Goal: Transaction & Acquisition: Book appointment/travel/reservation

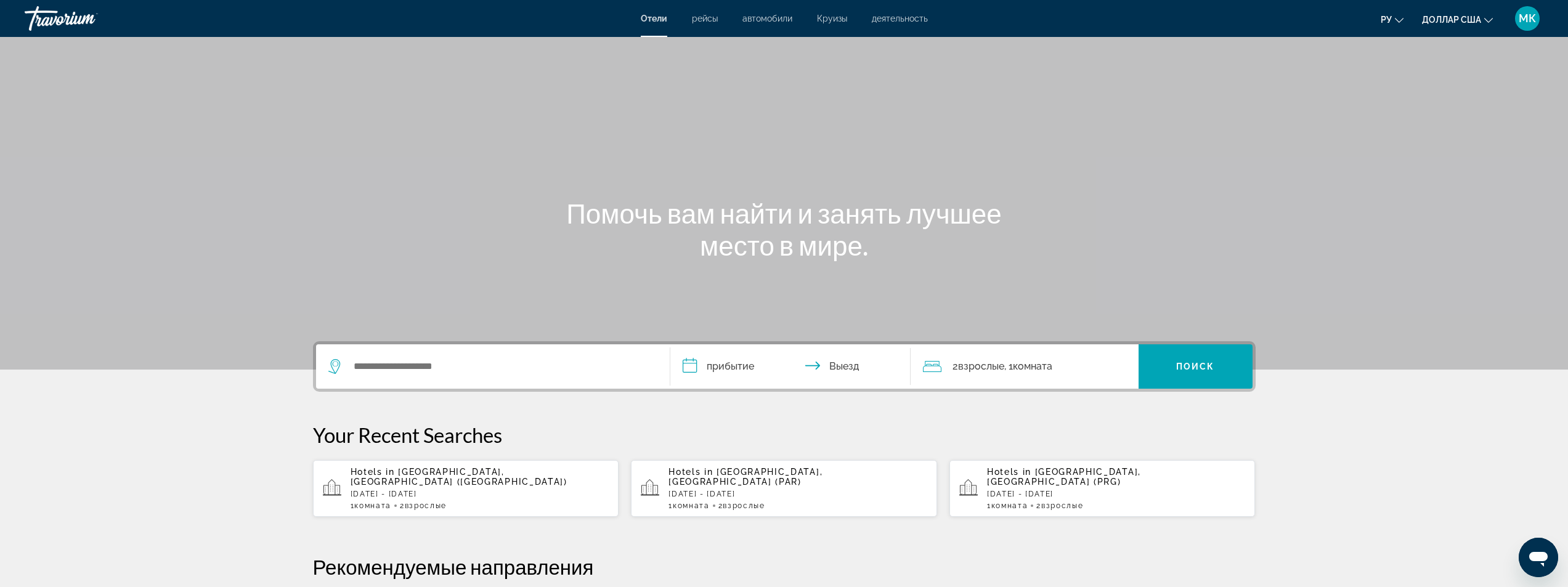
click at [756, 23] on div "Отели рейсы автомобили Круизы деятельность Отели рейсы автомобили Круизы деятел…" at bounding box center [784, 18] width 1568 height 32
click at [759, 19] on font "автомобили" at bounding box center [767, 19] width 50 height 10
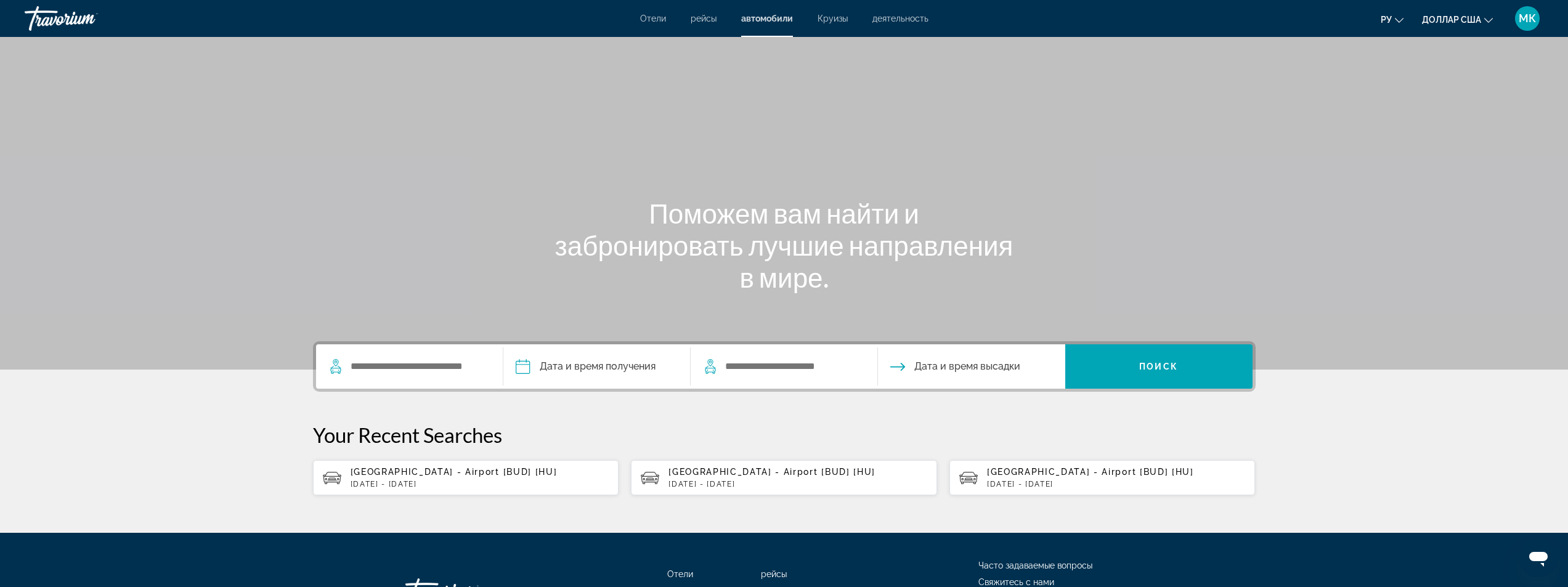
click at [752, 482] on p "Sat, 04 Oct - Sat, 18 Oct" at bounding box center [798, 484] width 258 height 9
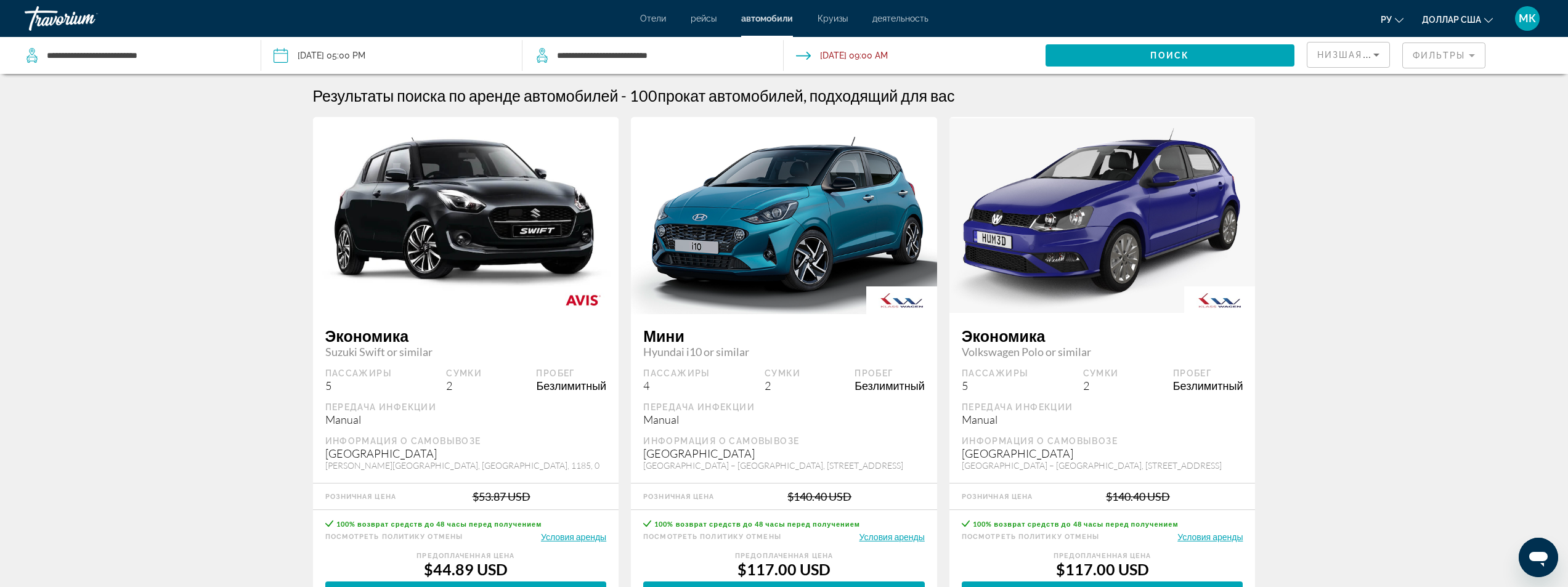
click at [411, 48] on input "Pickup date: Oct 04, 2025 05:00 PM" at bounding box center [391, 57] width 266 height 40
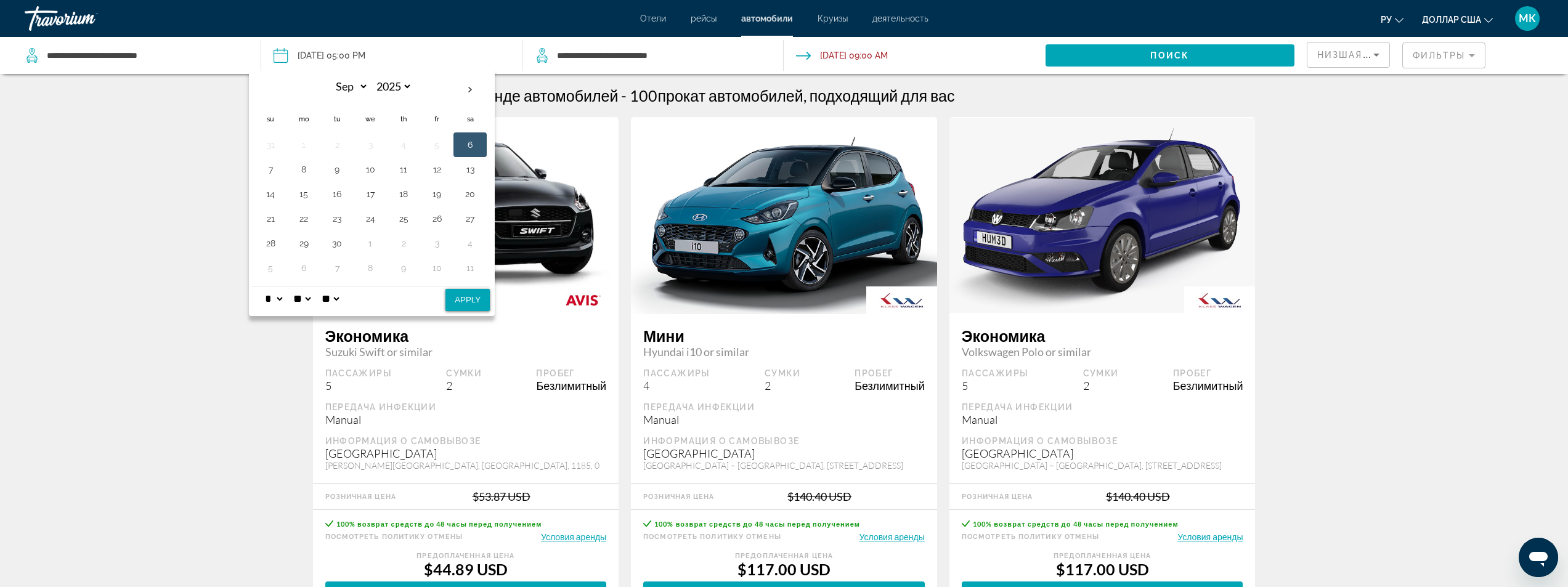
click at [277, 300] on select "* * * * * * * * * ** ** **" at bounding box center [274, 299] width 22 height 25
select select "**"
click at [263, 287] on select "* * * * * * * * * ** ** **" at bounding box center [274, 299] width 22 height 25
click at [464, 299] on button "Apply" at bounding box center [467, 300] width 44 height 22
type input "**********"
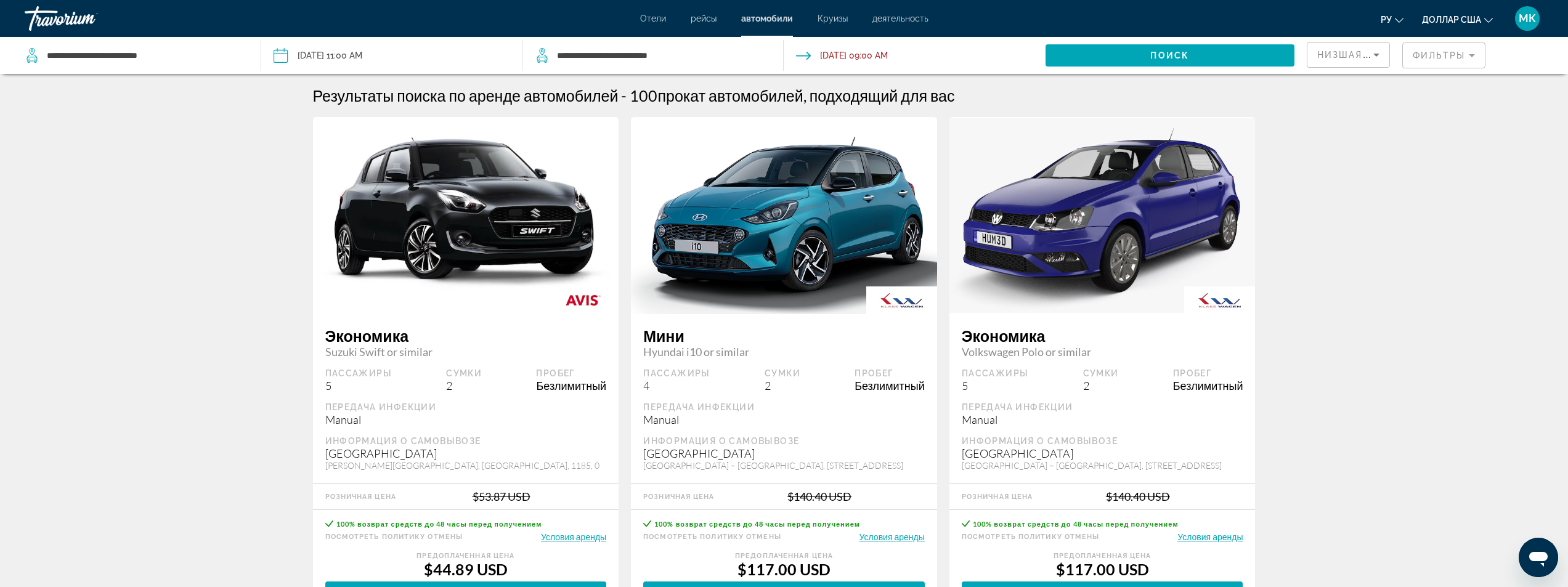
click at [853, 53] on input "Drop-off date: Oct 18, 2025 09:00 AM" at bounding box center [913, 57] width 266 height 40
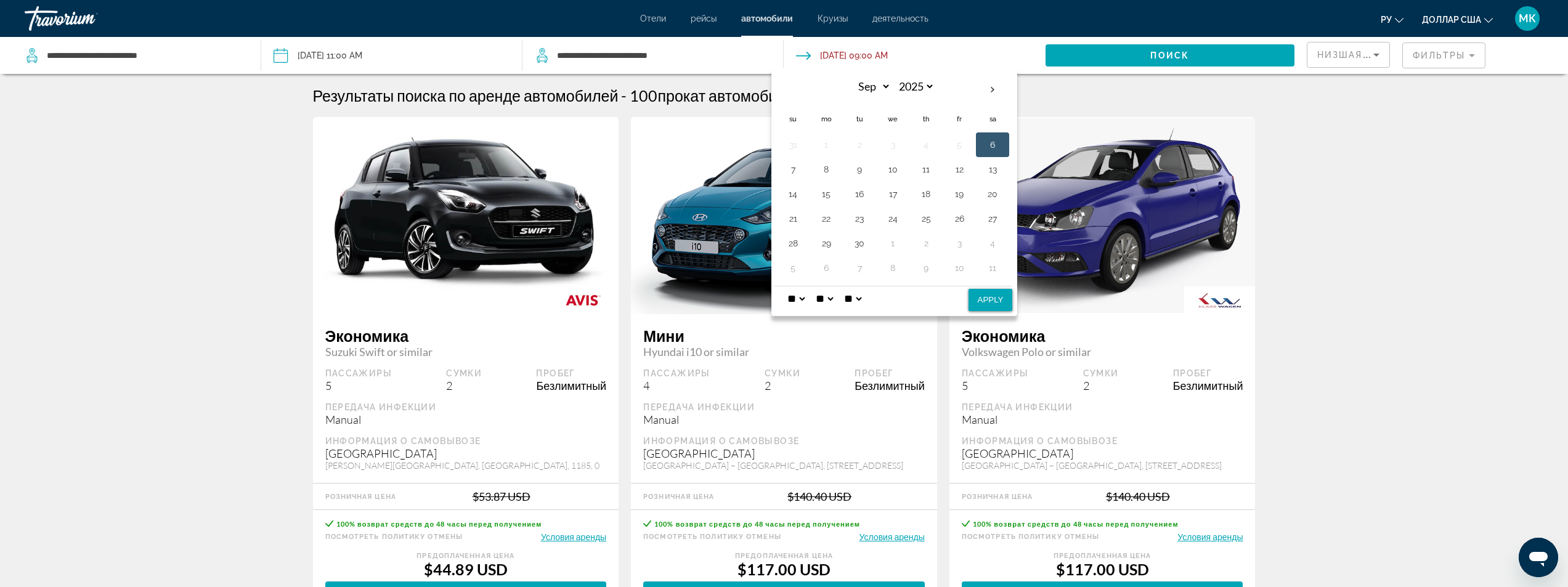
click at [793, 300] on select "* * * * * * * * * ** ** **" at bounding box center [796, 299] width 22 height 25
click at [989, 305] on button "Apply" at bounding box center [990, 300] width 44 height 22
type input "**********"
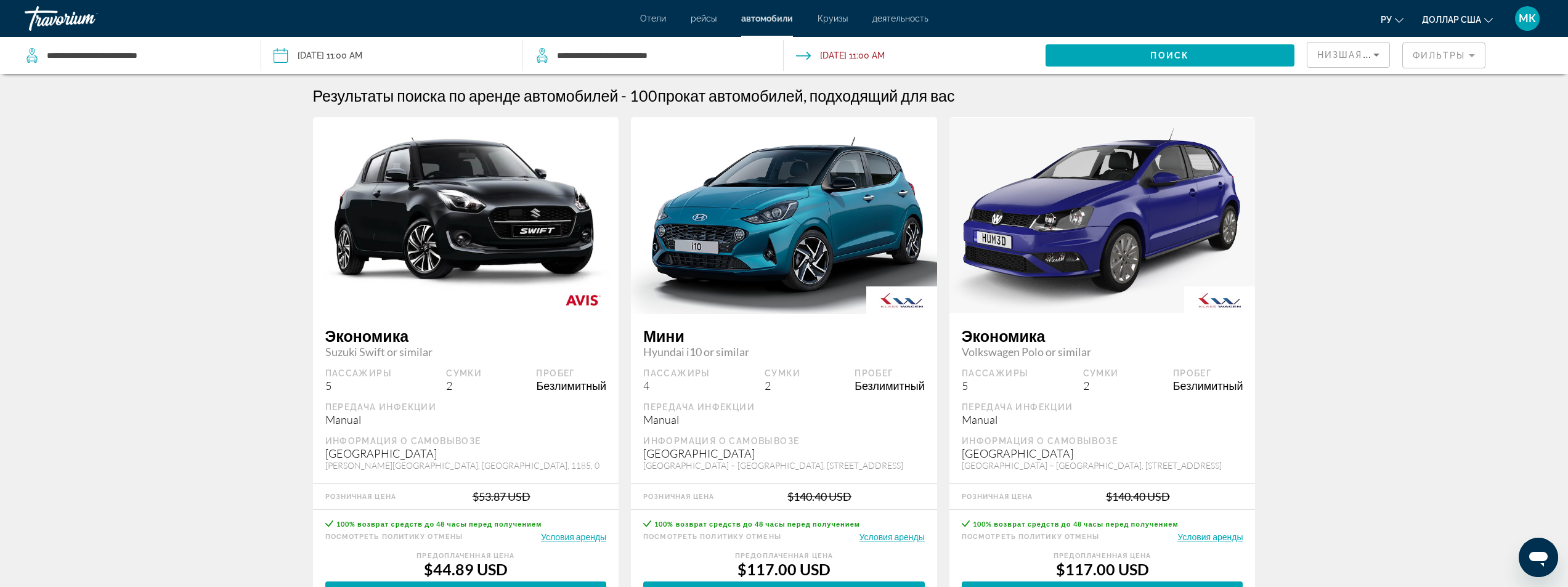
click at [884, 56] on input "**********" at bounding box center [913, 57] width 266 height 40
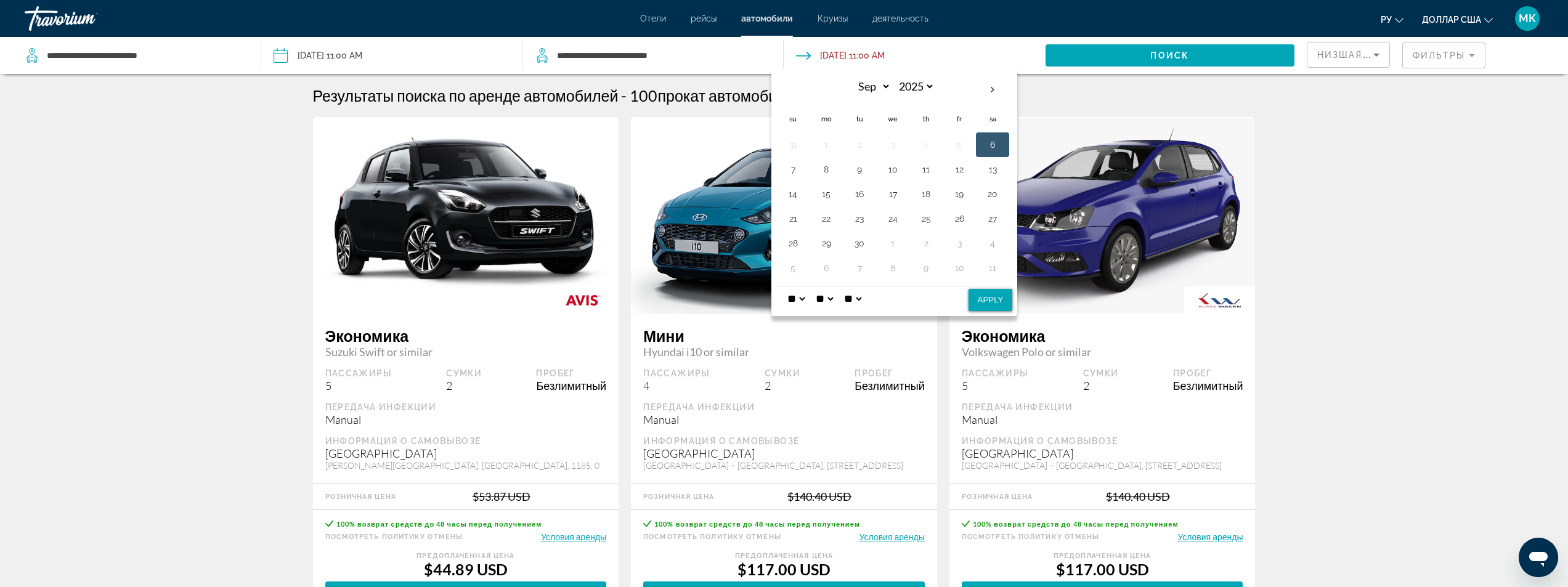
click at [790, 302] on select "* * * * * * * * * ** ** **" at bounding box center [796, 299] width 22 height 25
click at [435, 55] on input "**********" at bounding box center [391, 57] width 266 height 40
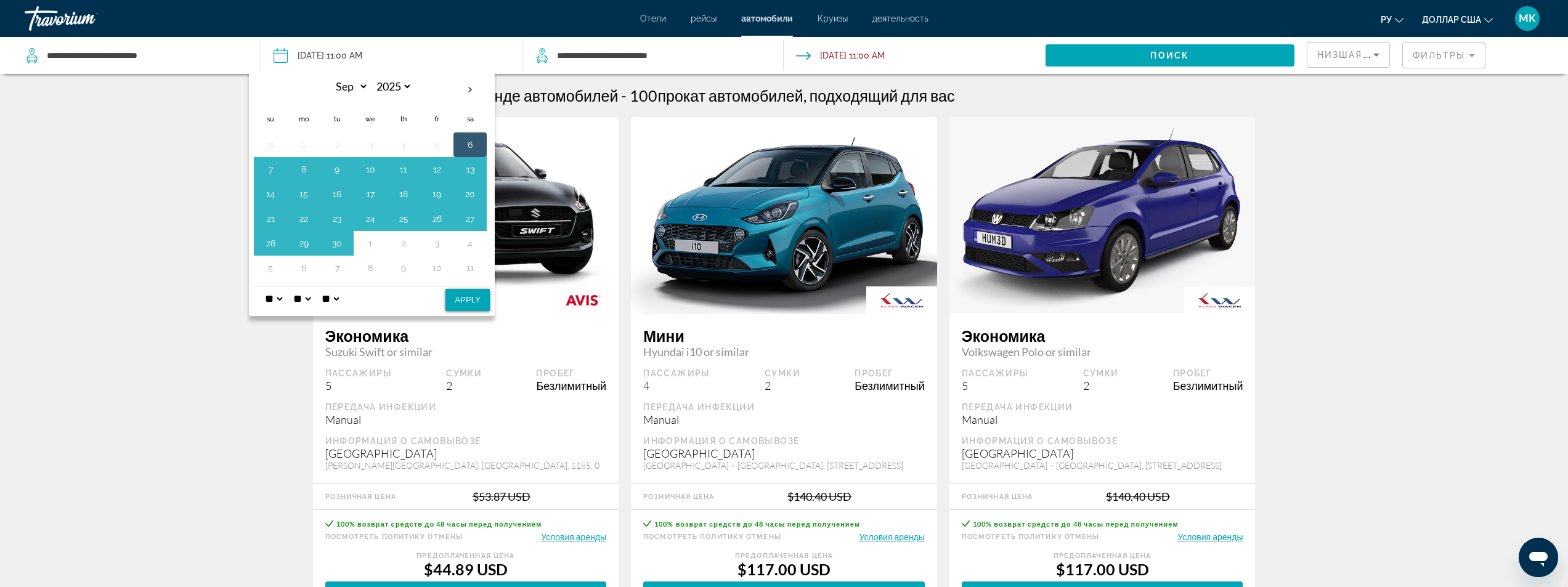
click at [278, 302] on select "* * * * * * * * * ** ** **" at bounding box center [274, 299] width 22 height 25
click at [263, 287] on select "* * * * * * * * * ** ** **" at bounding box center [274, 299] width 22 height 25
click at [464, 304] on button "Apply" at bounding box center [467, 300] width 44 height 22
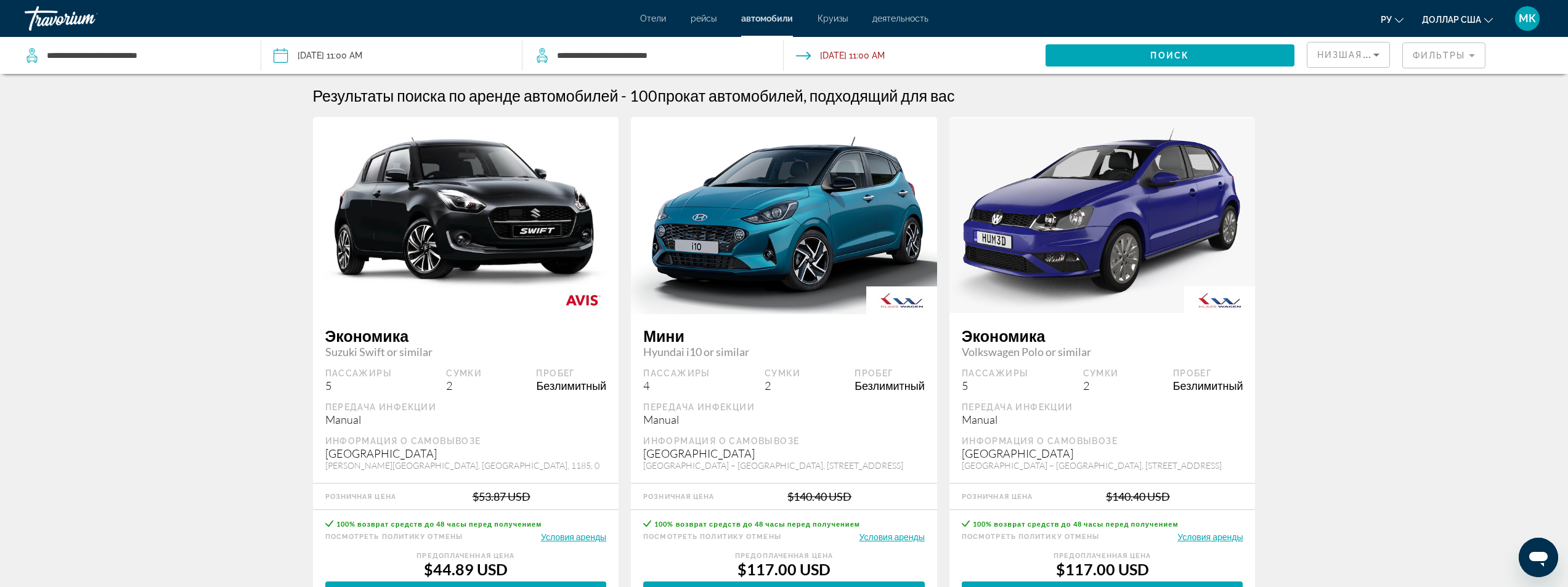
click at [863, 48] on input "Drop-off date: Sep 06, 2025 11:00 AM" at bounding box center [913, 57] width 266 height 40
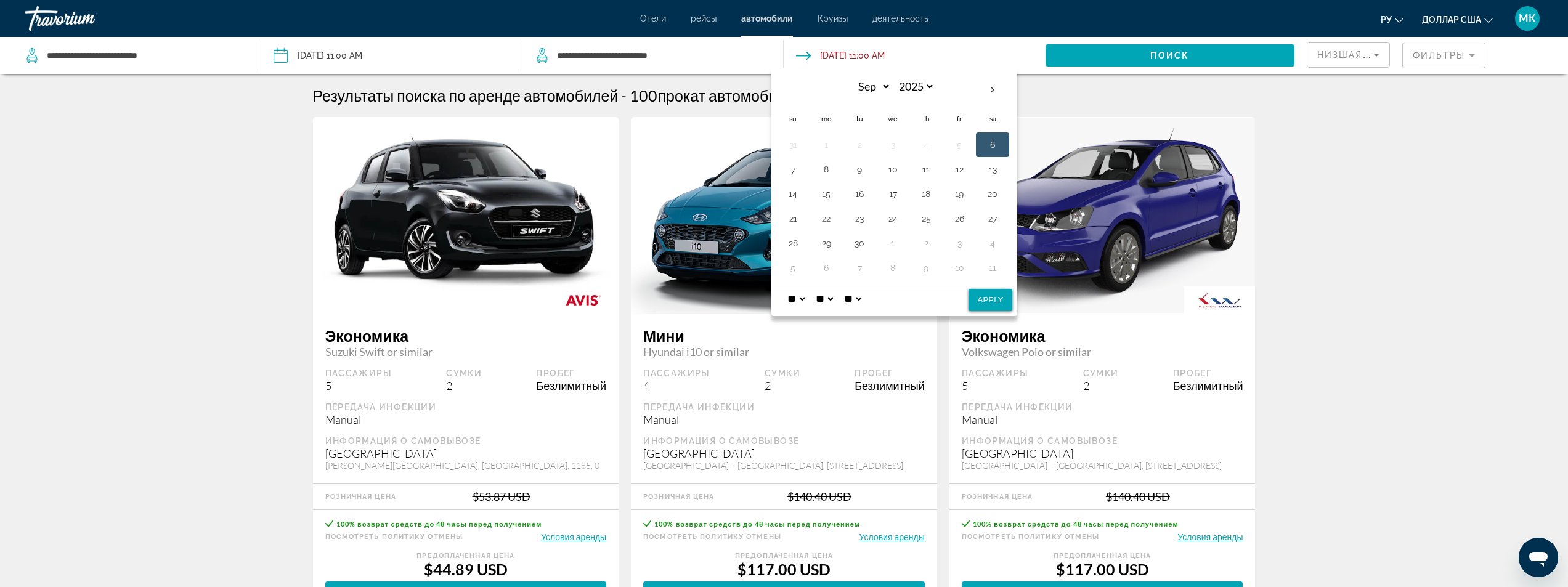
click at [793, 300] on select "* * * * * * * * * ** ** **" at bounding box center [796, 299] width 22 height 25
click at [832, 298] on select "**" at bounding box center [824, 299] width 22 height 25
click at [816, 287] on select "**" at bounding box center [824, 299] width 22 height 25
click at [829, 301] on select "**" at bounding box center [824, 299] width 22 height 25
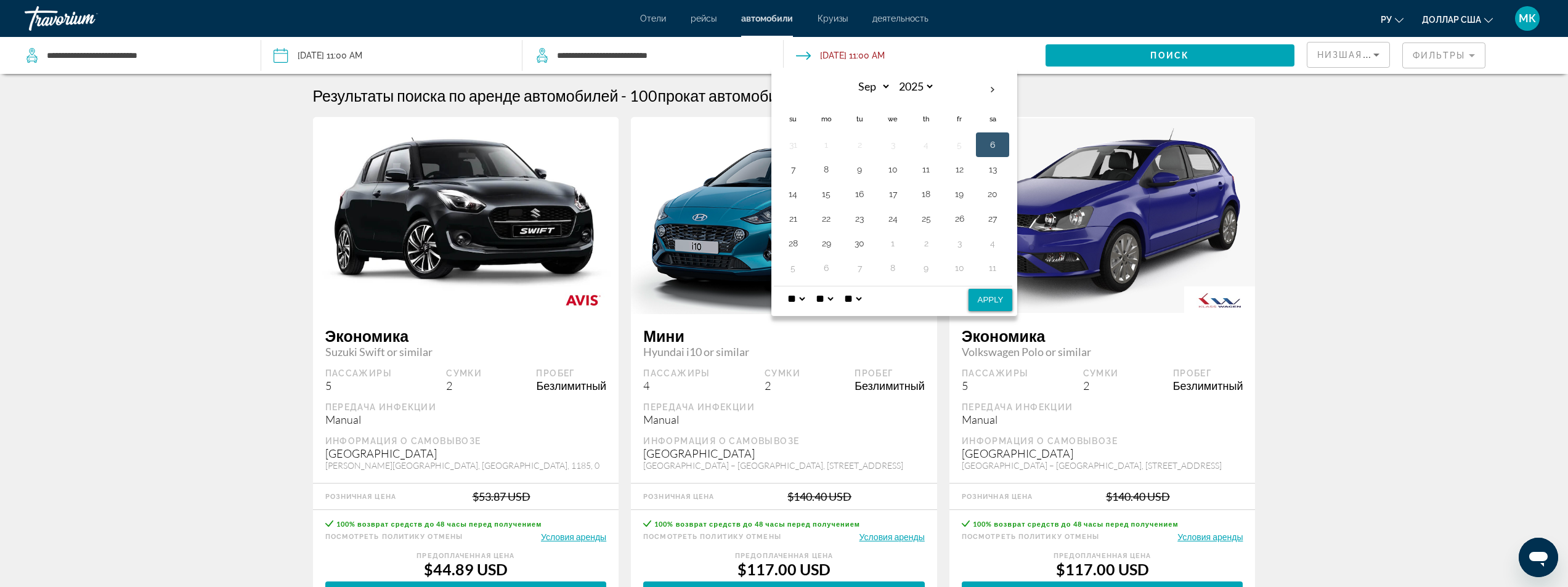
click at [829, 301] on select "**" at bounding box center [824, 299] width 22 height 25
click at [788, 300] on select "* * * * * * * * * ** ** **" at bounding box center [796, 299] width 22 height 25
click at [1000, 303] on button "Apply" at bounding box center [990, 300] width 44 height 22
type input "**********"
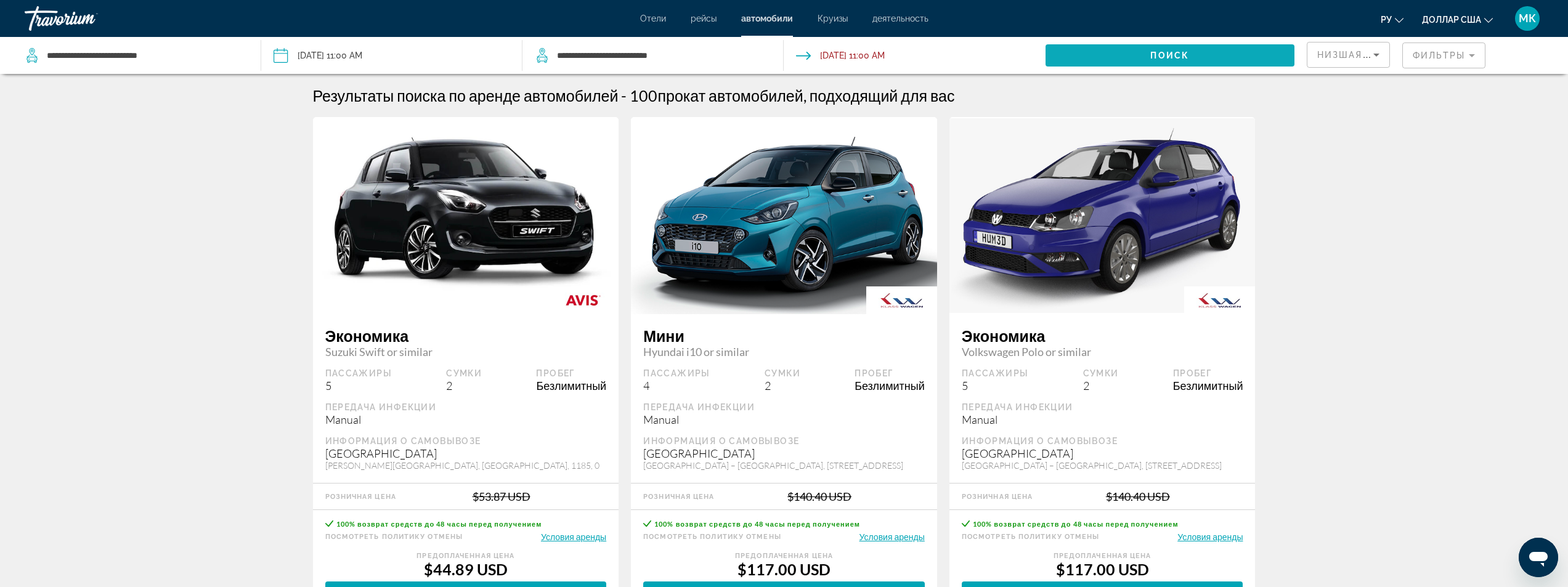
click at [1130, 48] on span "Search widget" at bounding box center [1170, 55] width 249 height 30
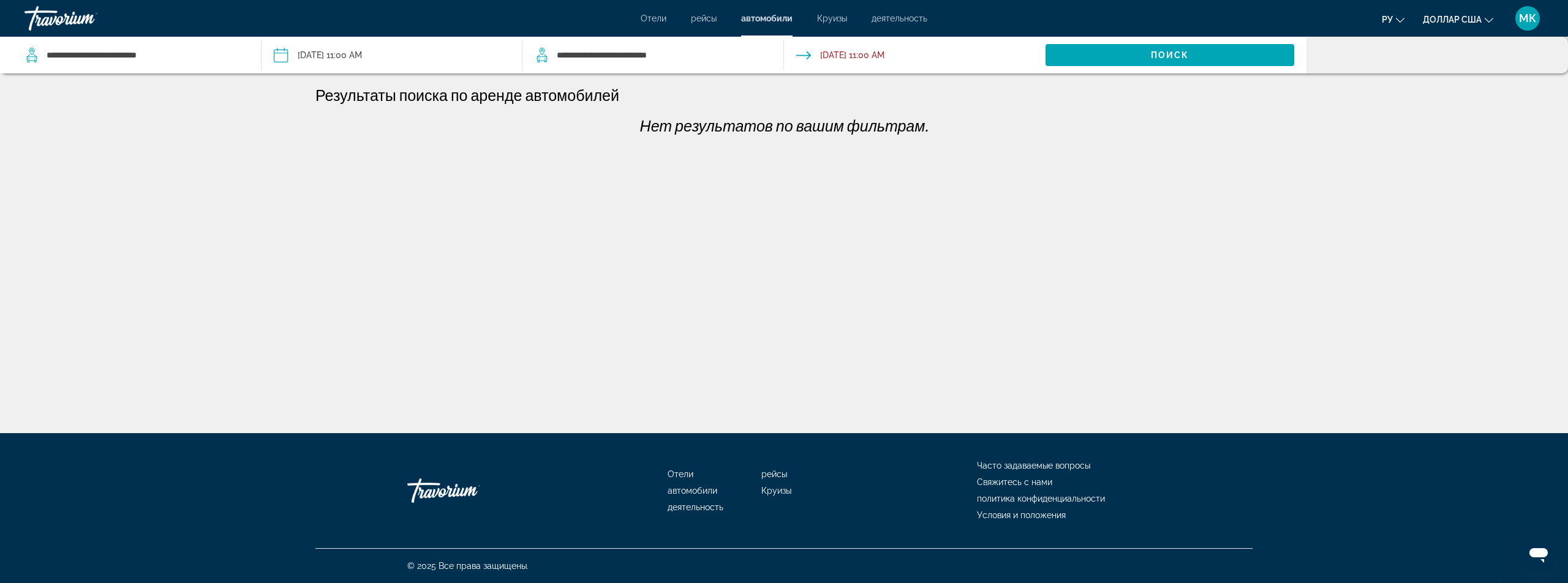
click at [428, 52] on input "**********" at bounding box center [391, 57] width 266 height 40
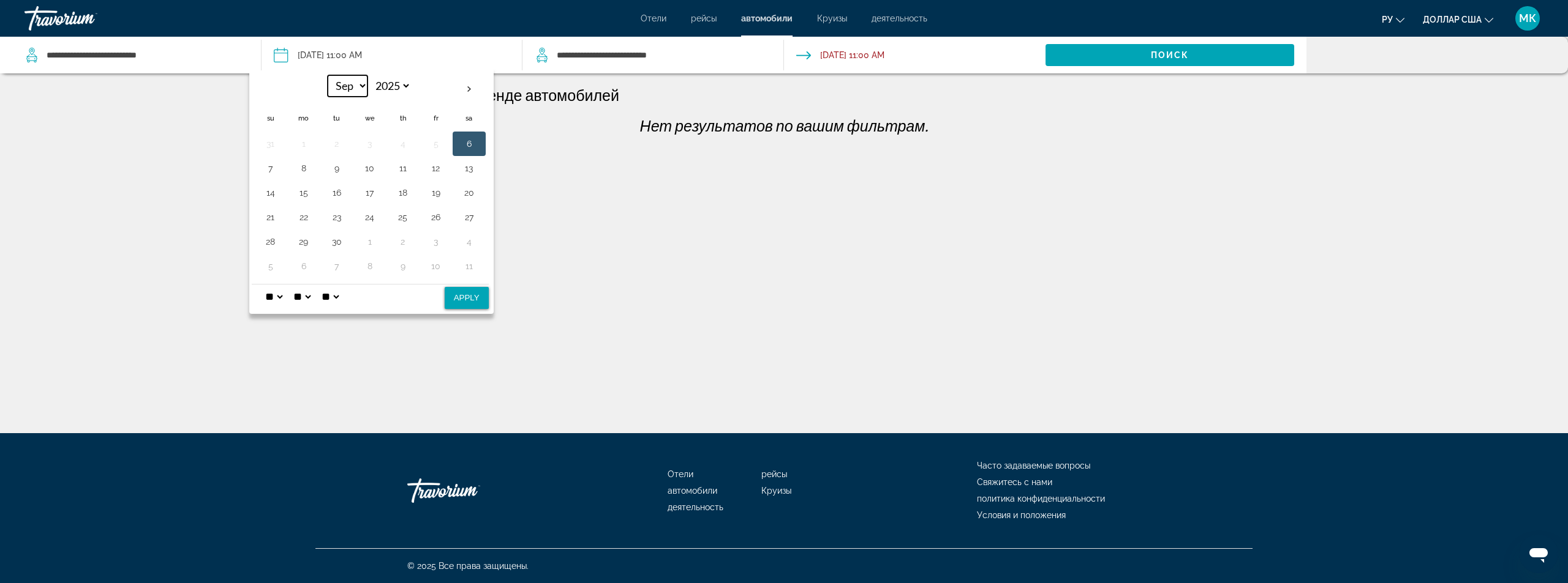
click at [355, 87] on select "*** *** *** *** *** *** *** *** *** *** *** ***" at bounding box center [347, 86] width 39 height 22
select select "*"
click at [328, 75] on select "*** *** *** *** *** *** *** *** *** *** *** ***" at bounding box center [347, 86] width 39 height 22
click at [471, 144] on button "4" at bounding box center [469, 144] width 19 height 17
click at [283, 293] on select "* * * * * * * * * ** ** **" at bounding box center [273, 297] width 22 height 24
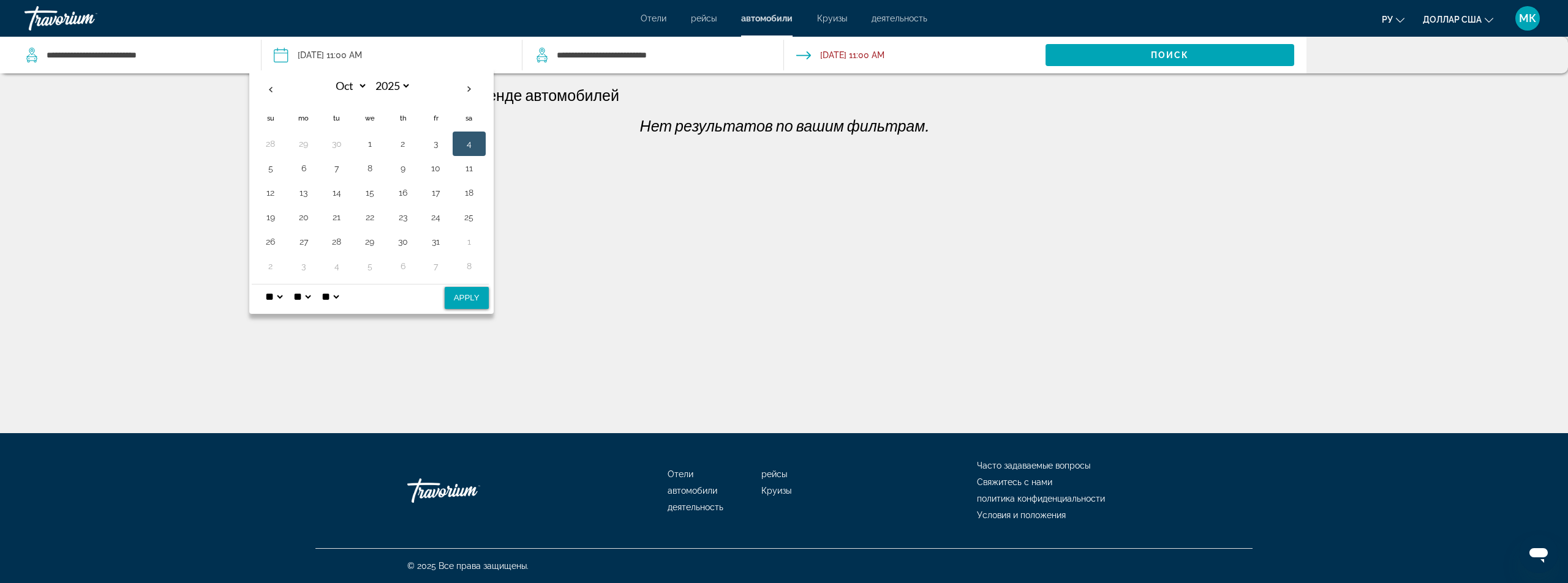
click at [263, 285] on select "* * * * * * * * * ** ** **" at bounding box center [273, 297] width 22 height 24
click at [313, 295] on select "**" at bounding box center [301, 297] width 22 height 24
click at [313, 294] on select "**" at bounding box center [301, 297] width 22 height 24
click at [313, 296] on select "**" at bounding box center [301, 297] width 22 height 24
click at [306, 294] on select "**" at bounding box center [301, 297] width 22 height 24
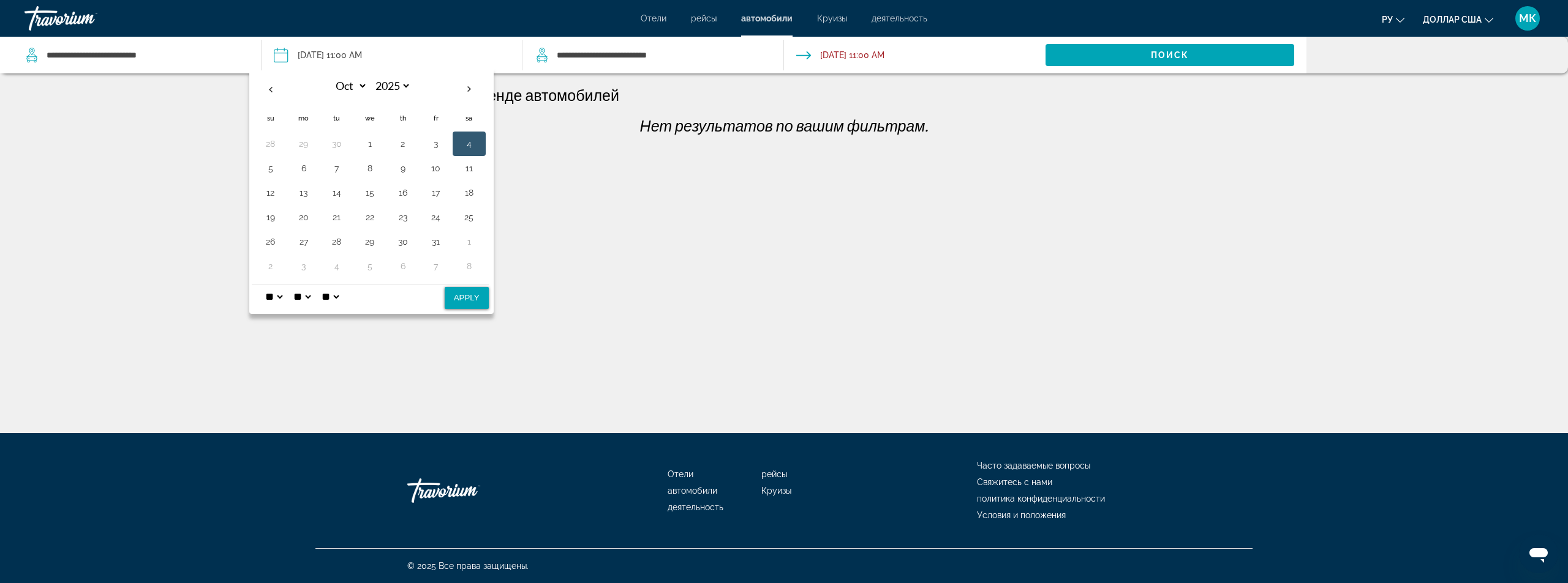
click at [277, 298] on select "* * * * * * * * * ** ** **" at bounding box center [273, 297] width 22 height 24
click at [263, 285] on select "* * * * * * * * * ** ** **" at bounding box center [273, 297] width 22 height 24
click at [465, 295] on button "Apply" at bounding box center [466, 298] width 44 height 22
type input "**********"
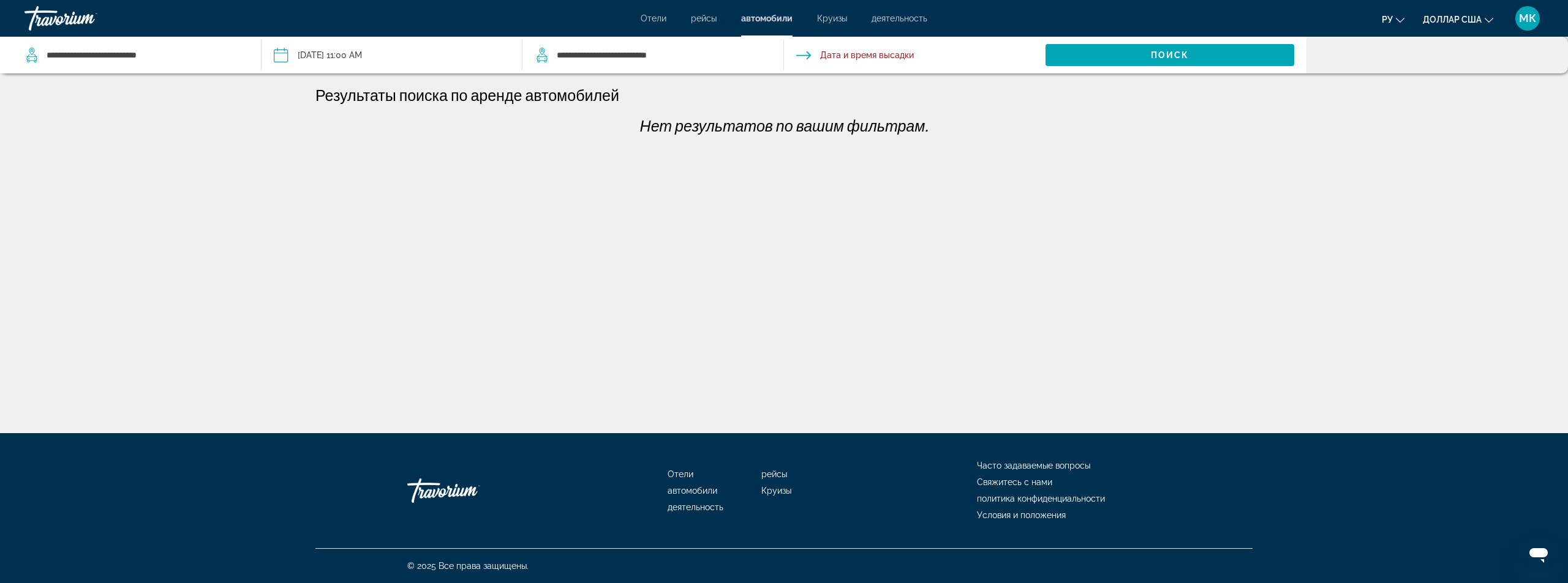
click at [820, 58] on input "Drop-off date" at bounding box center [914, 57] width 266 height 40
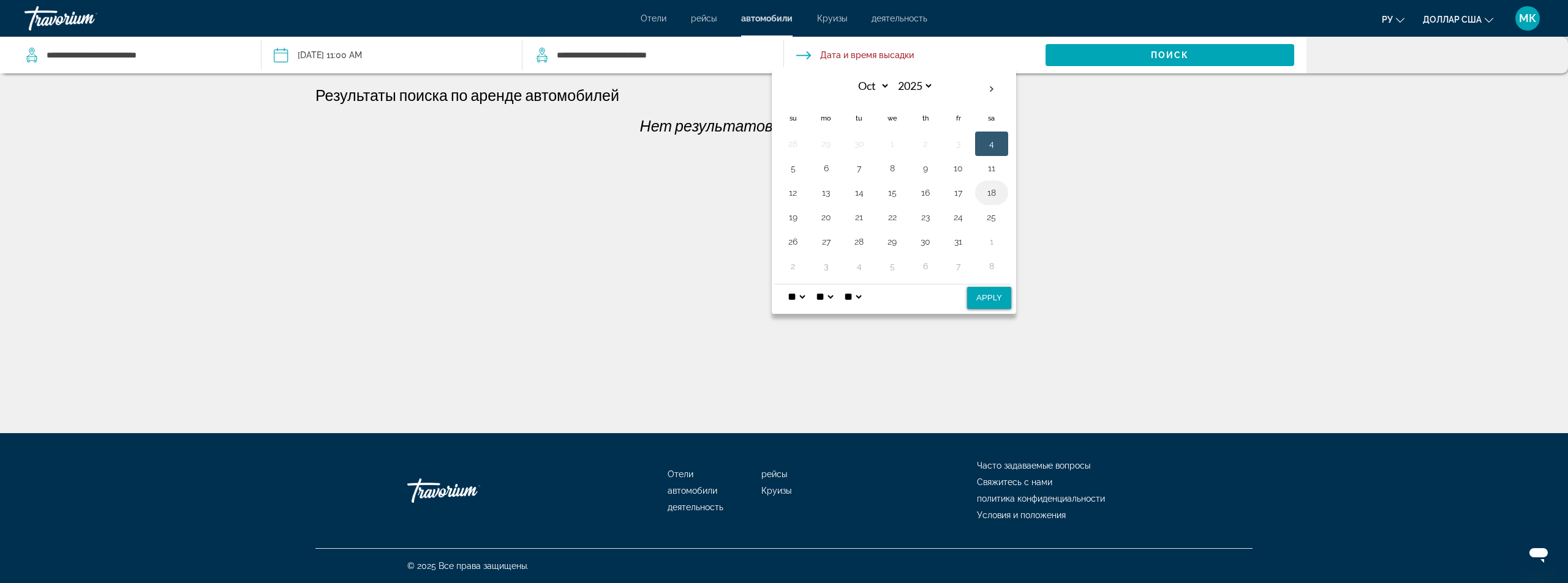
click at [997, 193] on button "18" at bounding box center [991, 193] width 19 height 17
click at [794, 297] on select "* * * * * * * * * ** ** **" at bounding box center [796, 297] width 22 height 24
select select "*"
click at [785, 285] on select "* * * * * * * * * ** ** **" at bounding box center [796, 297] width 22 height 24
click at [998, 299] on button "Apply" at bounding box center [989, 298] width 44 height 22
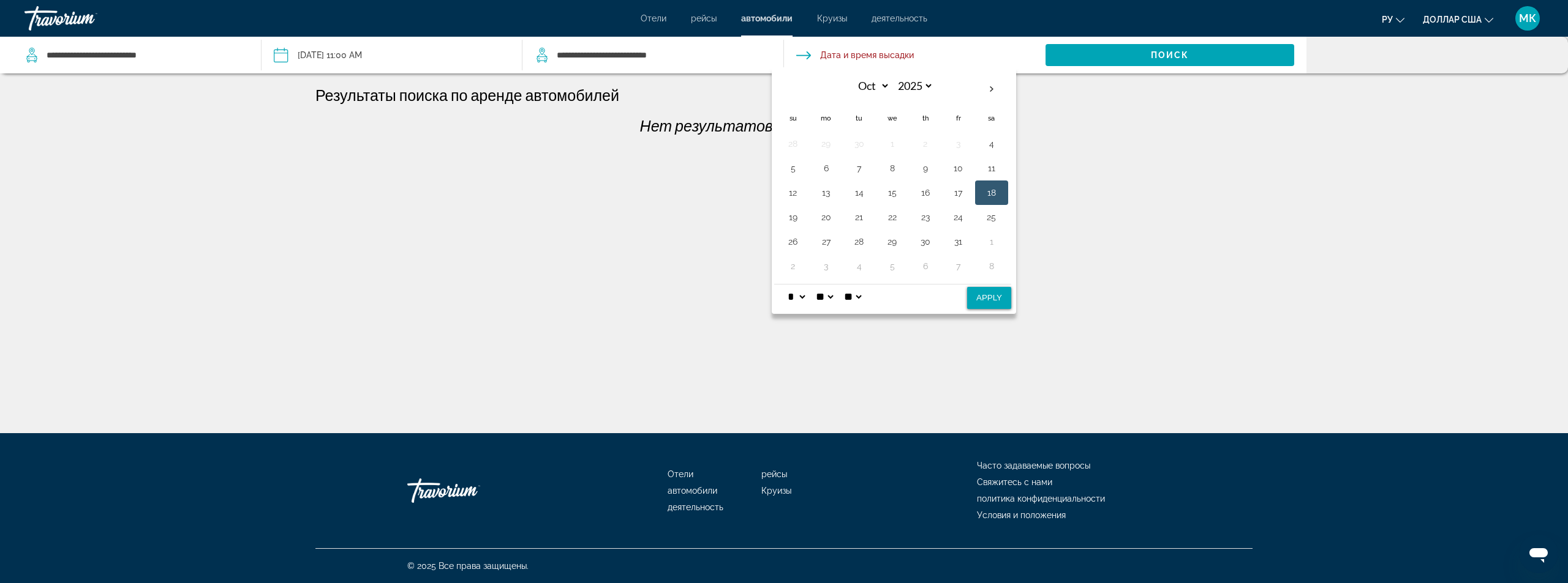
type input "**********"
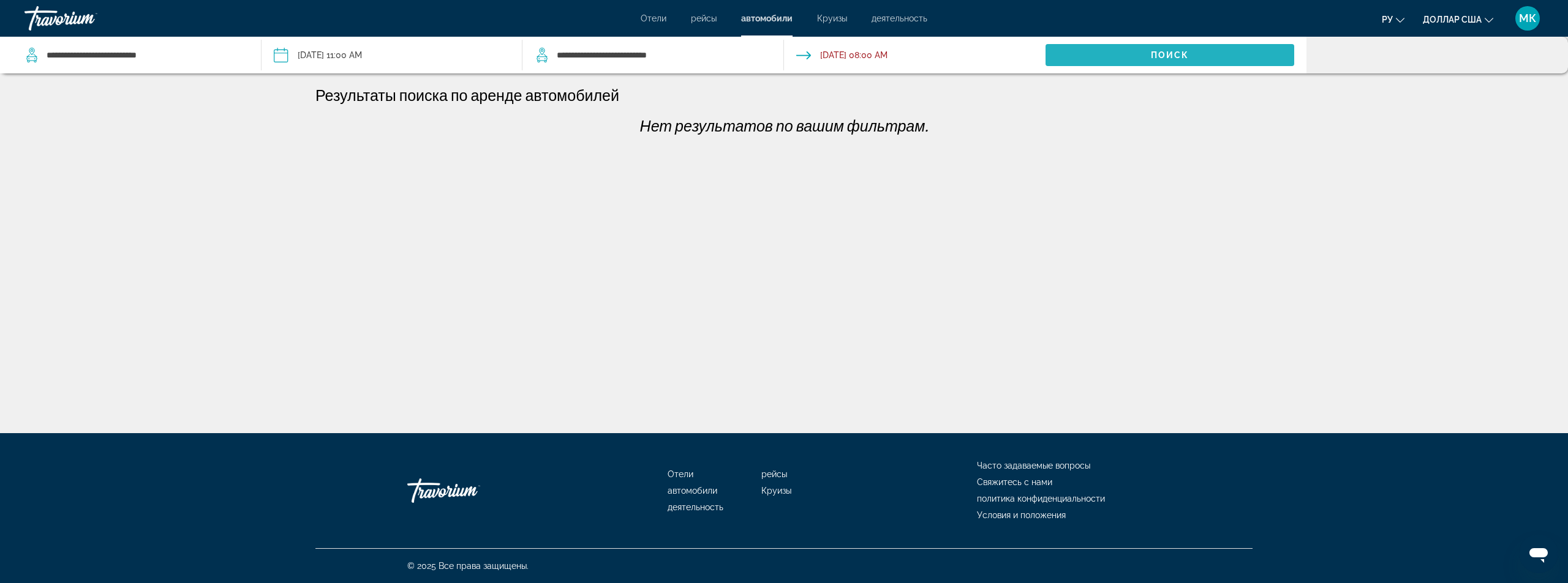
click at [1152, 51] on span "Поиск" at bounding box center [1170, 55] width 39 height 10
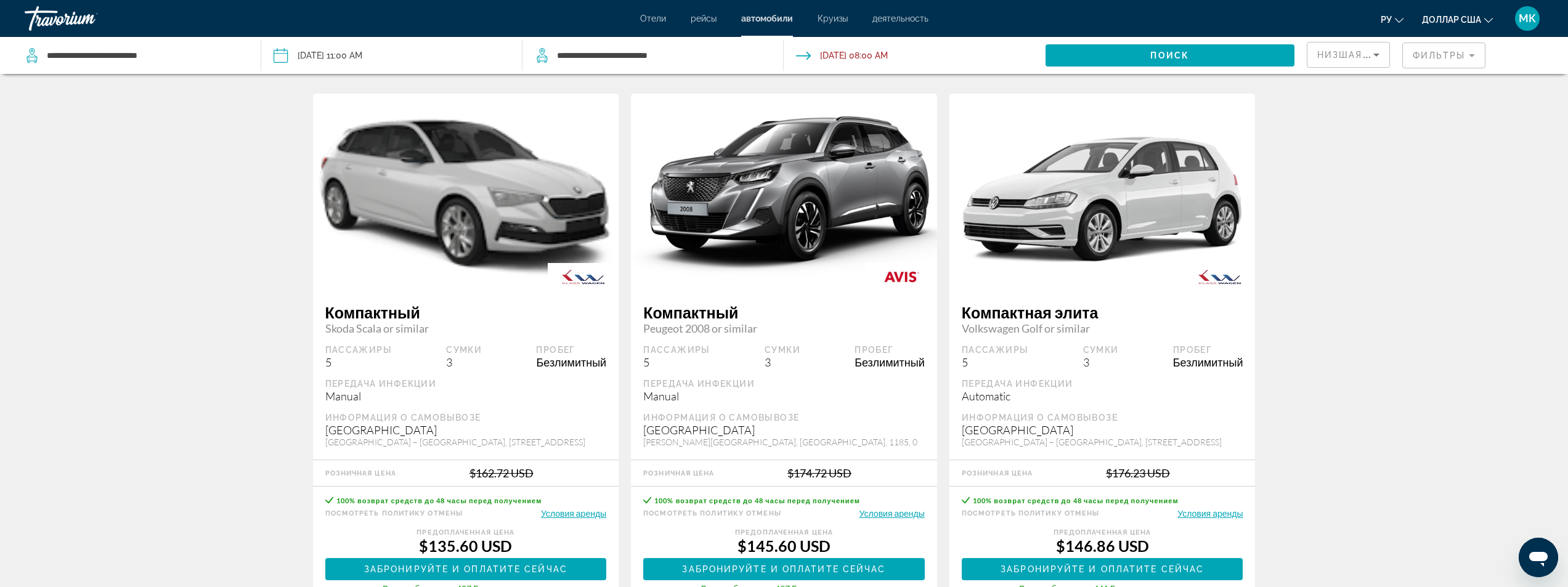
scroll to position [739, 0]
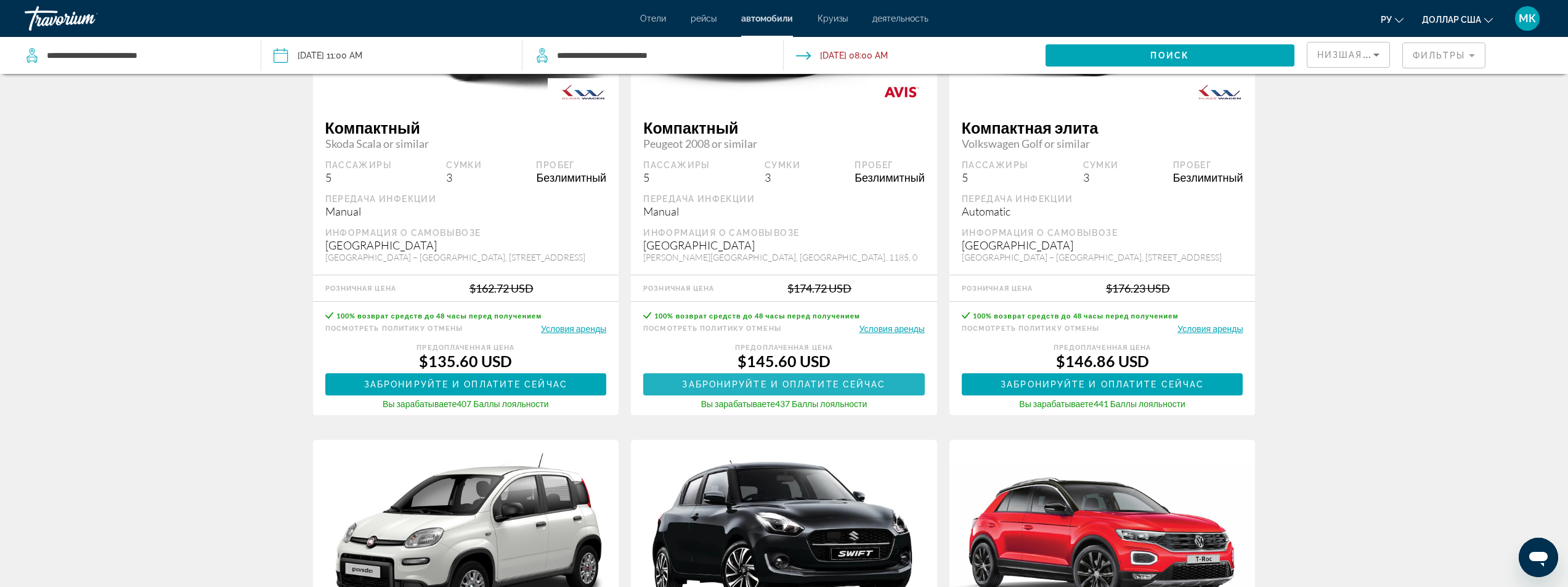
click at [832, 383] on span "Забронируйте и оплатите сейчас" at bounding box center [784, 385] width 204 height 10
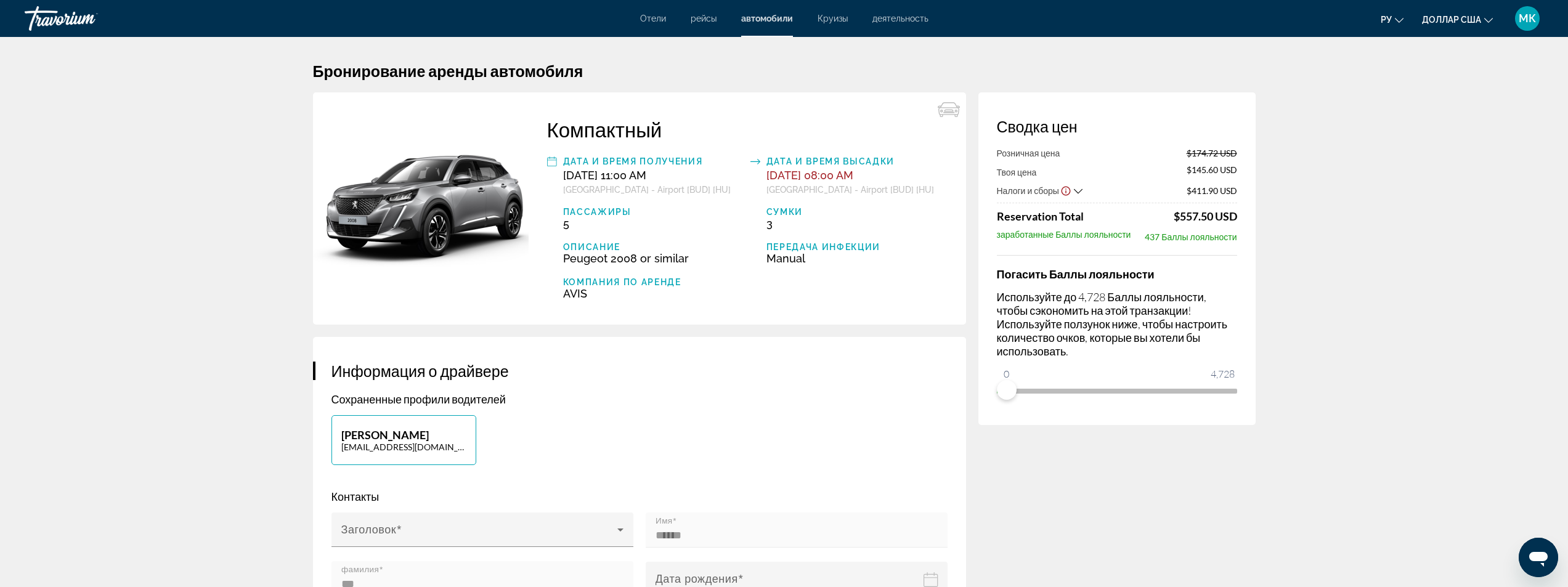
click at [1081, 187] on icon "Show Taxes and Fees breakdown" at bounding box center [1079, 191] width 9 height 11
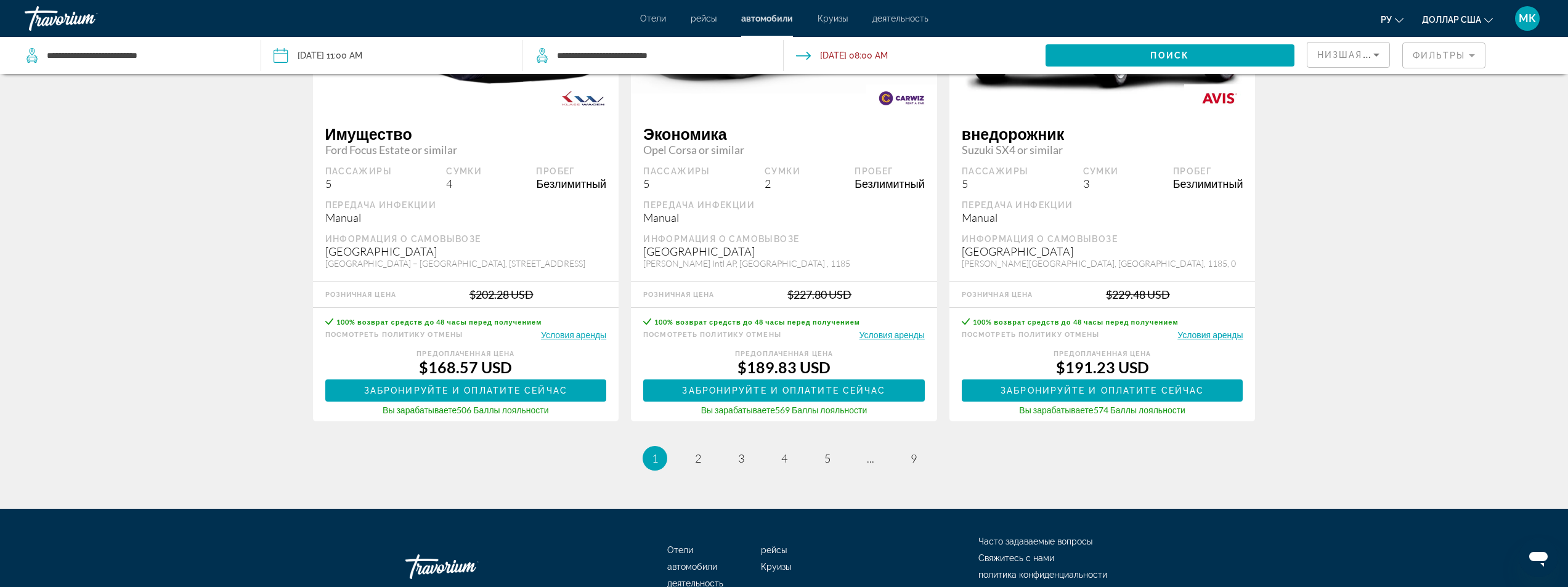
scroll to position [1849, 0]
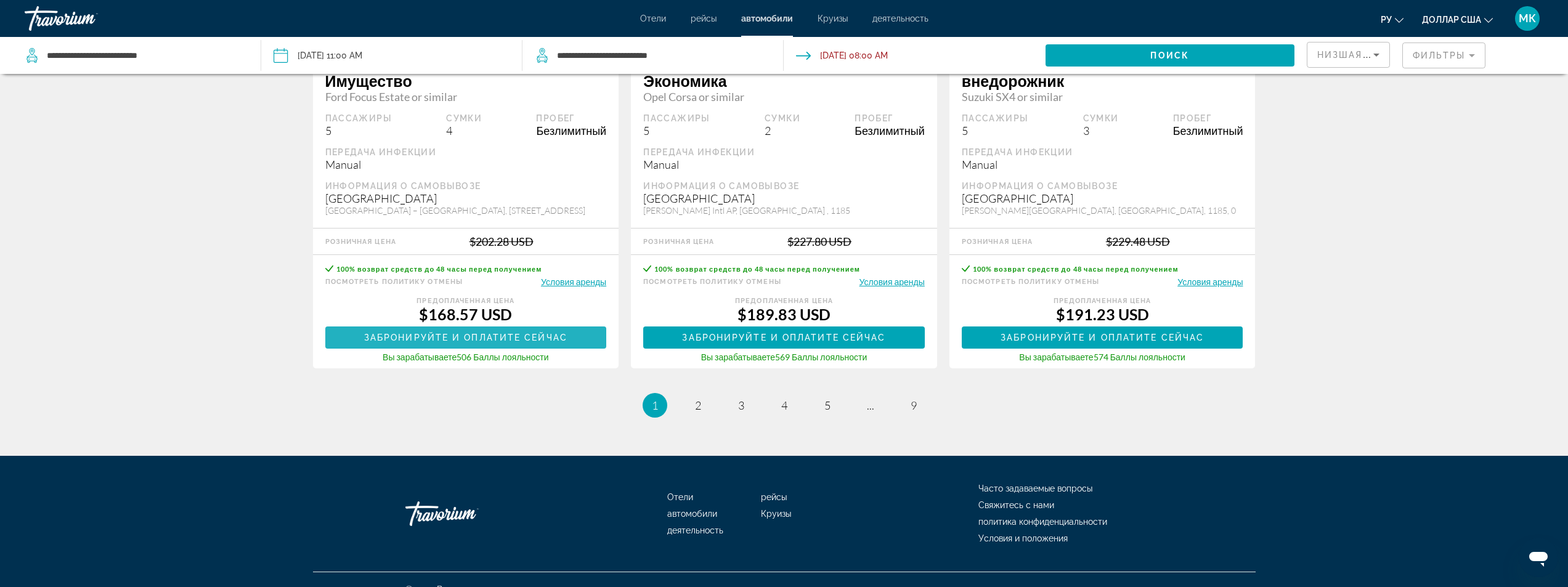
click at [478, 334] on span "Забронируйте и оплатите сейчас" at bounding box center [466, 338] width 204 height 10
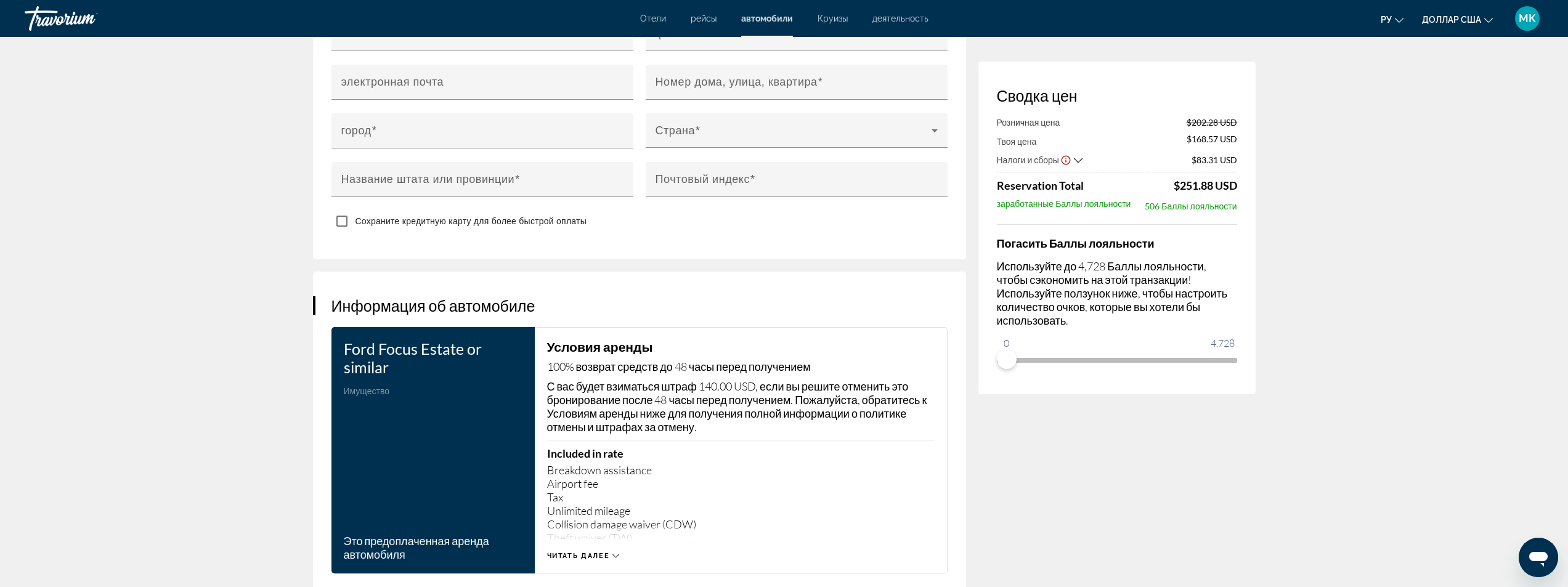
scroll to position [1664, 0]
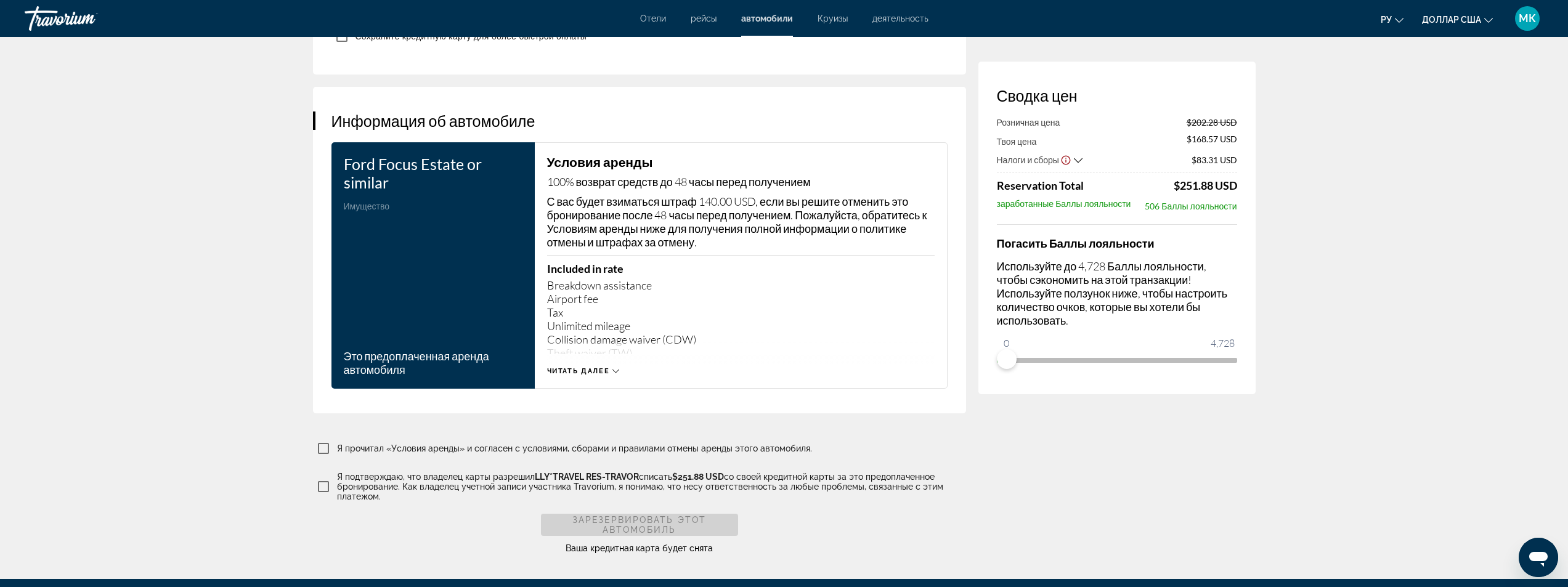
click at [598, 368] on span "Читать далее" at bounding box center [578, 371] width 63 height 8
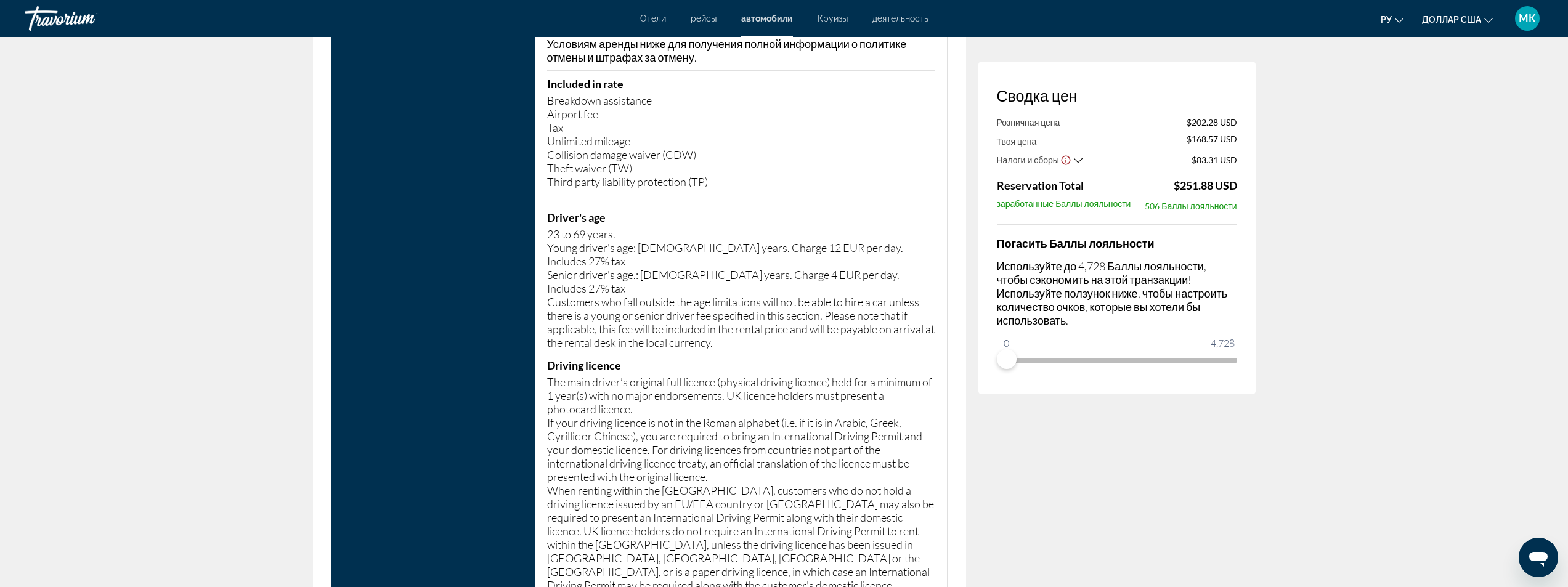
scroll to position [2034, 0]
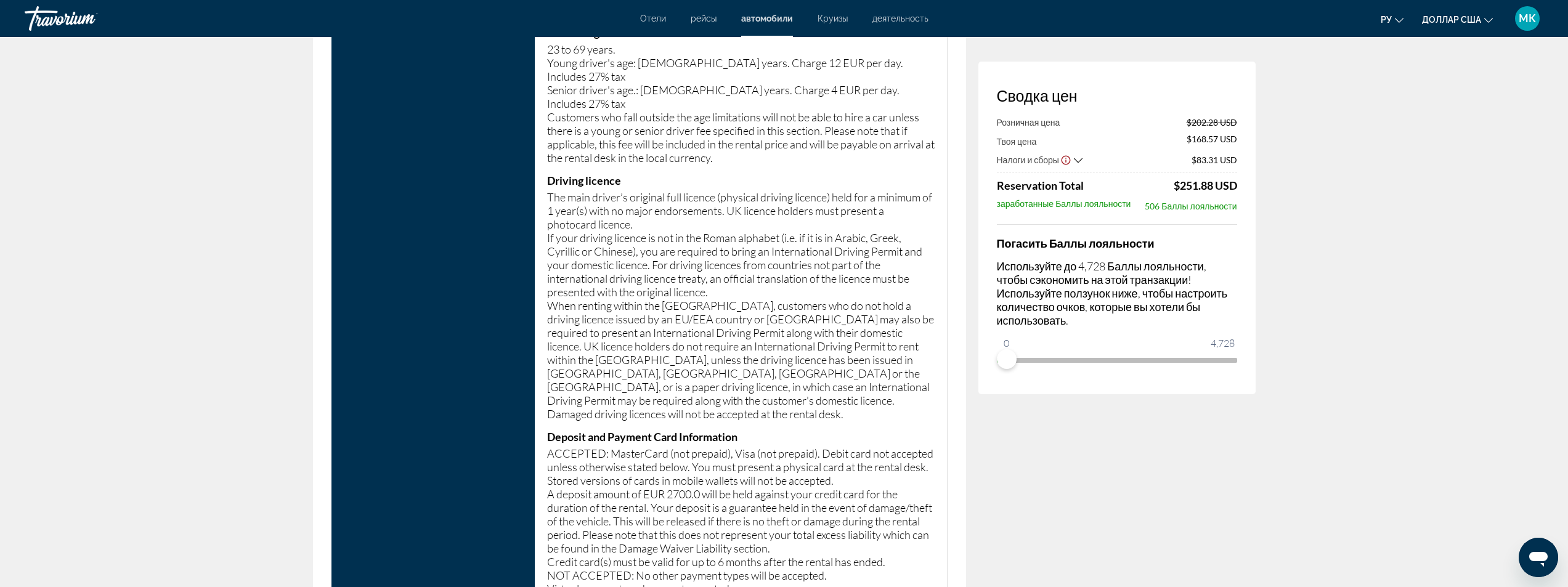
drag, startPoint x: 1527, startPoint y: 348, endPoint x: 1511, endPoint y: 322, distance: 30.5
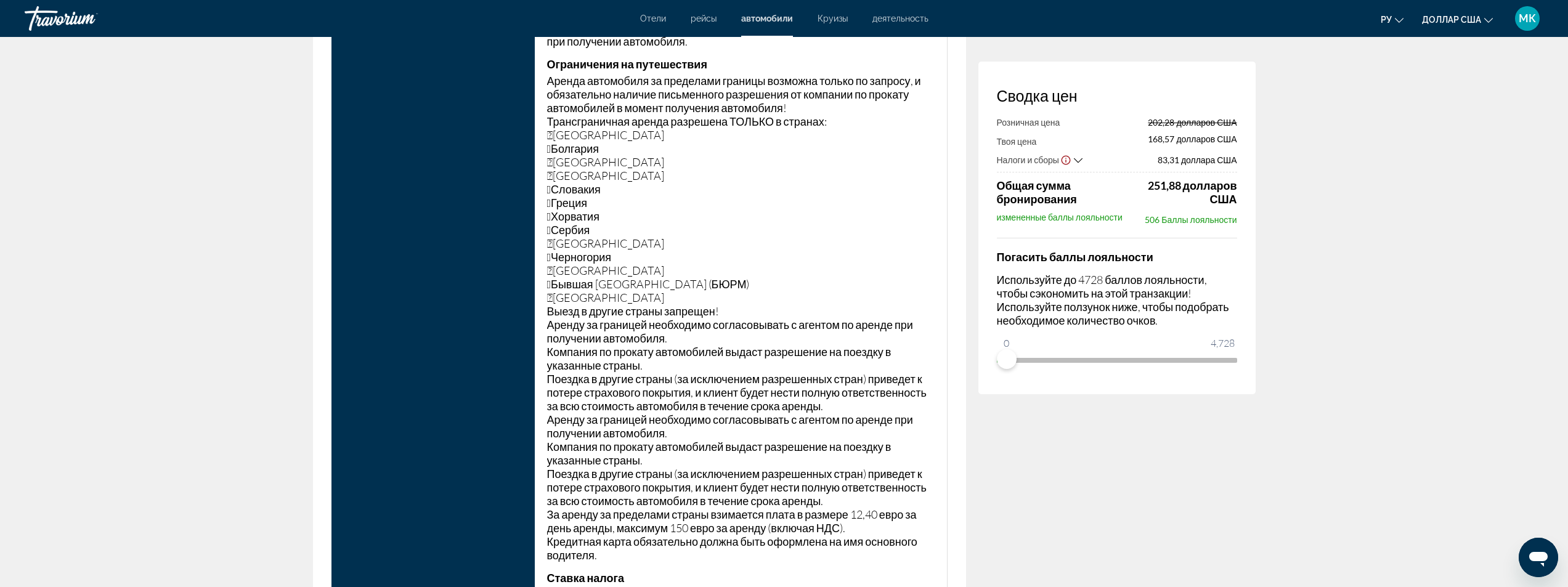
scroll to position [3882, 0]
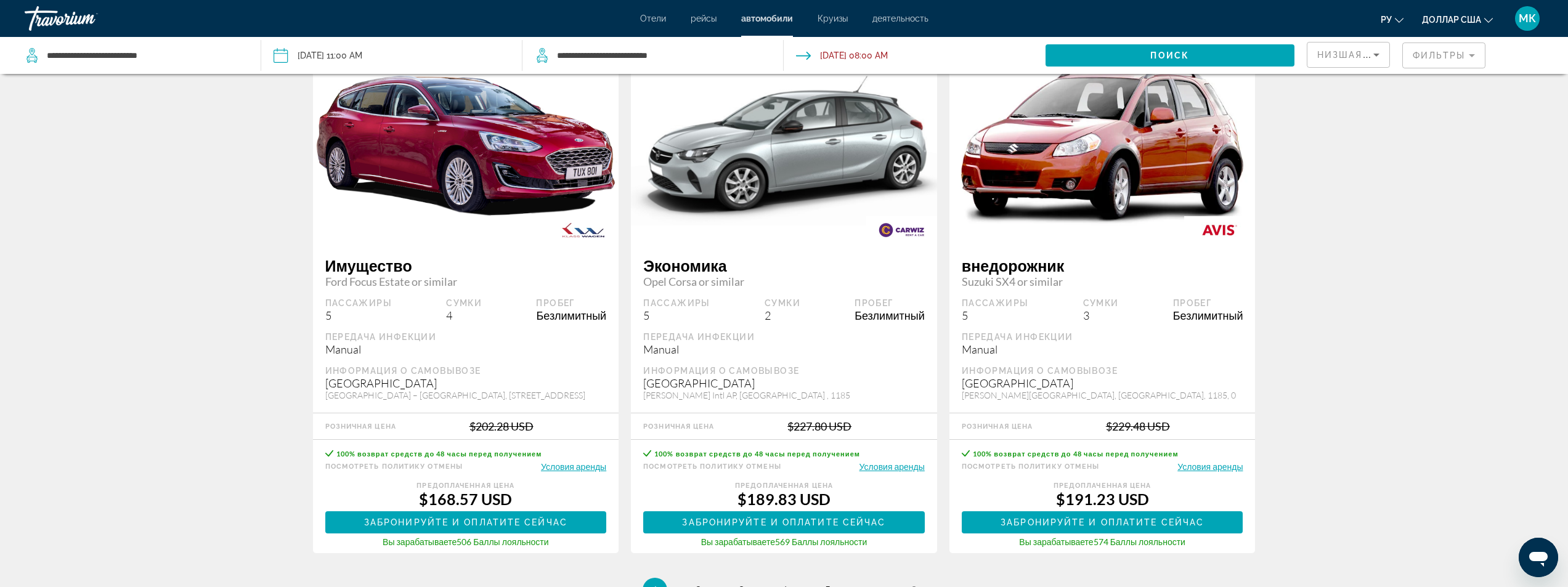
scroll to position [1849, 0]
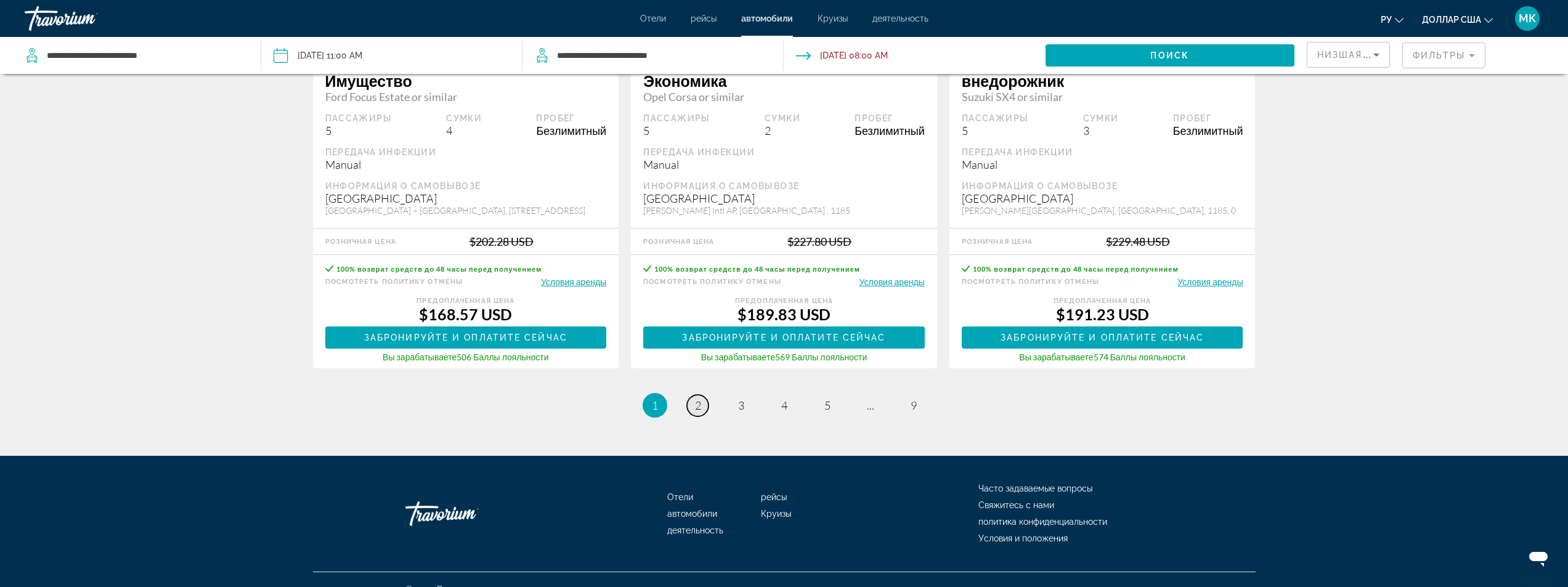
click at [689, 401] on link "page 2" at bounding box center [698, 406] width 22 height 22
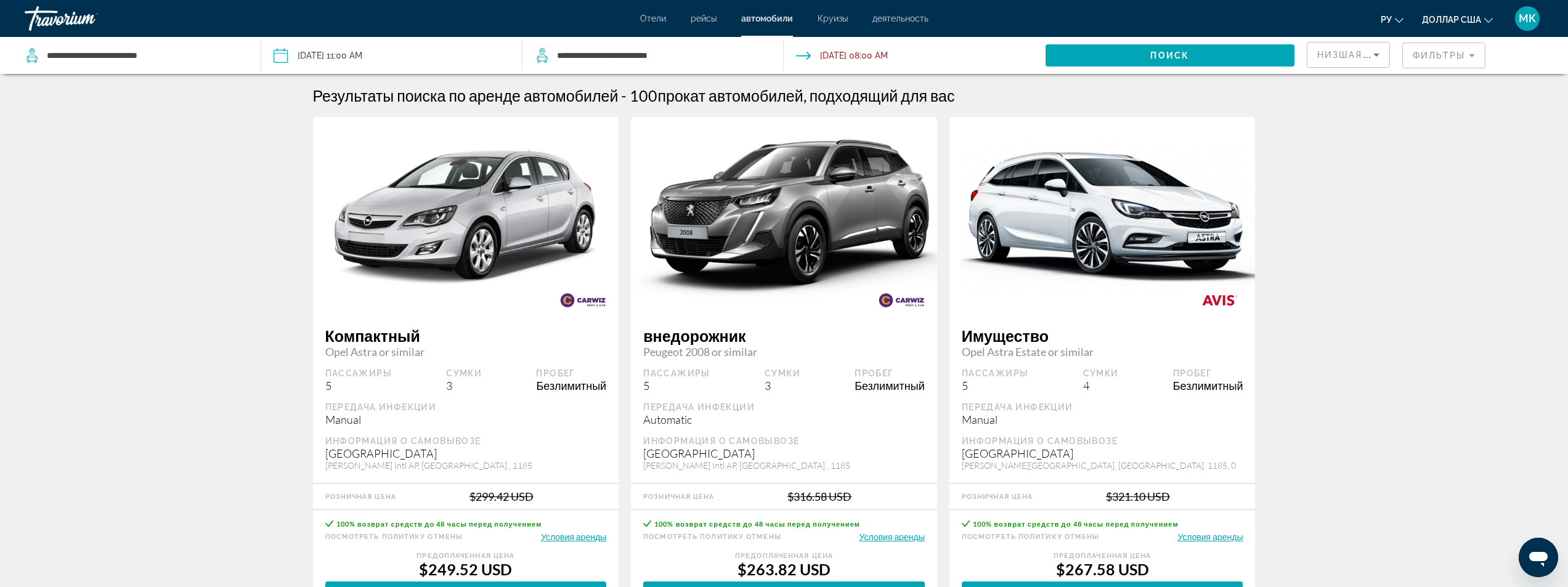
scroll to position [185, 0]
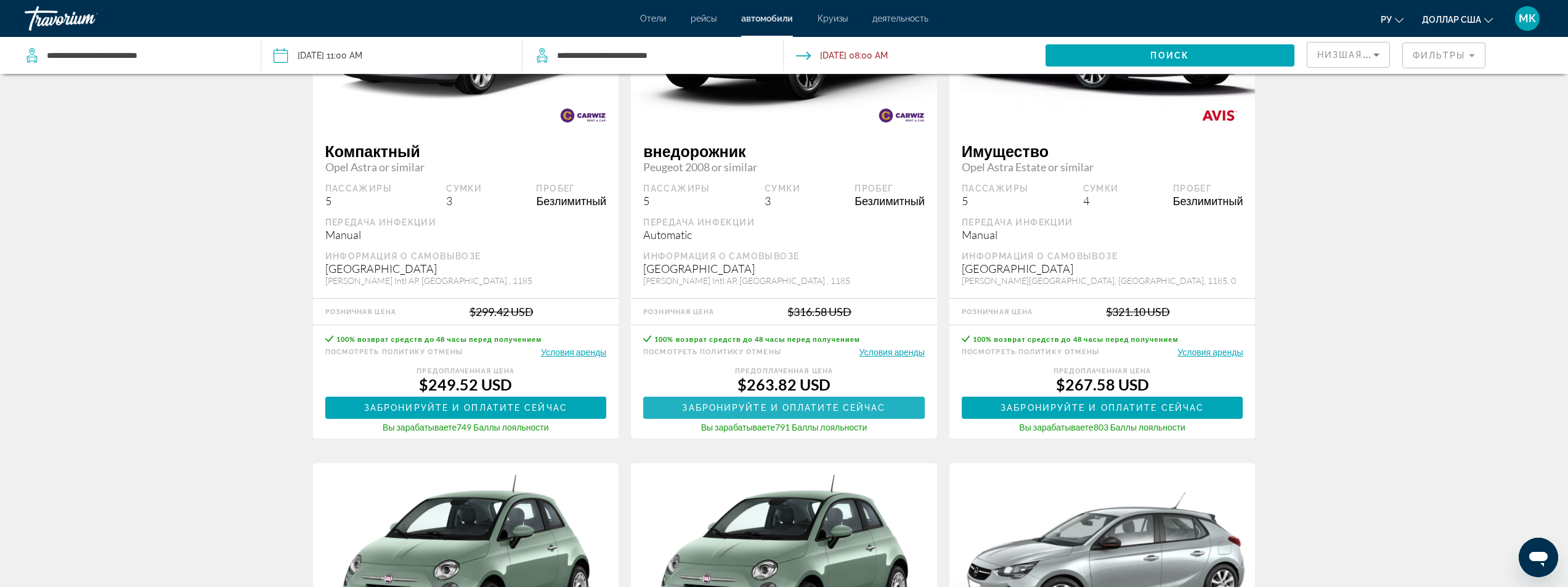
click at [773, 402] on span "Основное содержание" at bounding box center [784, 408] width 282 height 30
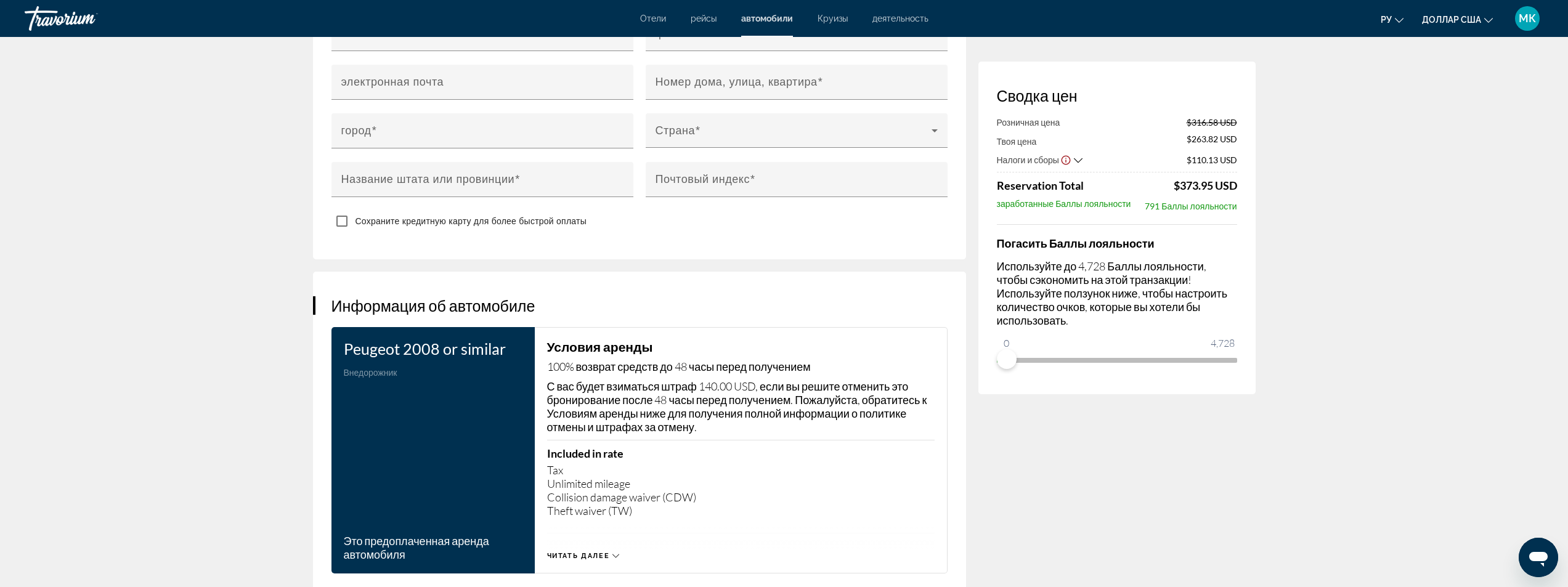
scroll to position [1664, 0]
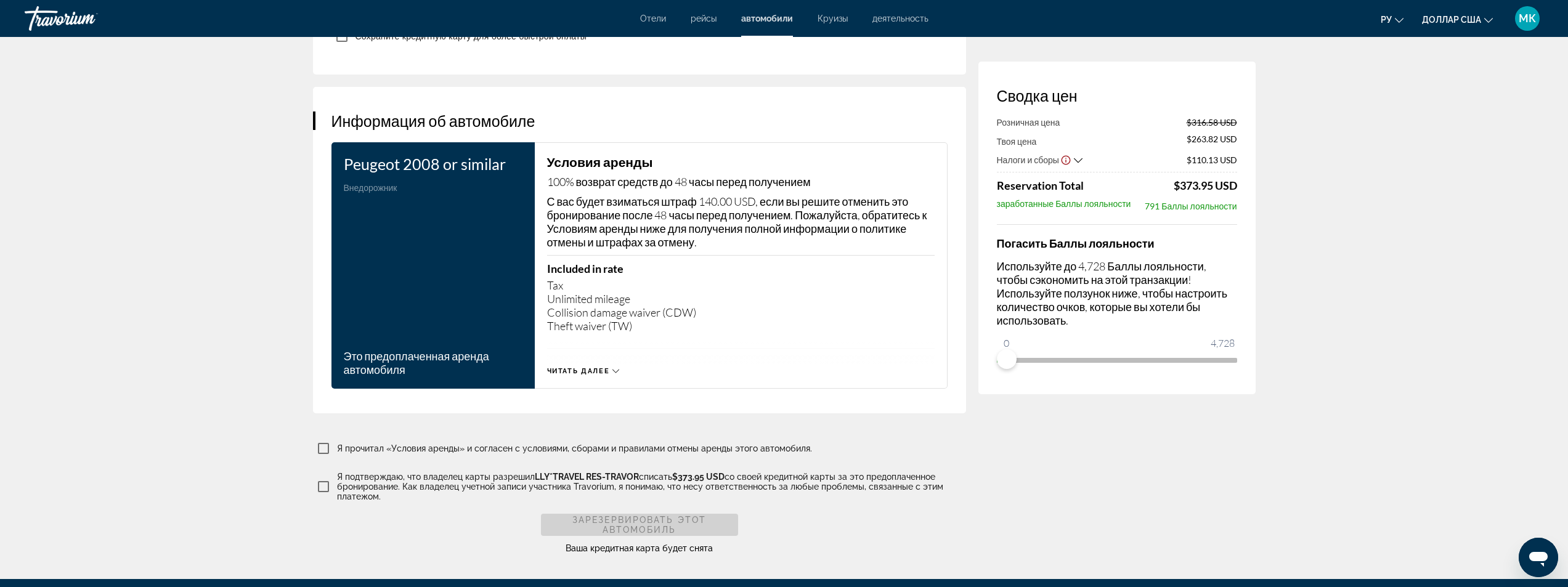
click at [613, 368] on icon "Основное содержание" at bounding box center [615, 371] width 6 height 6
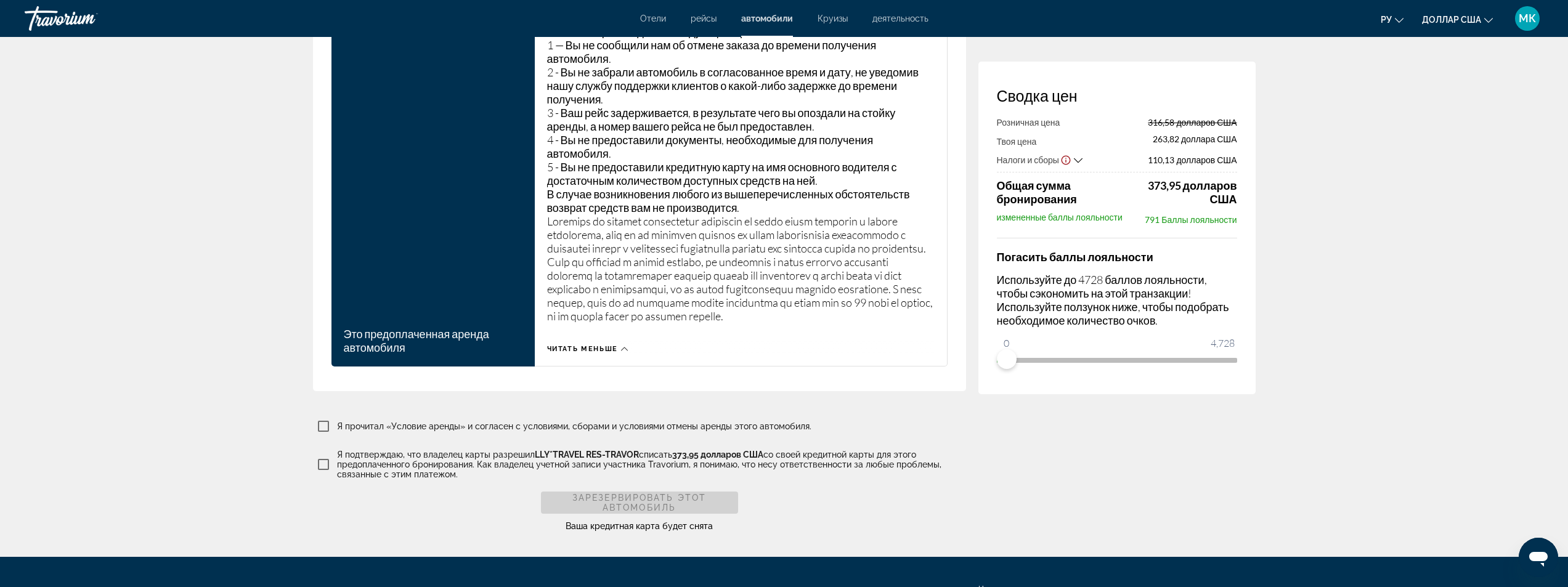
scroll to position [4807, 0]
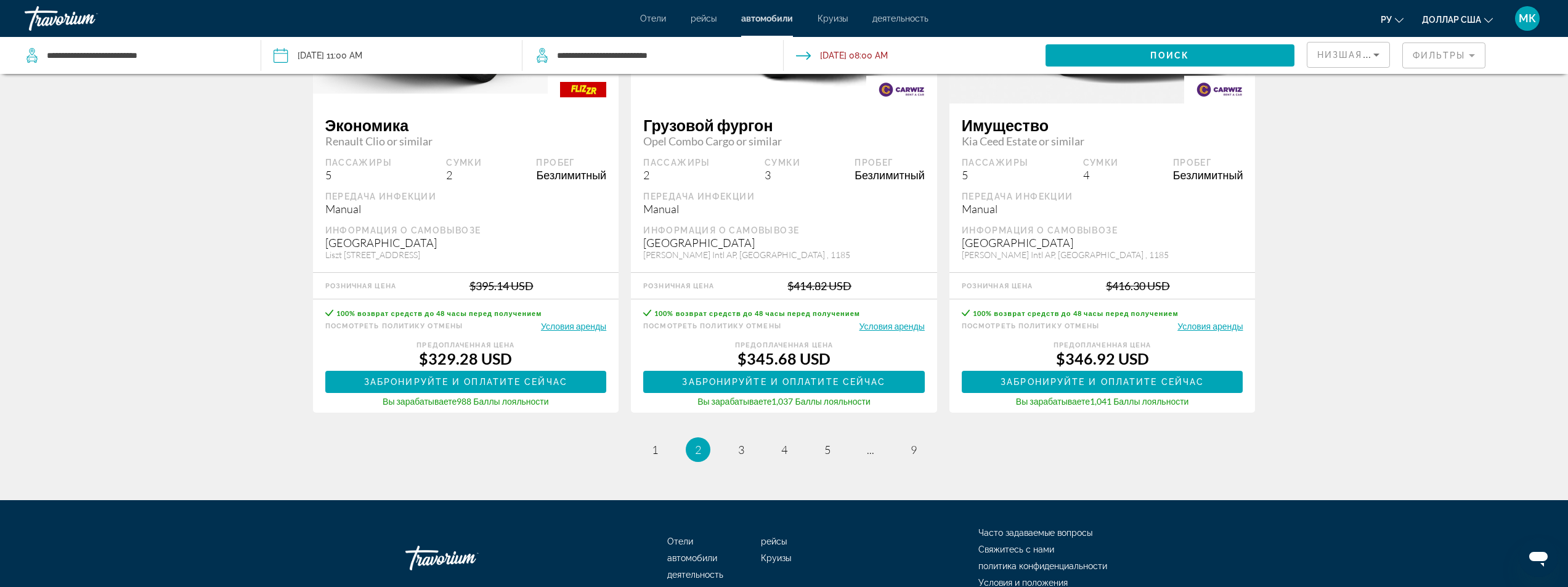
scroll to position [1849, 0]
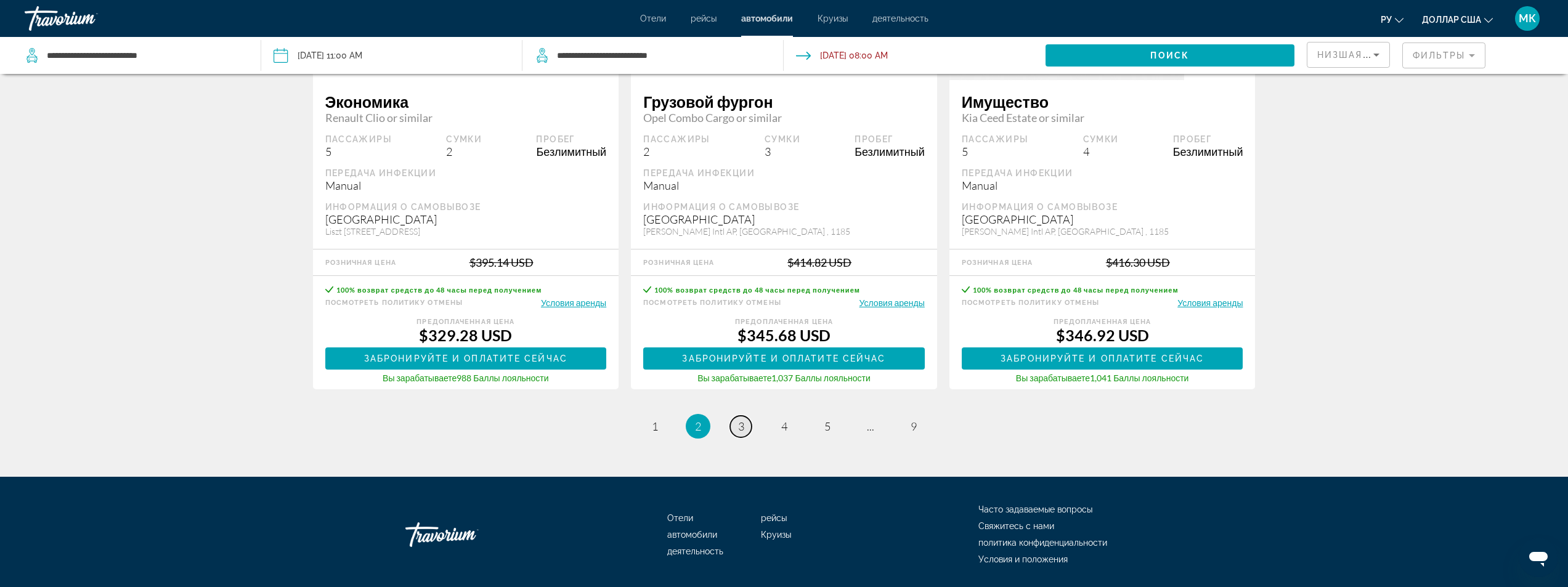
click at [739, 432] on span "3" at bounding box center [741, 426] width 6 height 14
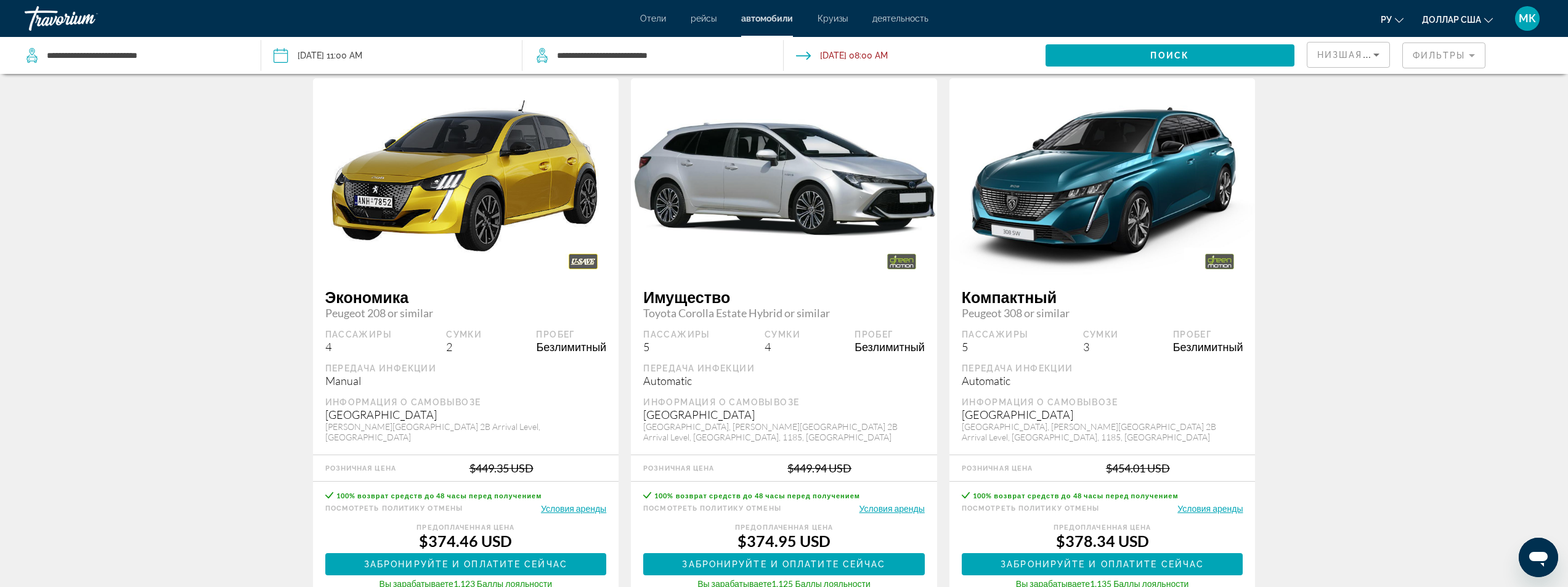
scroll to position [1849, 0]
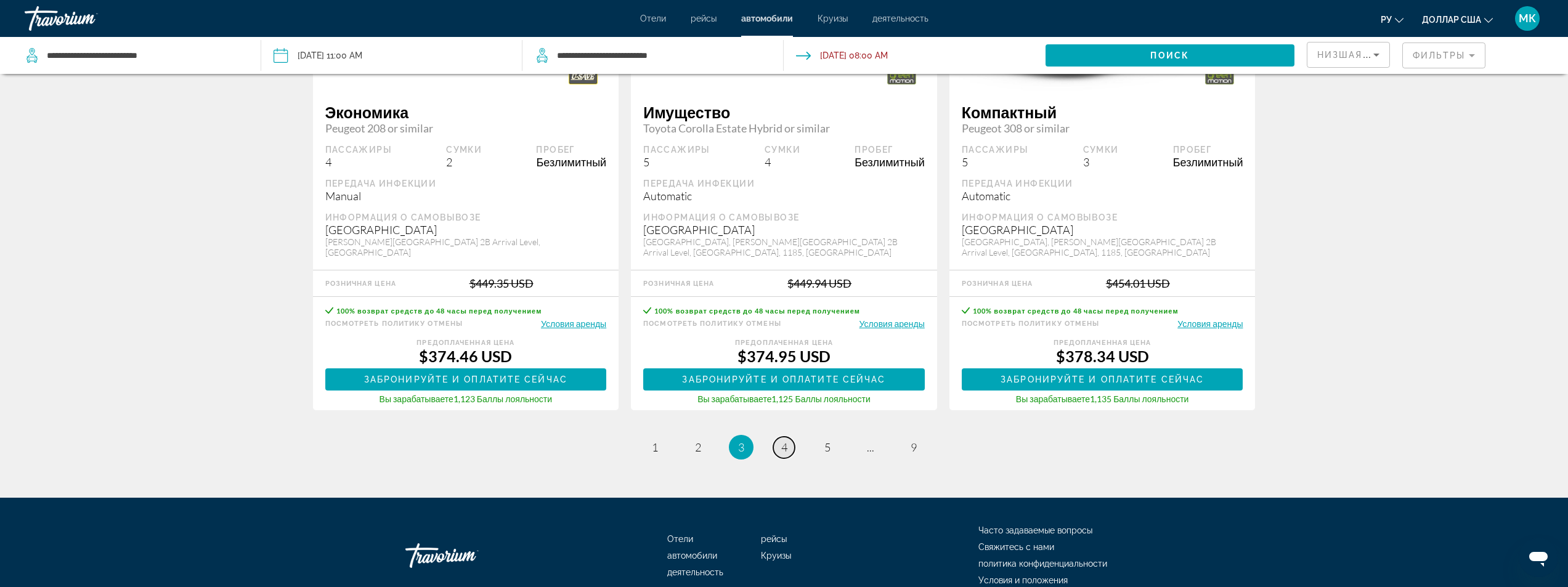
click at [782, 451] on span "4" at bounding box center [784, 447] width 6 height 14
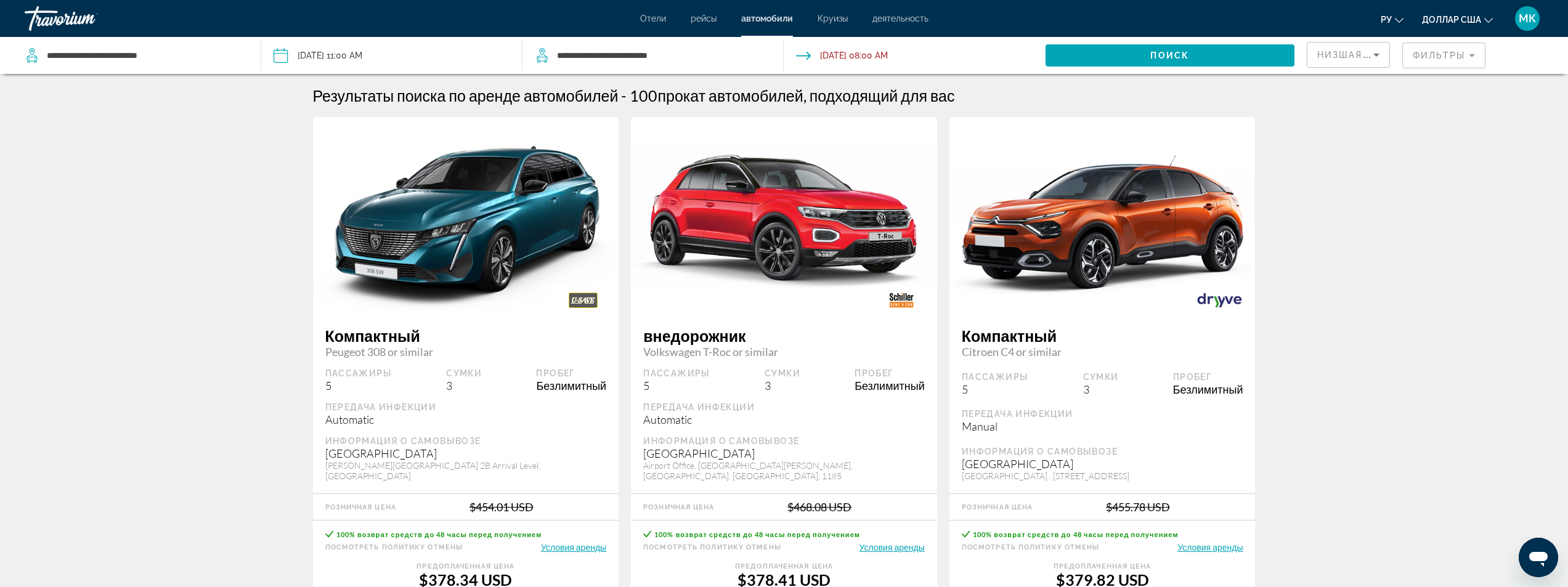
scroll to position [185, 0]
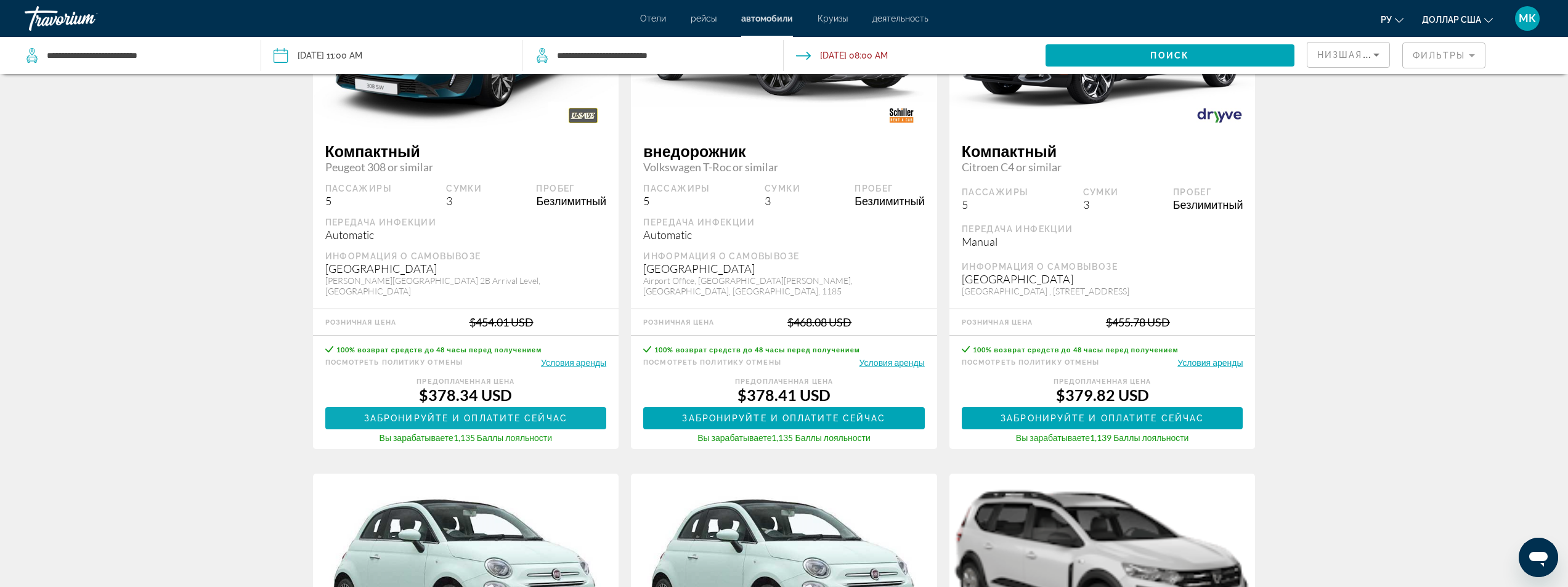
drag, startPoint x: 461, startPoint y: 395, endPoint x: 460, endPoint y: 410, distance: 15.0
click at [461, 401] on div "$378.34 USD" at bounding box center [466, 395] width 282 height 19
click at [455, 419] on span "Забронируйте и оплатите сейчас" at bounding box center [466, 419] width 204 height 10
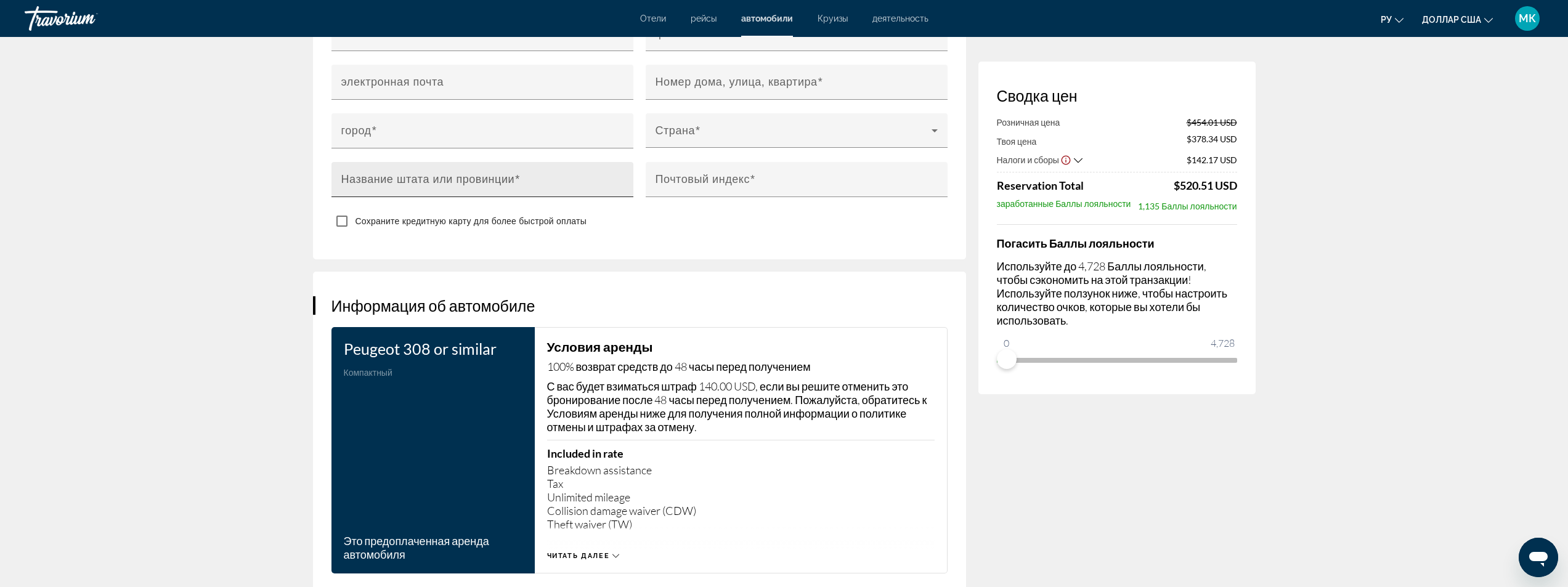
scroll to position [1664, 0]
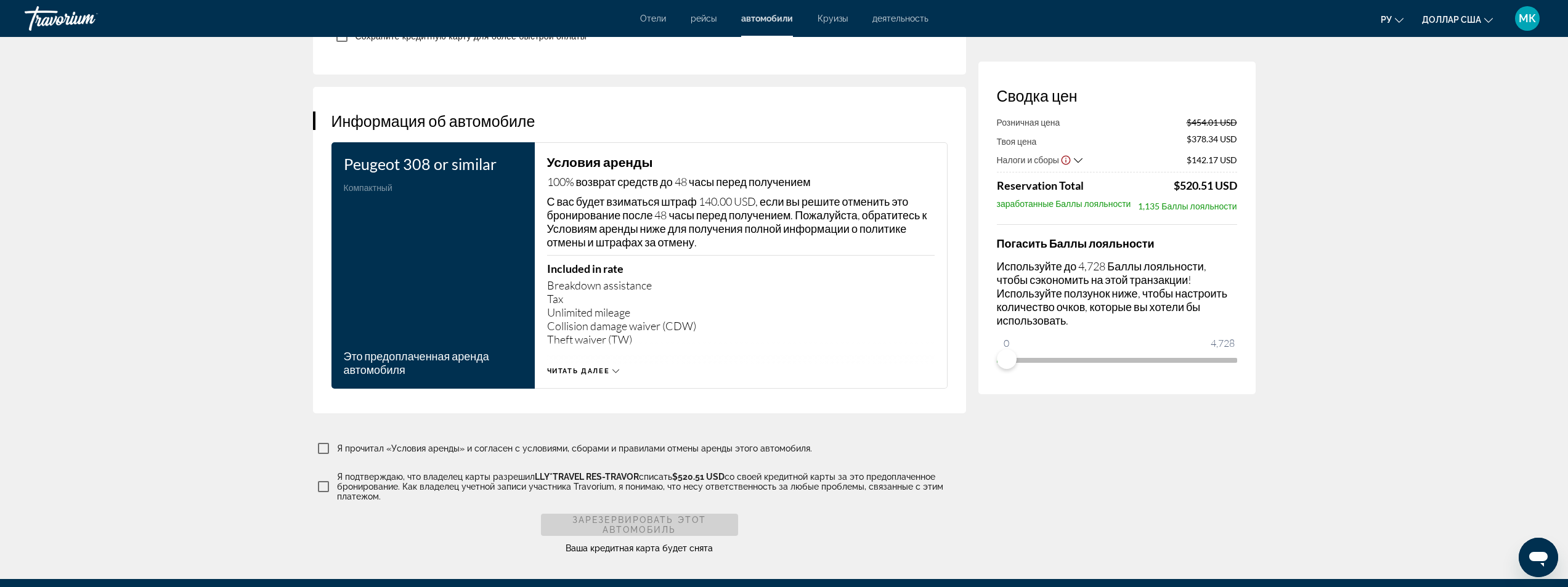
click at [608, 368] on span "Читать далее" at bounding box center [578, 371] width 63 height 8
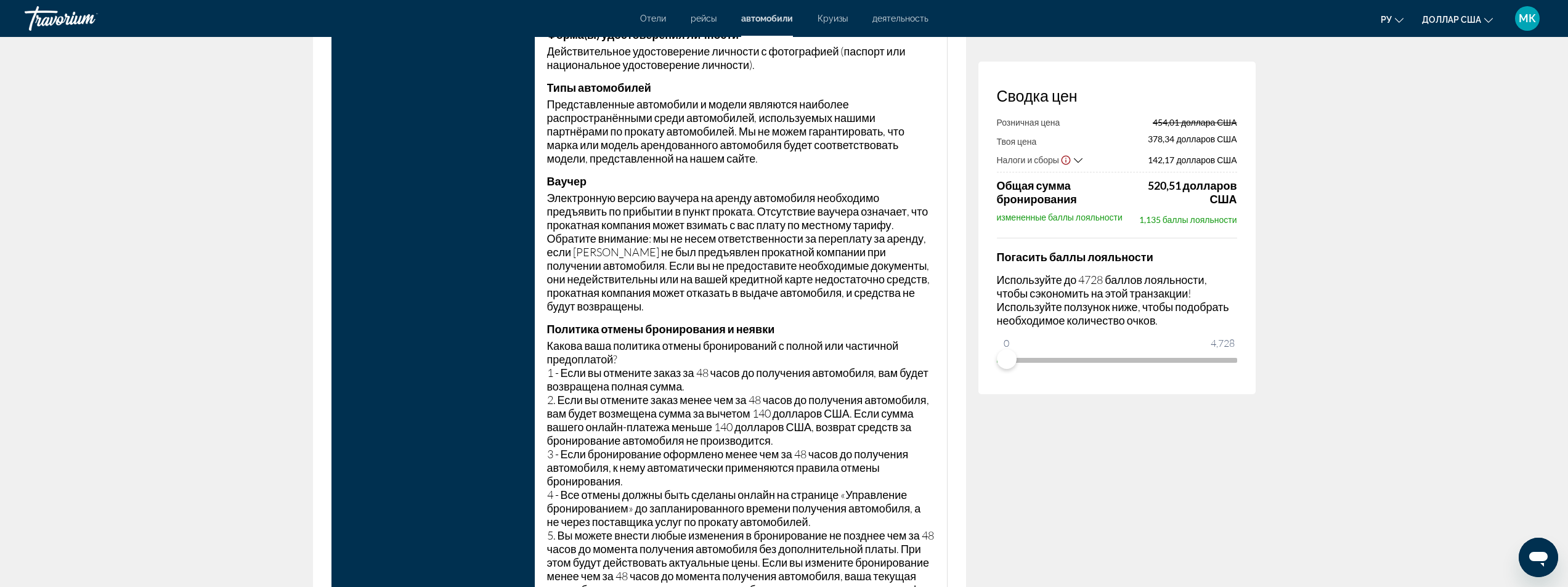
scroll to position [3882, 0]
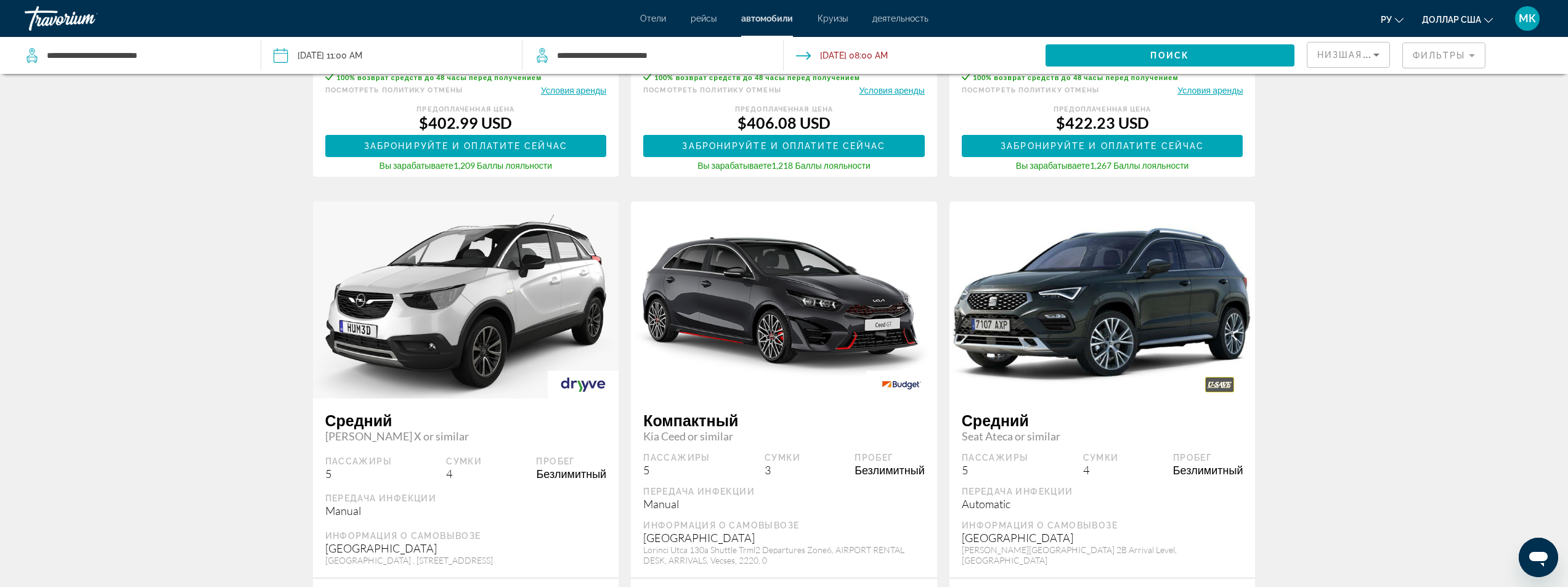
scroll to position [1726, 0]
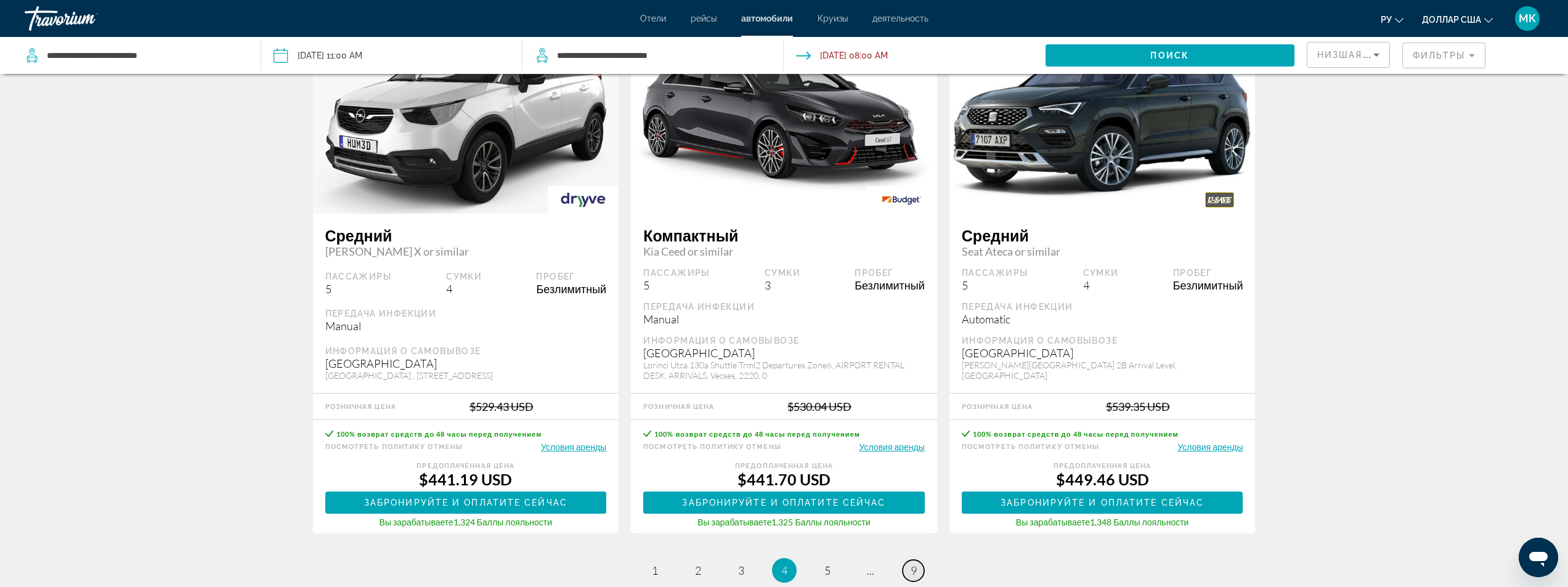
click at [911, 575] on span "9" at bounding box center [914, 570] width 6 height 14
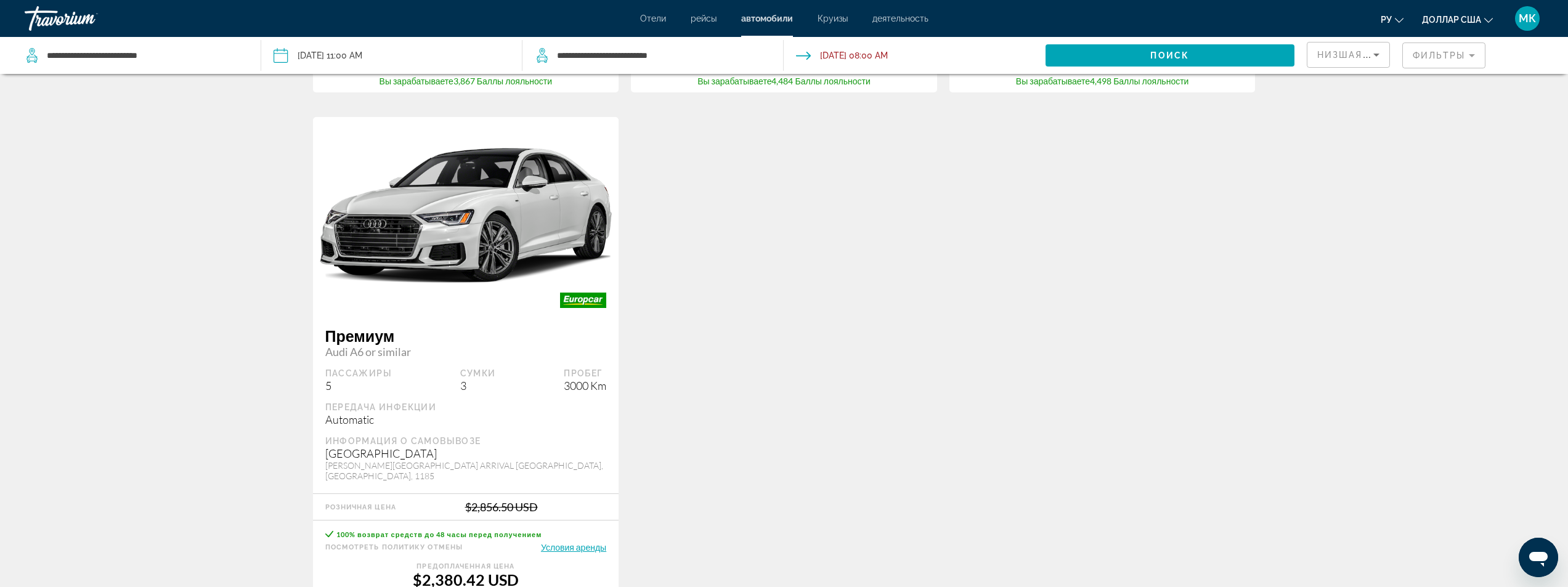
scroll to position [739, 0]
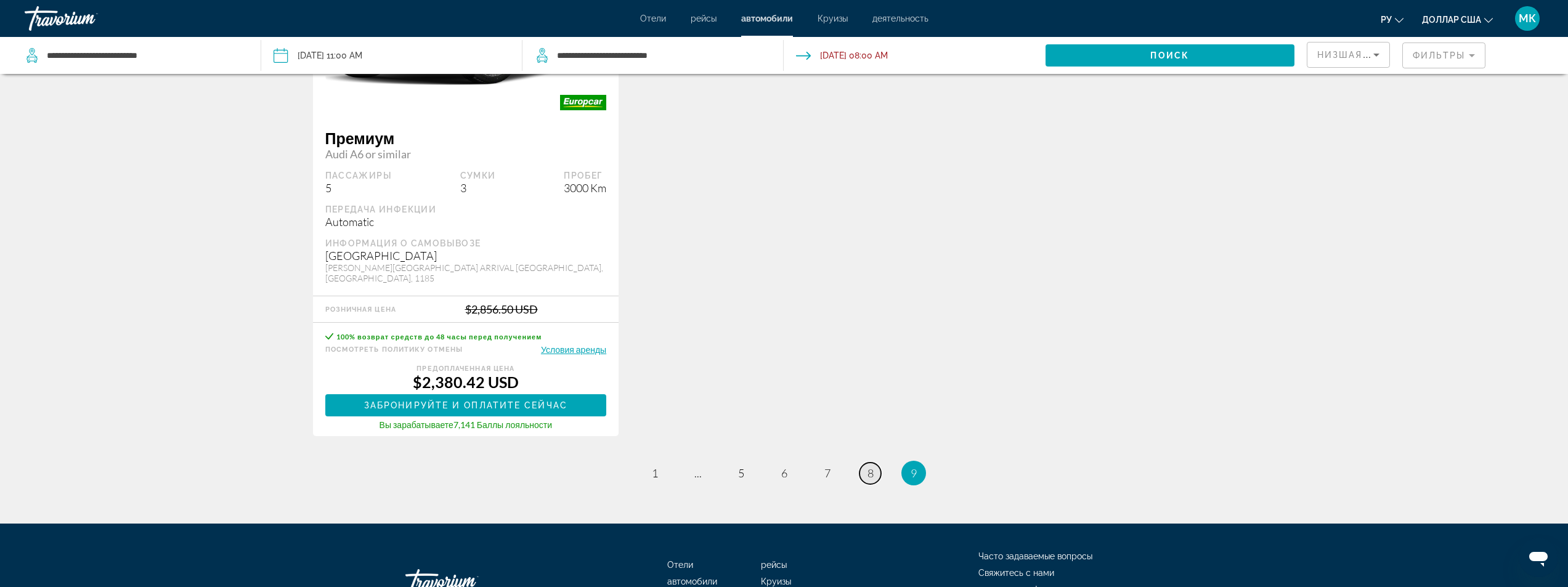
click at [869, 476] on span "8" at bounding box center [871, 473] width 6 height 14
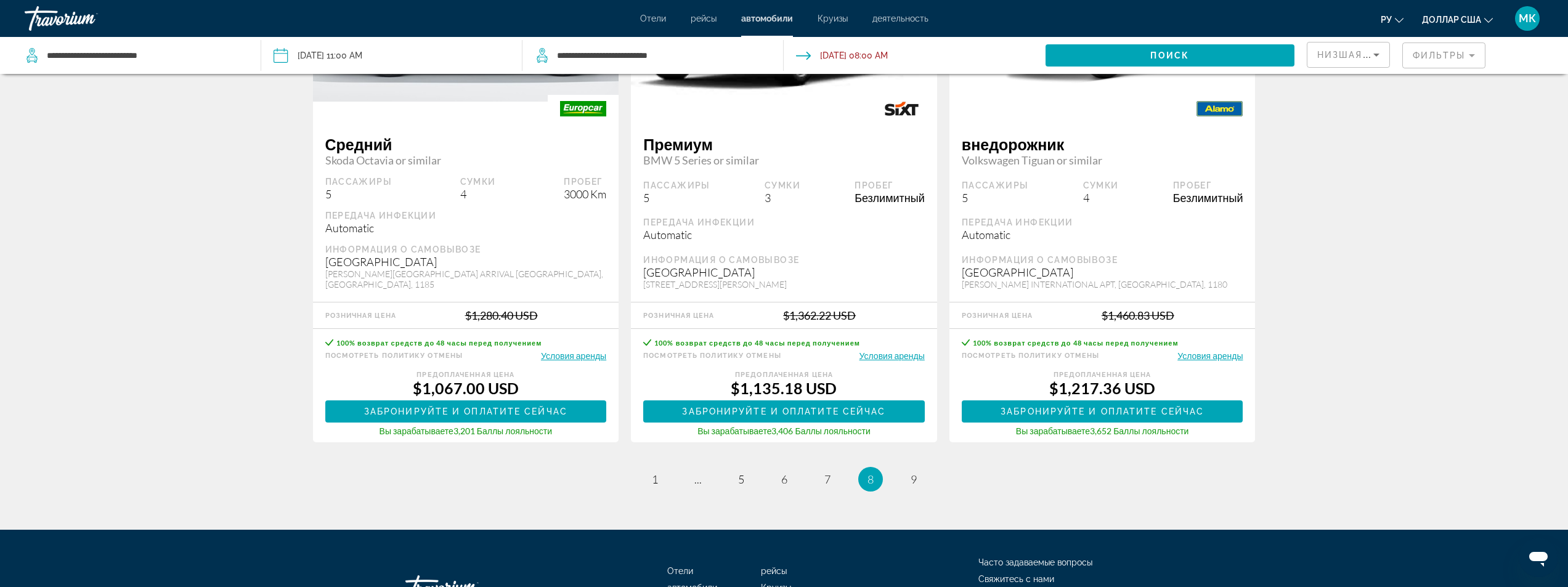
scroll to position [1849, 0]
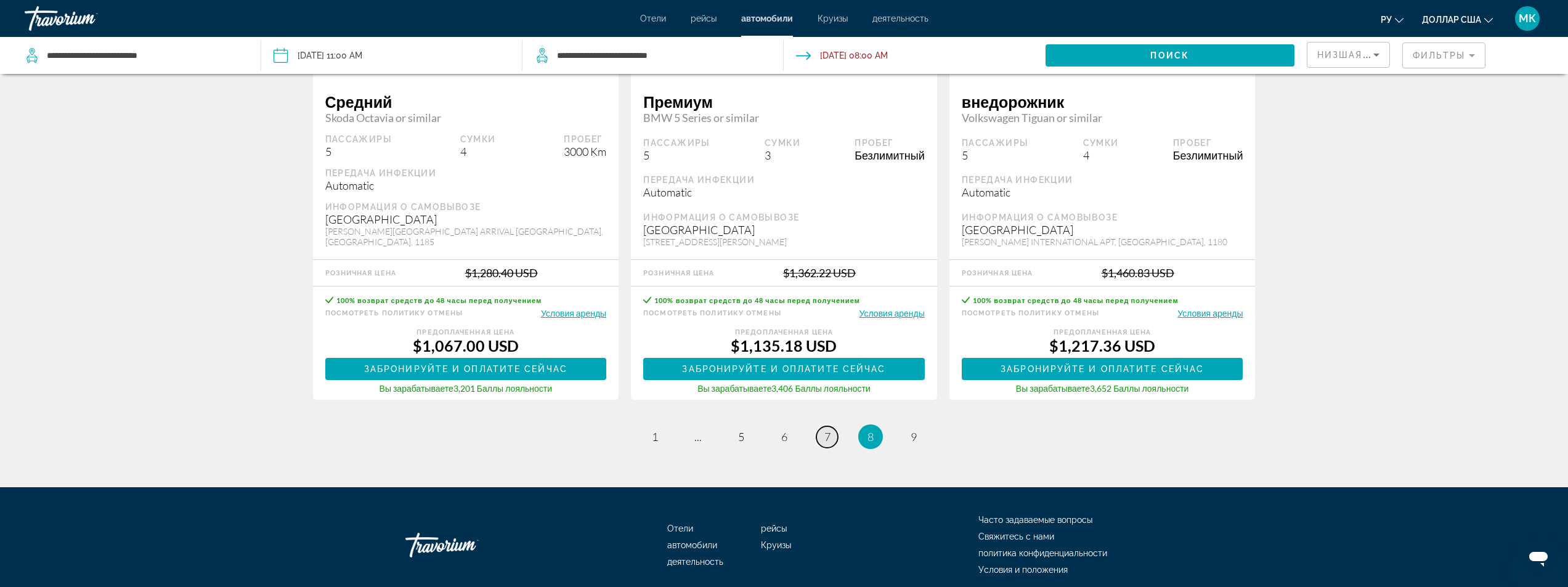
click at [826, 435] on span "7" at bounding box center [827, 437] width 6 height 14
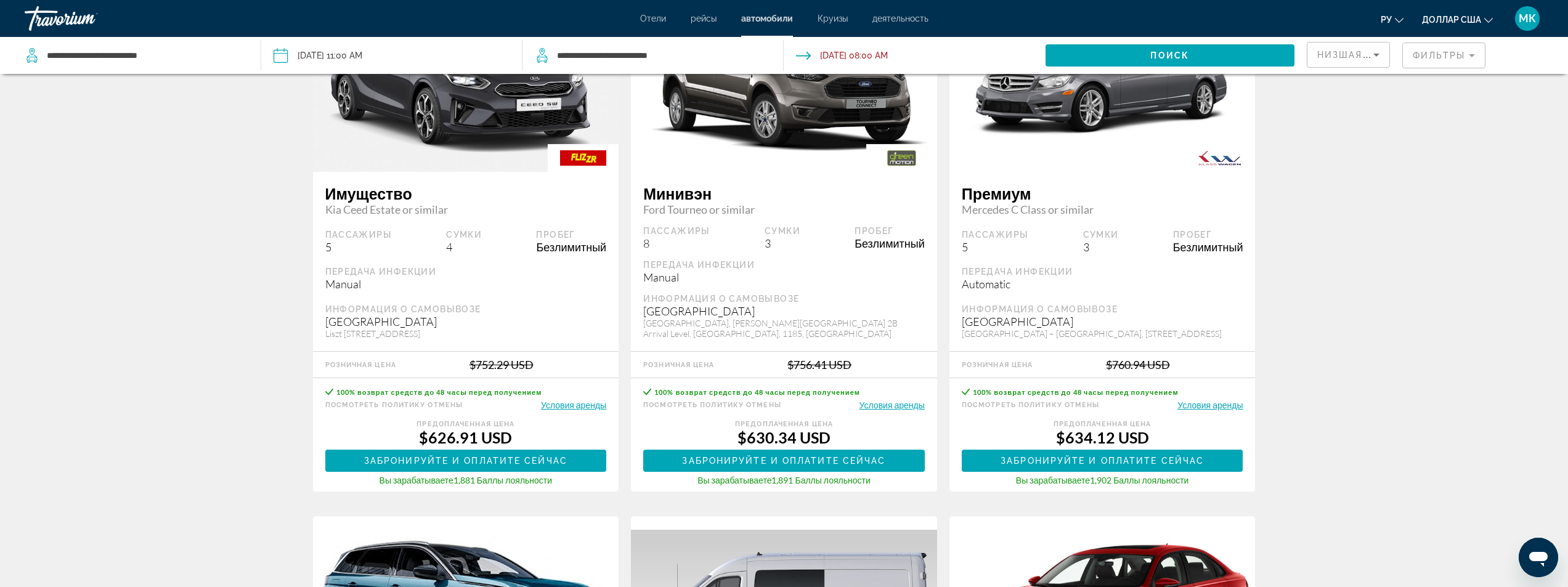
scroll to position [185, 0]
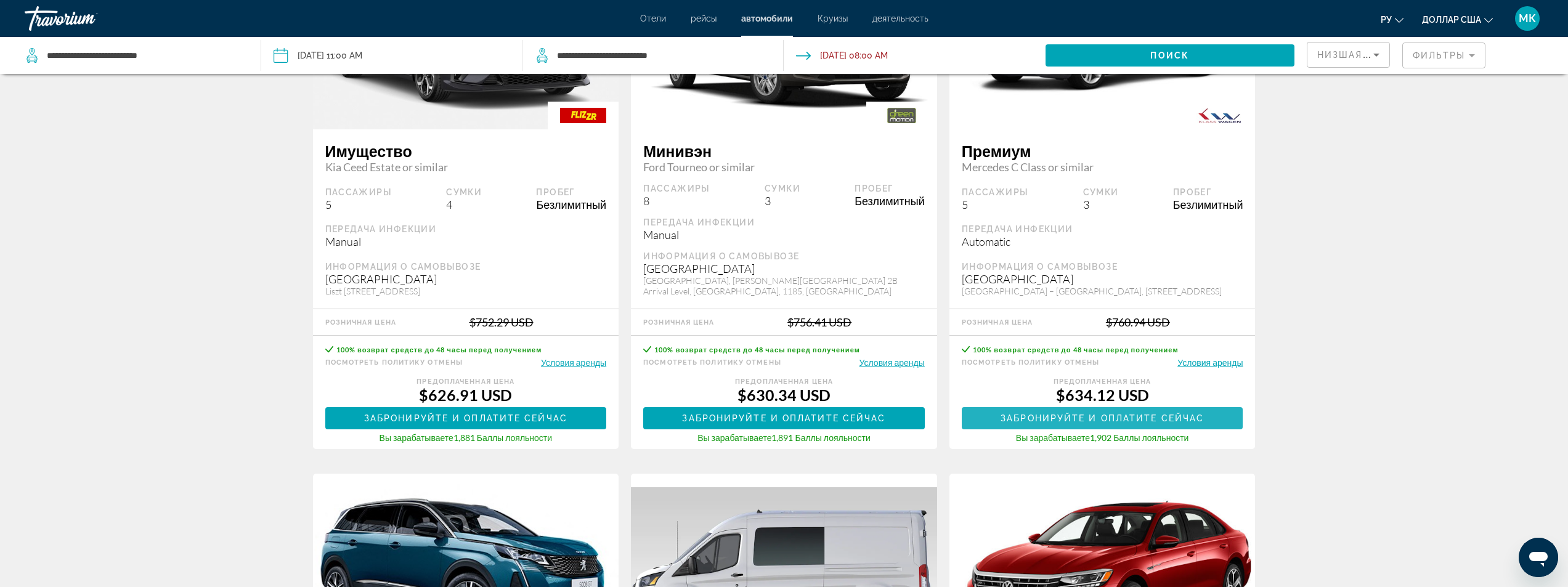
click at [1102, 416] on span "Забронируйте и оплатите сейчас" at bounding box center [1102, 419] width 204 height 10
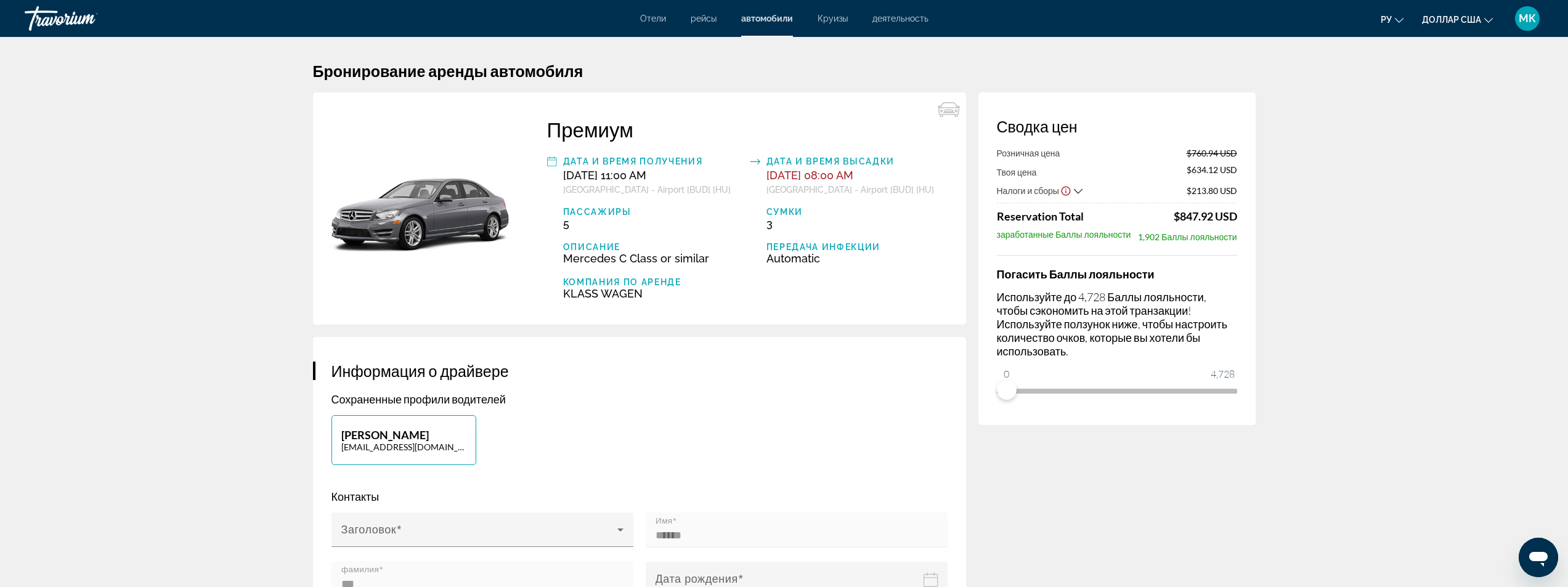
click at [1071, 187] on icon "Show Taxes and Fees disclaimer" at bounding box center [1066, 191] width 11 height 11
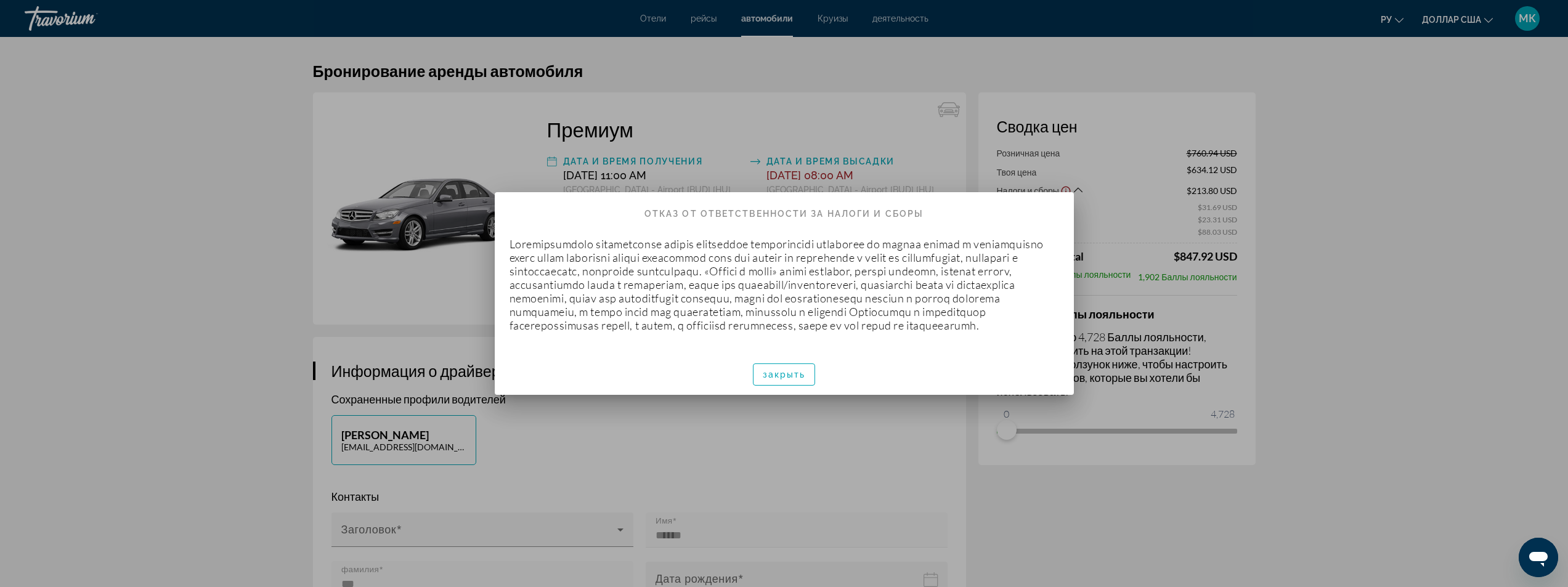
click at [846, 374] on div "закрыть" at bounding box center [784, 374] width 579 height 41
click at [786, 380] on font "закрыть" at bounding box center [785, 375] width 43 height 10
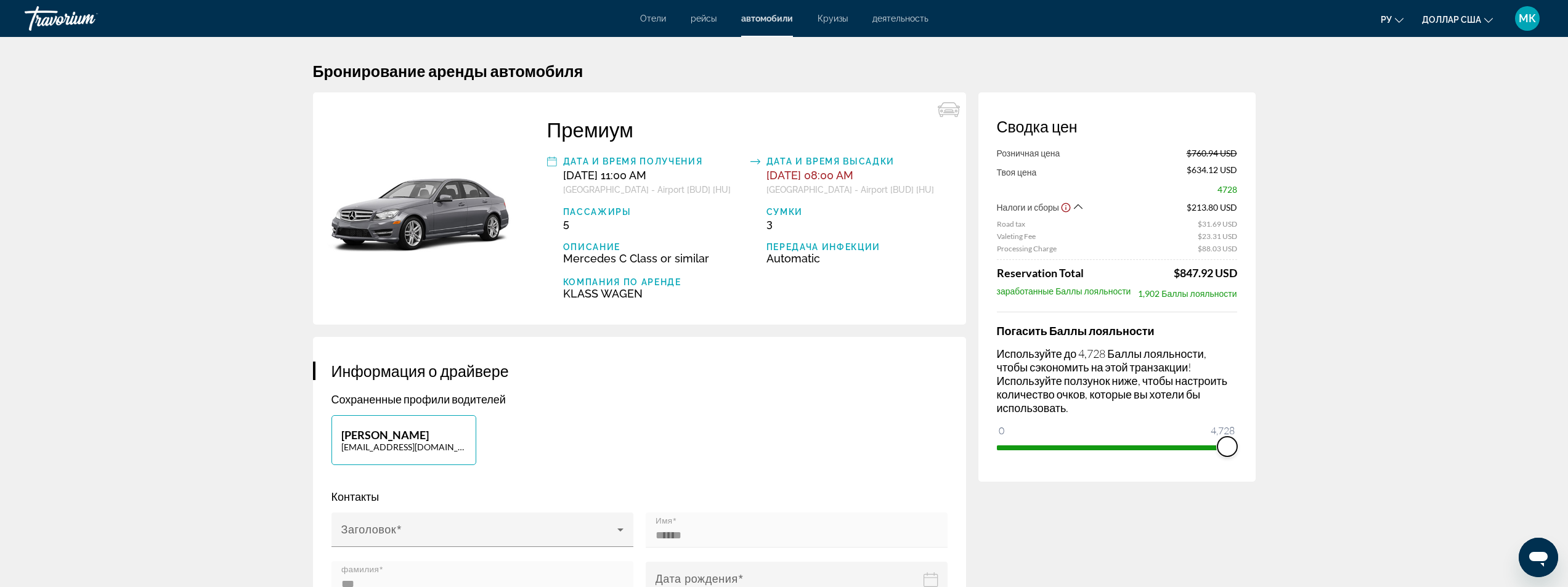
drag, startPoint x: 1016, startPoint y: 429, endPoint x: 1305, endPoint y: 440, distance: 289.2
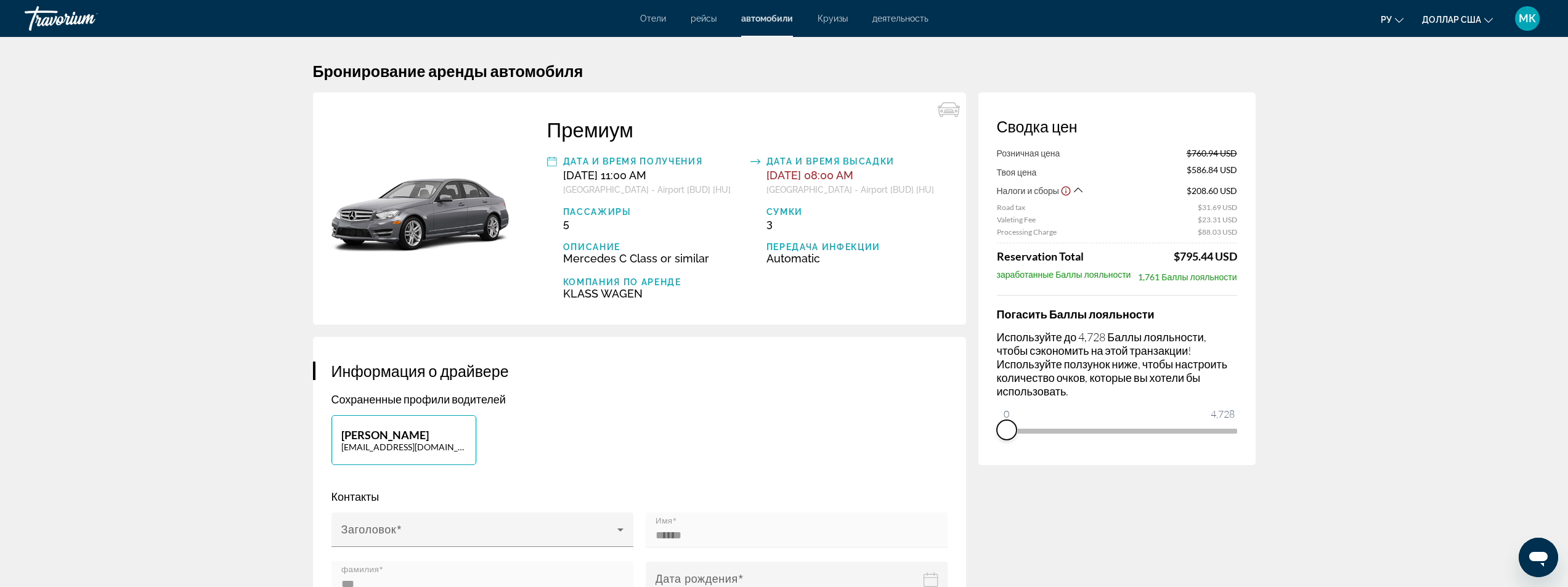
drag, startPoint x: 1229, startPoint y: 448, endPoint x: 998, endPoint y: 445, distance: 231.0
click at [998, 445] on div "Сводка цен Розничная цена $760.94 USD Твоя цена $586.84 USD Налоги и сборы $208…" at bounding box center [1117, 279] width 277 height 373
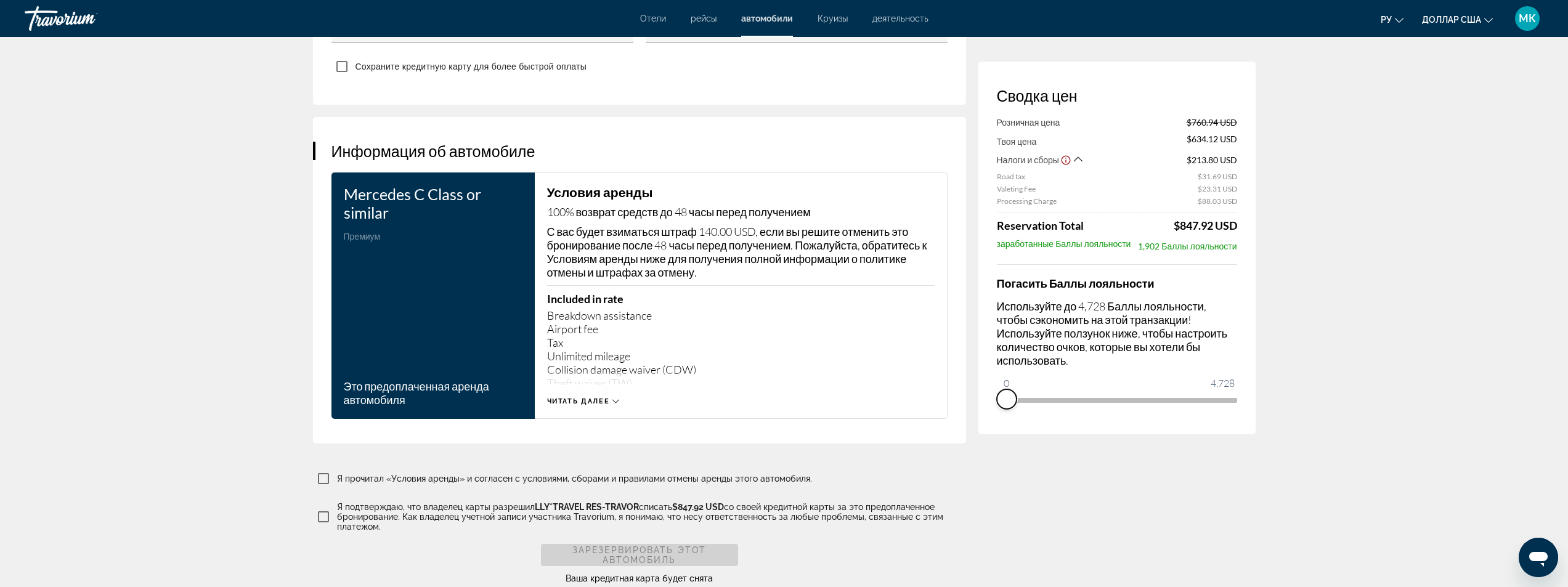
scroll to position [1664, 0]
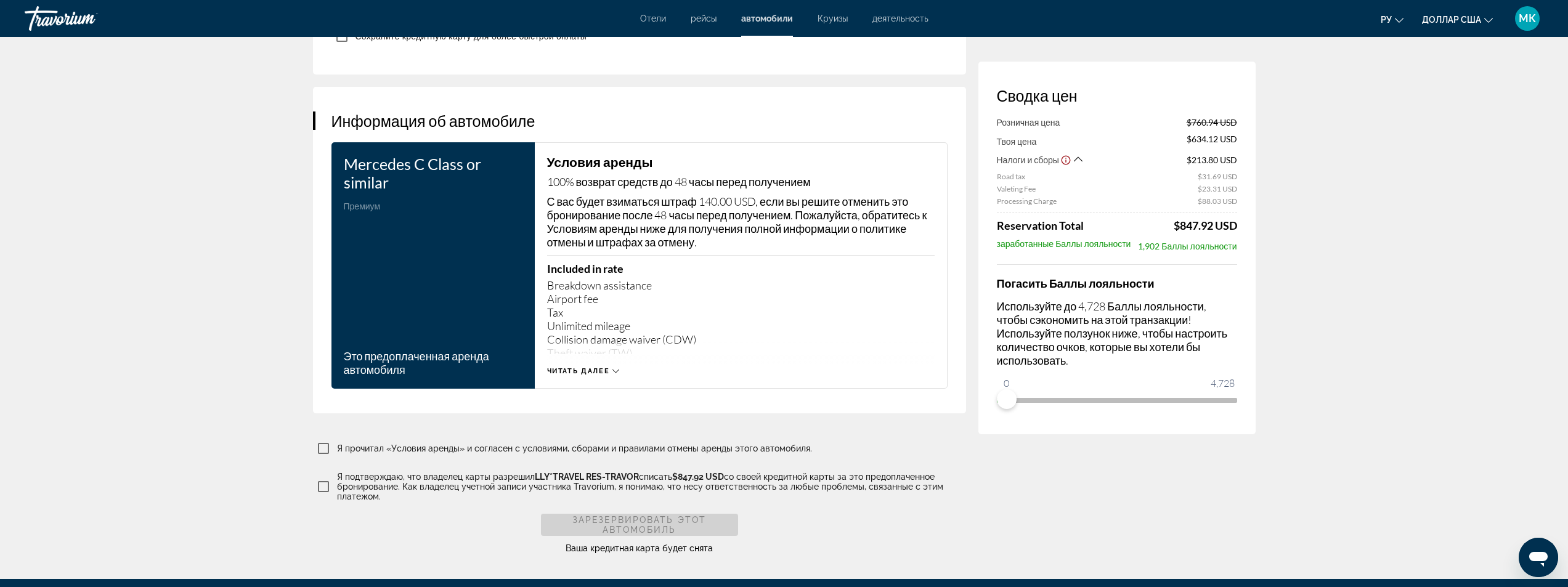
click at [613, 368] on icon "Основное содержание" at bounding box center [615, 371] width 6 height 6
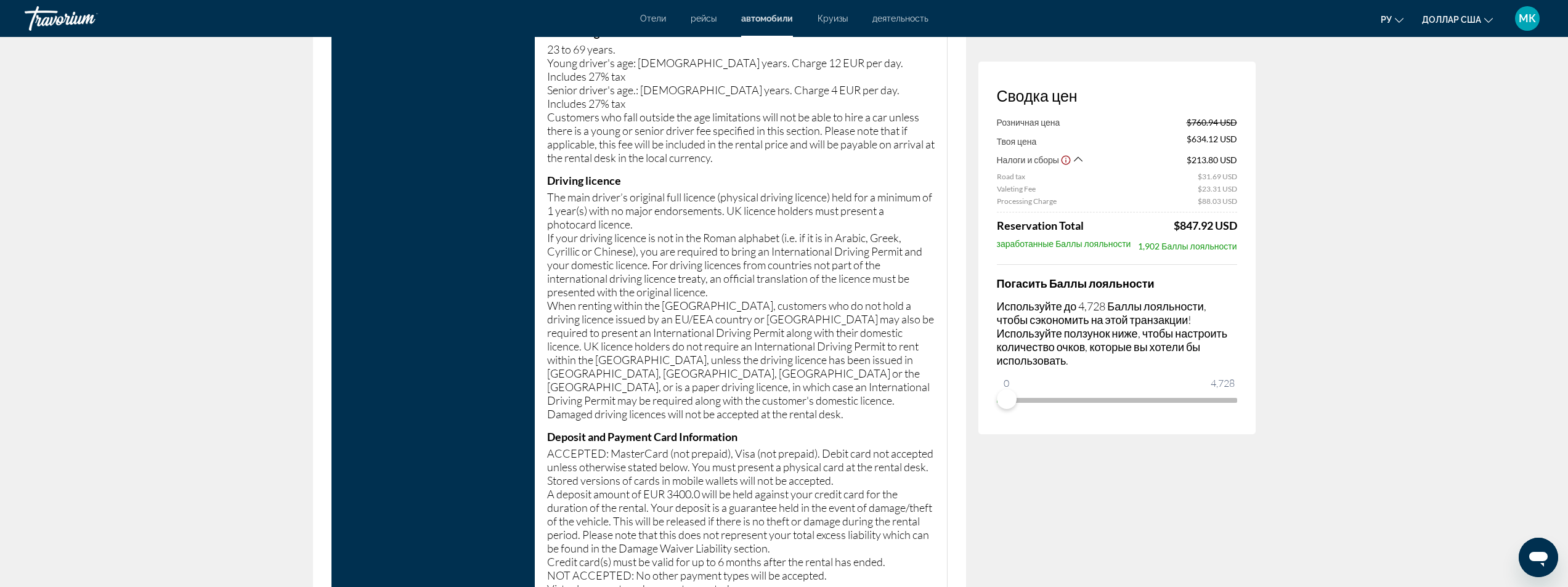
scroll to position [2219, 0]
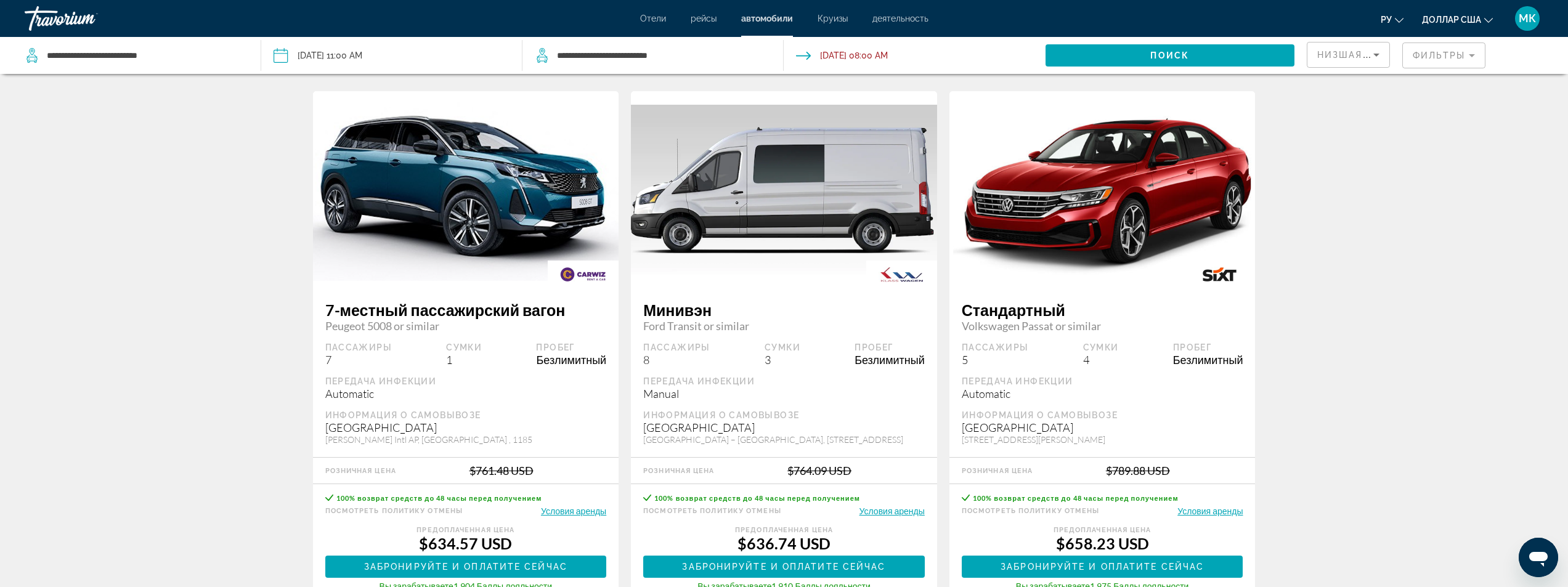
scroll to position [739, 0]
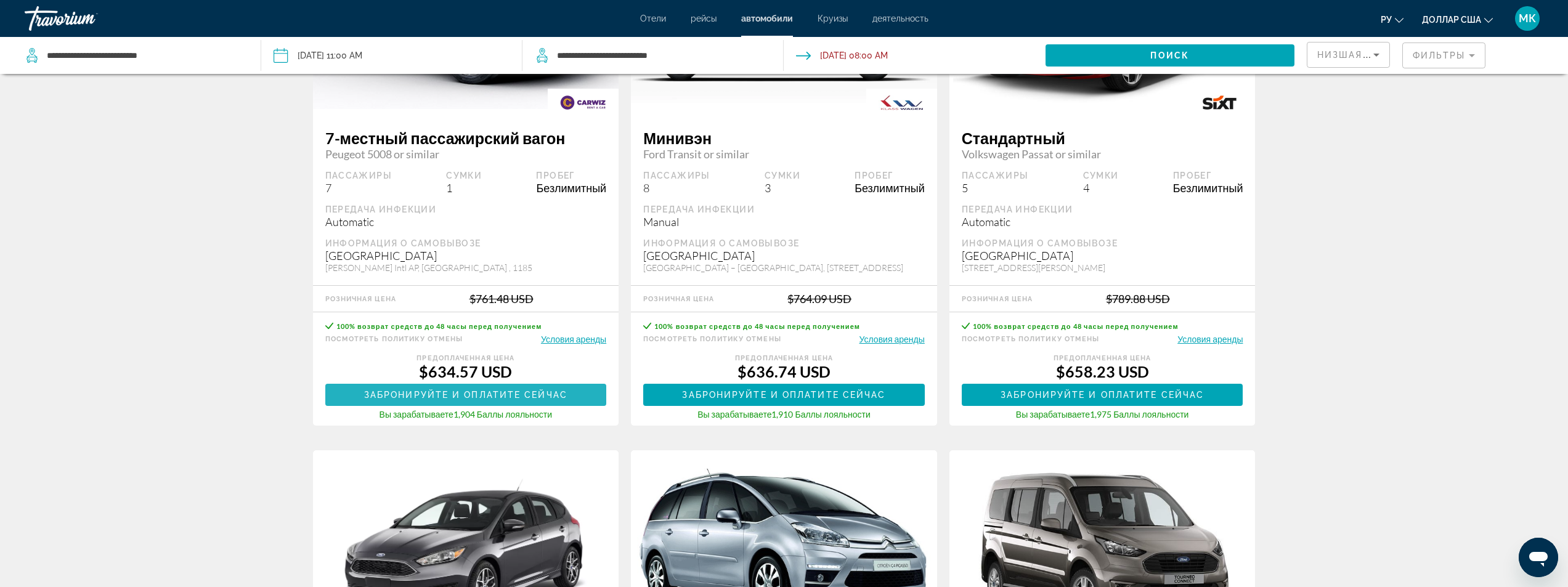
click at [466, 389] on span "Основное содержание" at bounding box center [466, 395] width 282 height 30
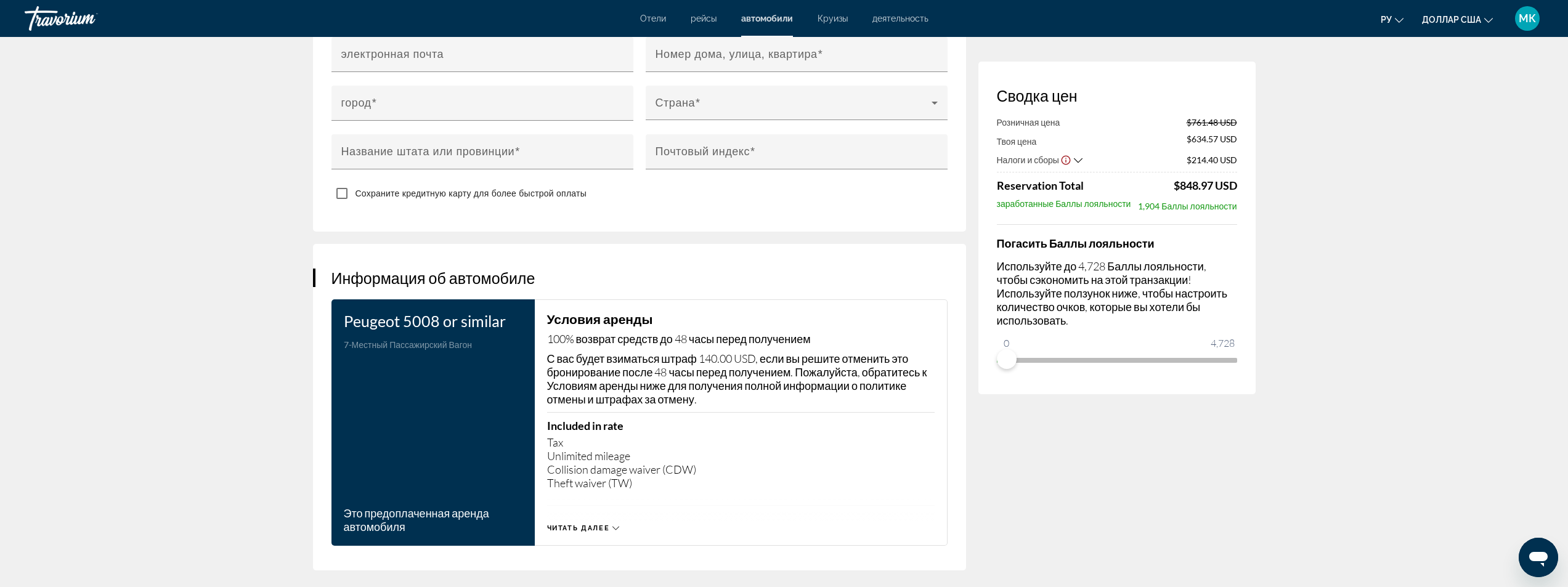
scroll to position [1664, 0]
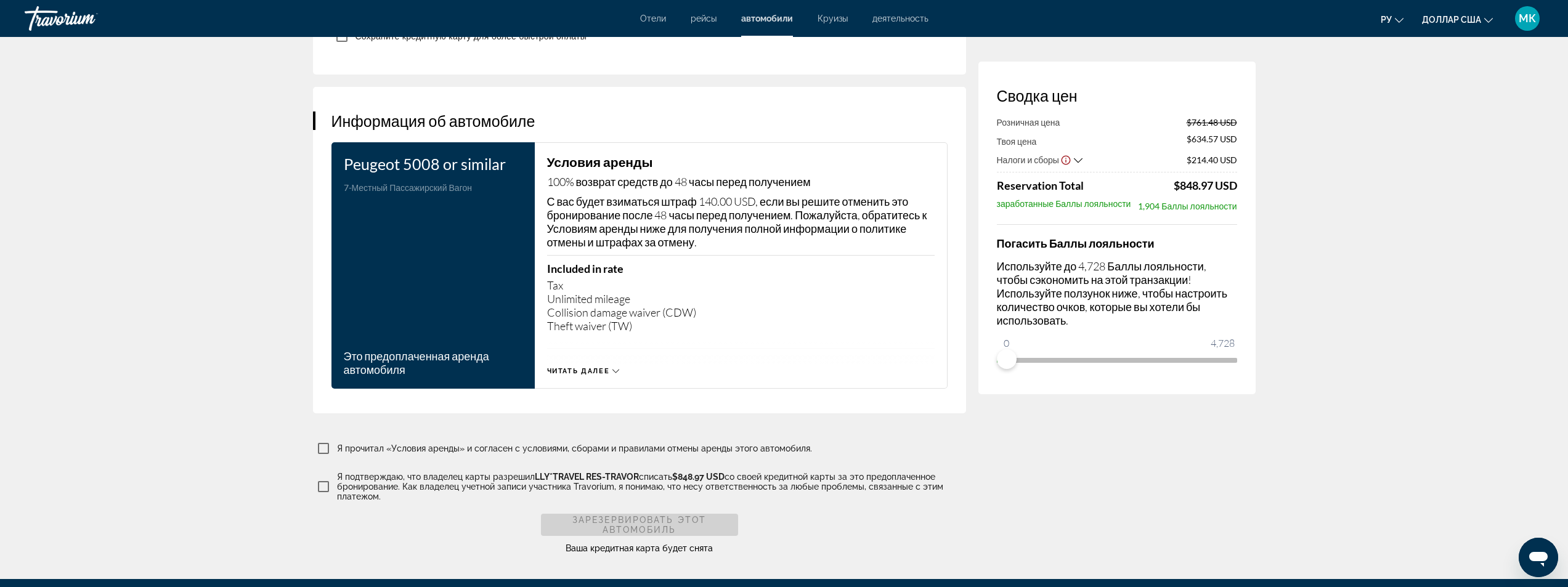
click at [606, 368] on span "Читать далее" at bounding box center [578, 371] width 63 height 8
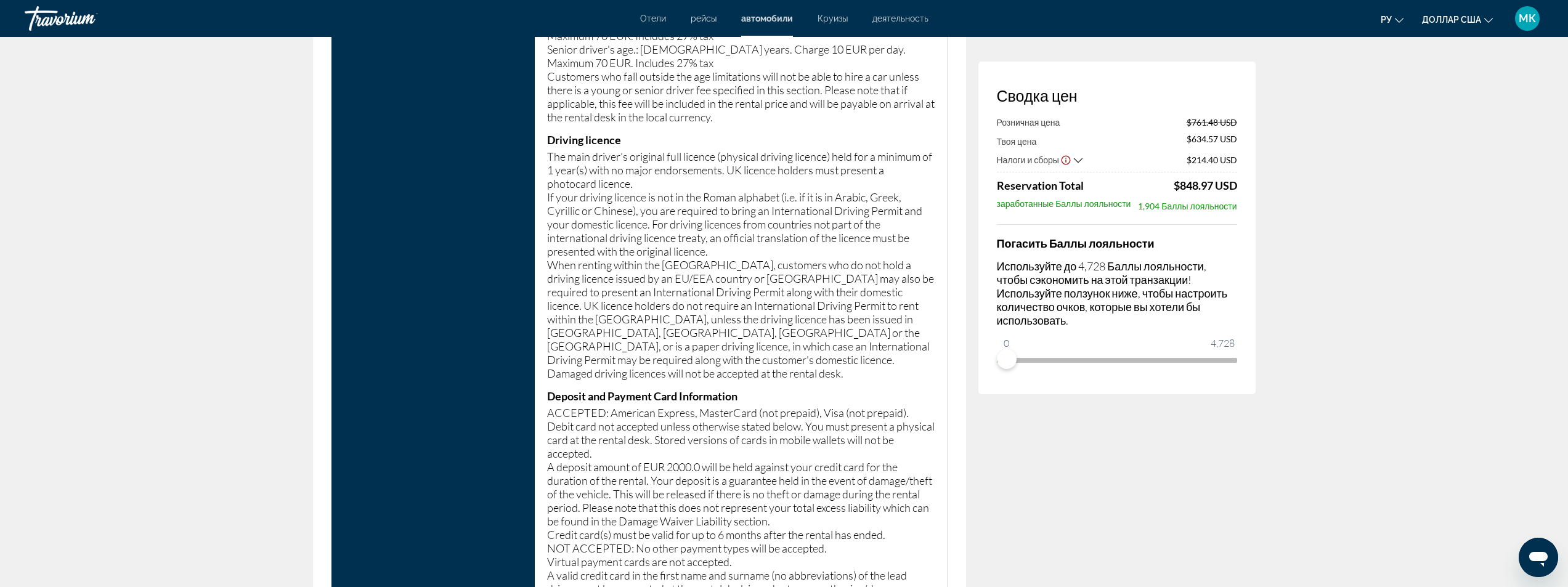
scroll to position [2219, 0]
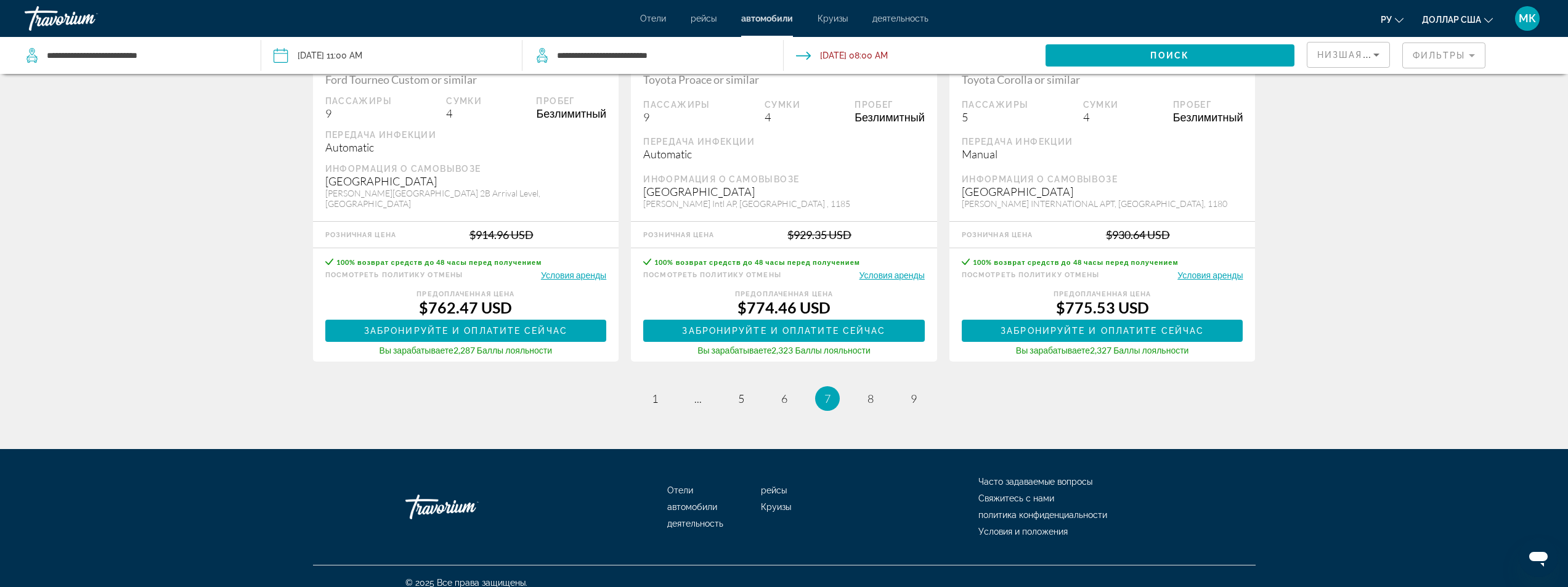
scroll to position [1890, 0]
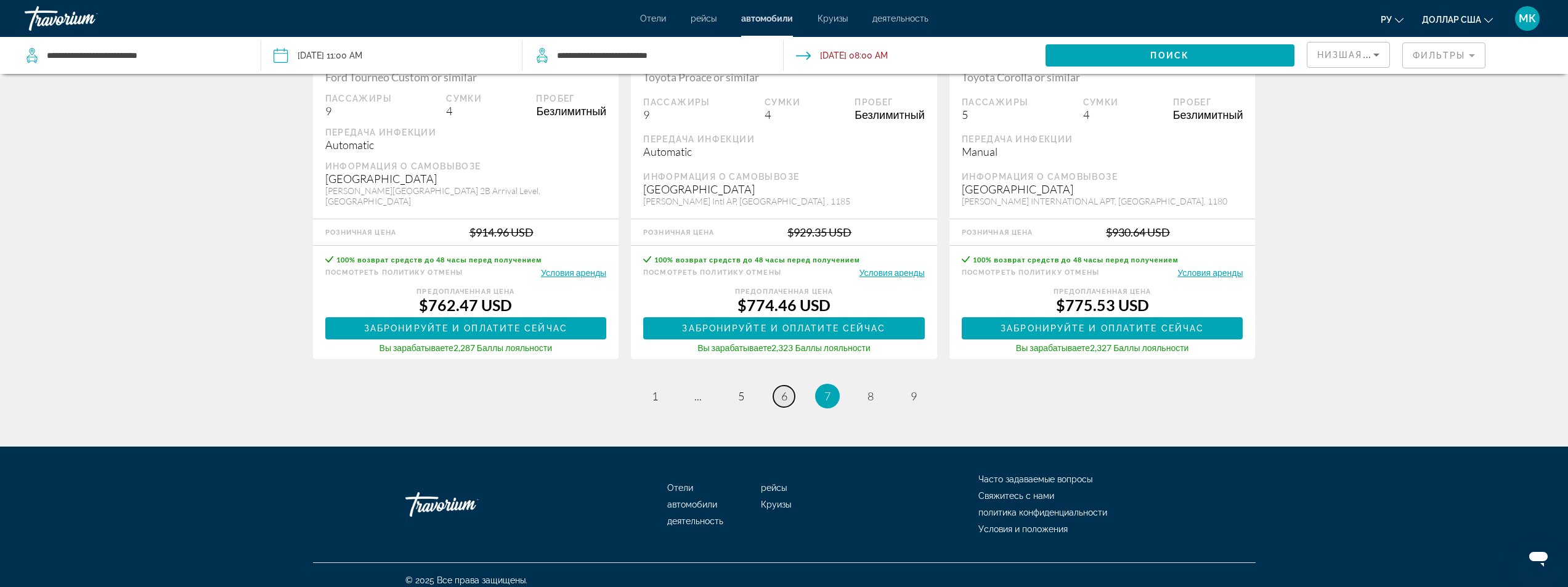
click at [786, 389] on span "6" at bounding box center [784, 396] width 6 height 14
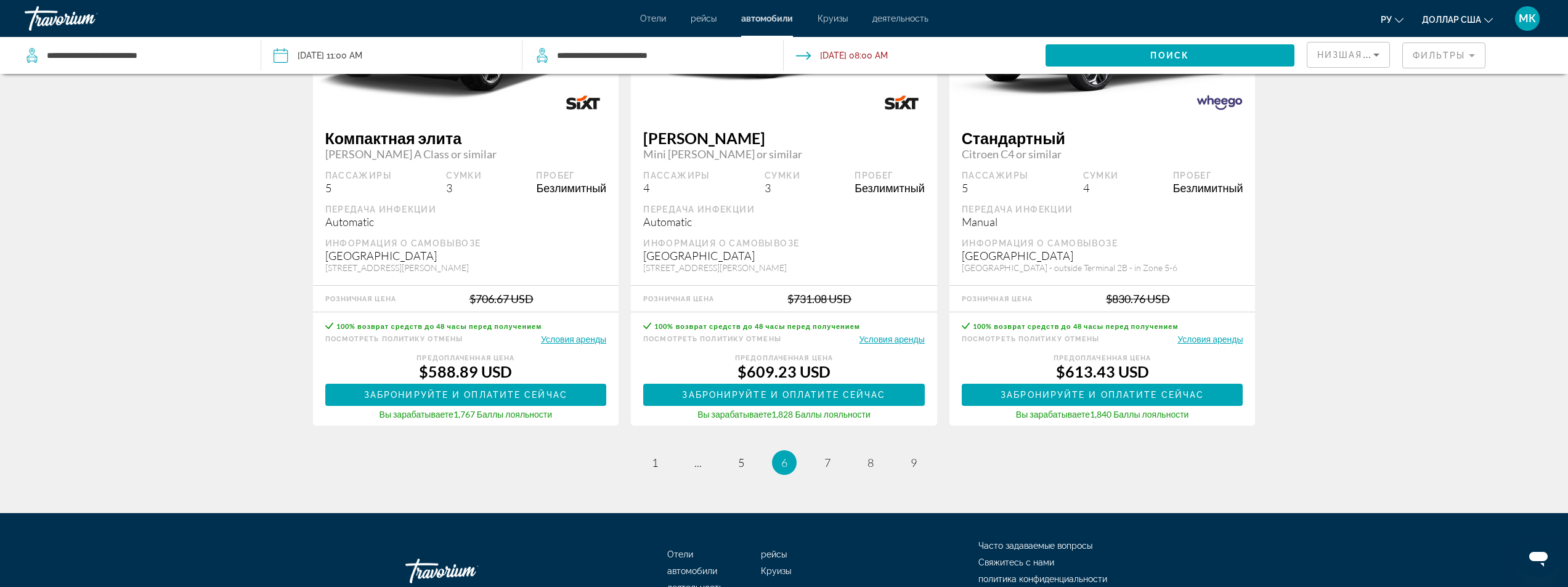
scroll to position [1849, 0]
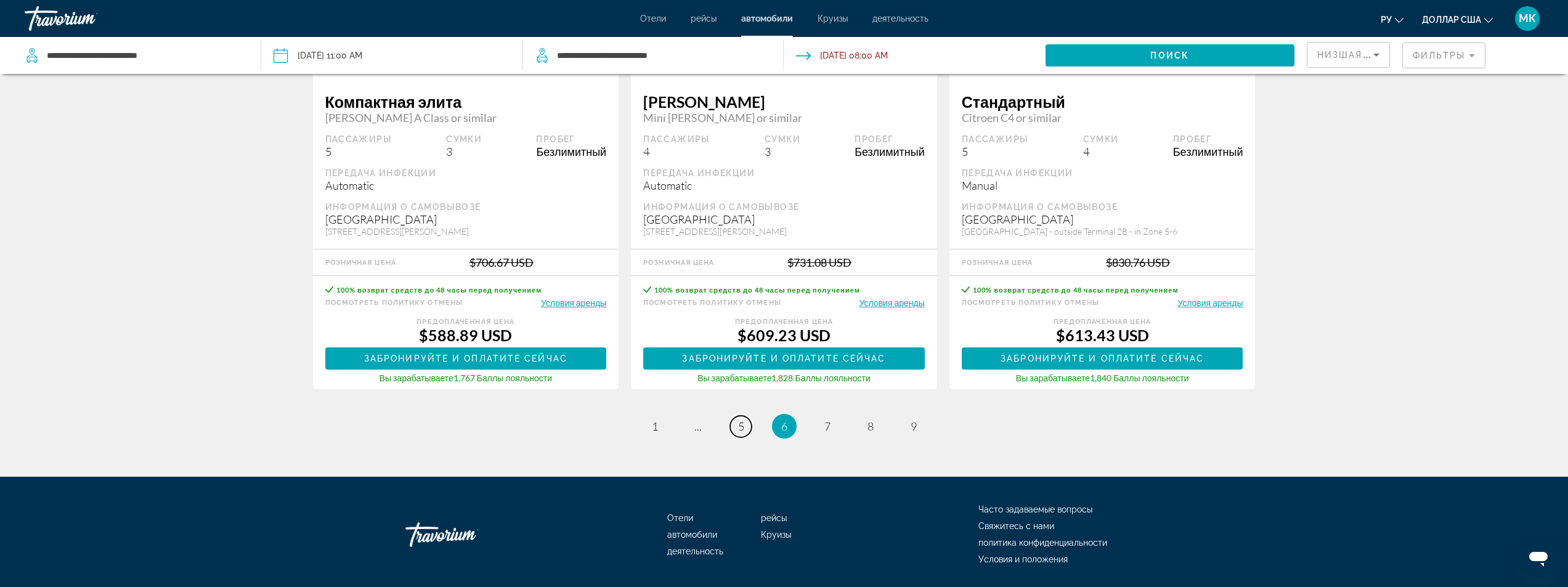
click at [739, 428] on span "5" at bounding box center [741, 426] width 6 height 14
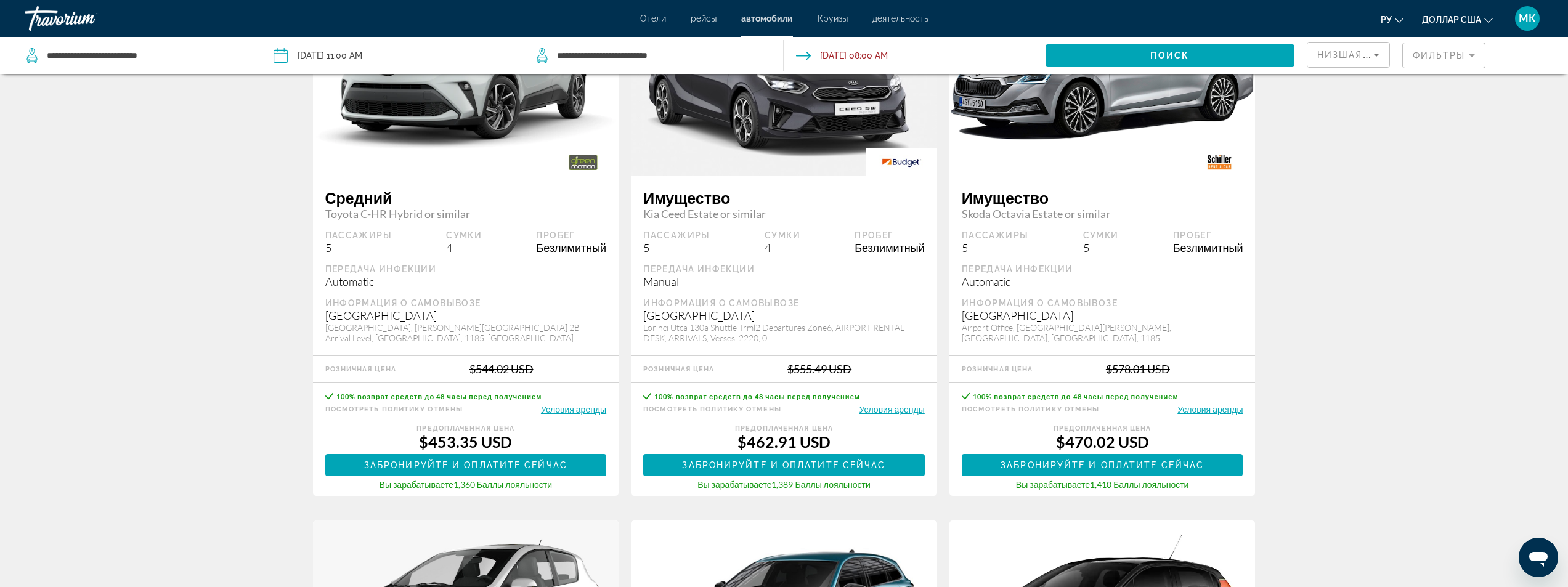
scroll to position [185, 0]
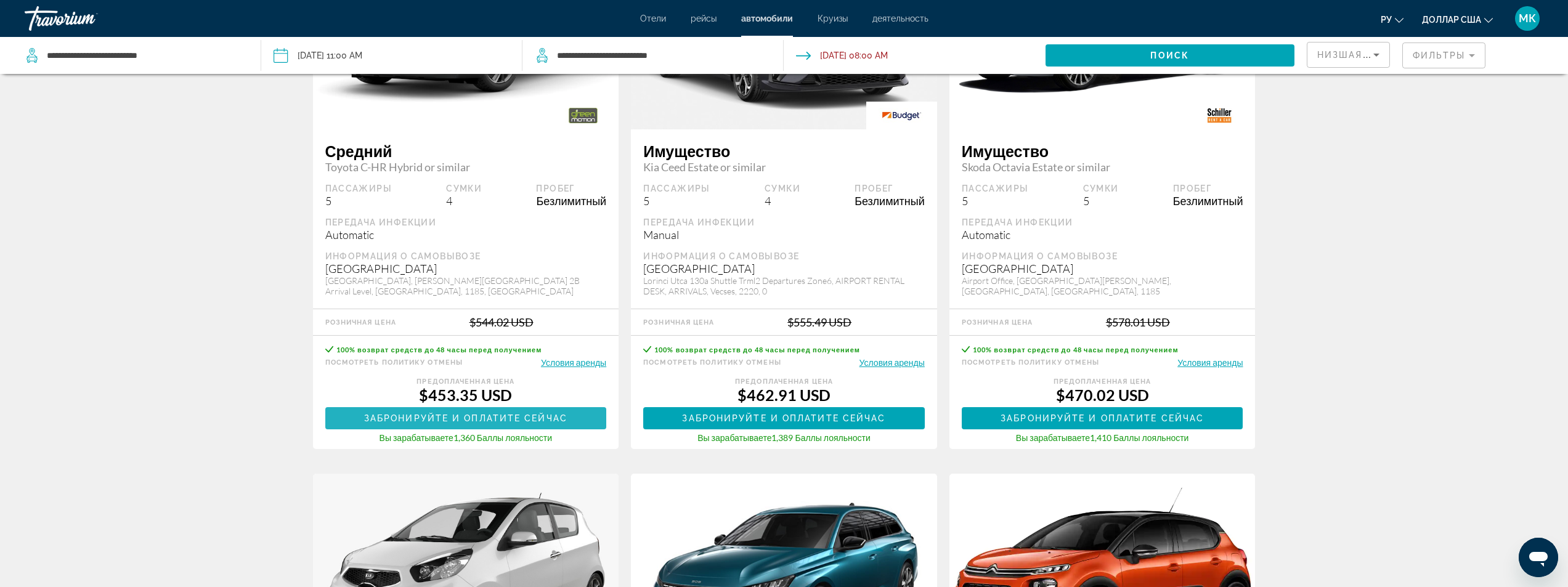
click at [473, 418] on span "Забронируйте и оплатите сейчас" at bounding box center [466, 419] width 204 height 10
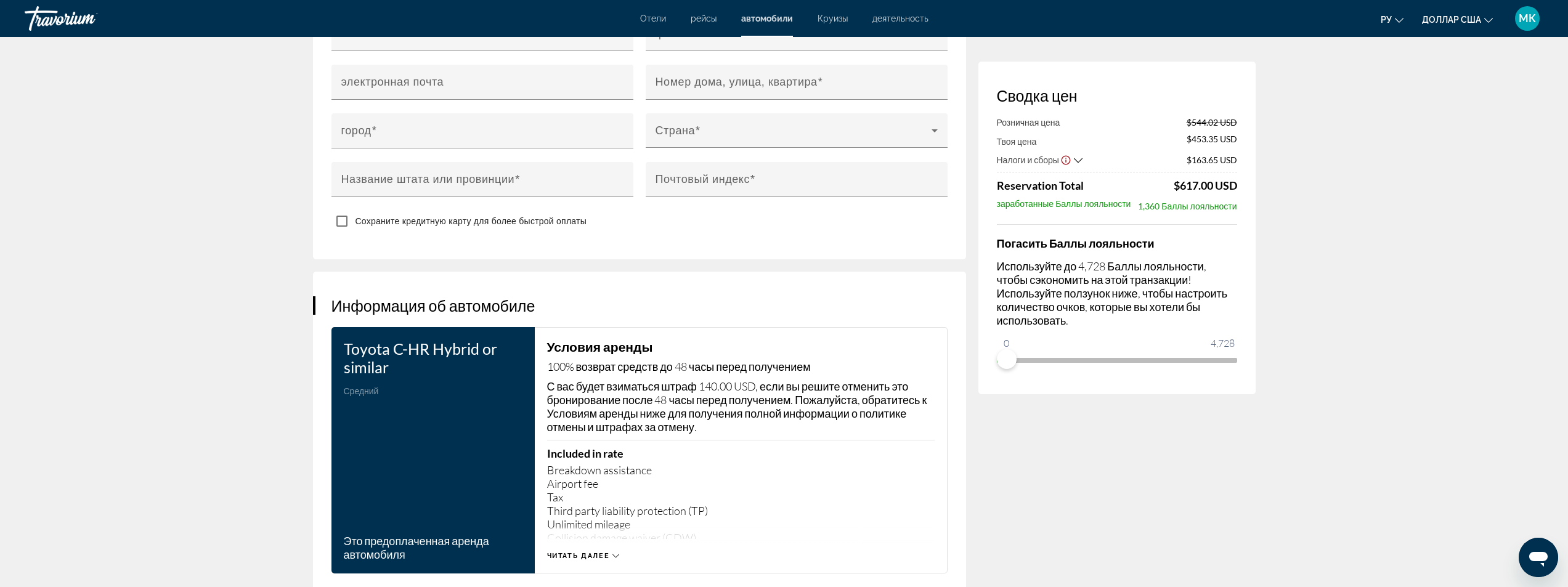
scroll to position [1664, 0]
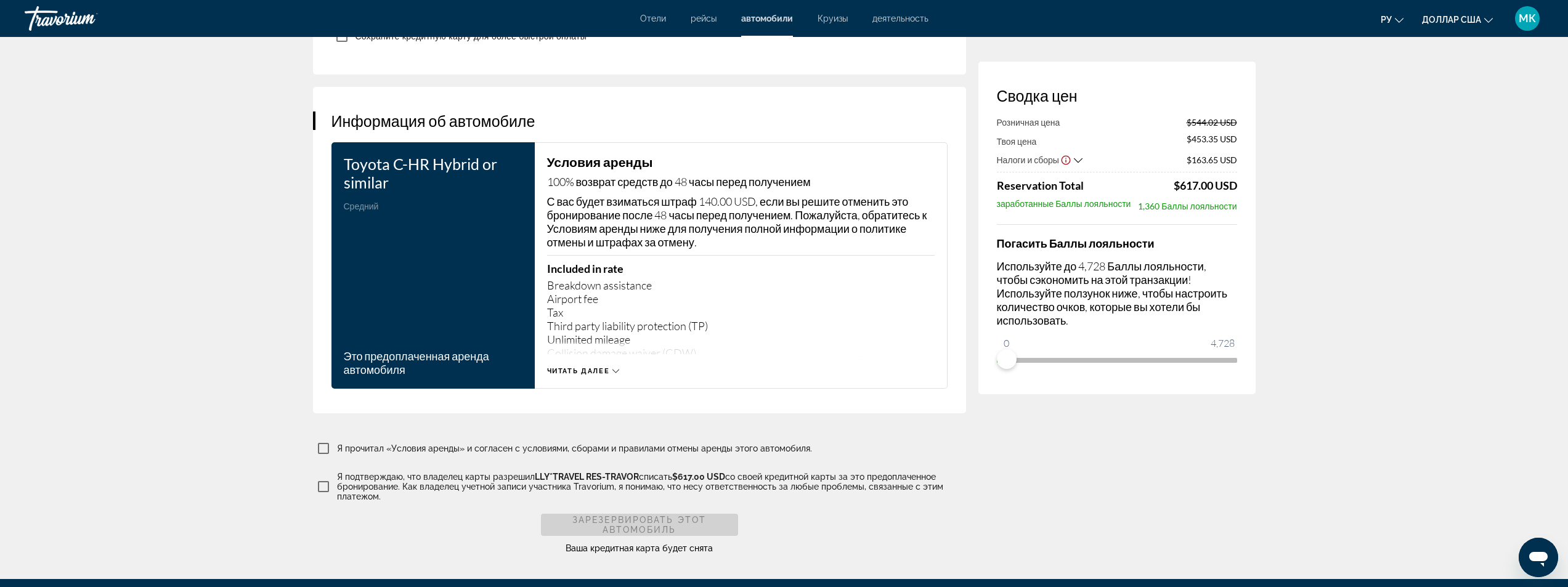
click at [608, 368] on span "Читать далее" at bounding box center [578, 371] width 63 height 8
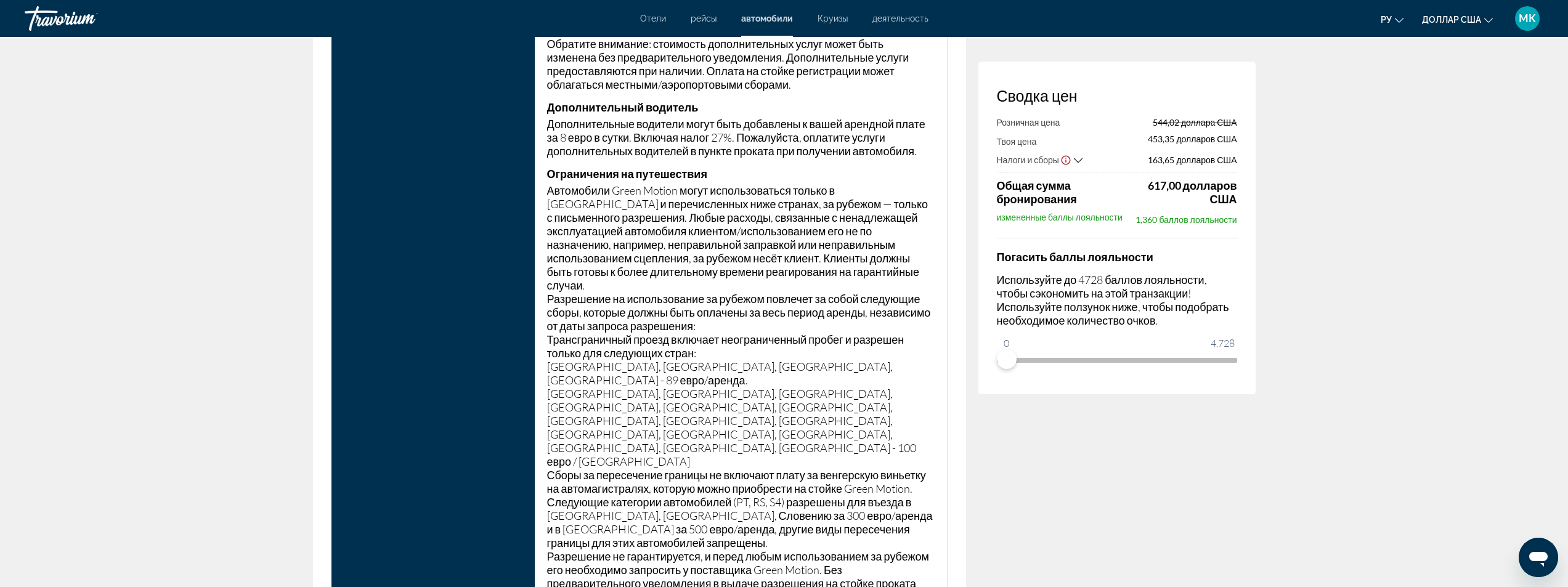
scroll to position [4622, 0]
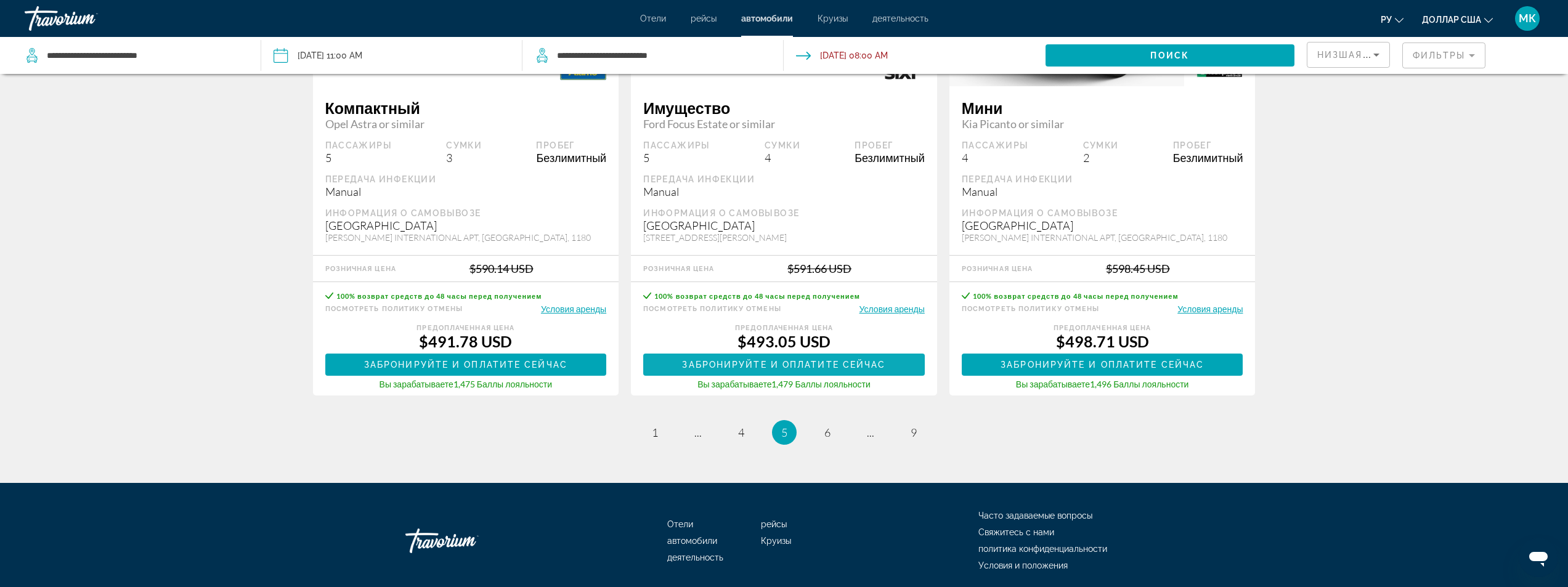
scroll to position [1849, 0]
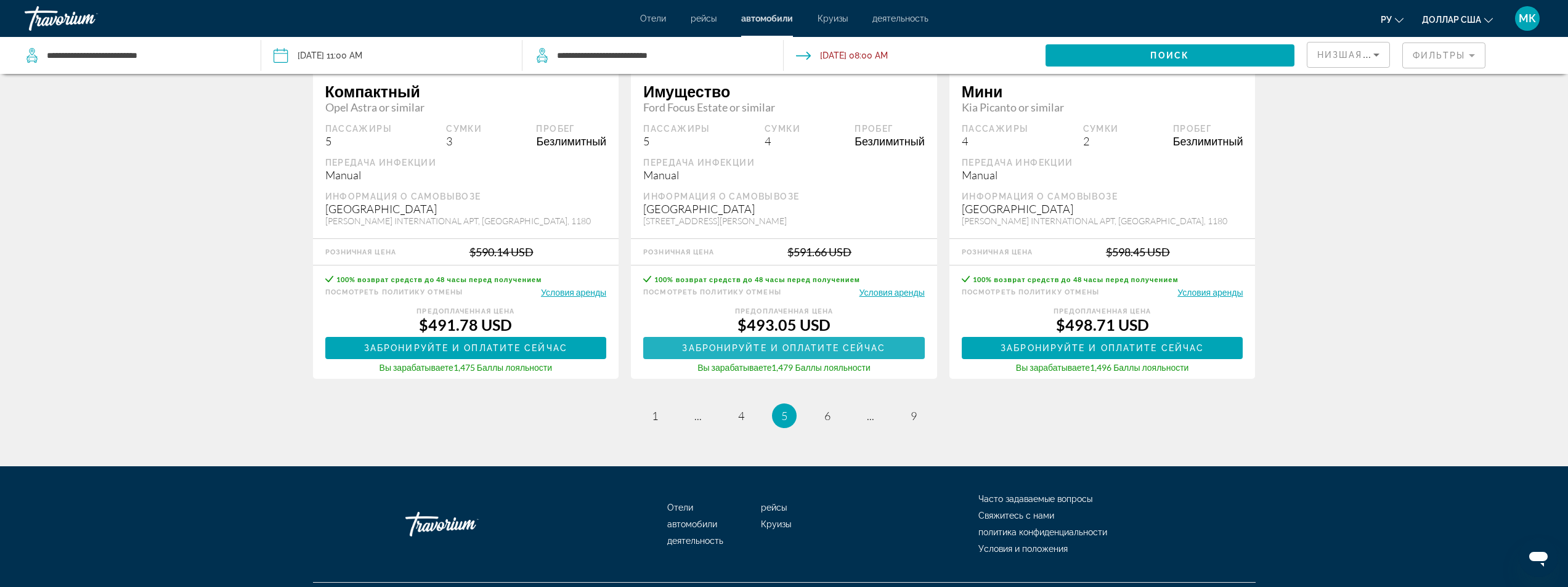
click at [733, 339] on span "Основное содержание" at bounding box center [784, 348] width 282 height 30
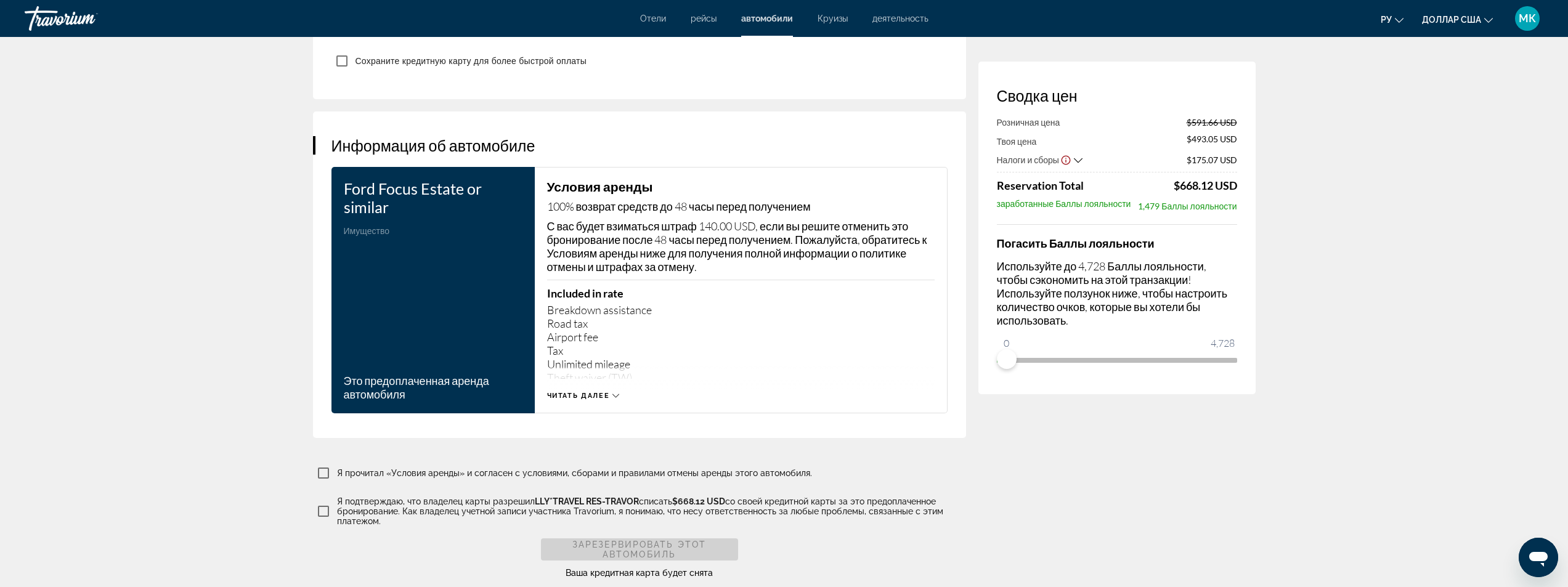
scroll to position [1664, 0]
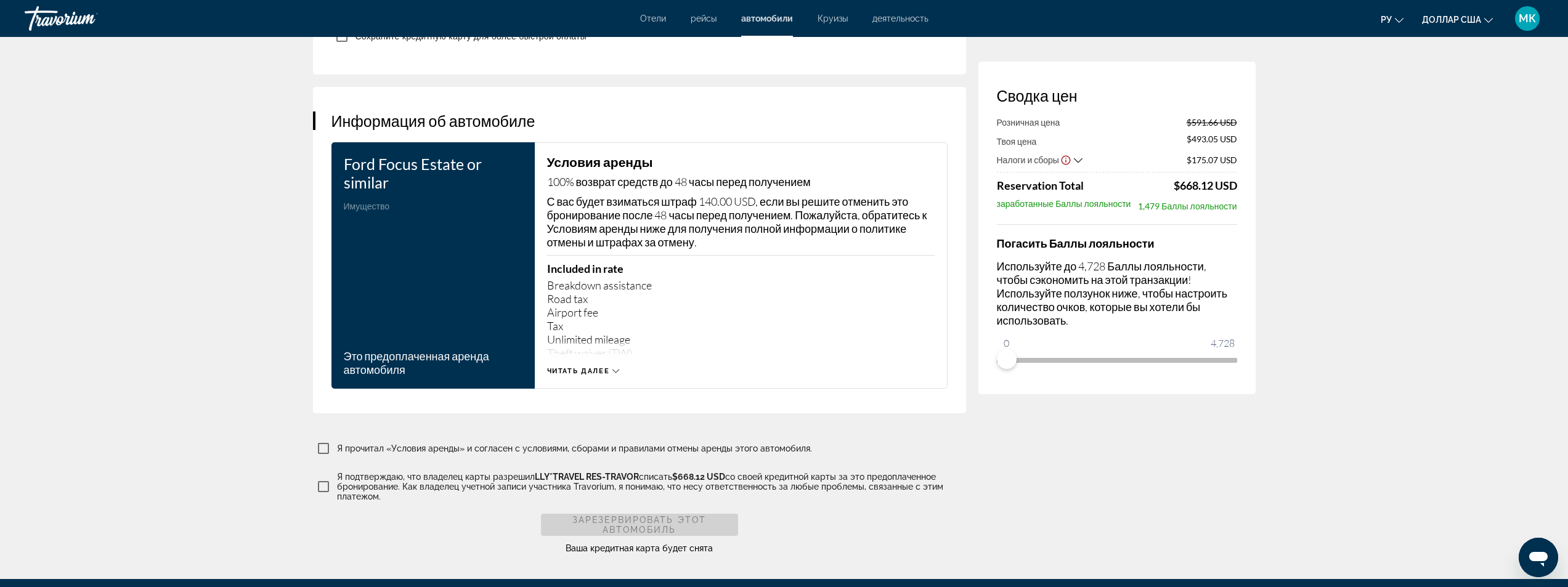
click at [612, 368] on icon "Основное содержание" at bounding box center [615, 371] width 6 height 6
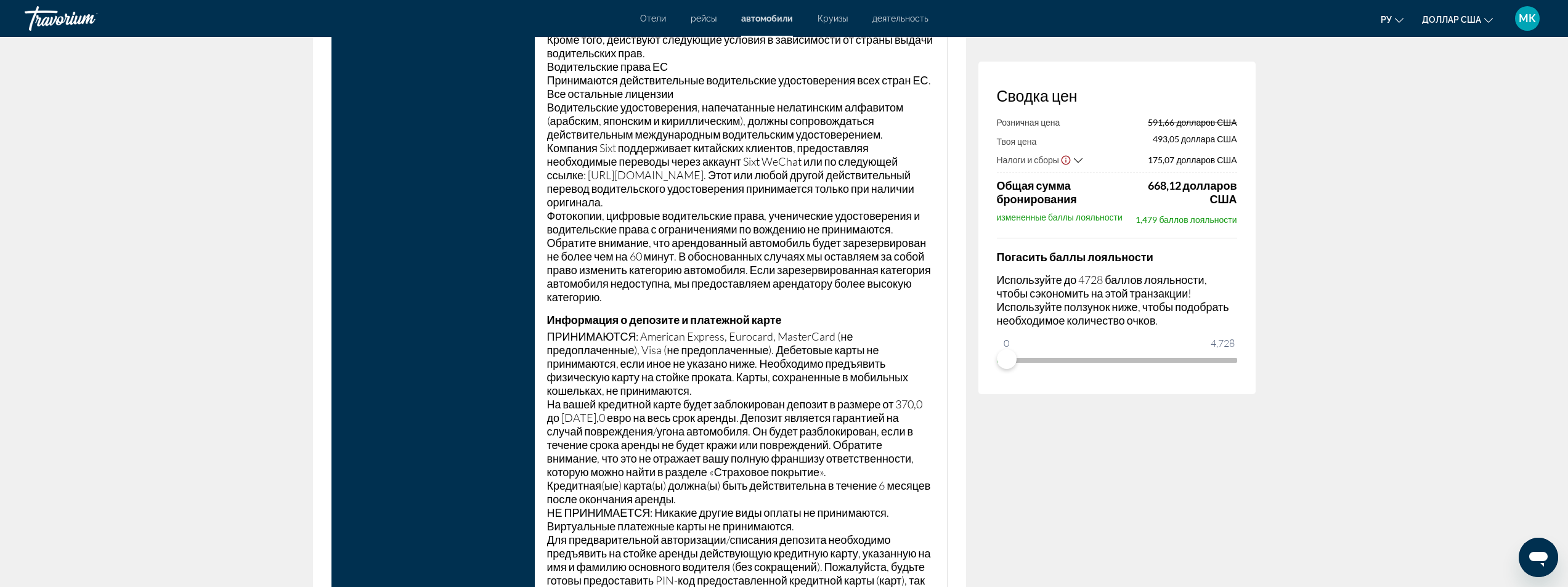
scroll to position [2588, 0]
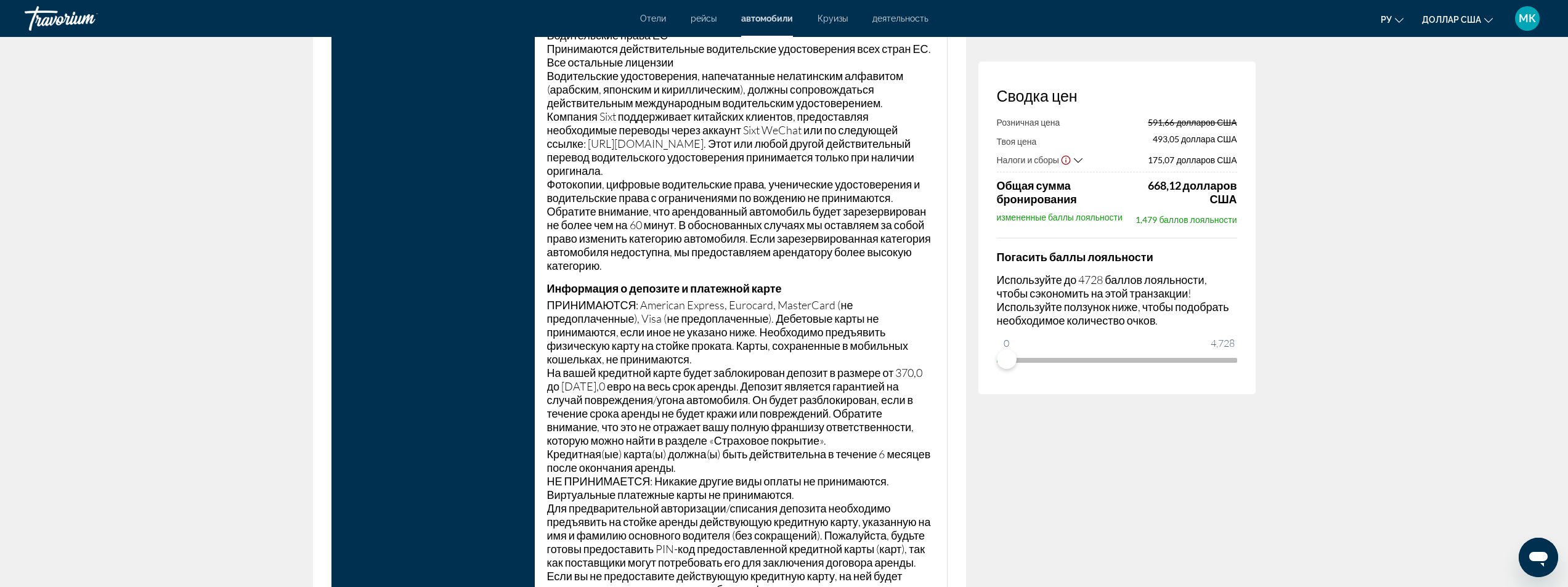
click at [1066, 154] on button "Показать отказ от ответственности за налоги и сборы" at bounding box center [1066, 159] width 11 height 11
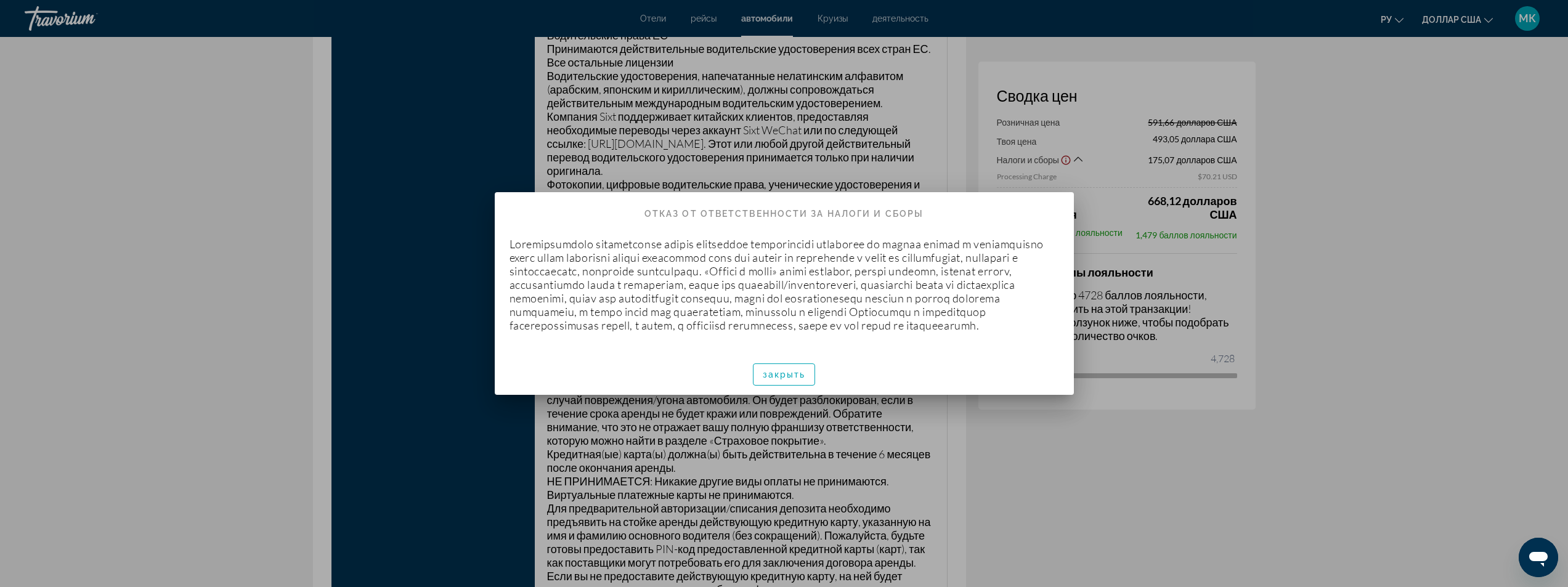
click at [1015, 440] on div at bounding box center [784, 293] width 1568 height 587
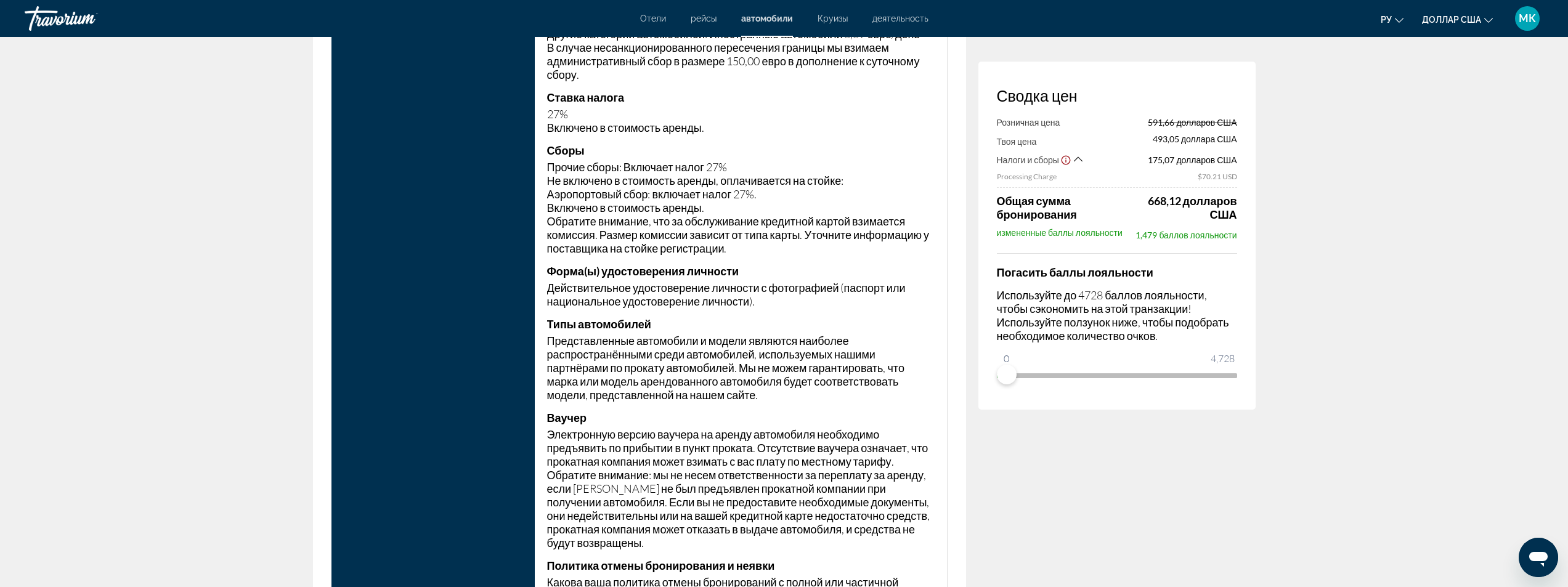
scroll to position [4622, 0]
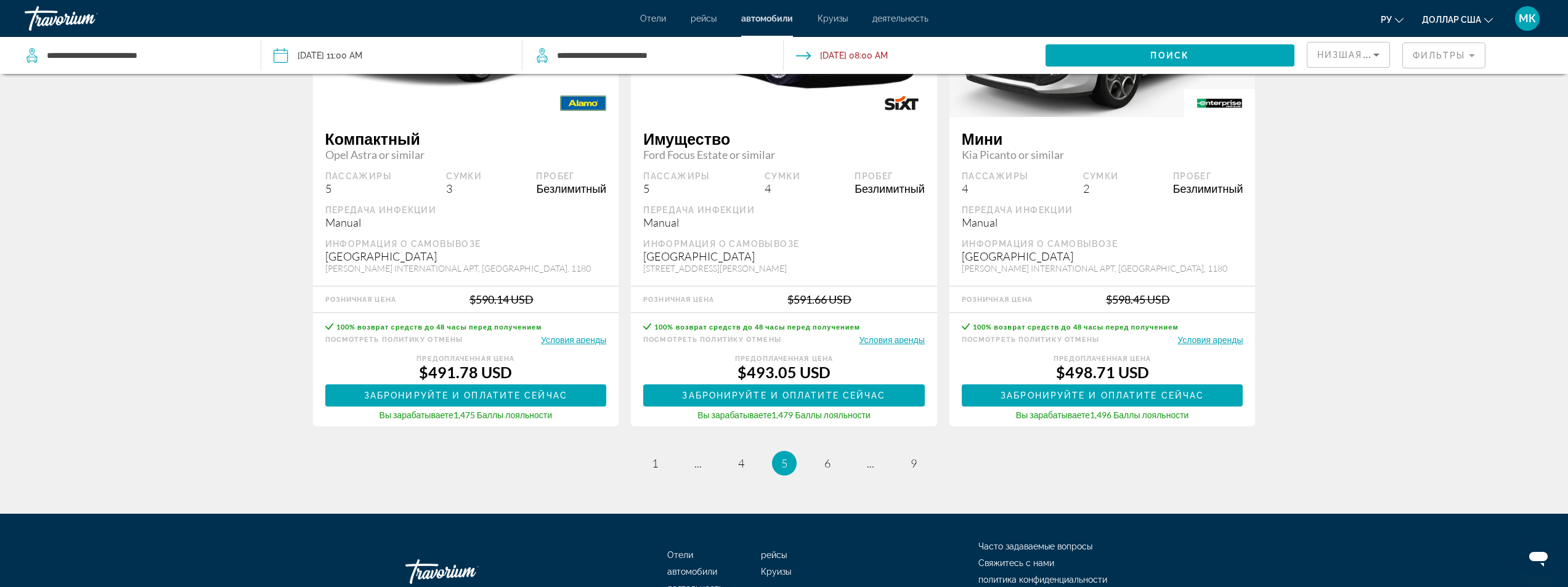
scroll to position [1849, 0]
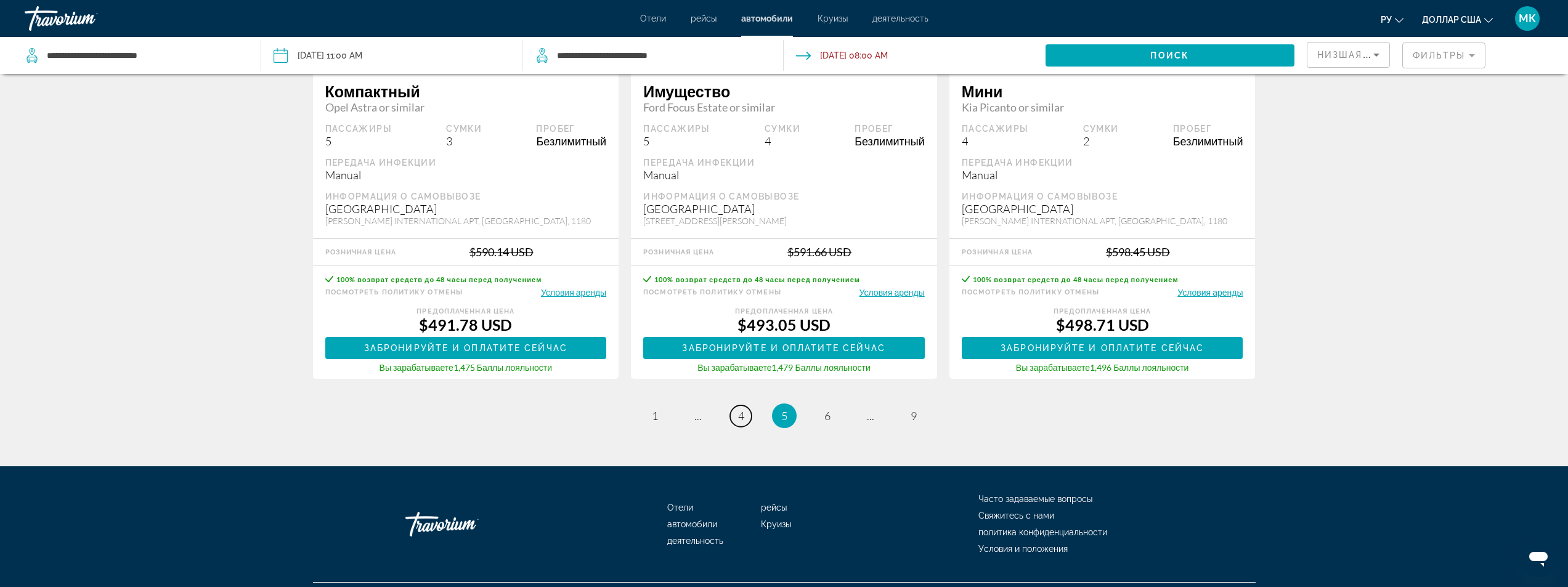
click at [744, 417] on link "page 4" at bounding box center [741, 417] width 22 height 22
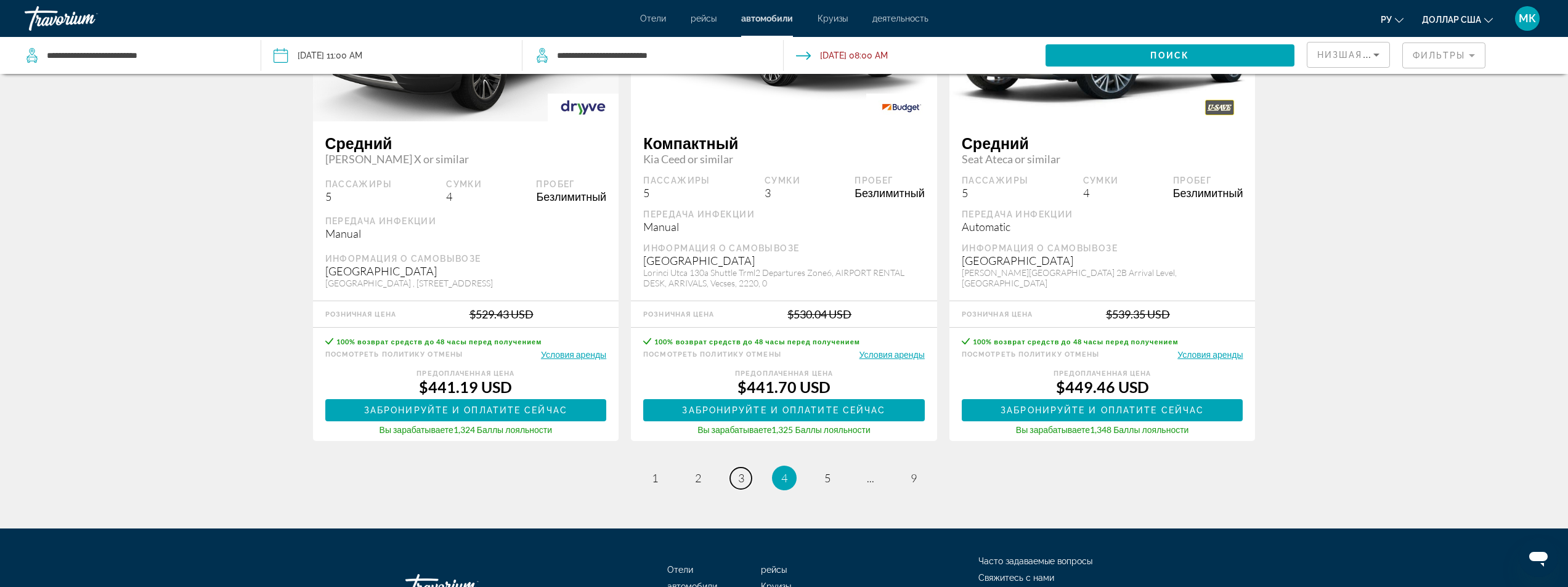
scroll to position [1849, 0]
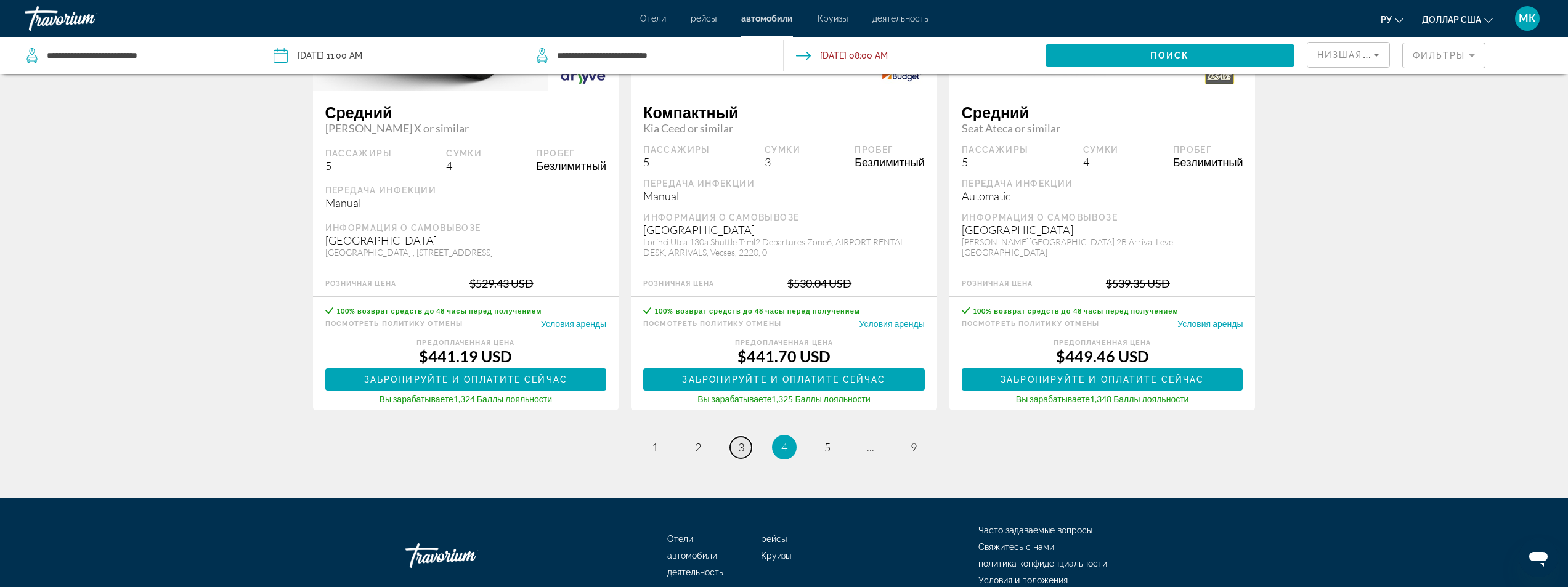
click at [740, 452] on span "3" at bounding box center [741, 447] width 6 height 14
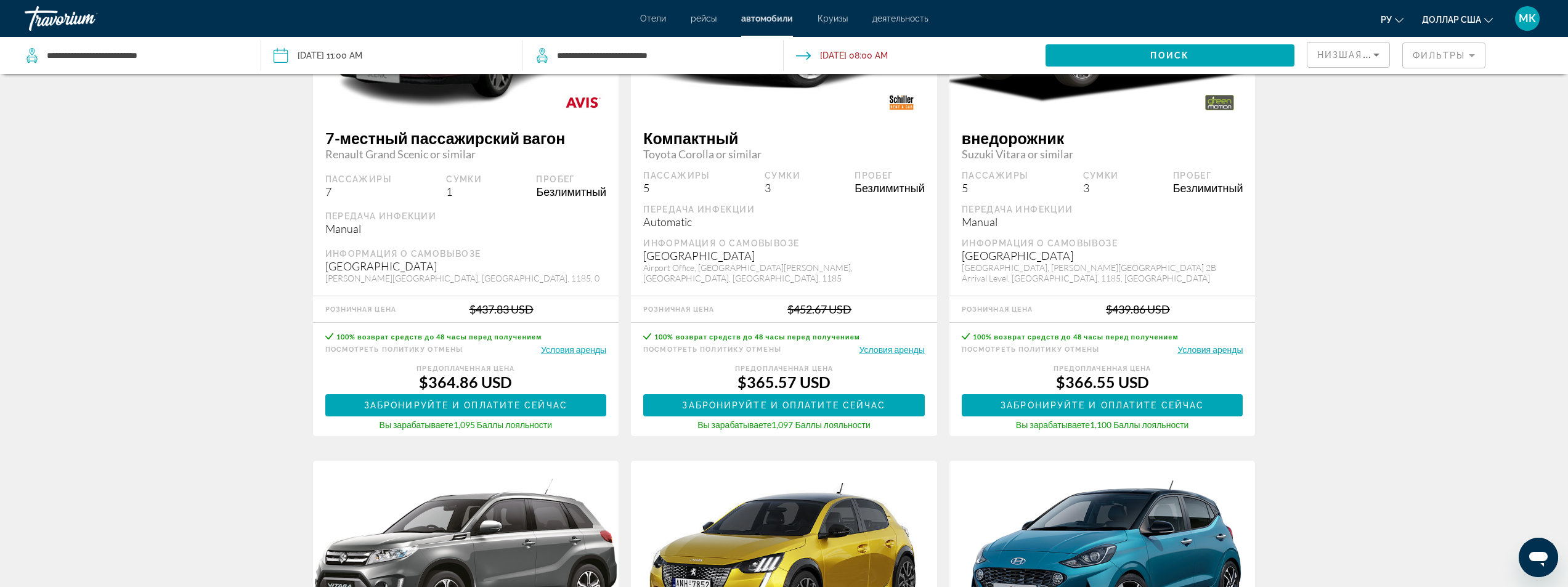
scroll to position [924, 0]
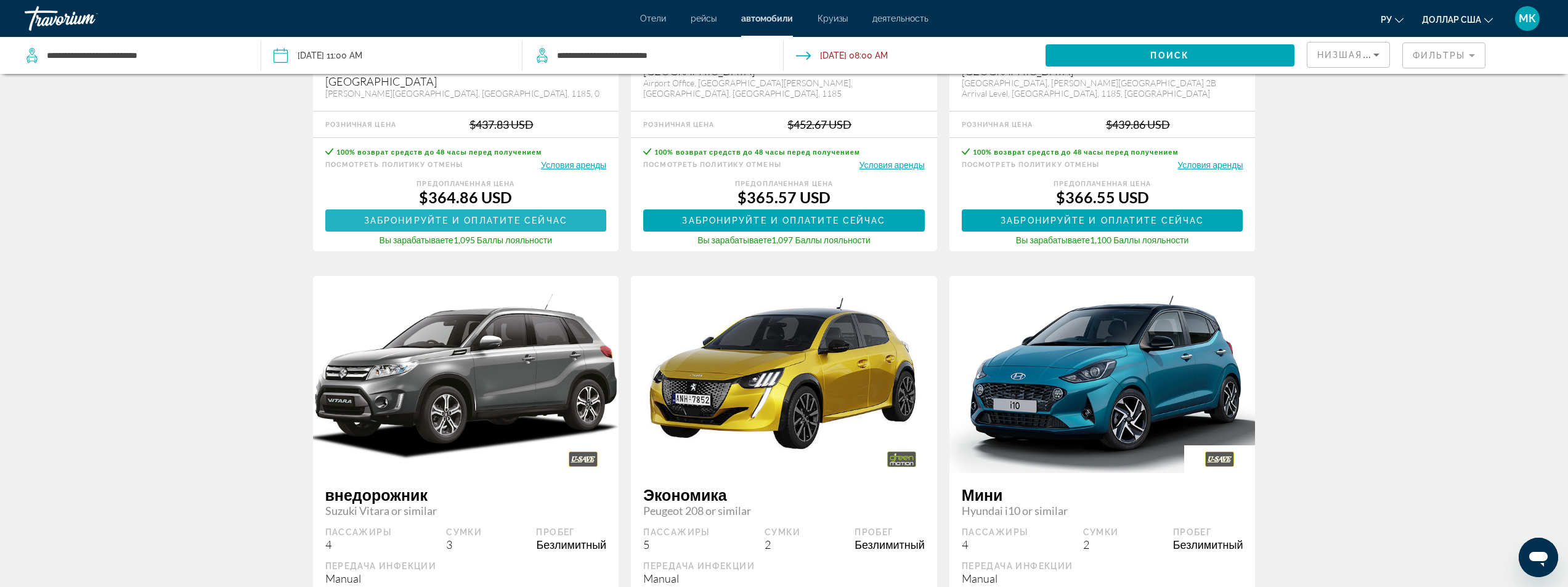
click at [447, 221] on span "Забронируйте и оплатите сейчас" at bounding box center [466, 221] width 204 height 10
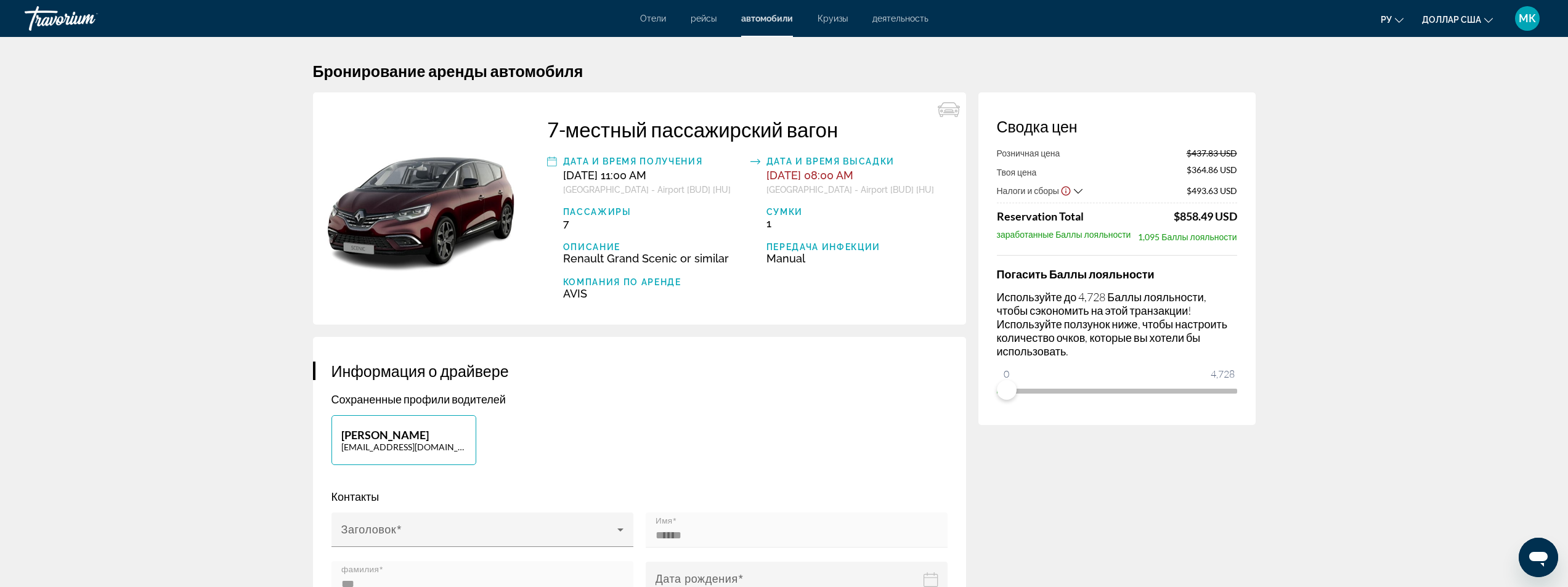
click at [1078, 189] on icon "Show Taxes and Fees breakdown" at bounding box center [1079, 191] width 9 height 11
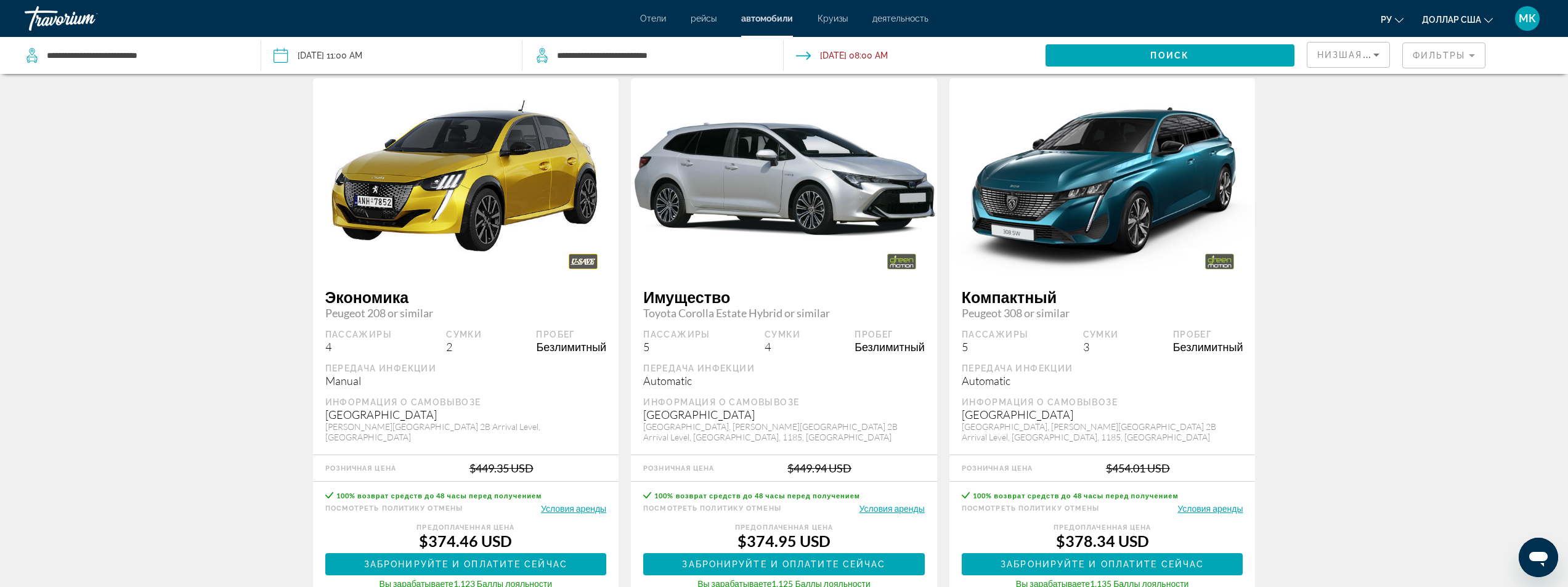
scroll to position [1849, 0]
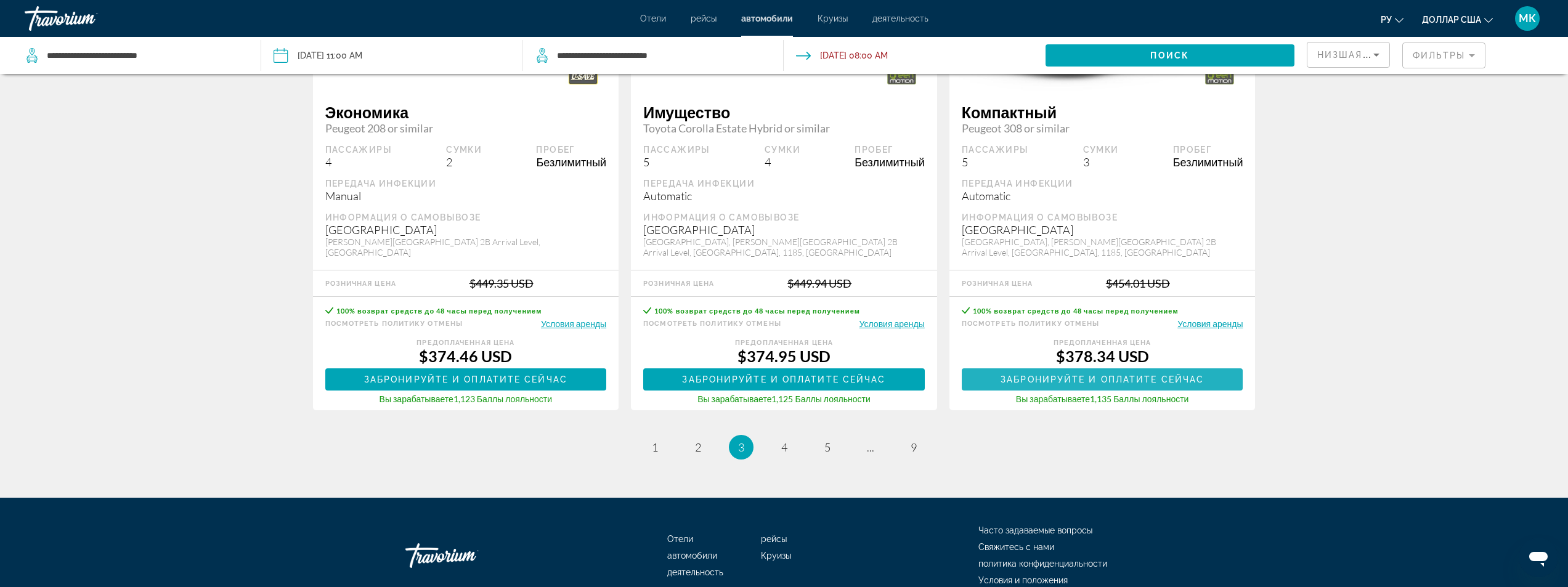
click at [1066, 378] on span "Забронируйте и оплатите сейчас" at bounding box center [1102, 380] width 204 height 10
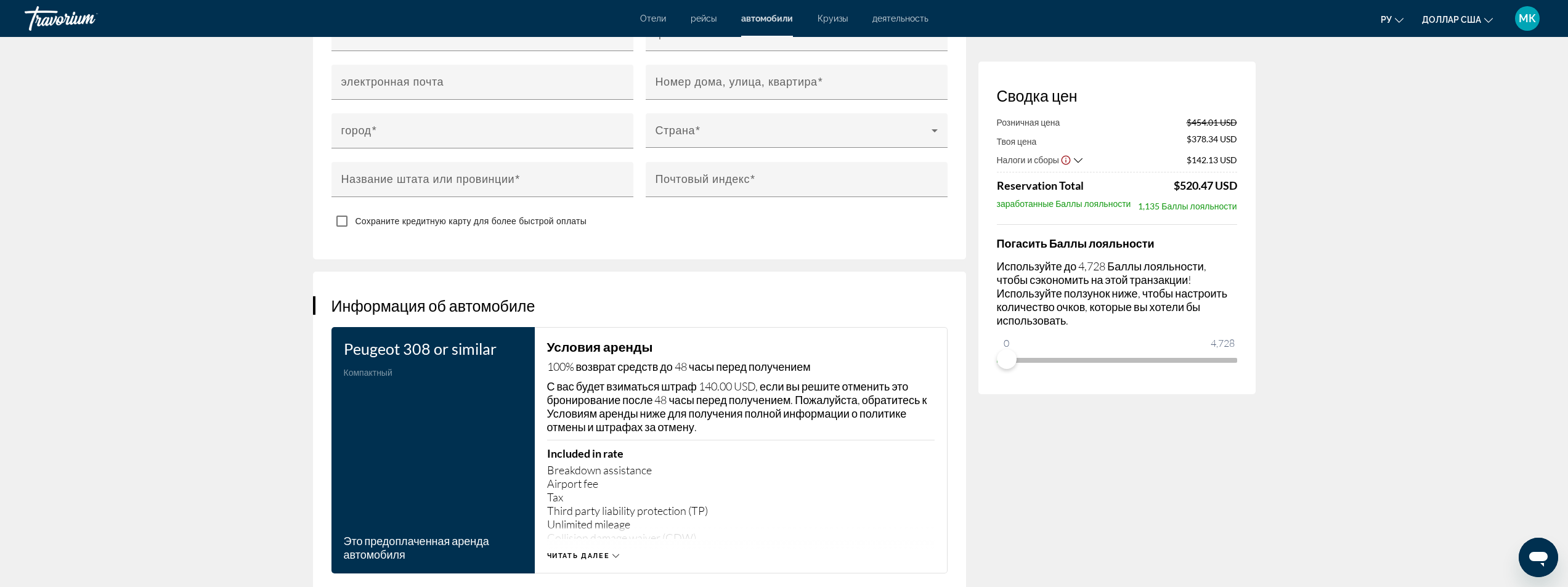
scroll to position [1664, 0]
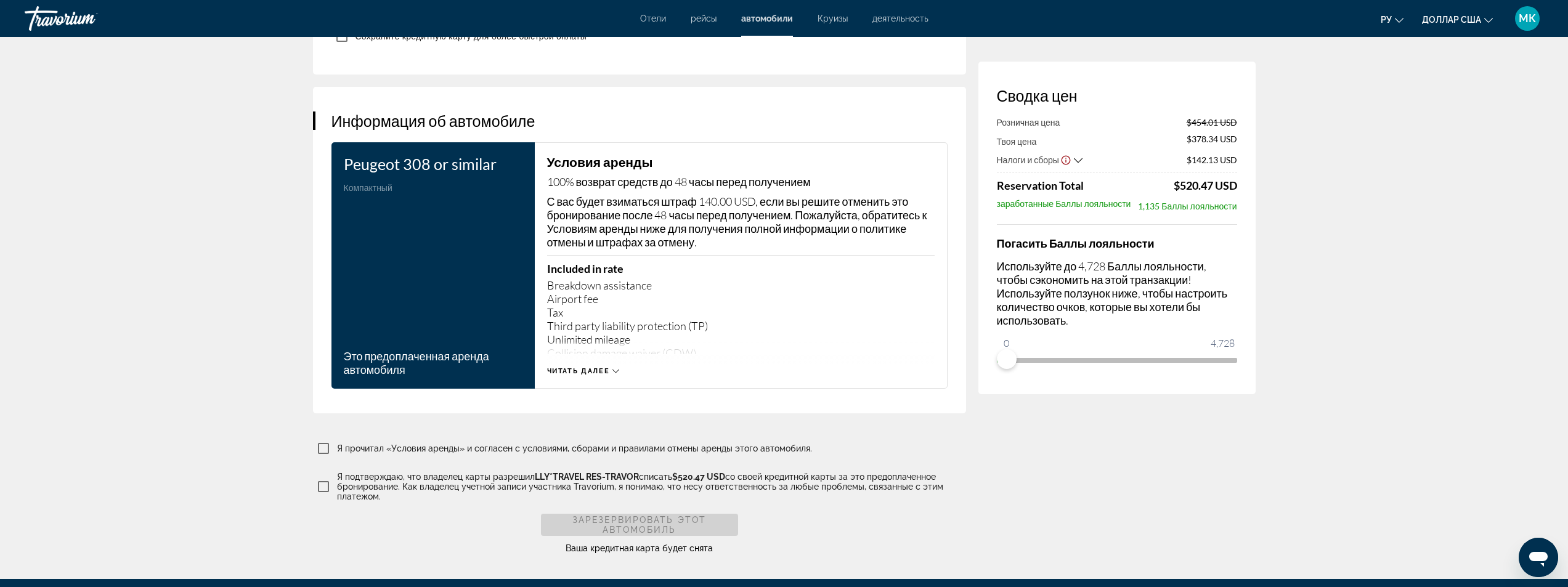
click at [604, 368] on span "Читать далее" at bounding box center [578, 371] width 63 height 8
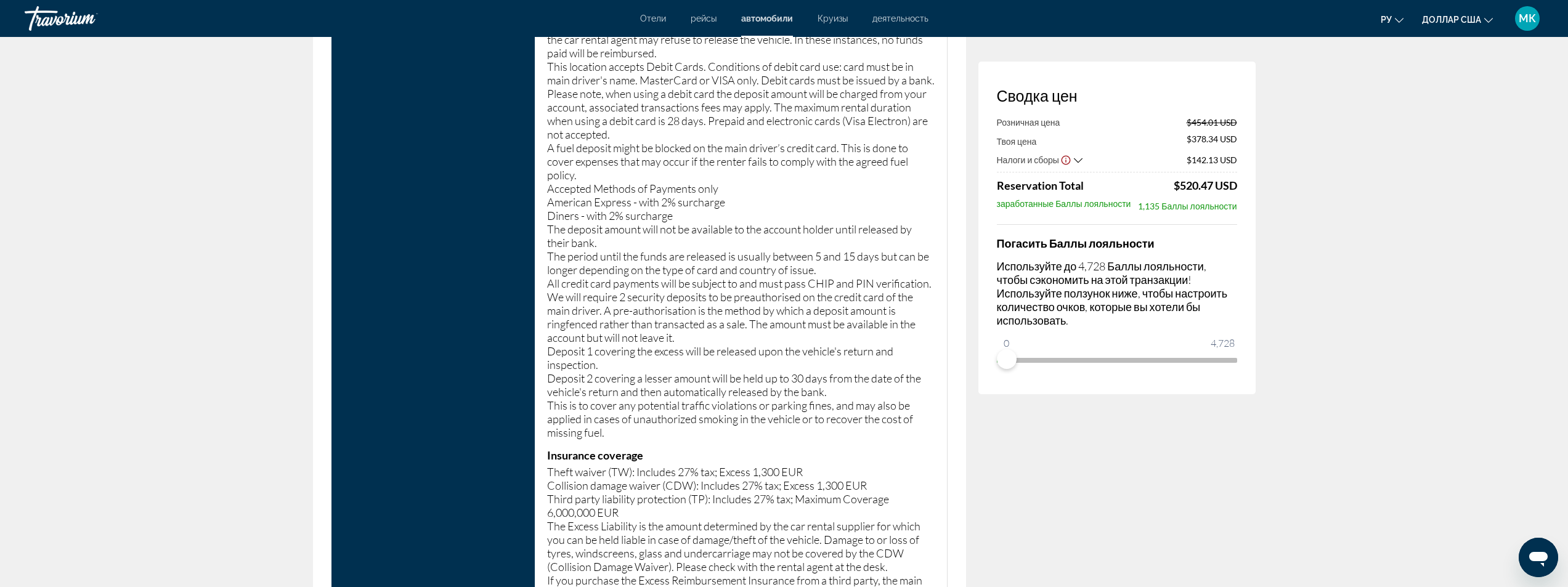
scroll to position [2958, 0]
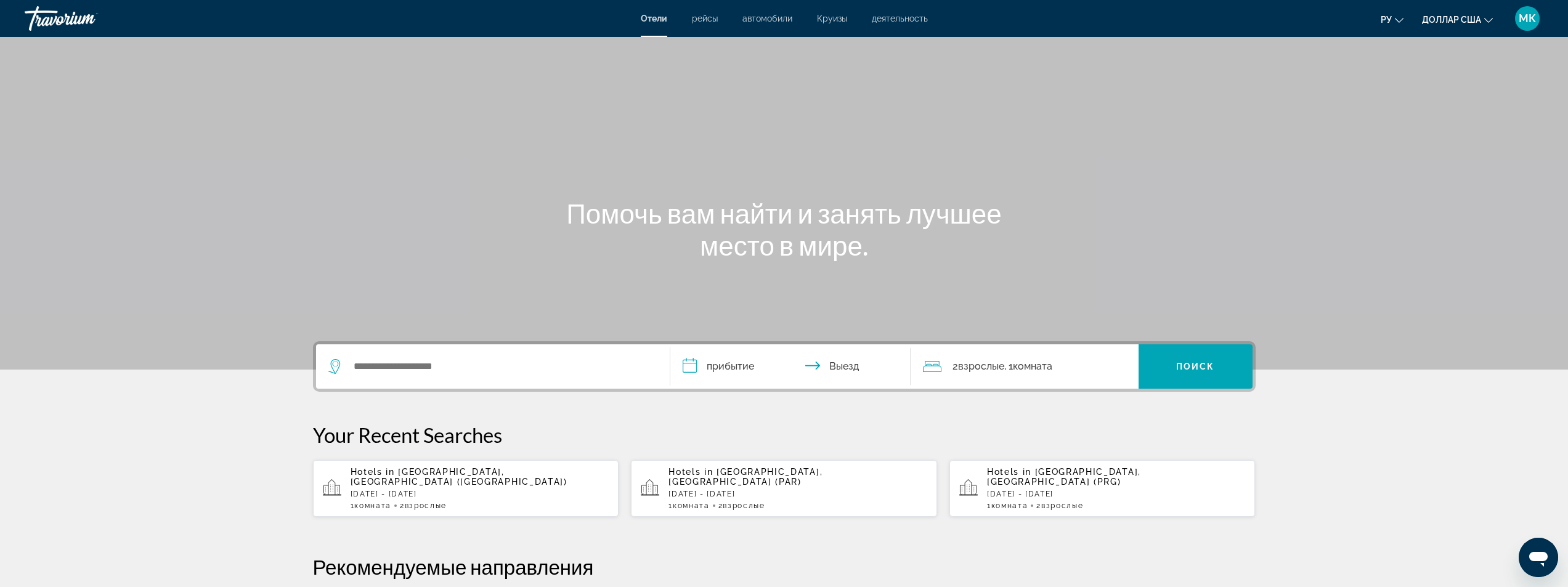
click at [423, 478] on div "Hotels in [GEOGRAPHIC_DATA], [GEOGRAPHIC_DATA] (BUD) [DATE] - [DATE] 1 Комната …" at bounding box center [480, 489] width 258 height 43
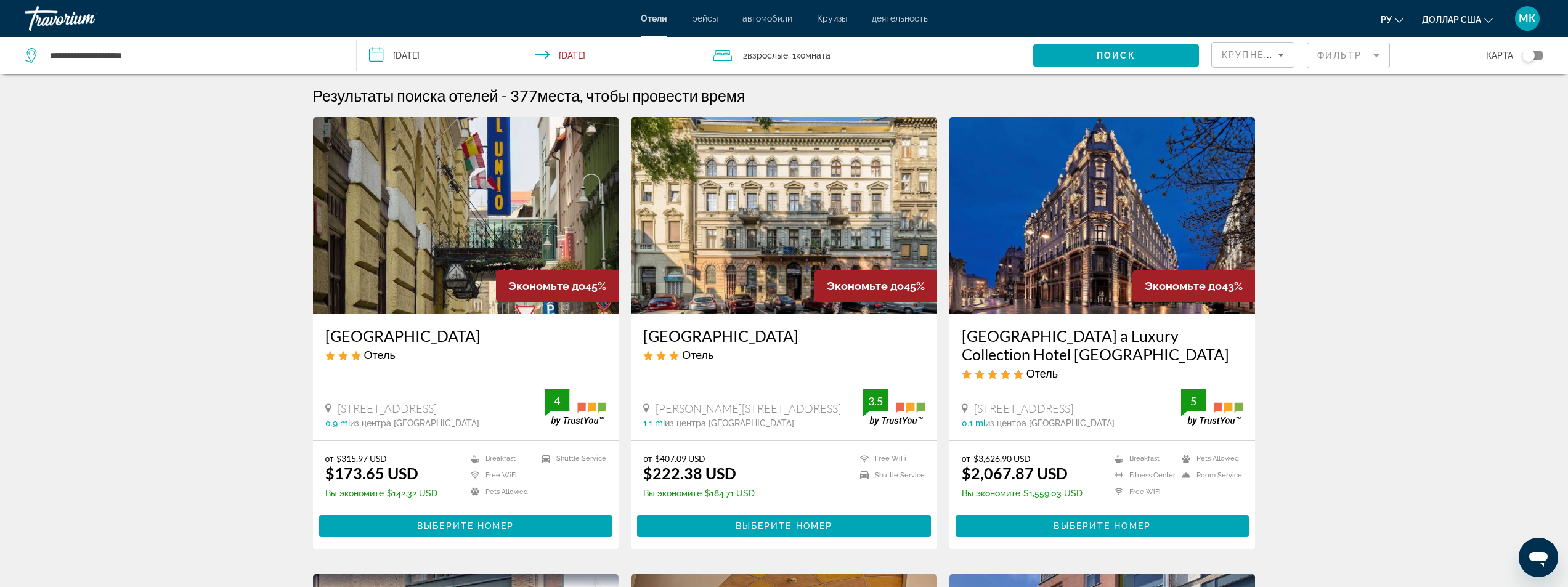
click at [1340, 54] on mat-form-field "Фильтр" at bounding box center [1348, 56] width 83 height 26
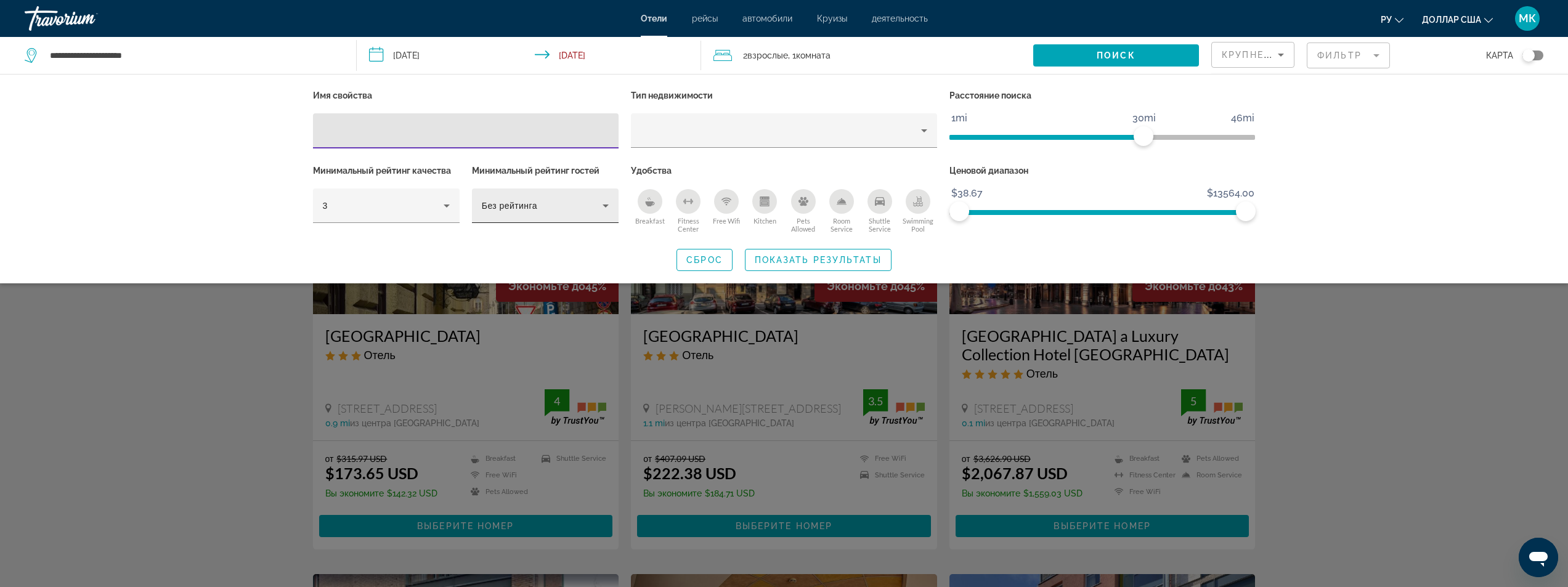
click at [528, 209] on span "Без рейтинга" at bounding box center [509, 206] width 56 height 10
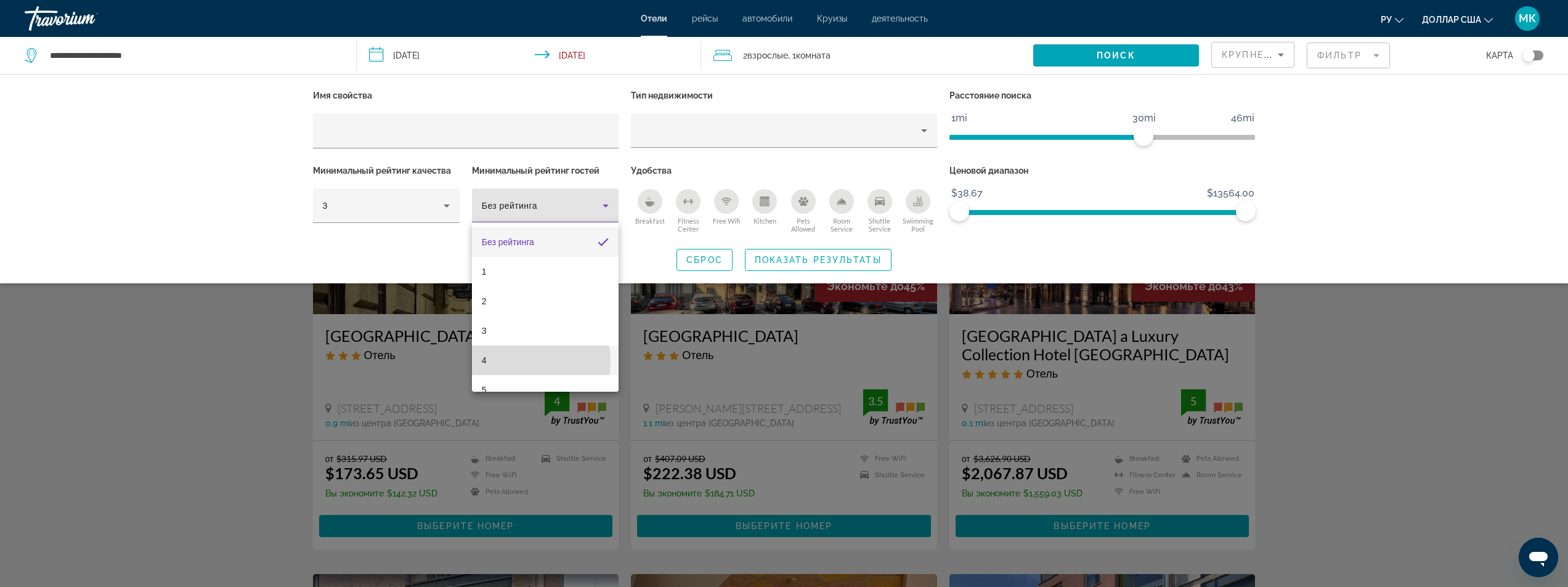
drag, startPoint x: 508, startPoint y: 362, endPoint x: 515, endPoint y: 353, distance: 11.4
click at [508, 360] on mat-option "4" at bounding box center [545, 360] width 147 height 30
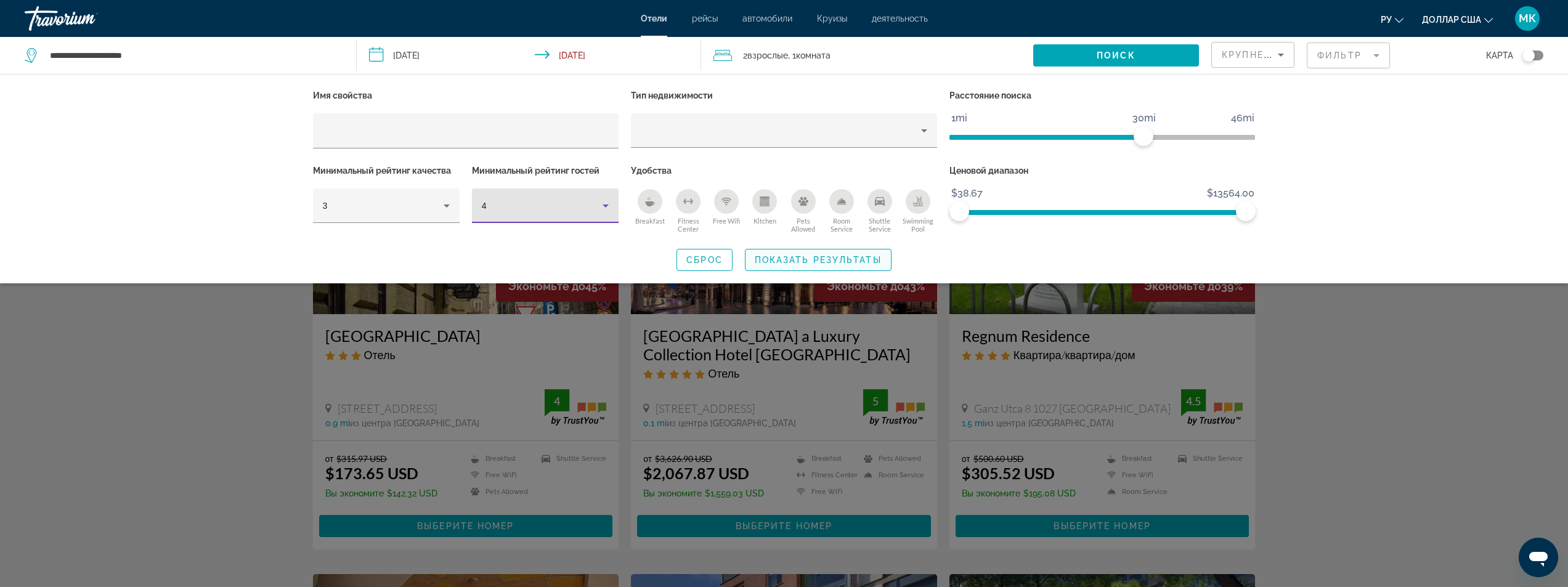
click at [824, 254] on span "Search widget" at bounding box center [818, 260] width 145 height 30
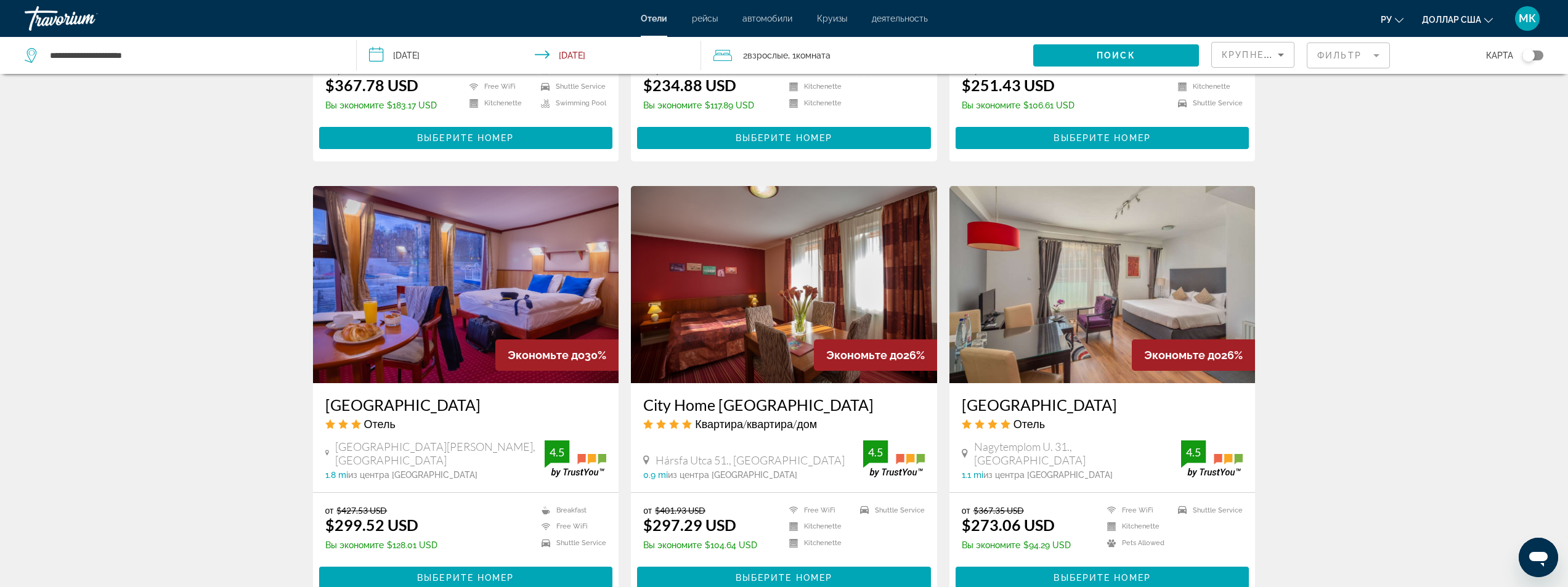
scroll to position [1294, 0]
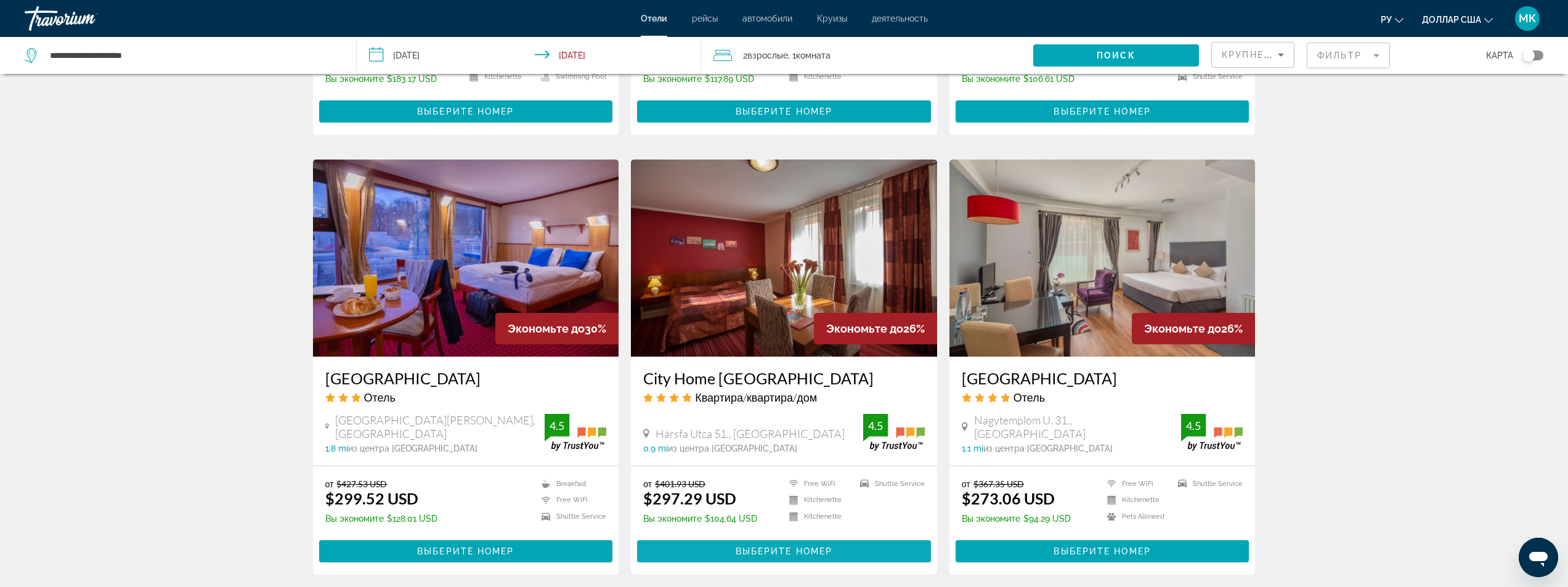
drag, startPoint x: 734, startPoint y: 542, endPoint x: 694, endPoint y: 545, distance: 40.1
click at [694, 545] on span "Основное содержание" at bounding box center [784, 551] width 294 height 30
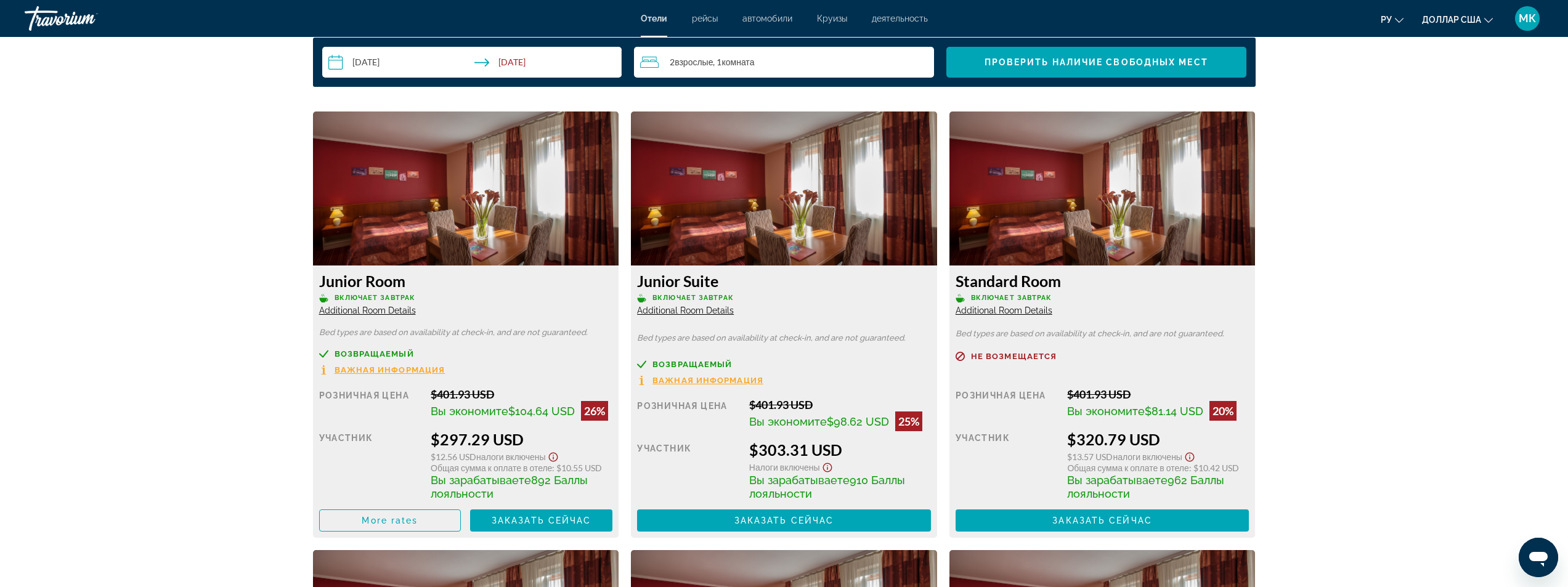
scroll to position [1664, 0]
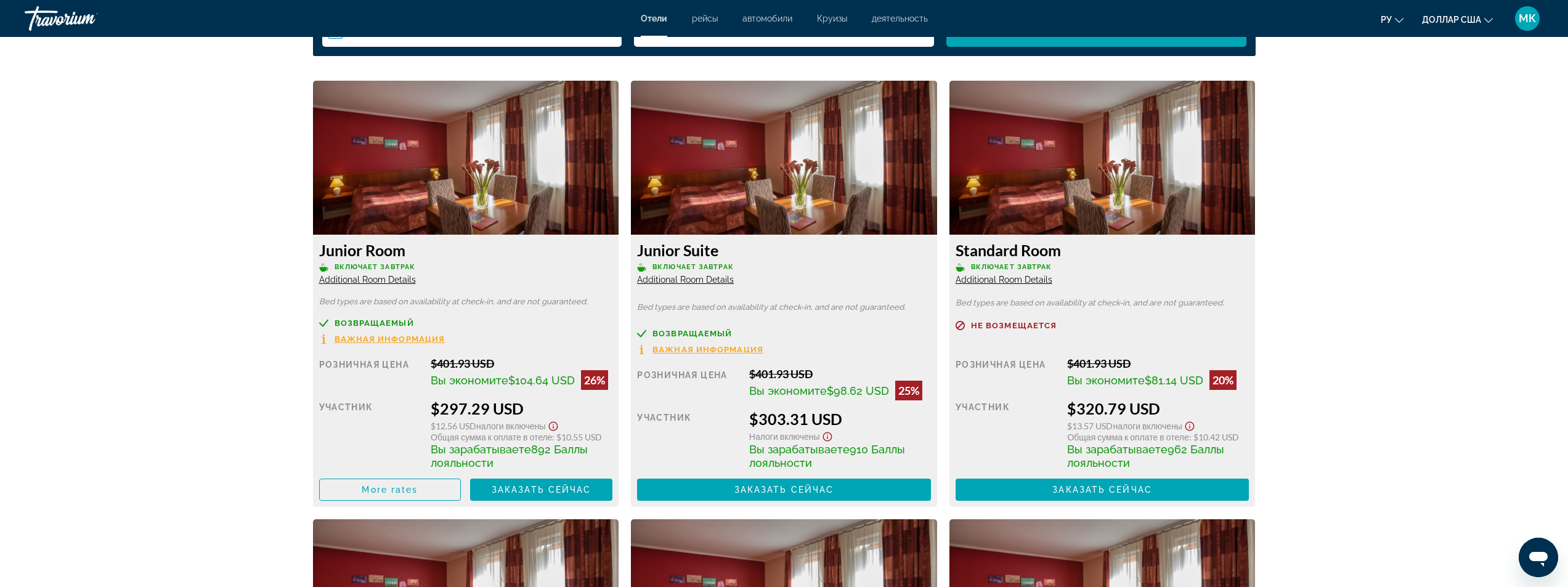
click at [360, 280] on span "Additional Room Details" at bounding box center [367, 280] width 97 height 10
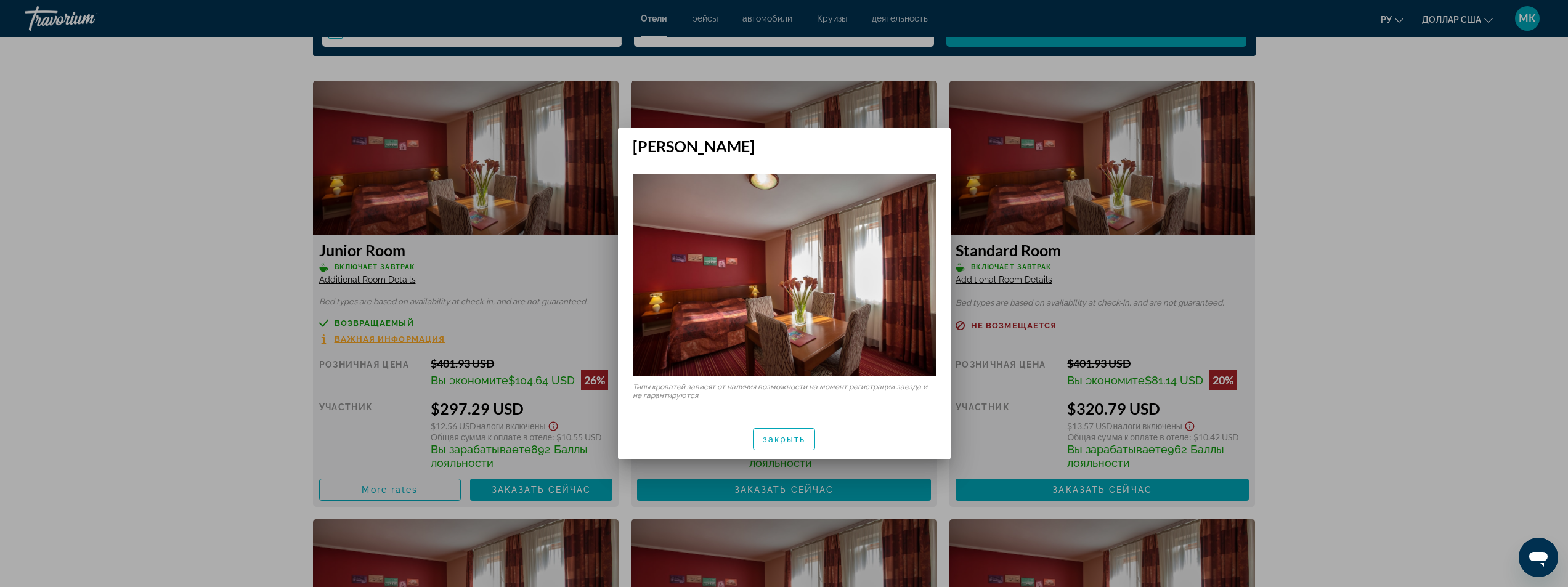
click at [129, 273] on div at bounding box center [784, 293] width 1568 height 587
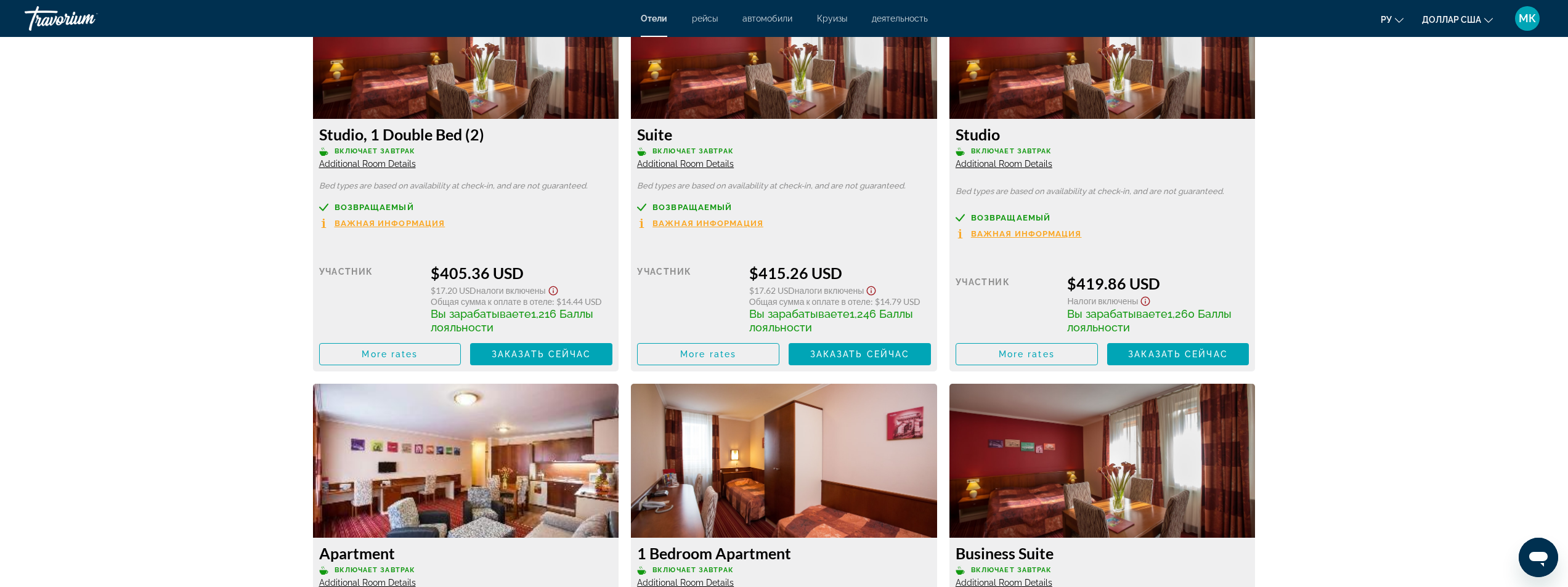
scroll to position [2404, 0]
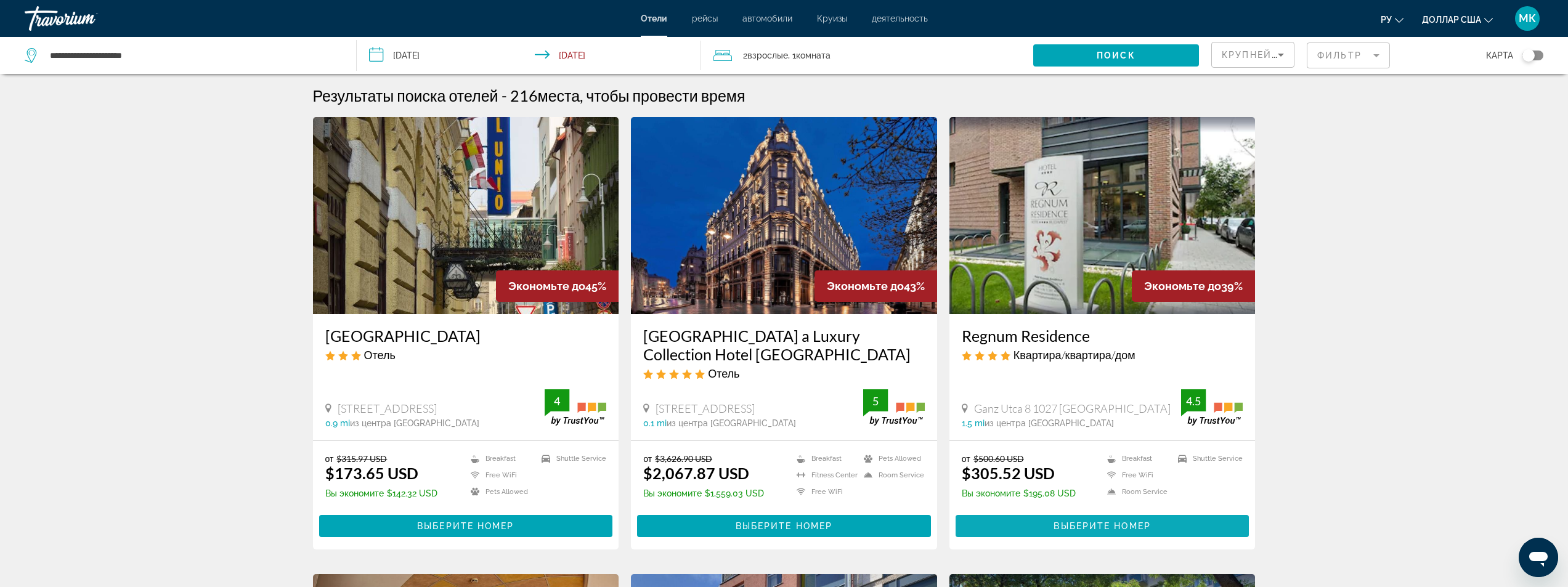
click at [1026, 529] on span "Основное содержание" at bounding box center [1102, 526] width 294 height 30
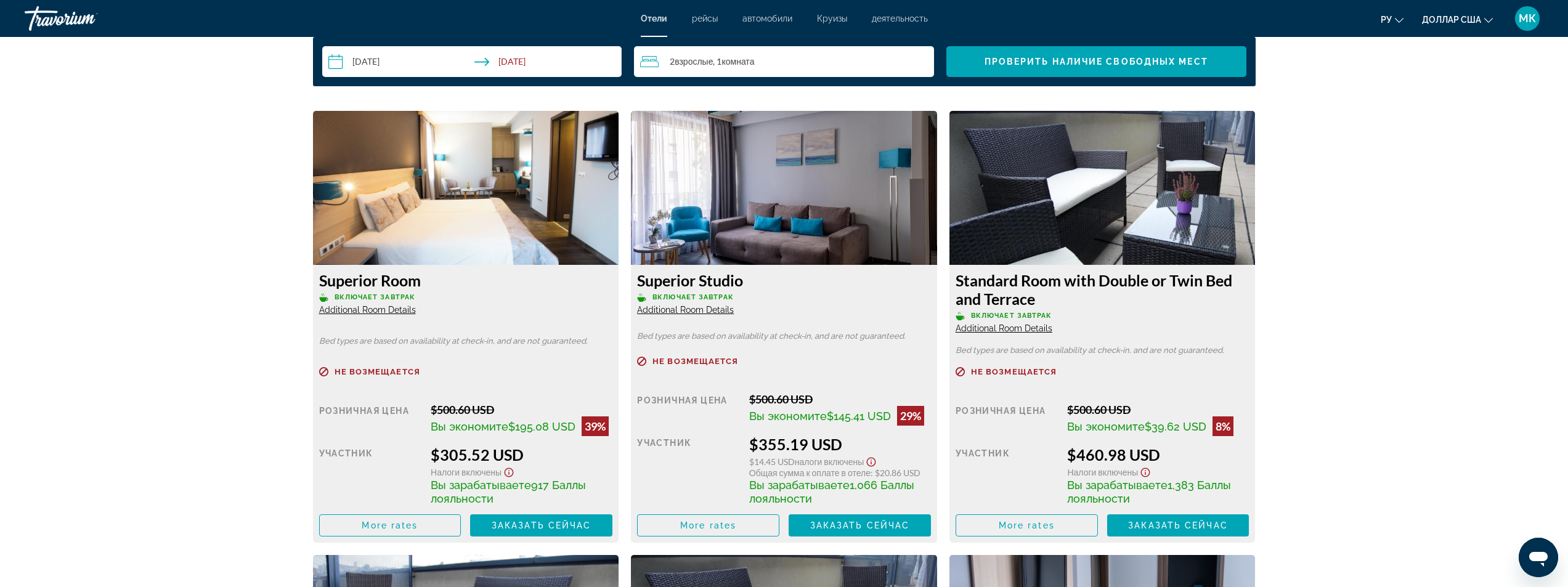
scroll to position [1664, 0]
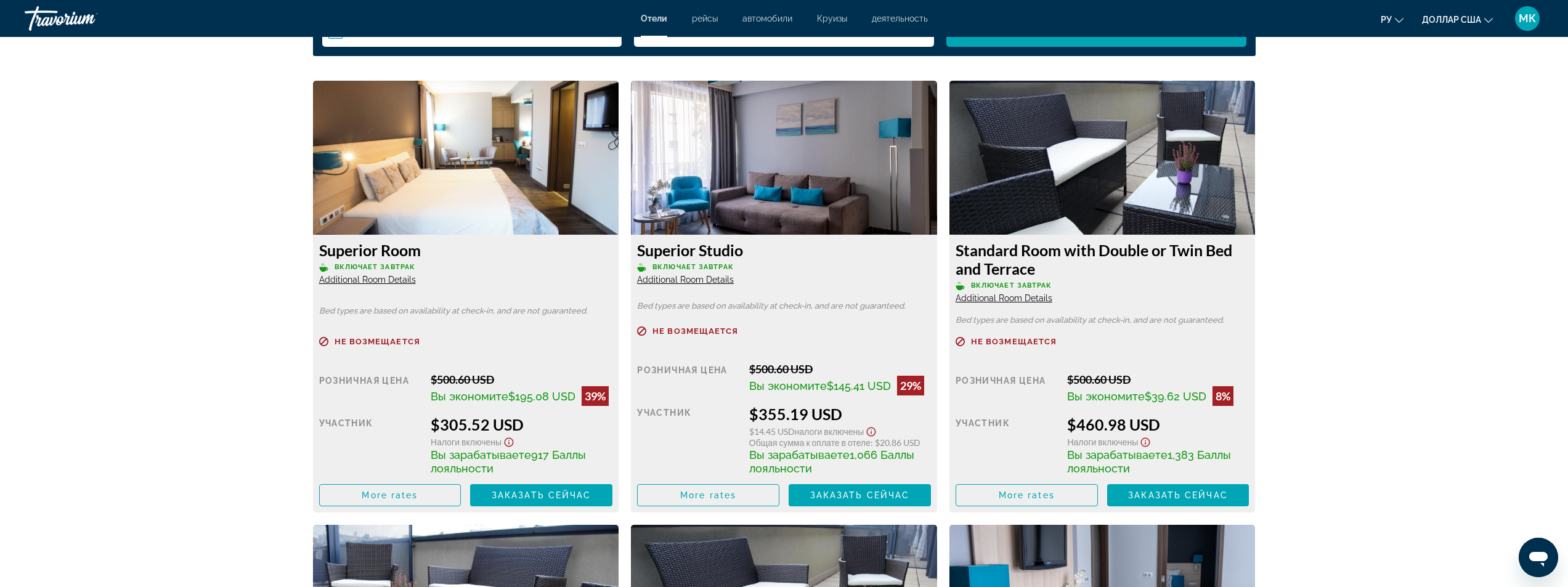
click at [702, 279] on span "Additional Room Details" at bounding box center [686, 280] width 97 height 10
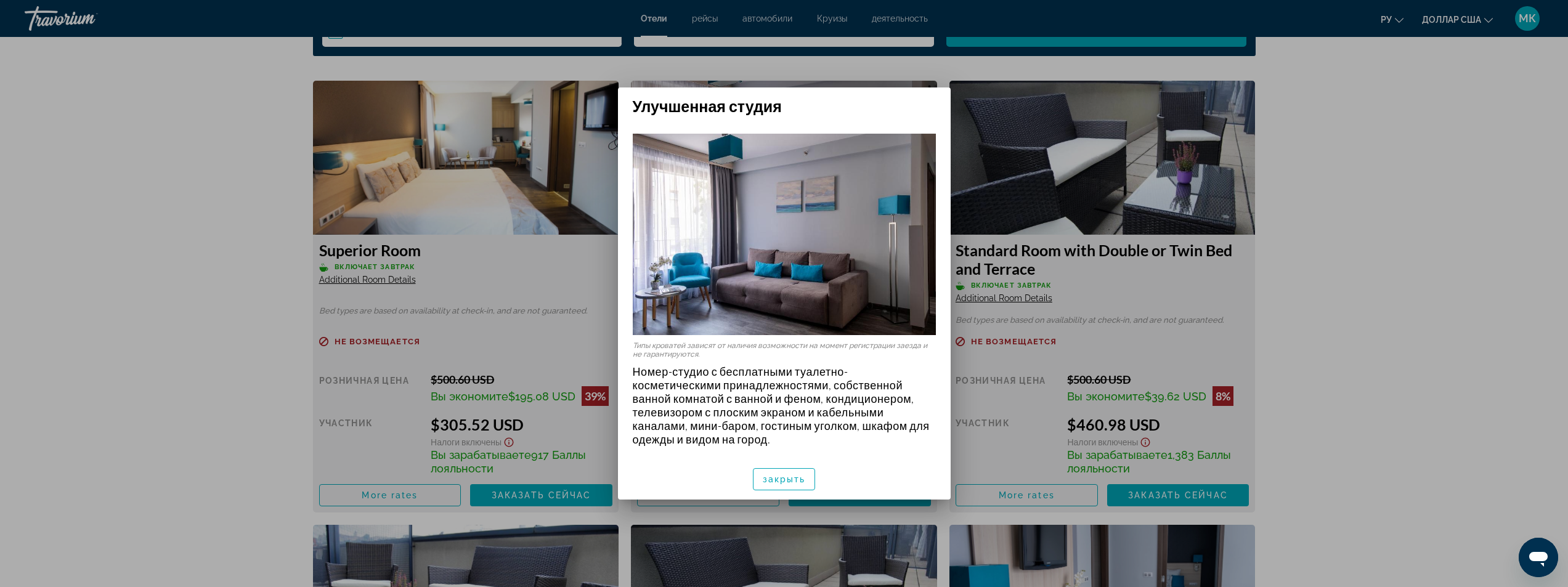
click at [65, 327] on div at bounding box center [784, 293] width 1568 height 587
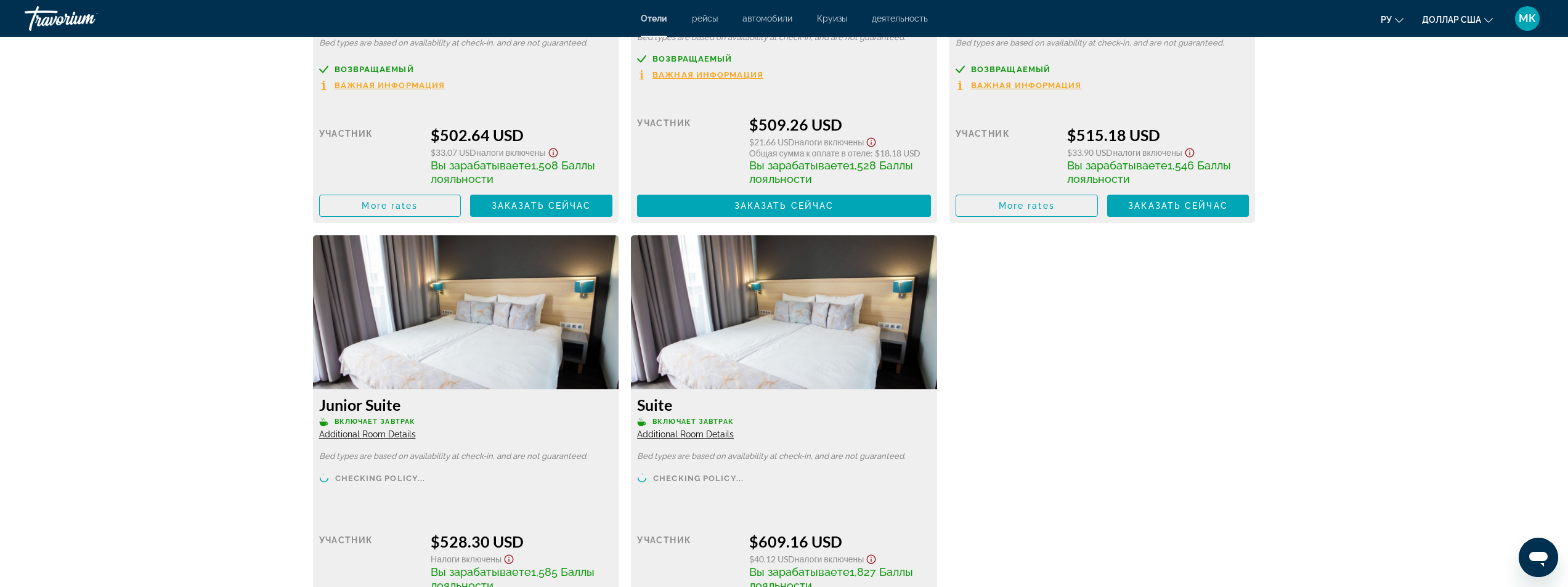
scroll to position [2404, 0]
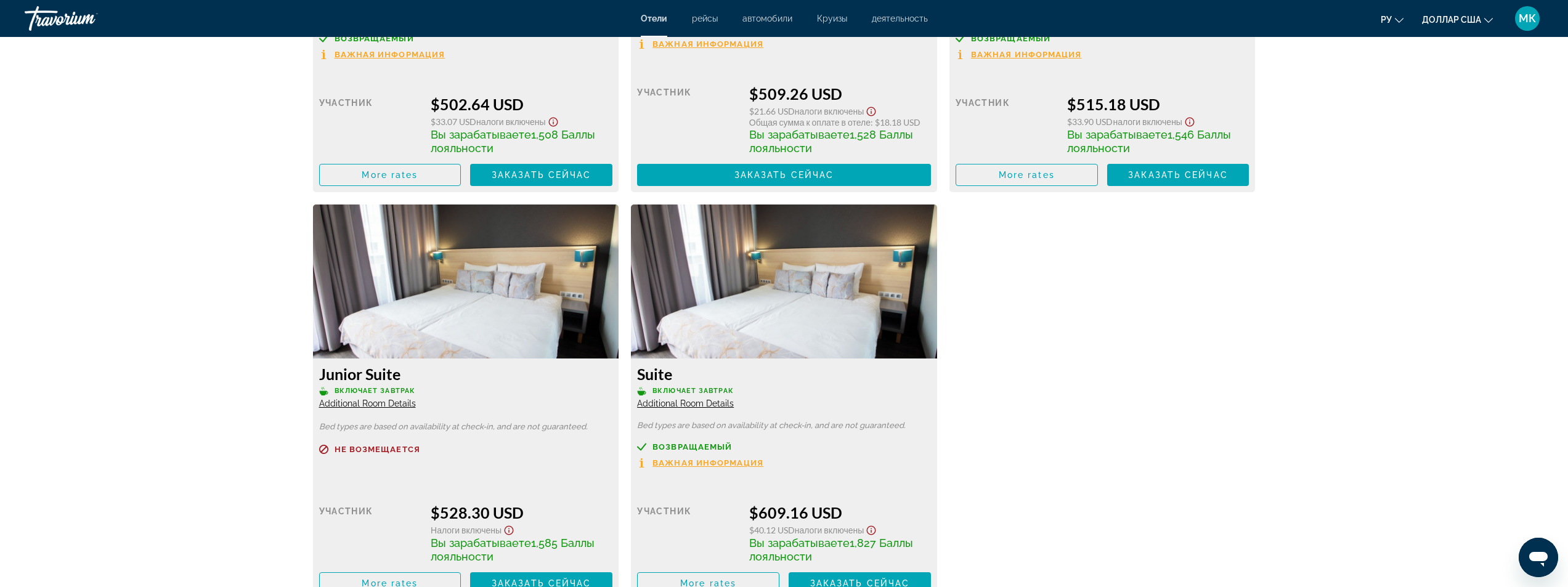
click at [372, 405] on span "Additional Room Details" at bounding box center [367, 404] width 97 height 10
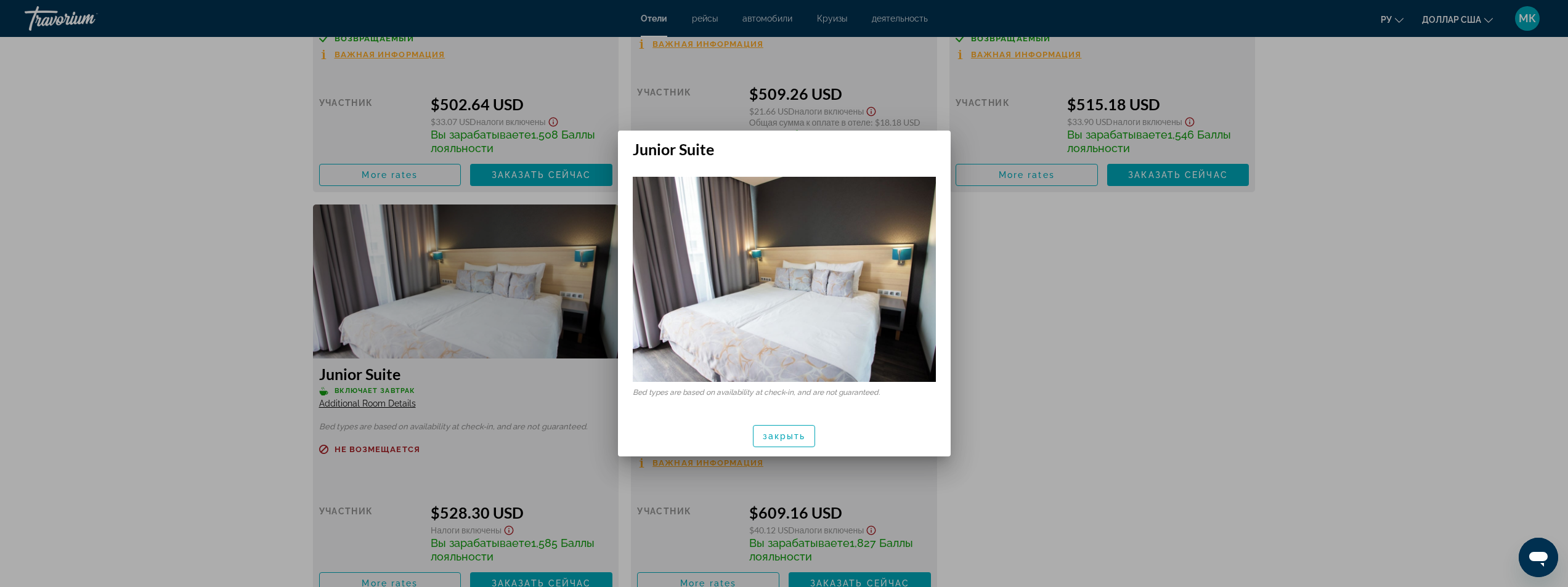
scroll to position [0, 0]
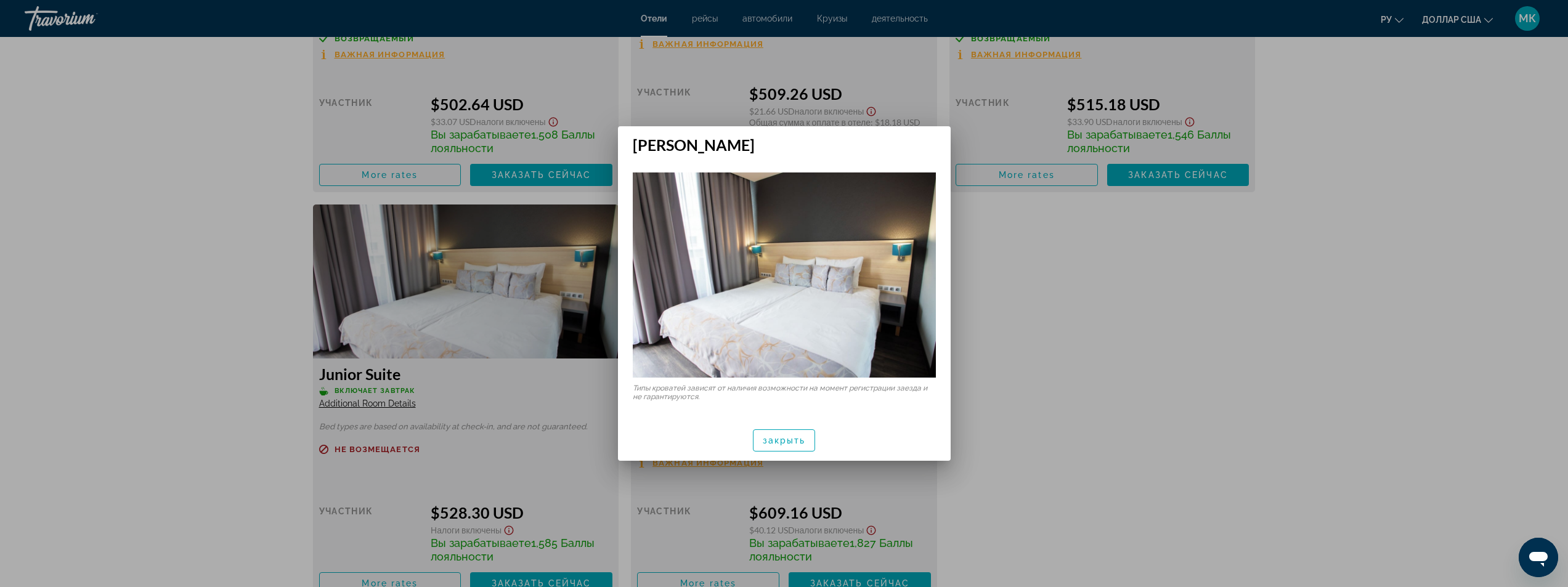
click at [112, 214] on div at bounding box center [784, 293] width 1568 height 587
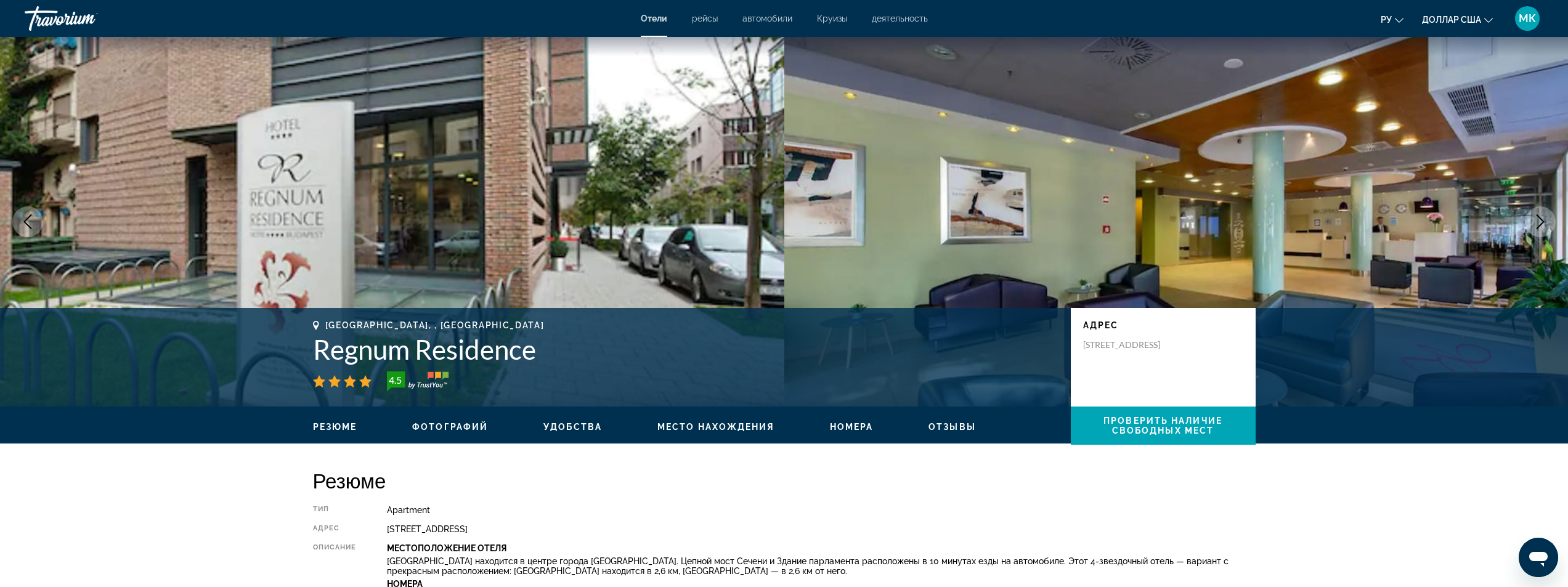
scroll to position [2404, 0]
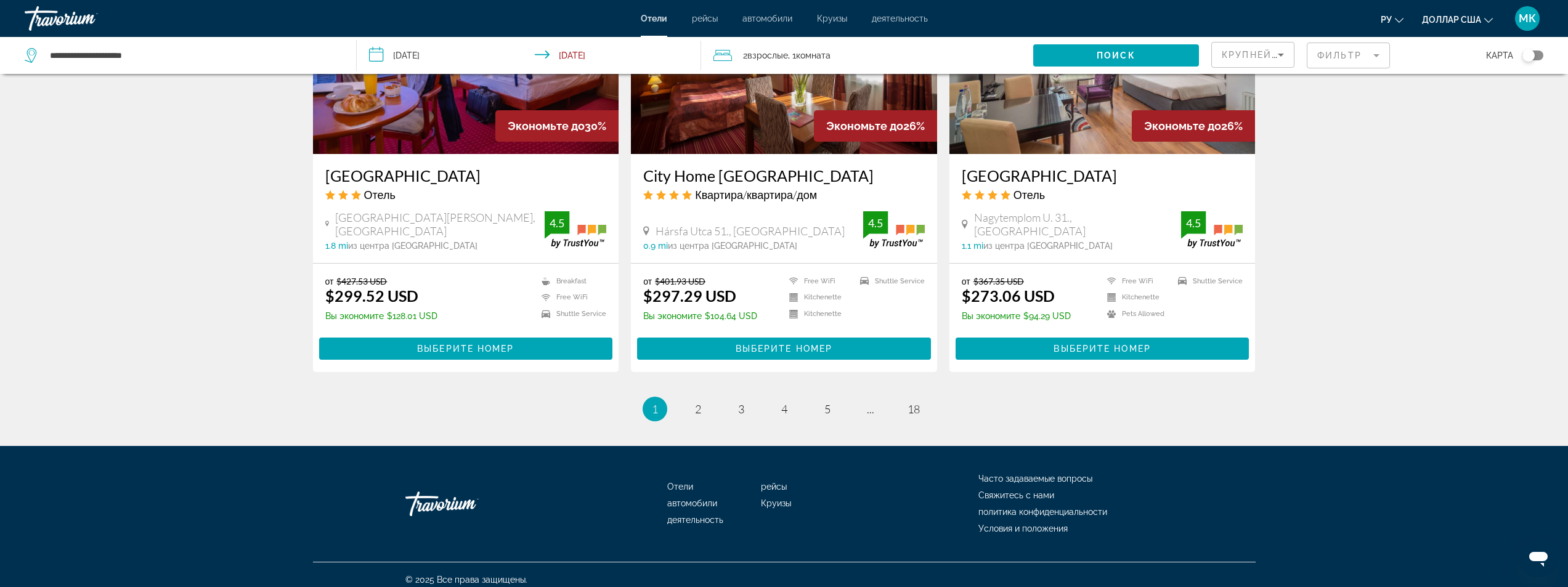
scroll to position [1505, 0]
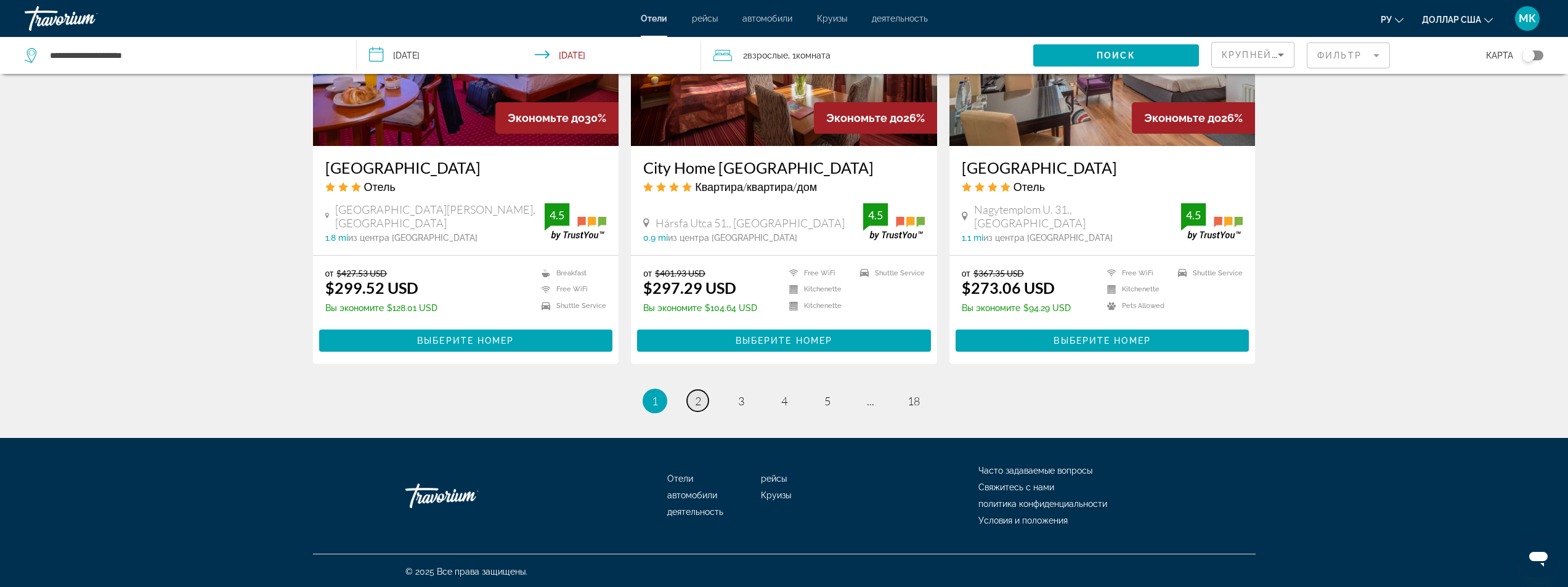
click at [699, 401] on span "2" at bounding box center [698, 401] width 6 height 14
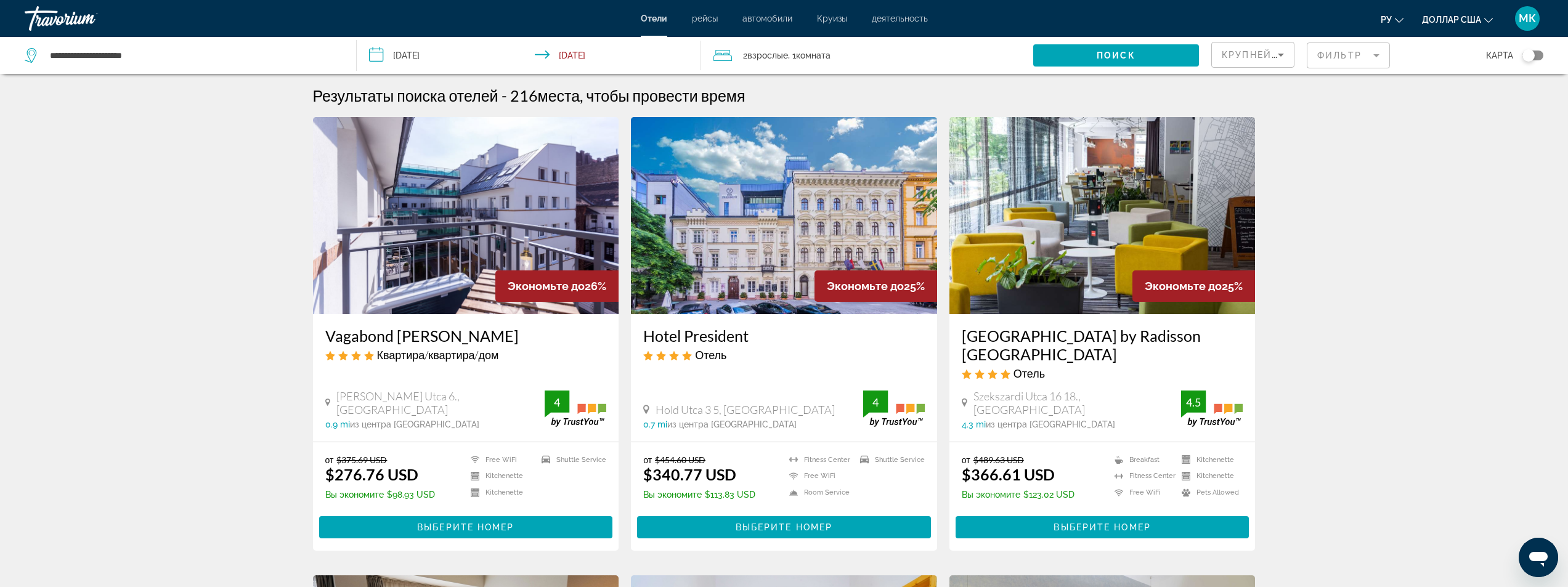
click at [1337, 51] on mat-form-field "Фильтр" at bounding box center [1348, 56] width 83 height 26
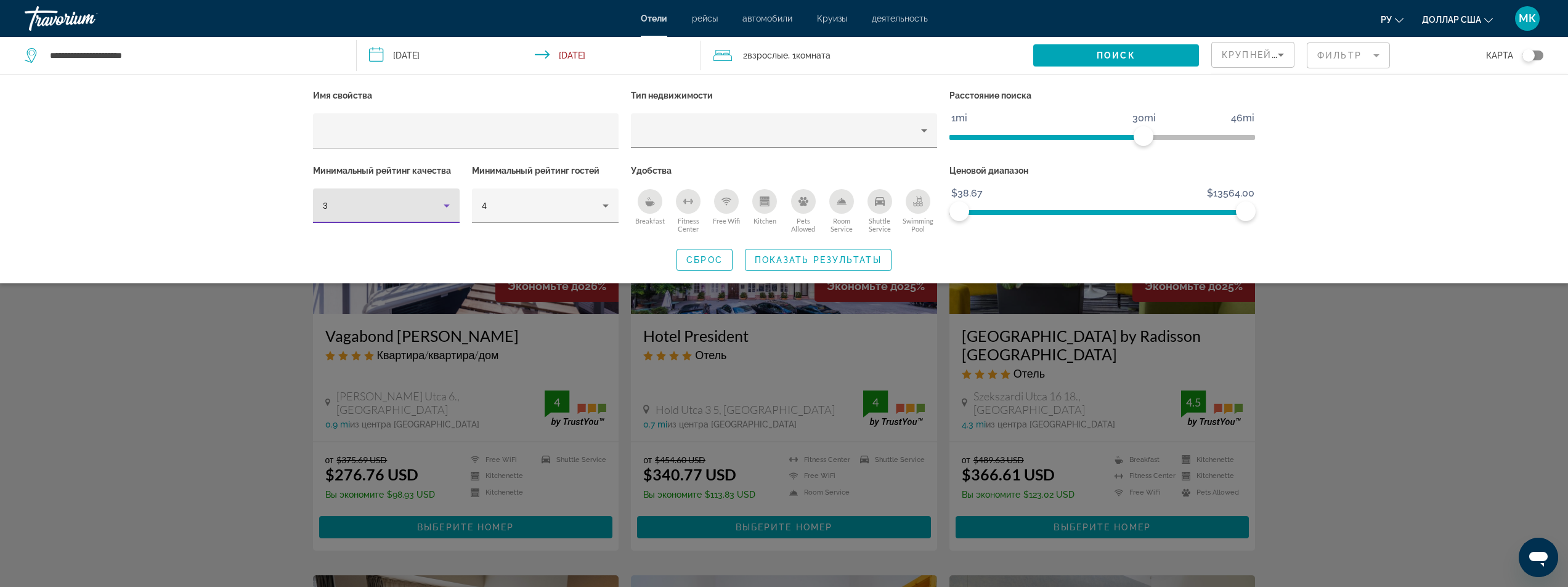
click at [422, 211] on div "3" at bounding box center [383, 206] width 121 height 14
click at [388, 306] on mat-option "5" at bounding box center [386, 301] width 147 height 30
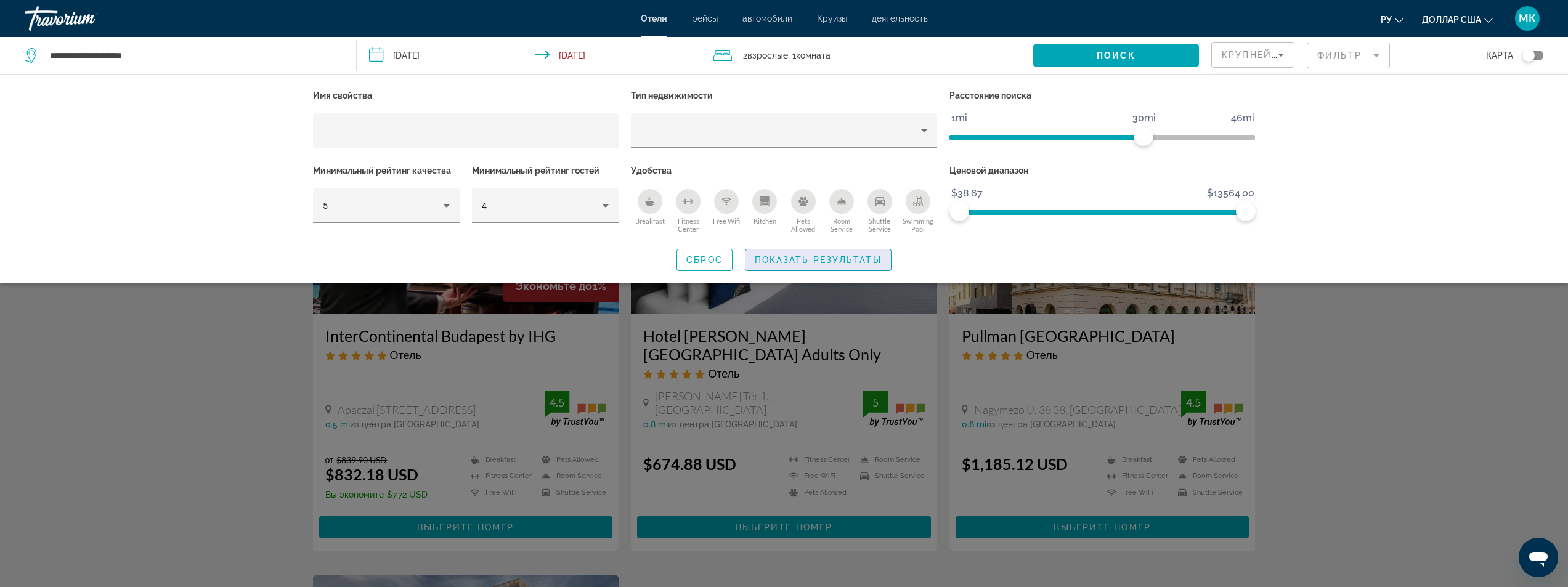
click at [827, 258] on span "Показать результаты" at bounding box center [819, 260] width 127 height 10
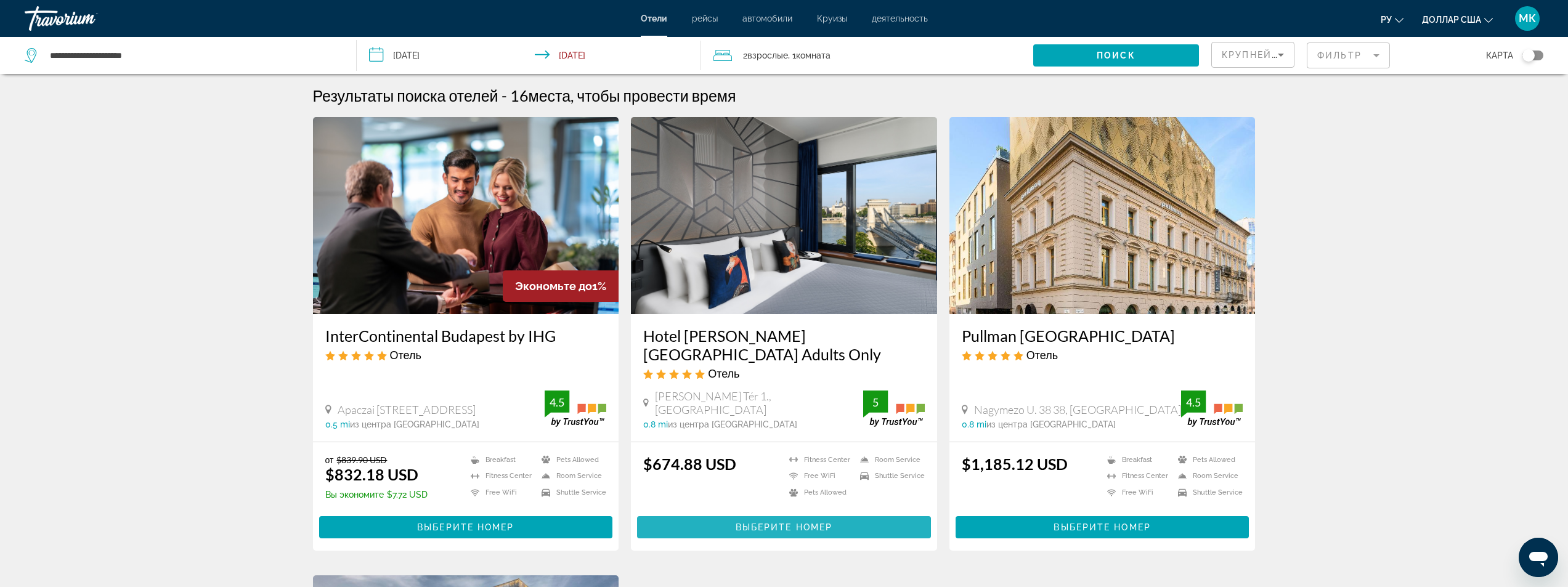
click at [770, 523] on span "Выберите номер" at bounding box center [784, 528] width 97 height 10
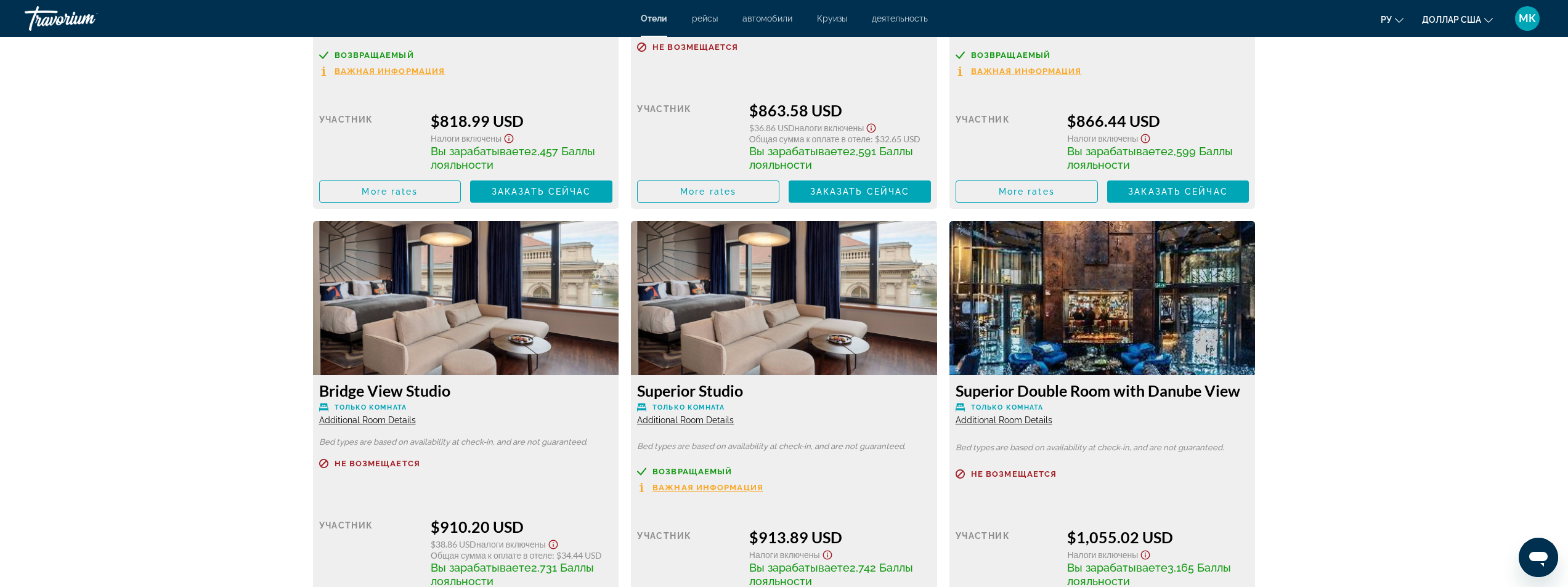
scroll to position [2773, 0]
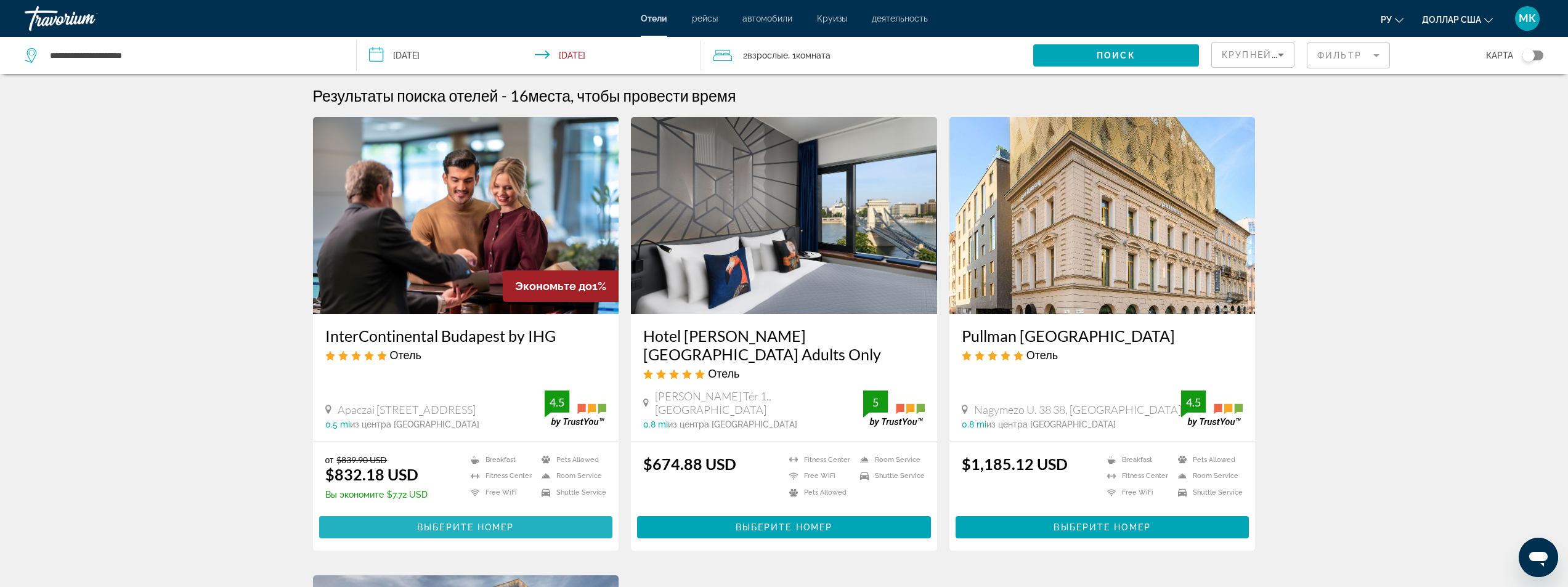
click at [471, 523] on span "Выберите номер" at bounding box center [466, 528] width 97 height 10
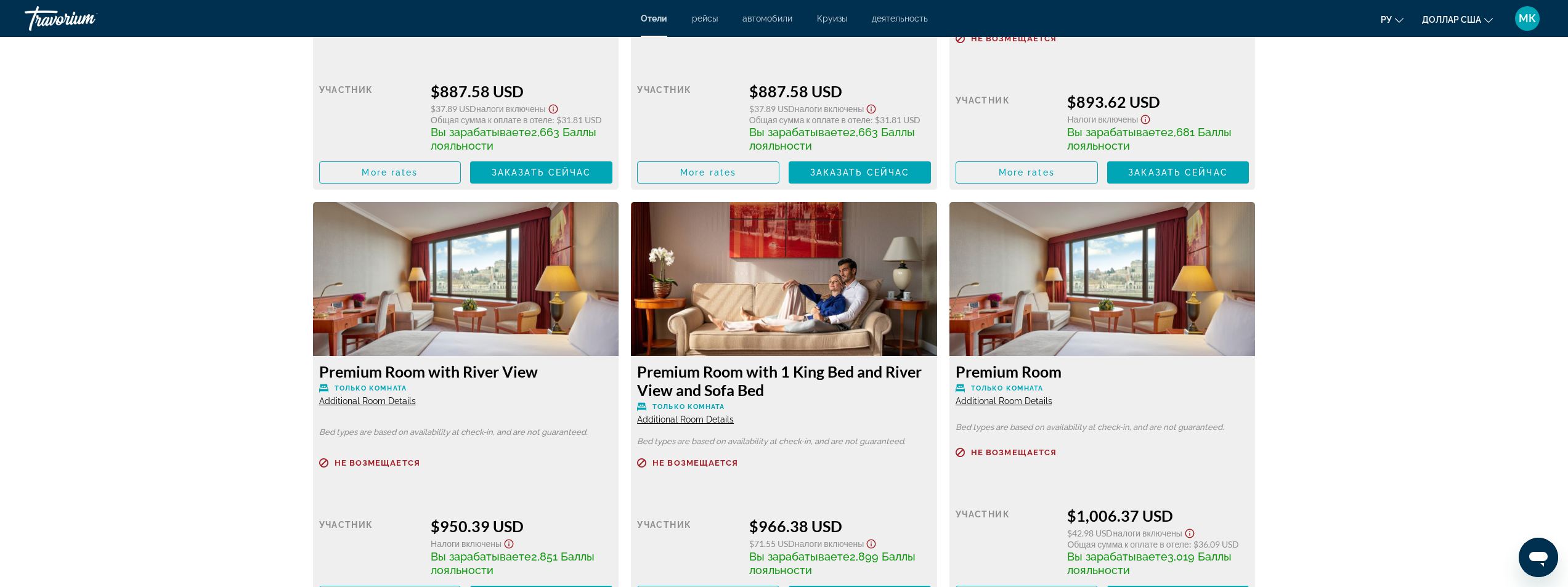
scroll to position [2588, 0]
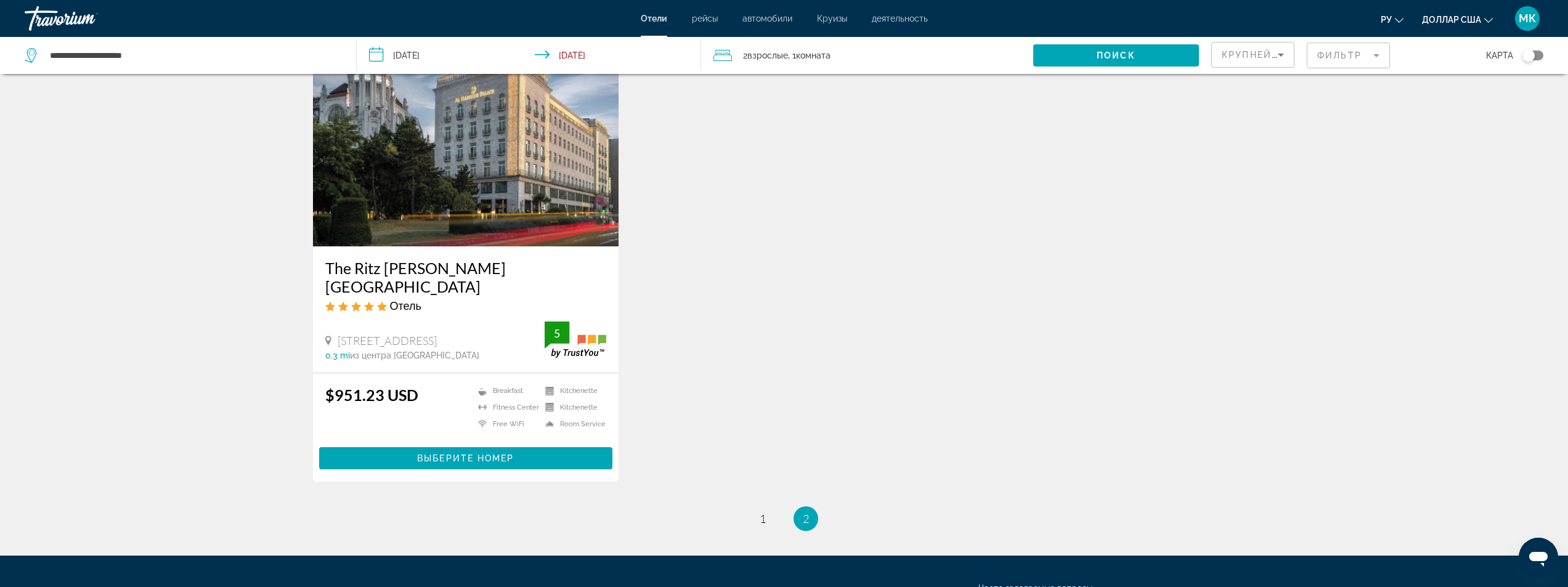
scroll to position [555, 0]
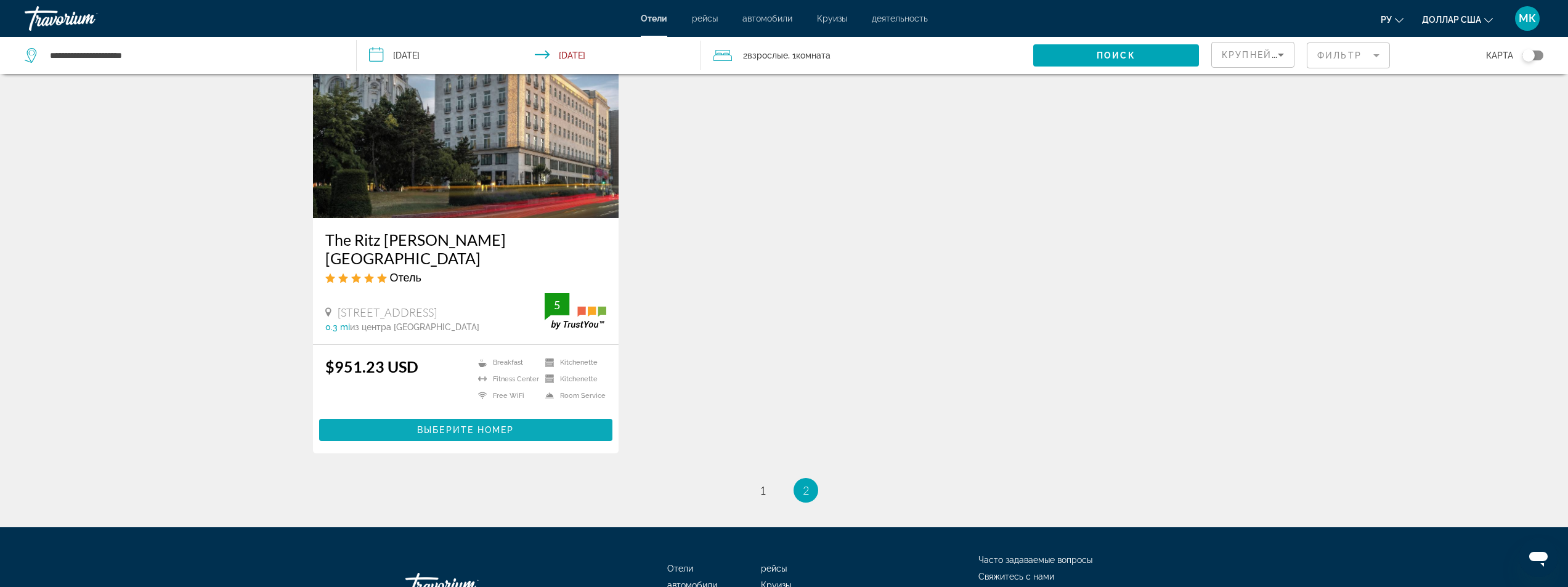
click at [423, 425] on span "Выберите номер" at bounding box center [466, 430] width 97 height 10
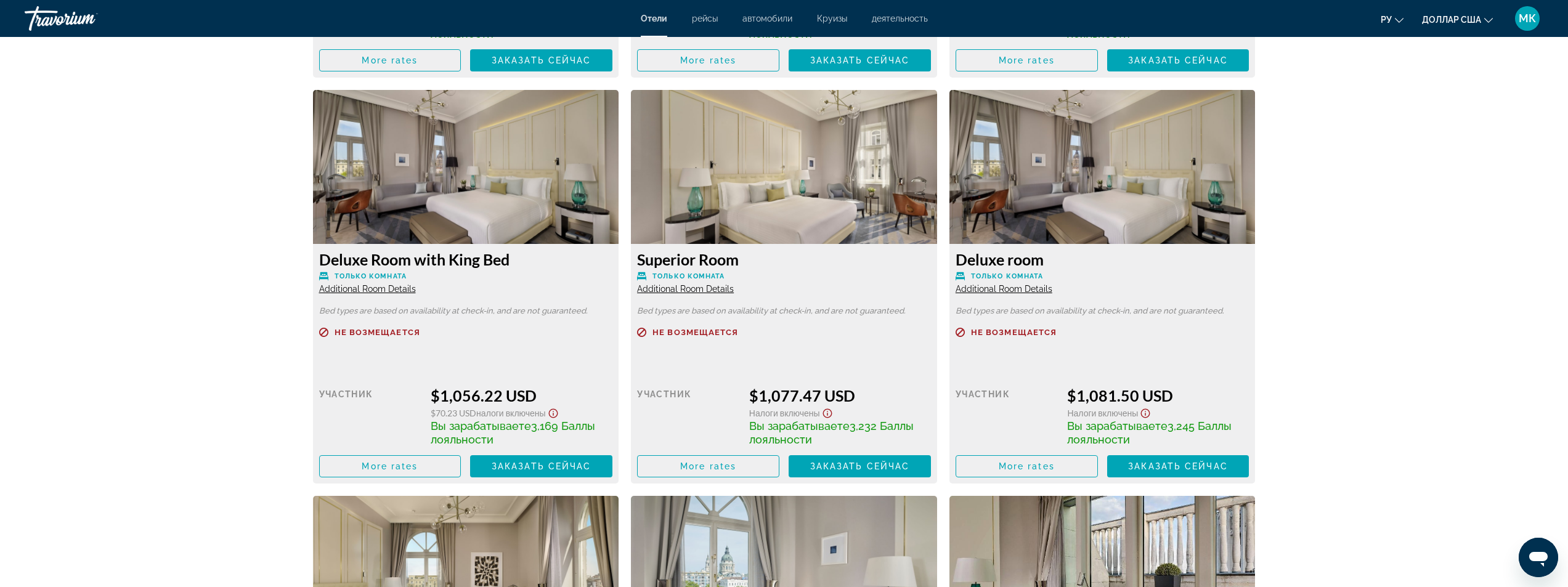
scroll to position [2219, 0]
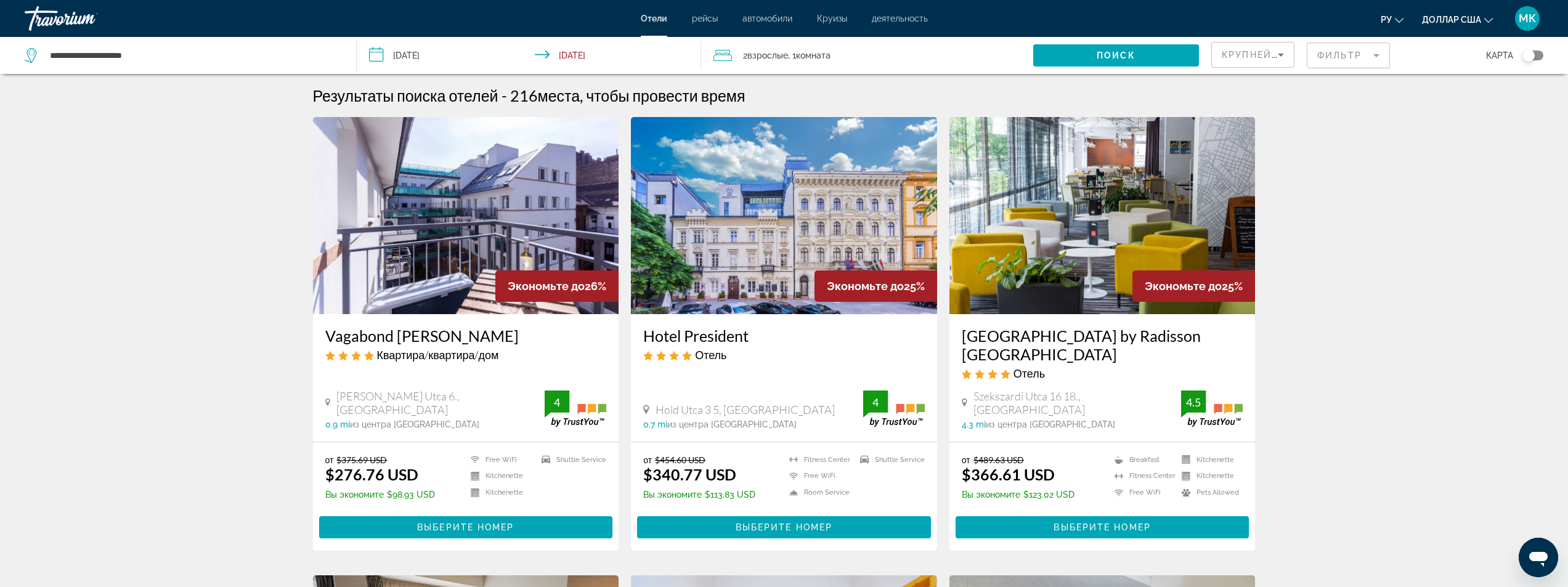
click at [767, 53] on span "Взрослые" at bounding box center [767, 56] width 40 height 10
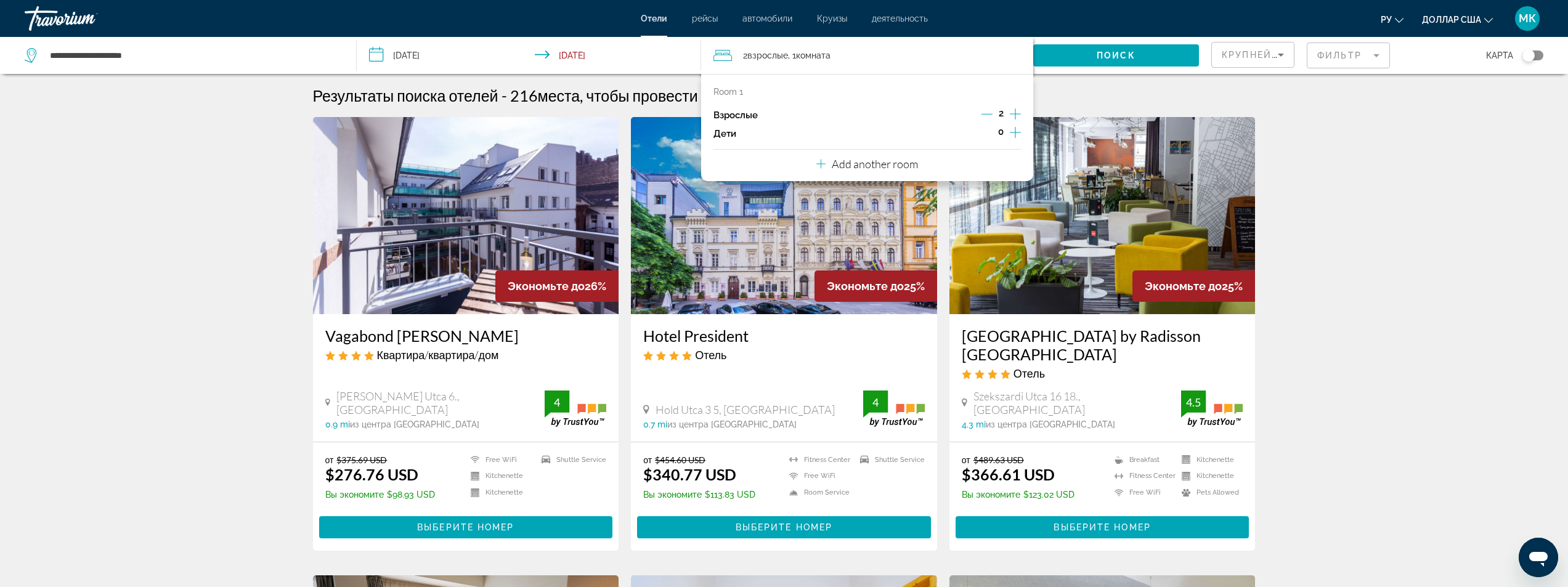
click at [1014, 112] on icon "Increment adults" at bounding box center [1015, 114] width 11 height 14
click at [1115, 48] on span "Search widget" at bounding box center [1116, 55] width 166 height 30
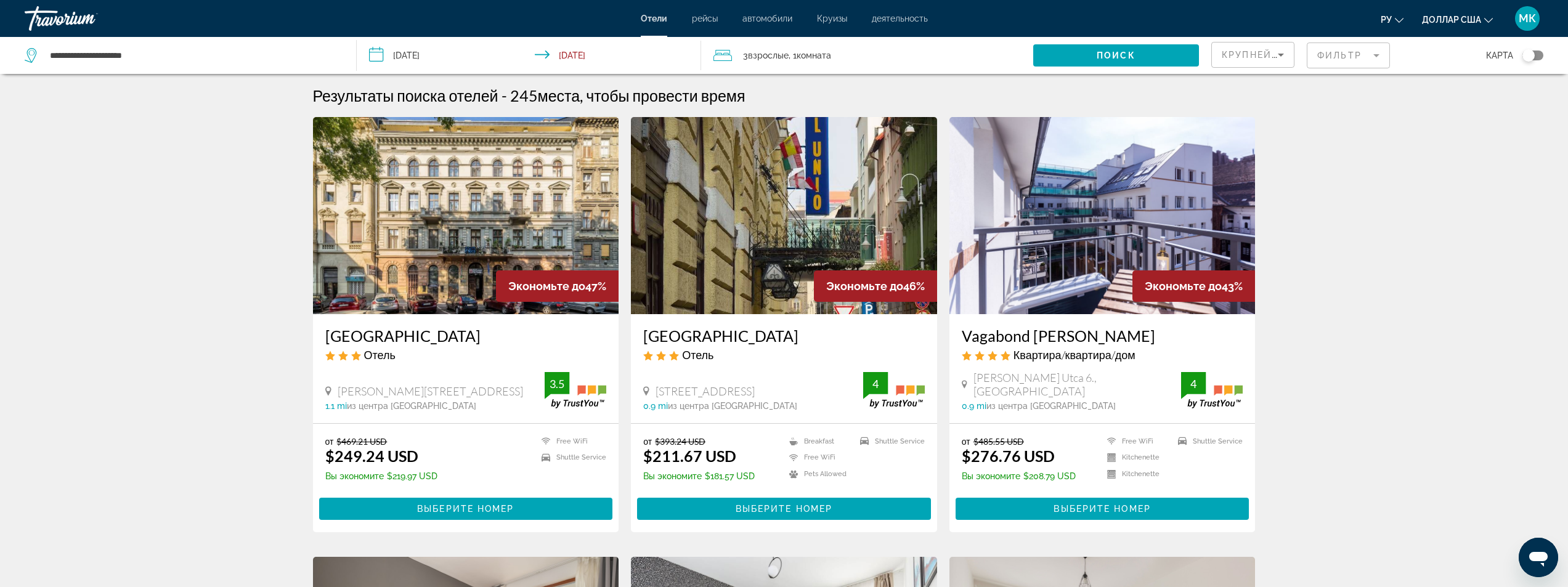
click at [1357, 48] on mat-form-field "Фильтр" at bounding box center [1348, 56] width 83 height 26
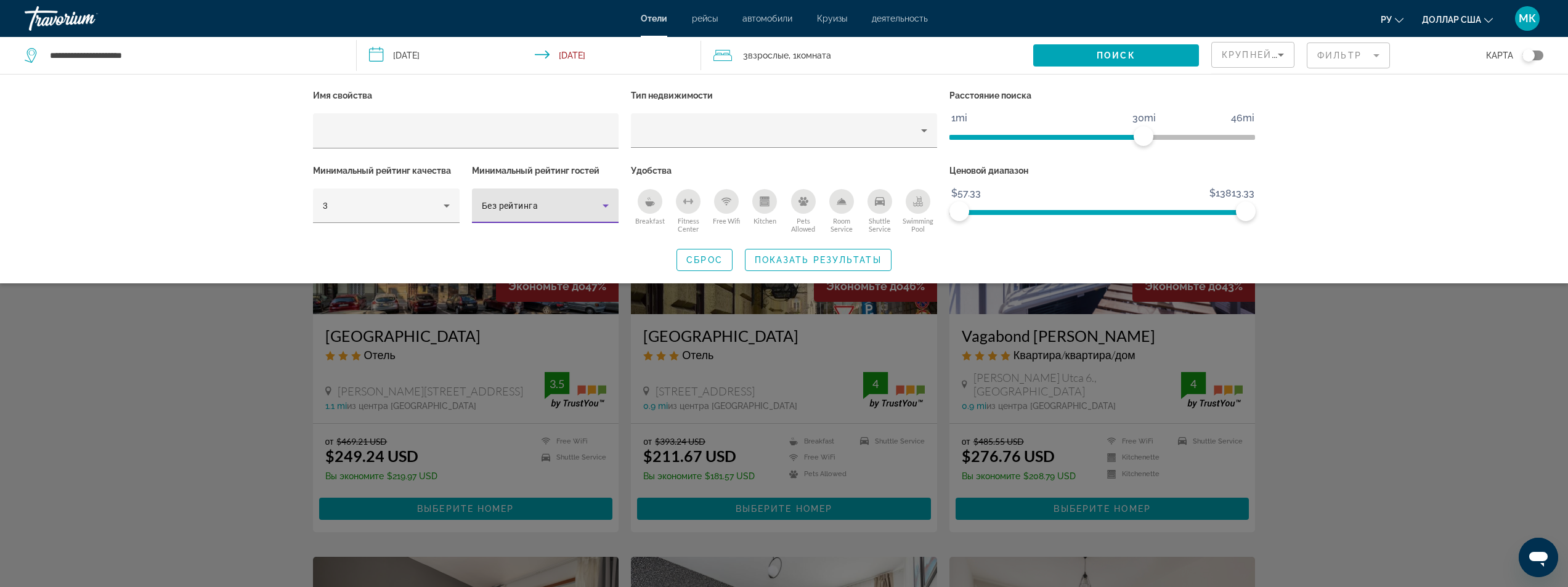
click at [531, 203] on span "Без рейтинга" at bounding box center [510, 206] width 56 height 10
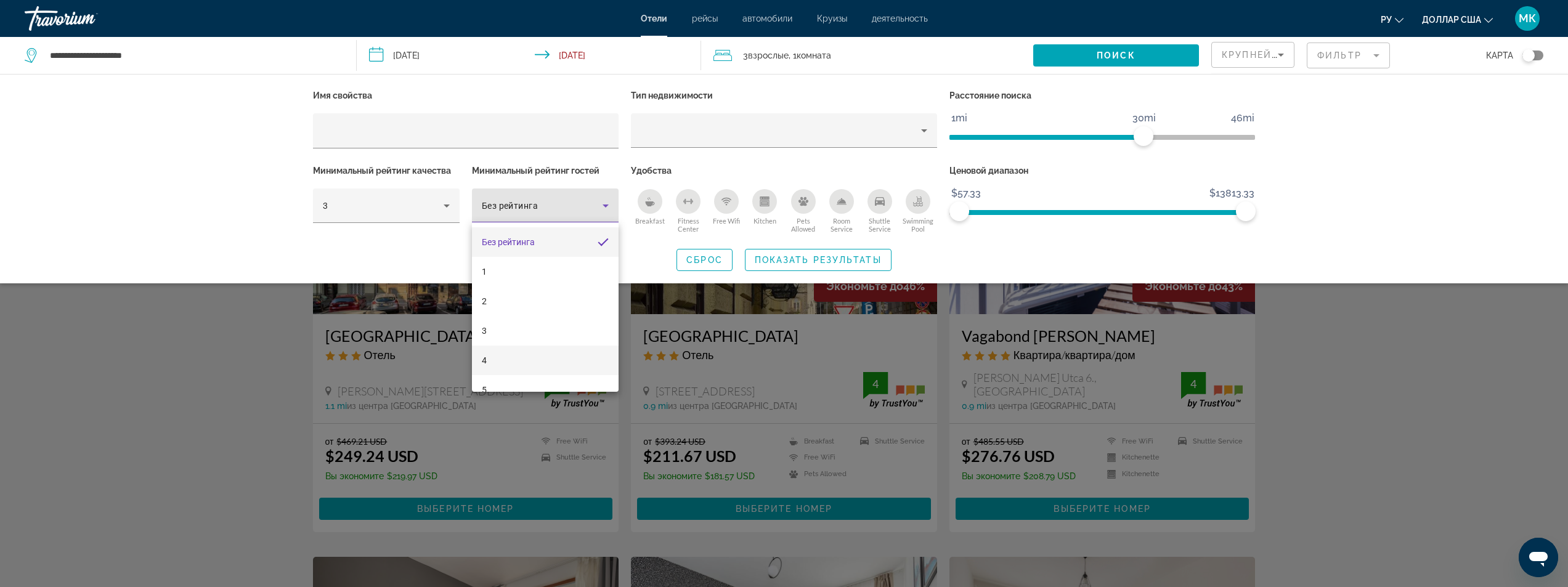
click at [532, 356] on mat-option "4" at bounding box center [545, 360] width 147 height 30
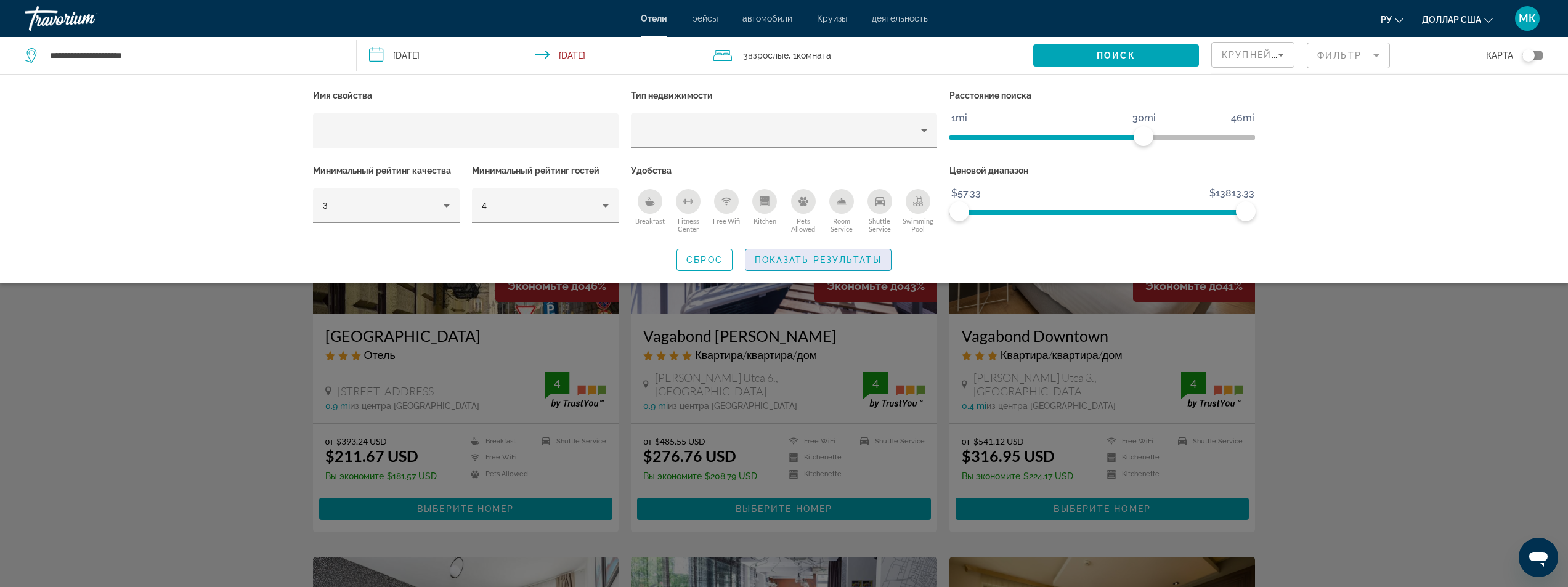
click at [844, 257] on span "Показать результаты" at bounding box center [819, 260] width 127 height 10
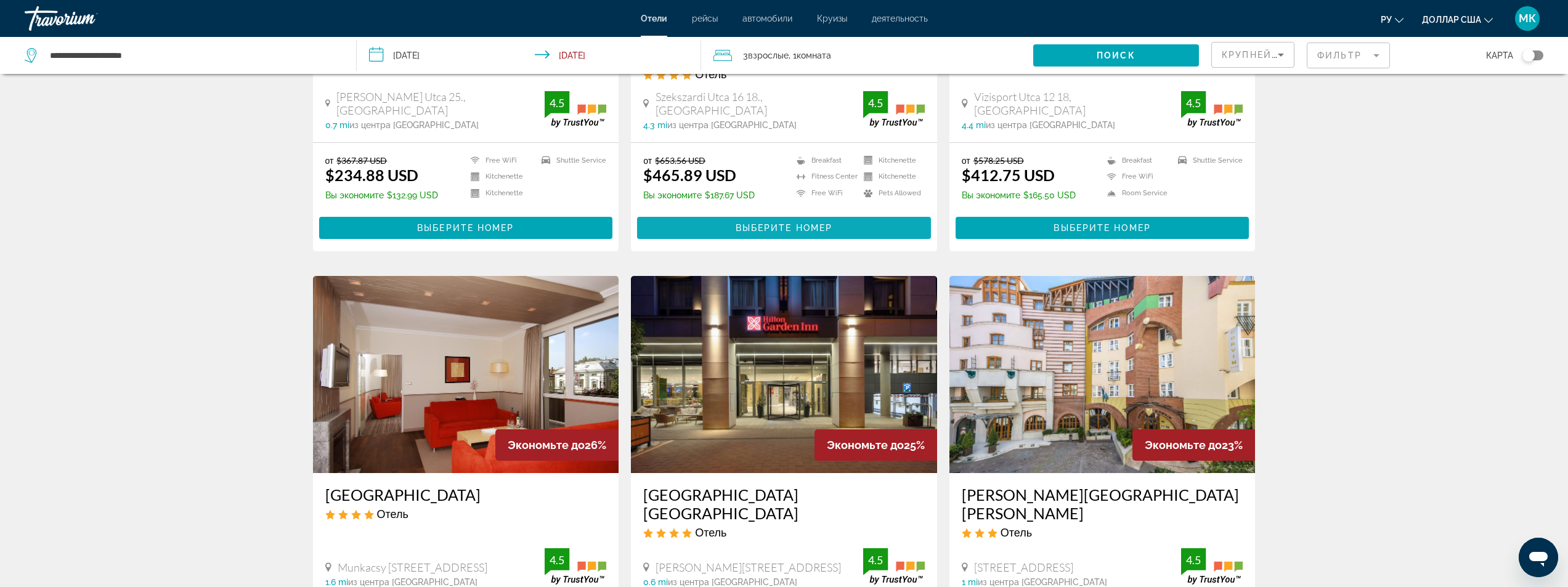
scroll to position [924, 0]
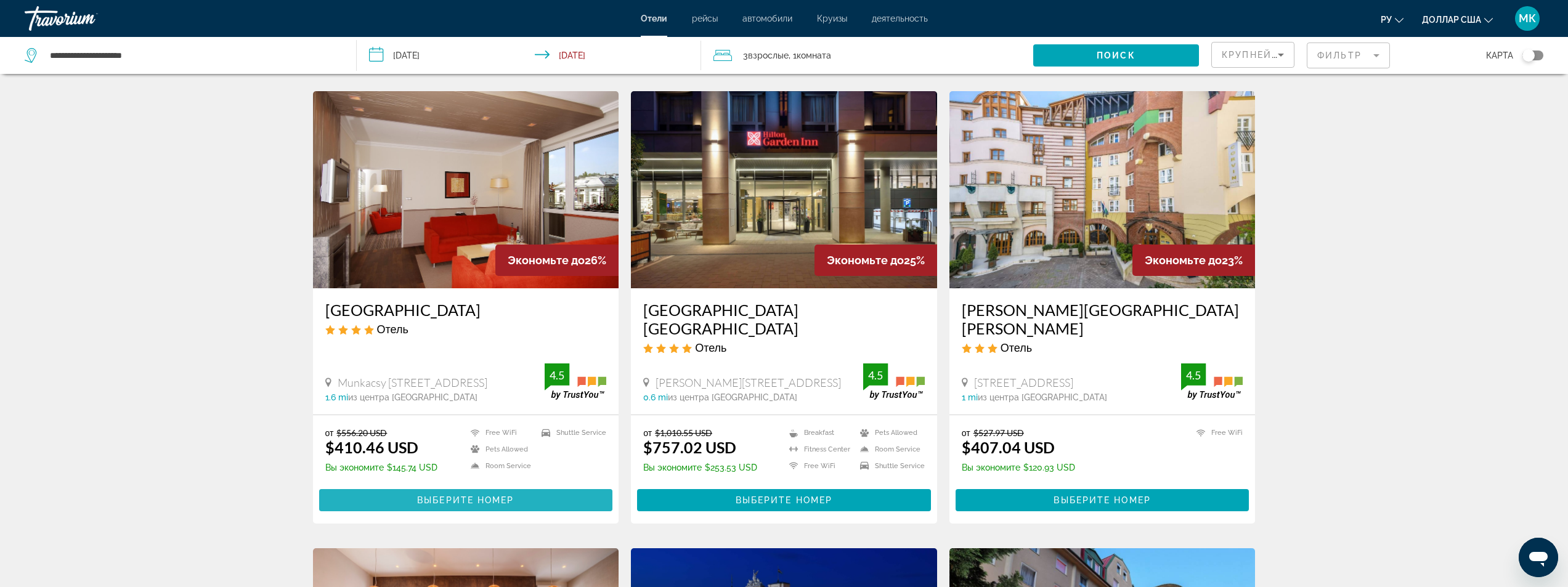
click at [478, 486] on span "Основное содержание" at bounding box center [466, 500] width 294 height 30
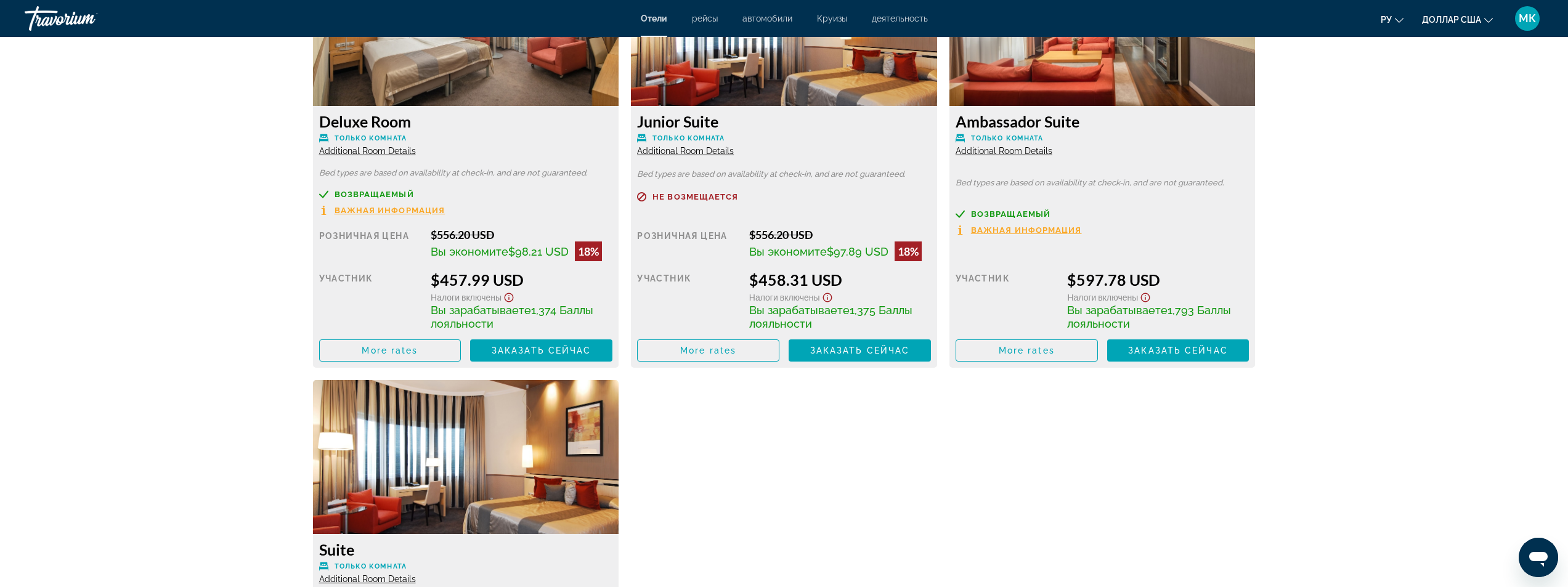
scroll to position [2404, 0]
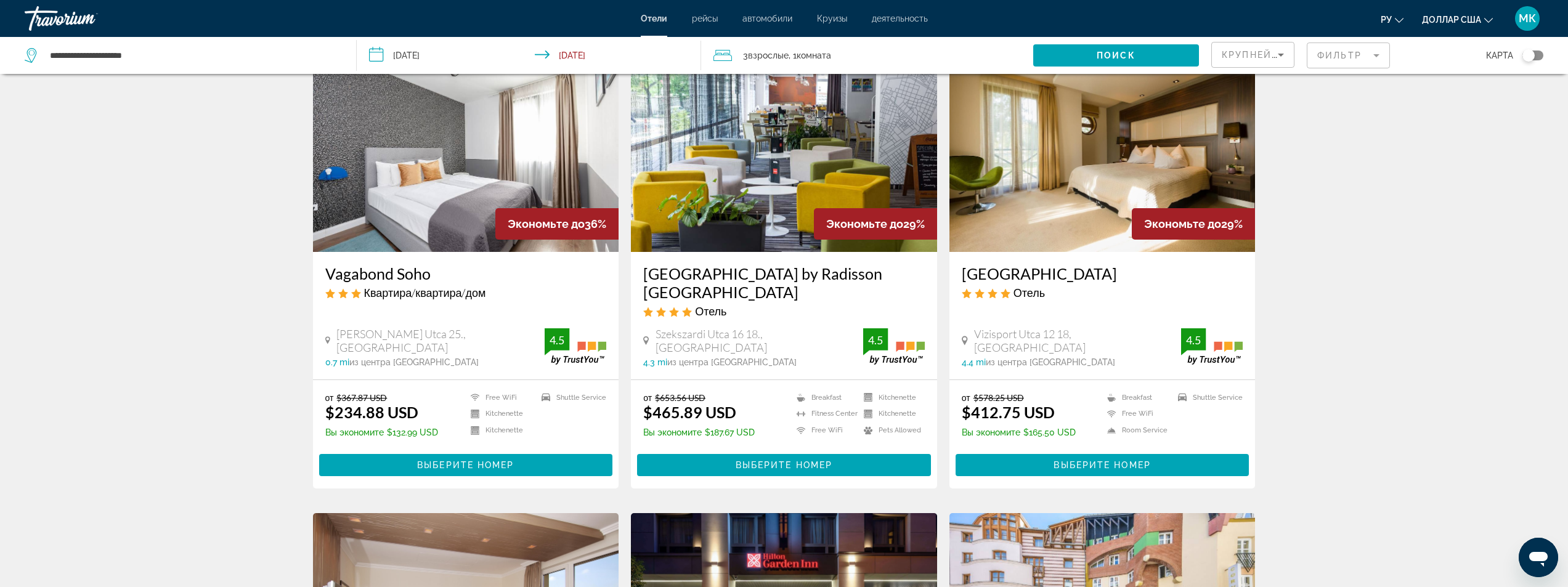
scroll to position [555, 0]
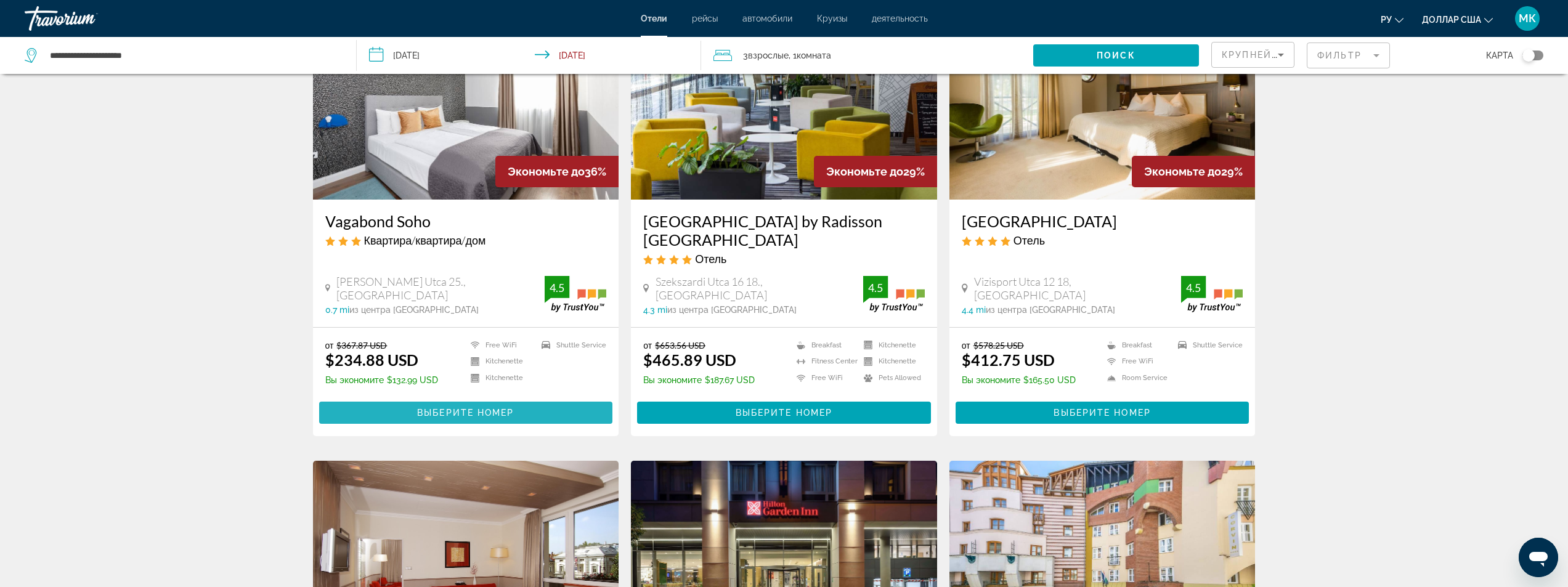
click at [441, 408] on span "Выберите номер" at bounding box center [466, 413] width 97 height 10
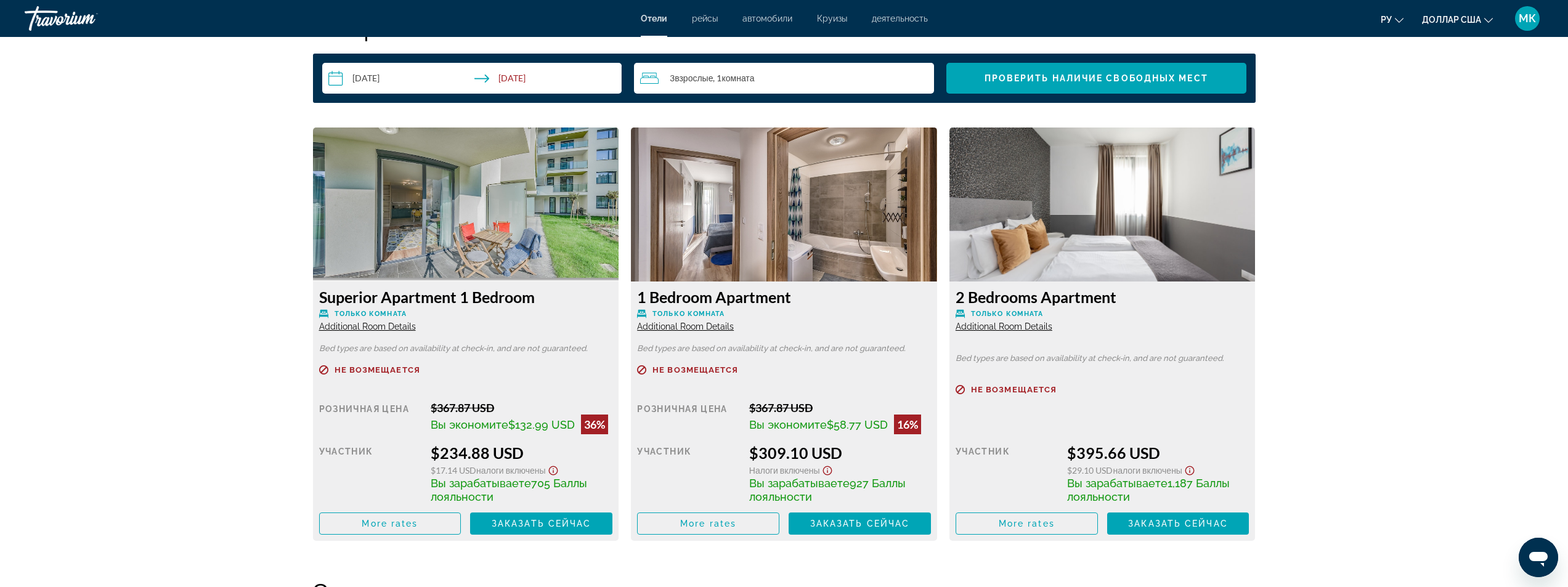
scroll to position [1664, 0]
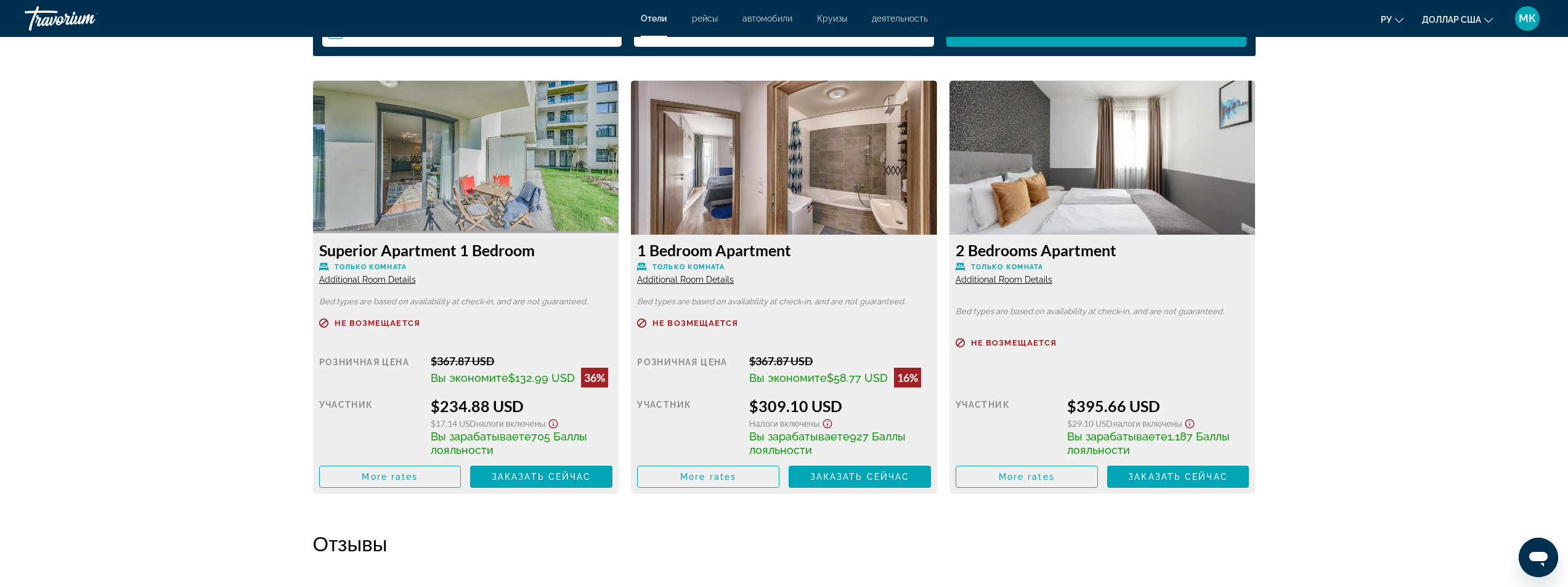
click at [354, 278] on span "Additional Room Details" at bounding box center [367, 280] width 97 height 10
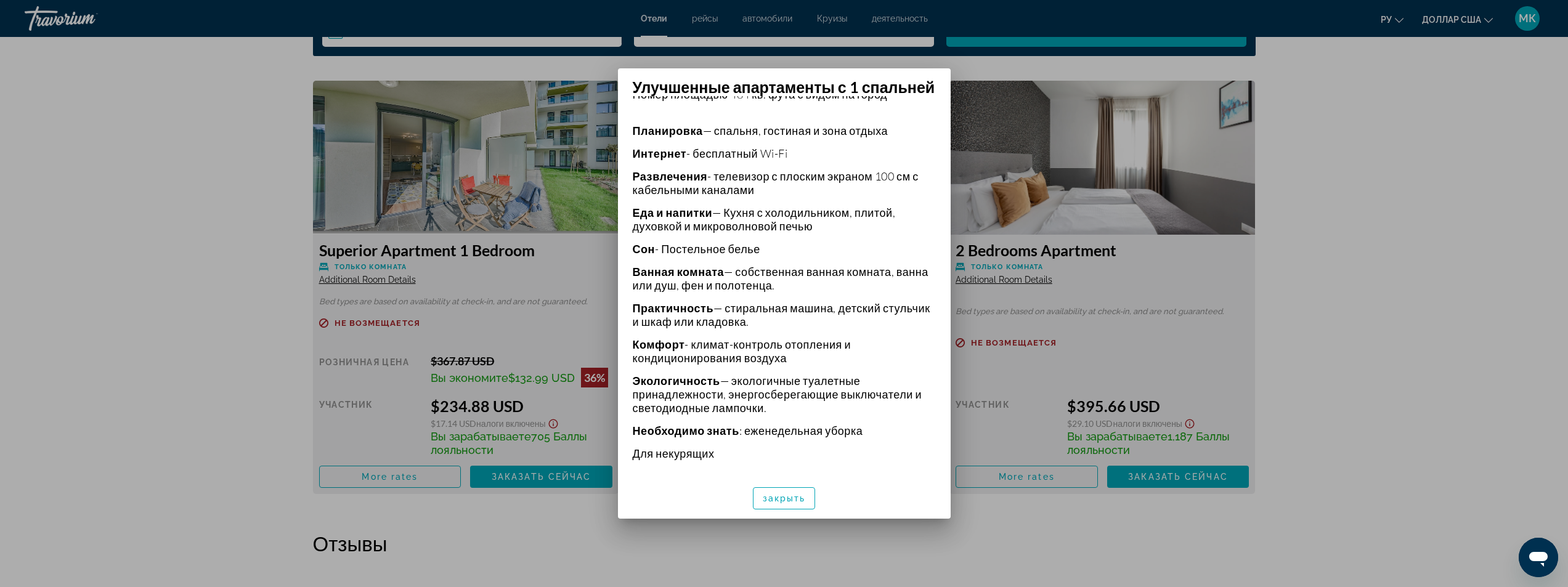
scroll to position [230, 0]
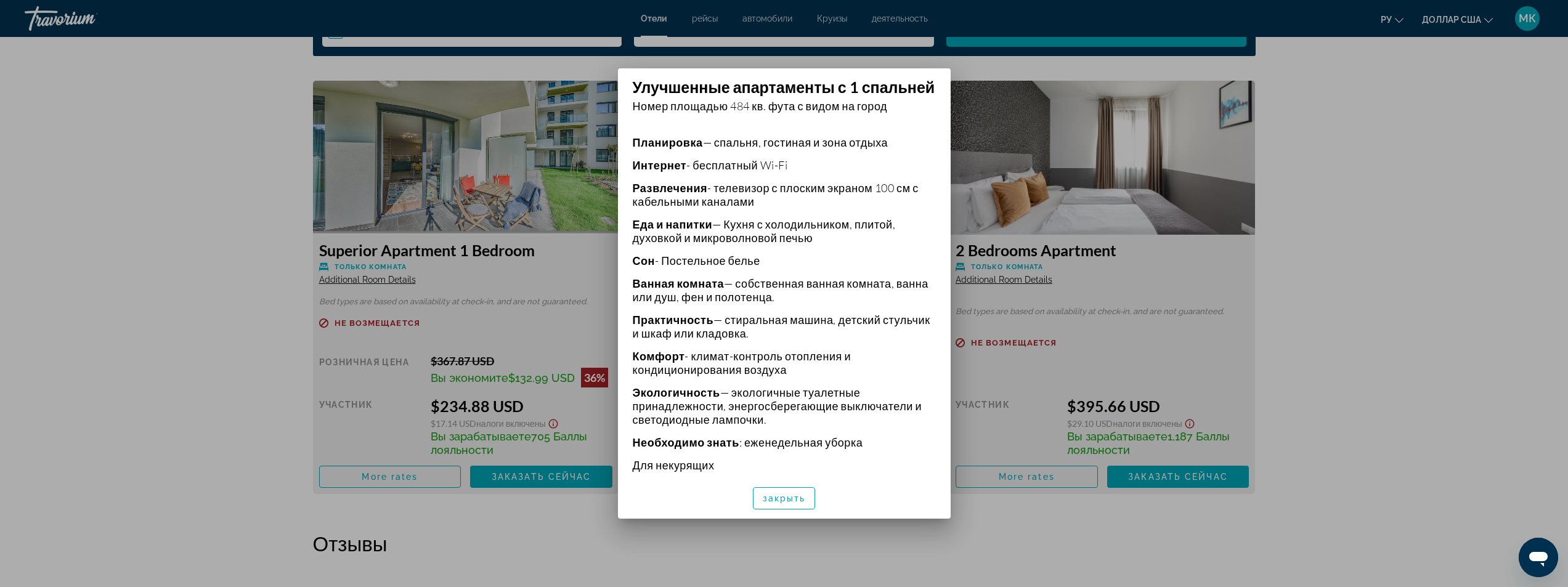
click at [145, 339] on div at bounding box center [784, 293] width 1568 height 587
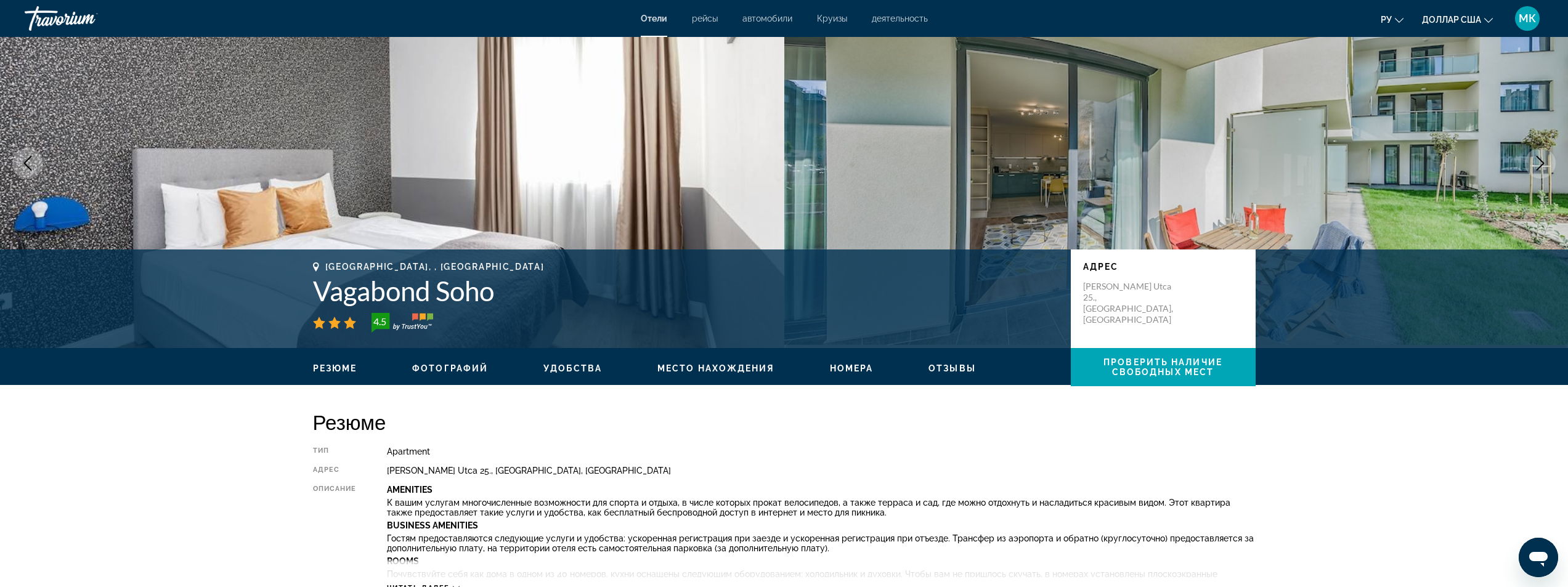
scroll to position [0, 0]
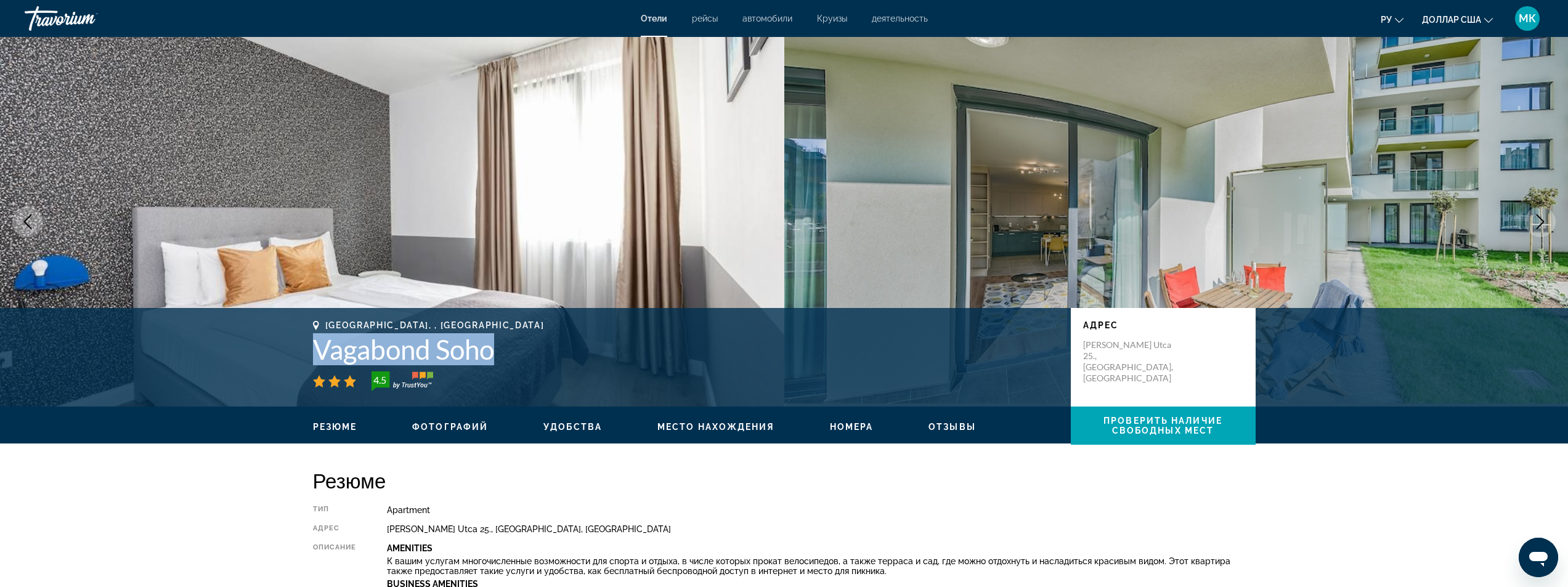
drag, startPoint x: 503, startPoint y: 354, endPoint x: 318, endPoint y: 344, distance: 185.3
click at [318, 344] on h1 "Vagabond Soho" at bounding box center [686, 349] width 746 height 32
copy h1 "Vagabond Soho"
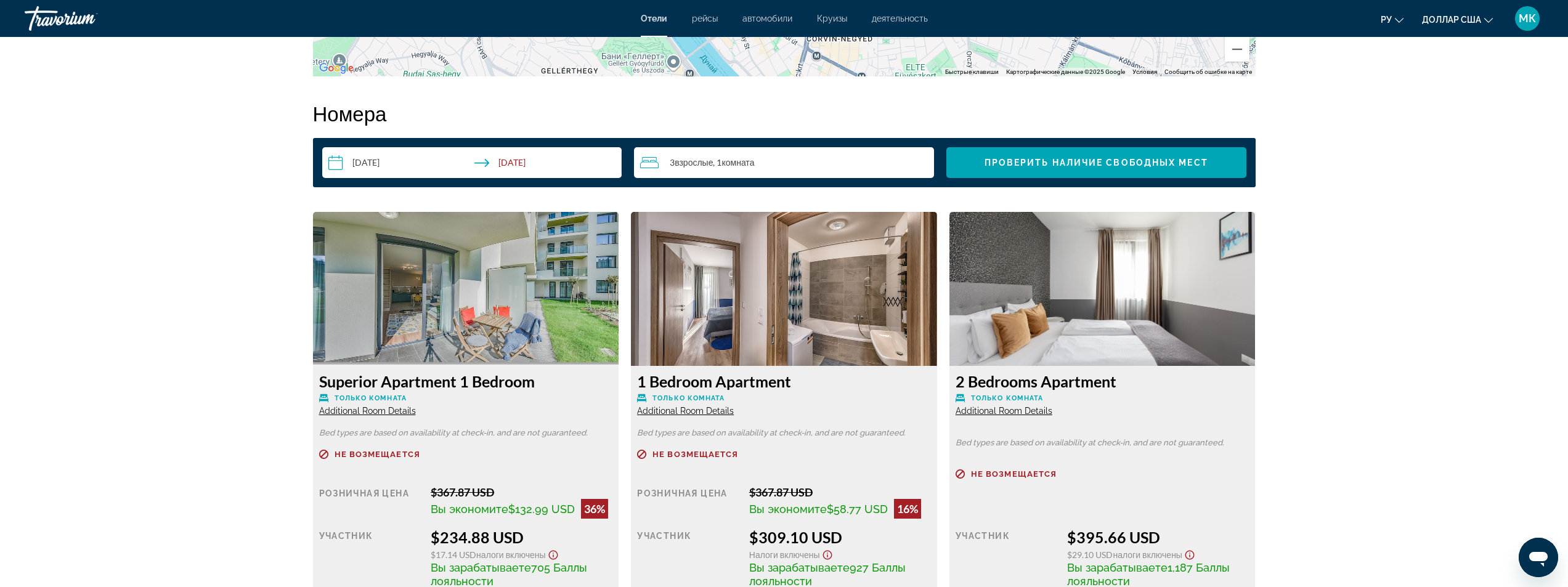
scroll to position [1479, 0]
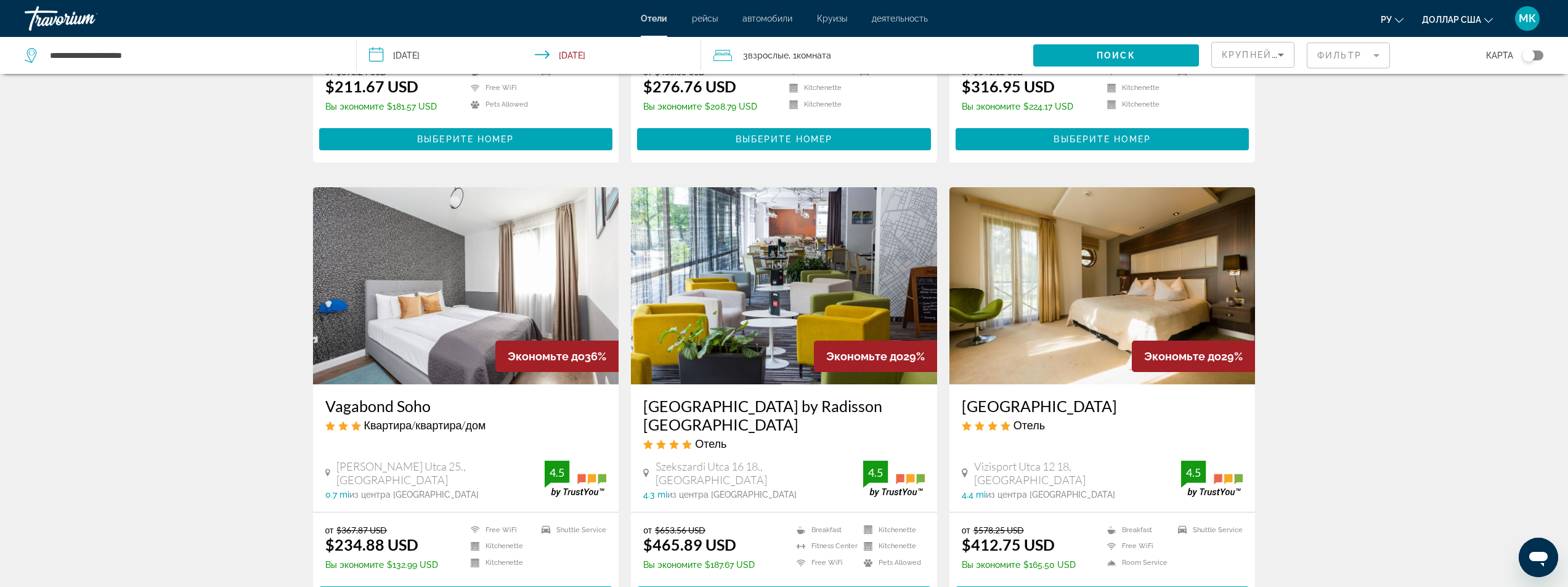
scroll to position [185, 0]
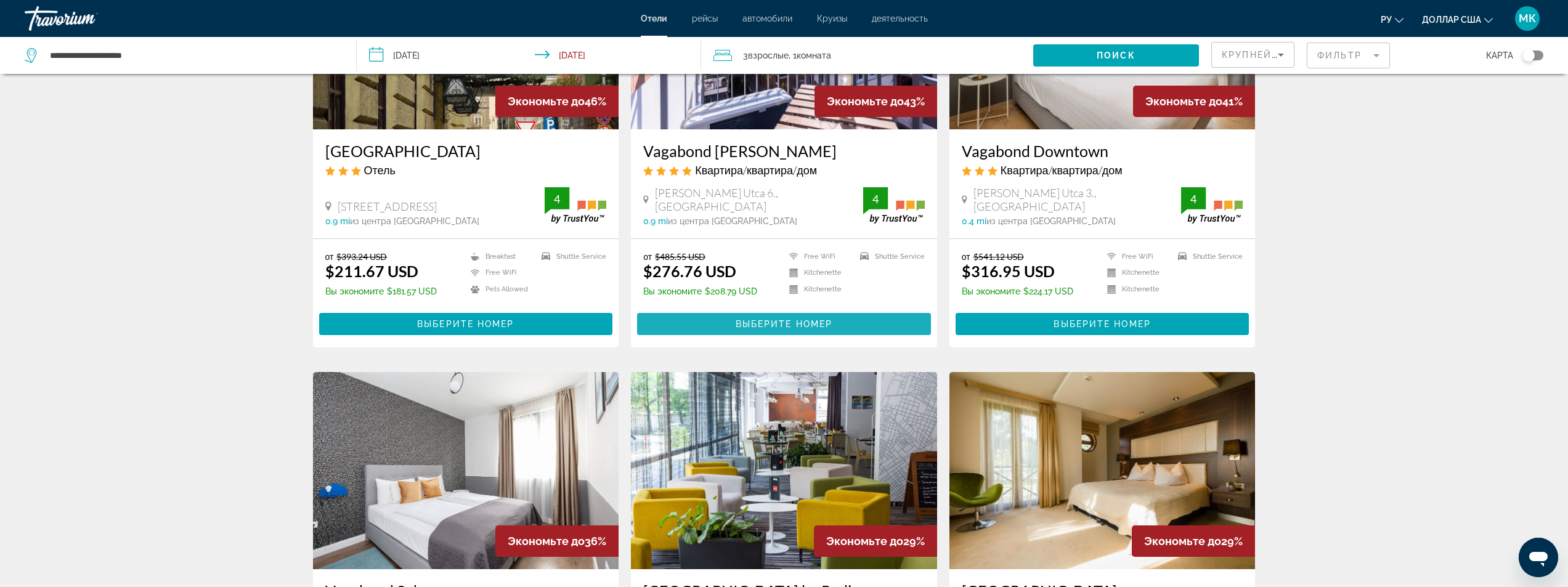
drag, startPoint x: 775, startPoint y: 318, endPoint x: 760, endPoint y: 309, distance: 17.5
click at [774, 317] on button "Выберите номер" at bounding box center [784, 324] width 294 height 22
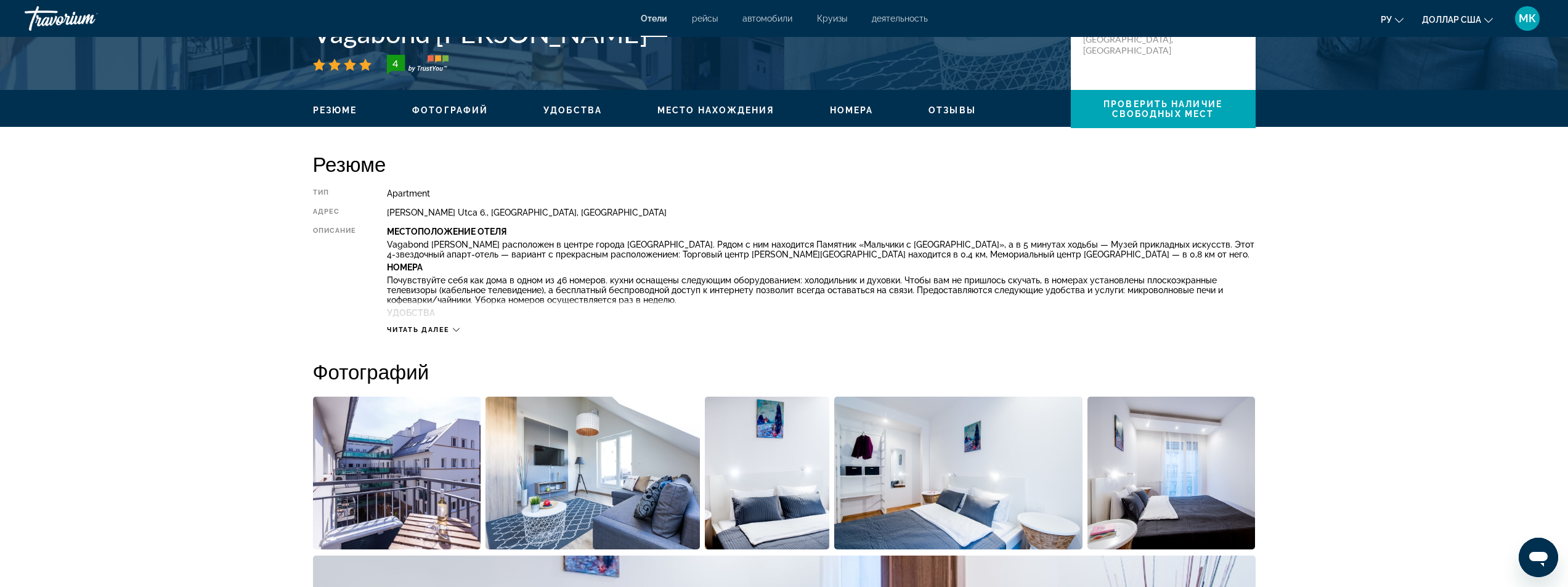
scroll to position [185, 0]
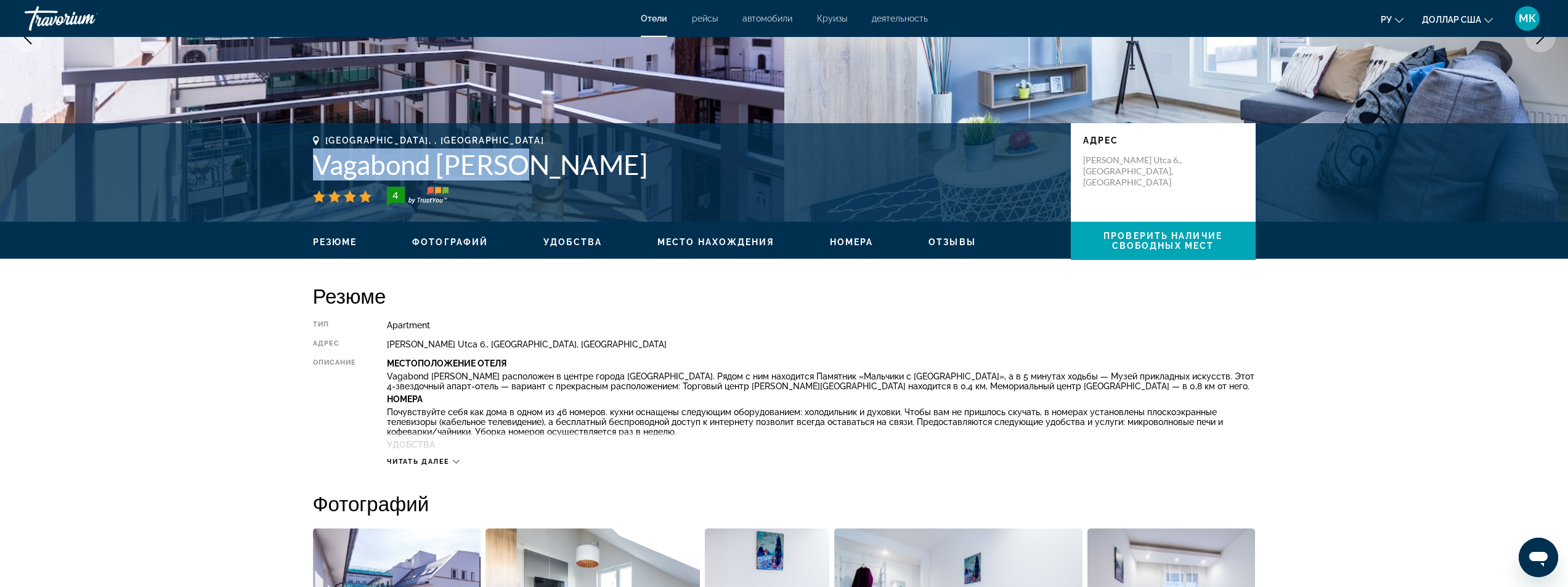
drag, startPoint x: 522, startPoint y: 170, endPoint x: 314, endPoint y: 162, distance: 208.2
click at [314, 162] on h1 "Vagabond [PERSON_NAME]" at bounding box center [686, 165] width 746 height 32
copy h1 "Vagabond [PERSON_NAME]"
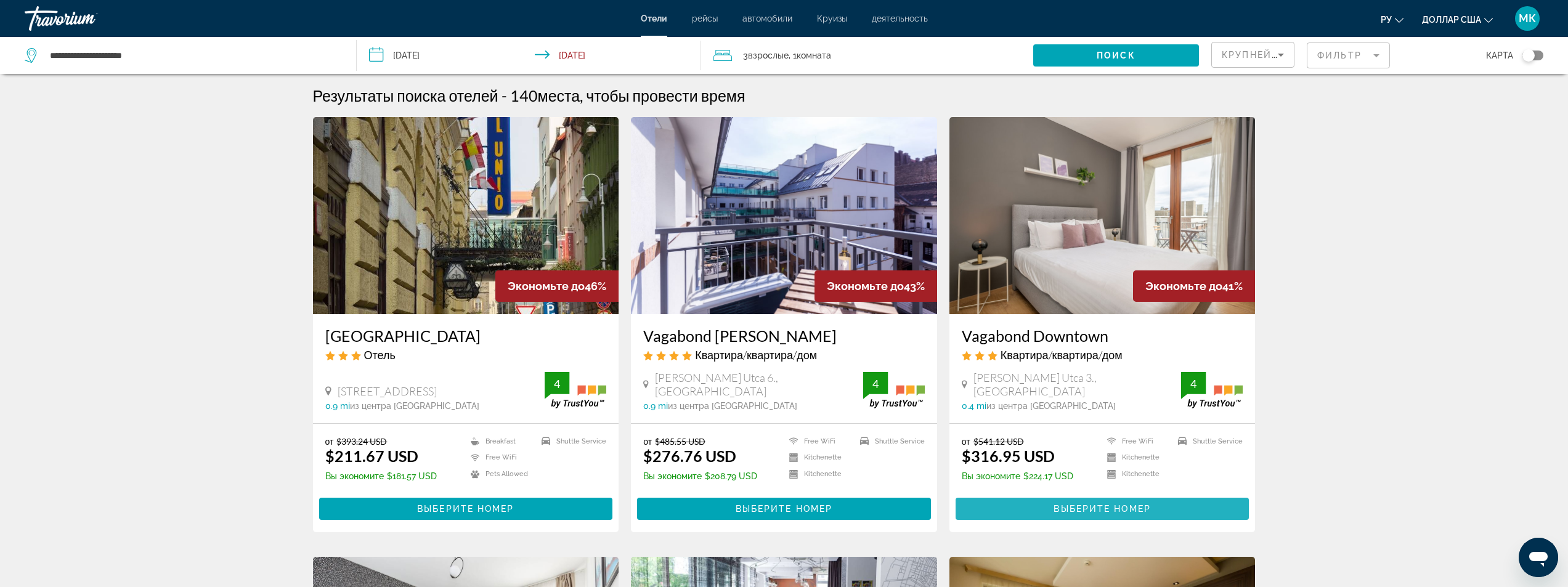
click at [1079, 506] on span "Выберите номер" at bounding box center [1102, 509] width 97 height 10
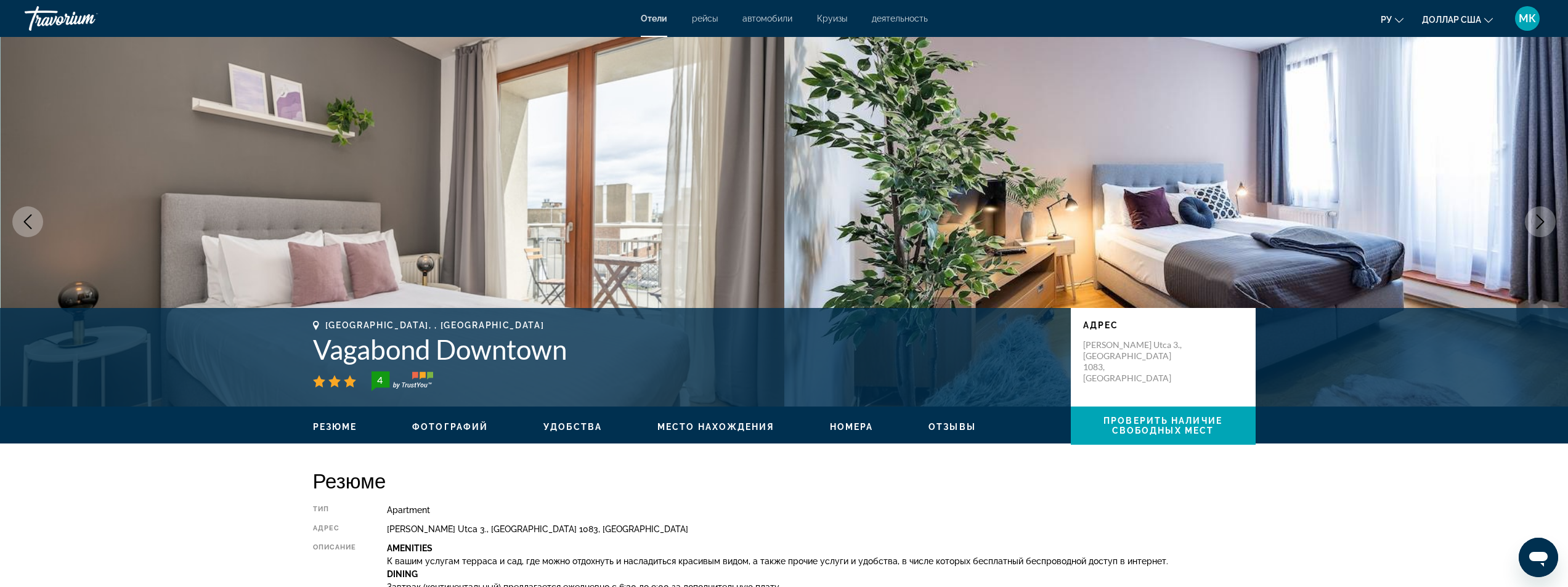
click at [560, 352] on h1 "Vagabond Downtown" at bounding box center [686, 349] width 746 height 32
drag, startPoint x: 569, startPoint y: 353, endPoint x: 313, endPoint y: 343, distance: 256.2
click at [313, 343] on h1 "Vagabond Downtown" at bounding box center [686, 349] width 746 height 32
copy h1 "Vagabond Downtown"
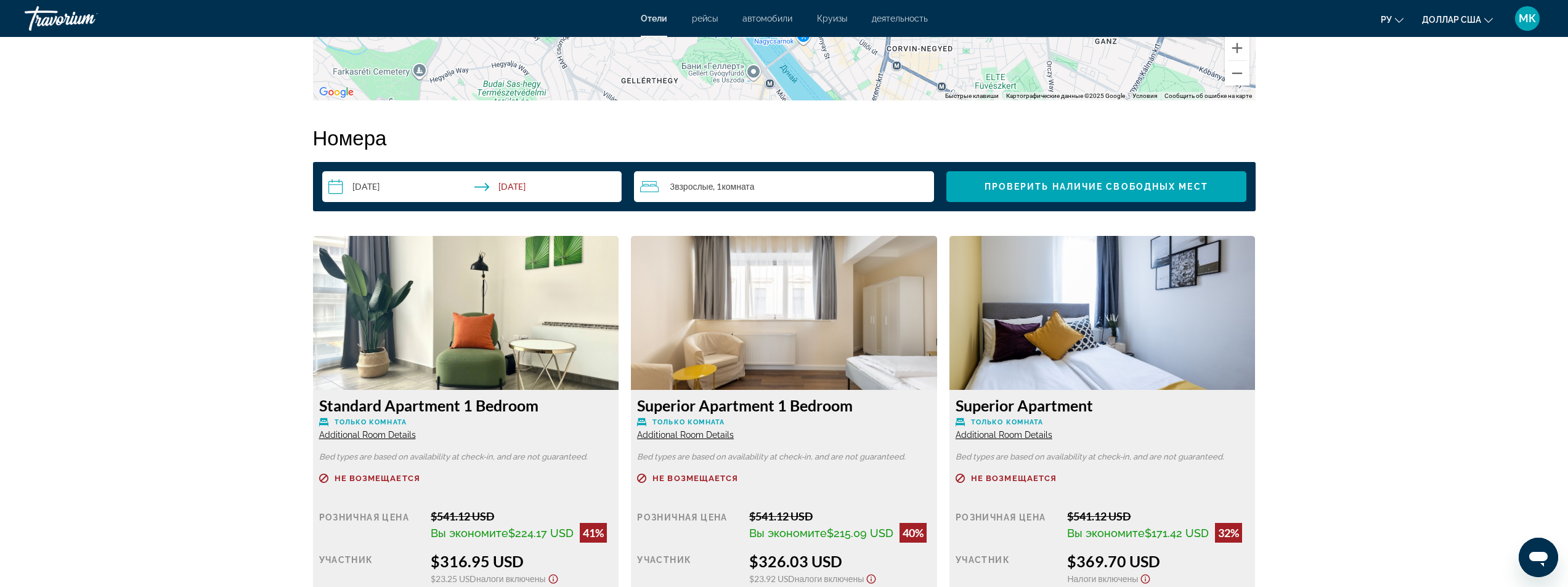
scroll to position [1479, 0]
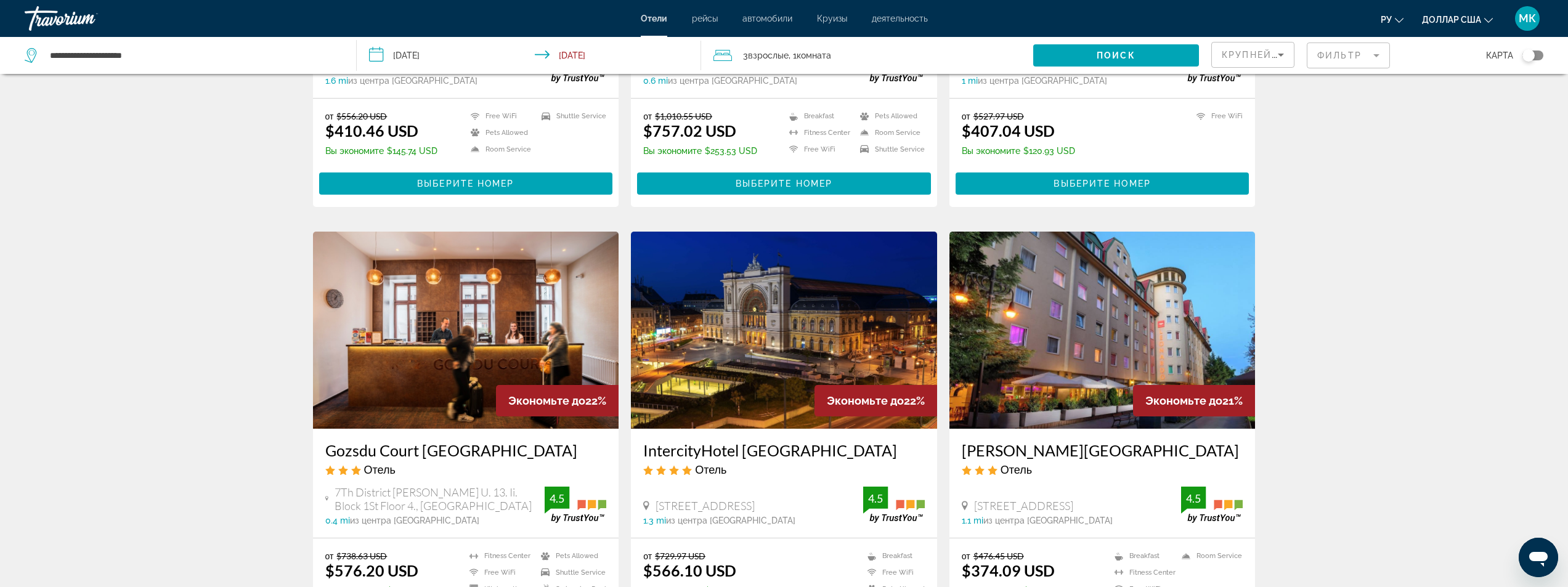
scroll to position [1294, 0]
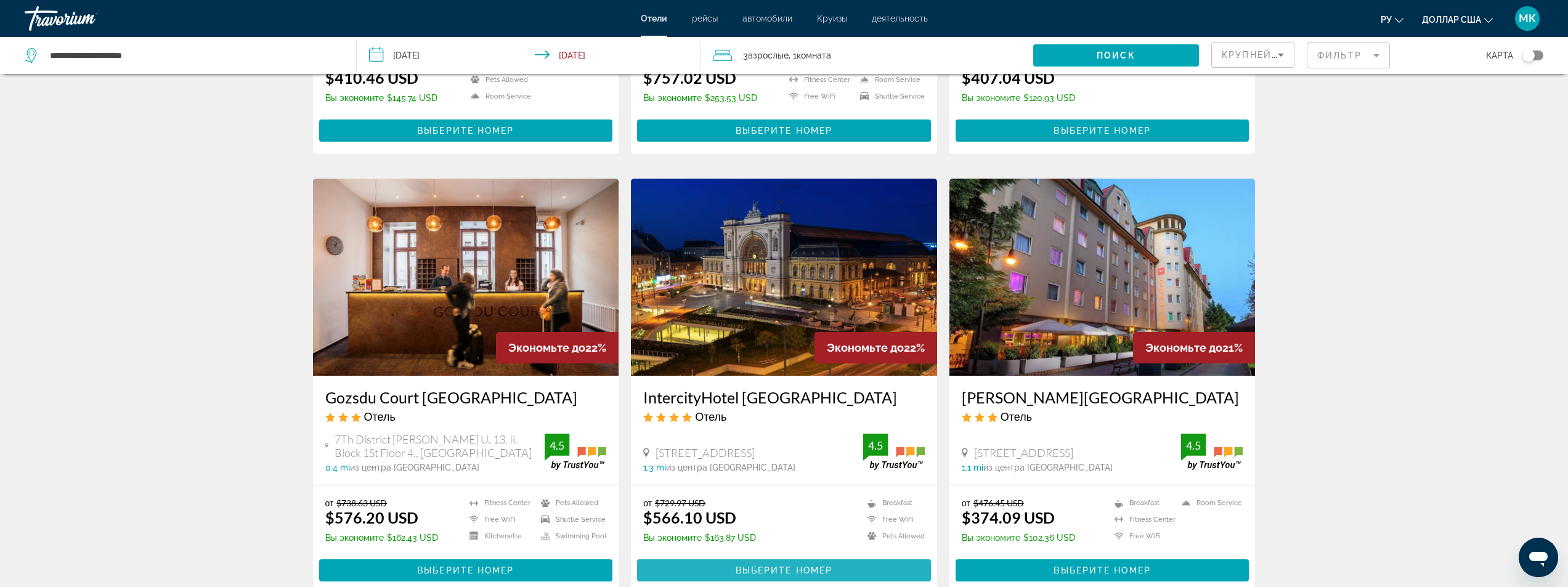
click at [731, 556] on span "Основное содержание" at bounding box center [784, 570] width 294 height 30
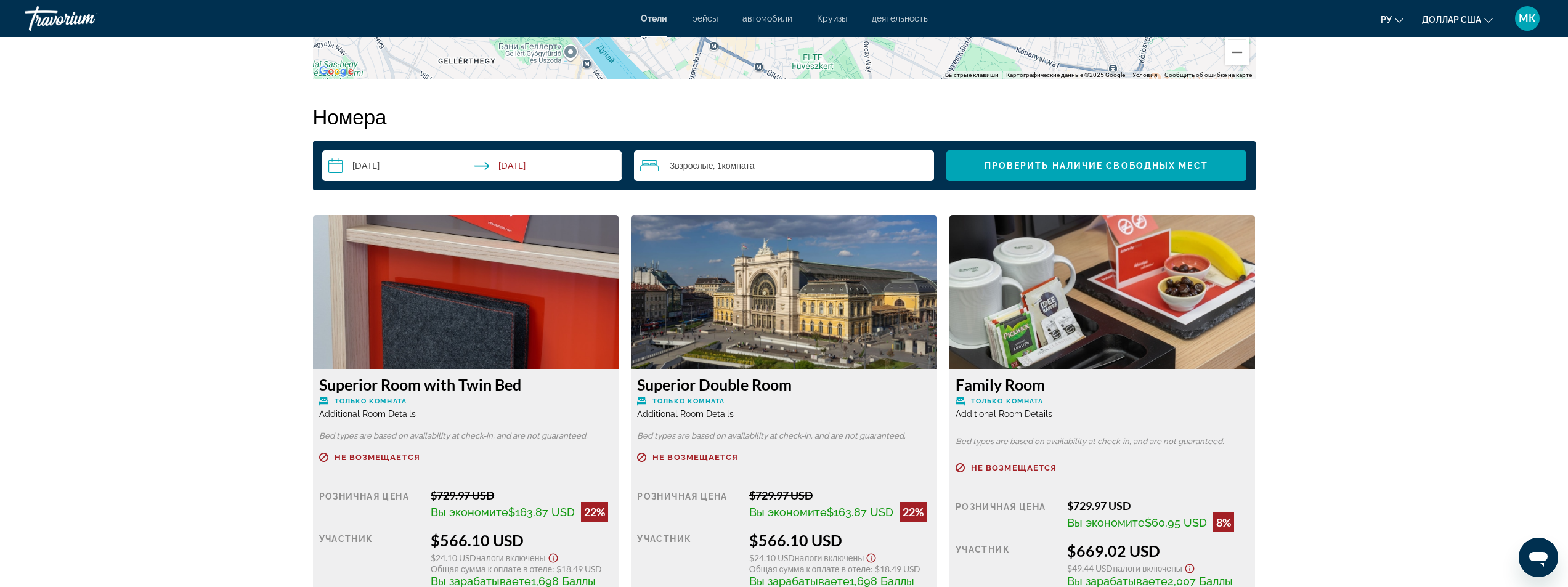
scroll to position [1479, 0]
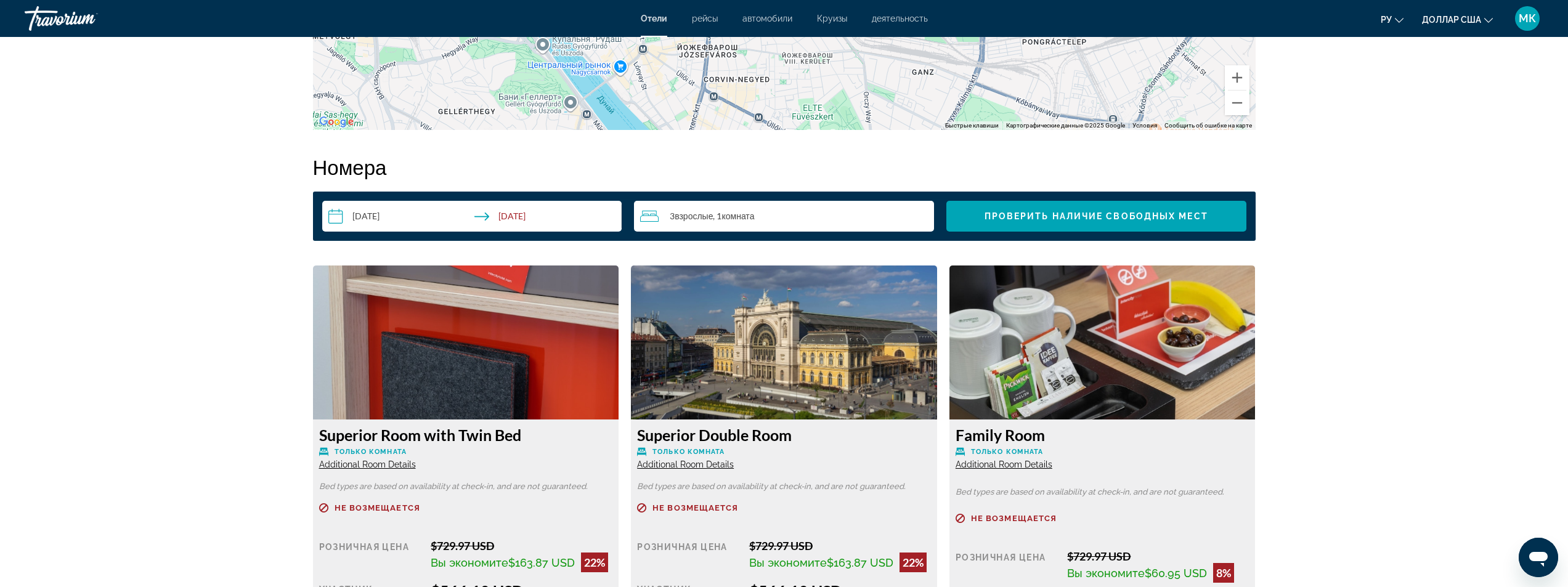
click at [343, 468] on span "Additional Room Details" at bounding box center [367, 465] width 97 height 10
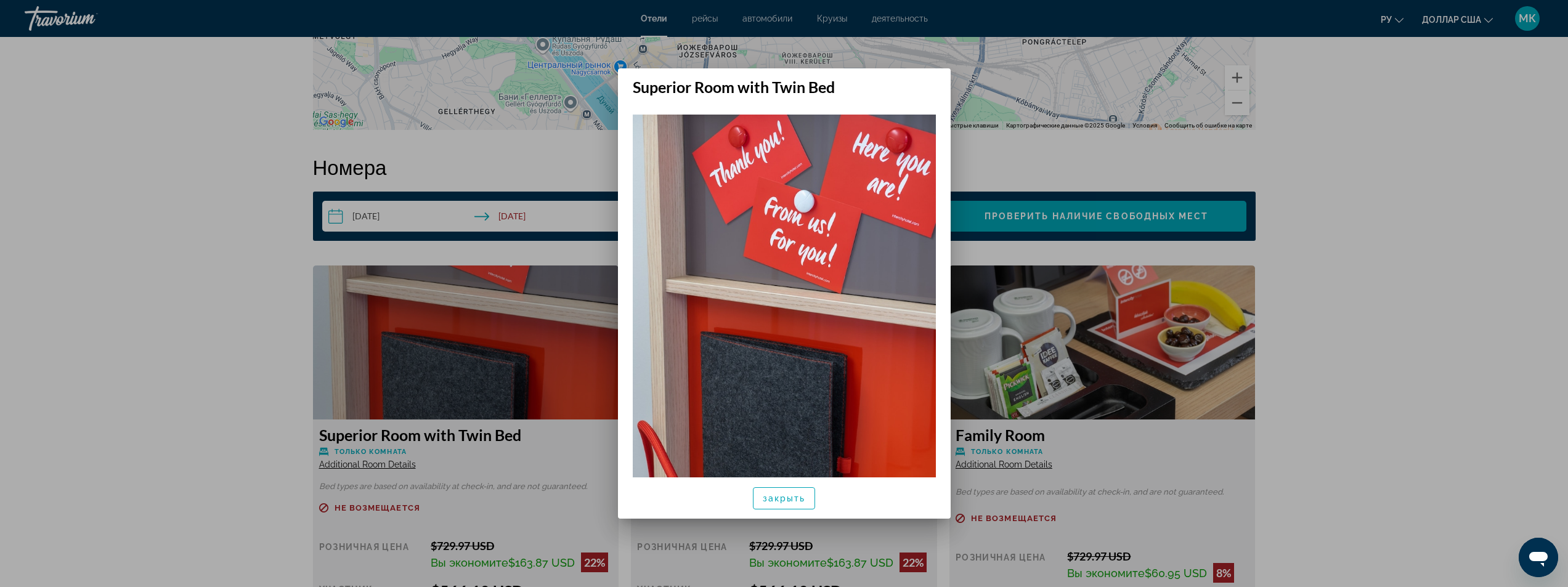
scroll to position [0, 0]
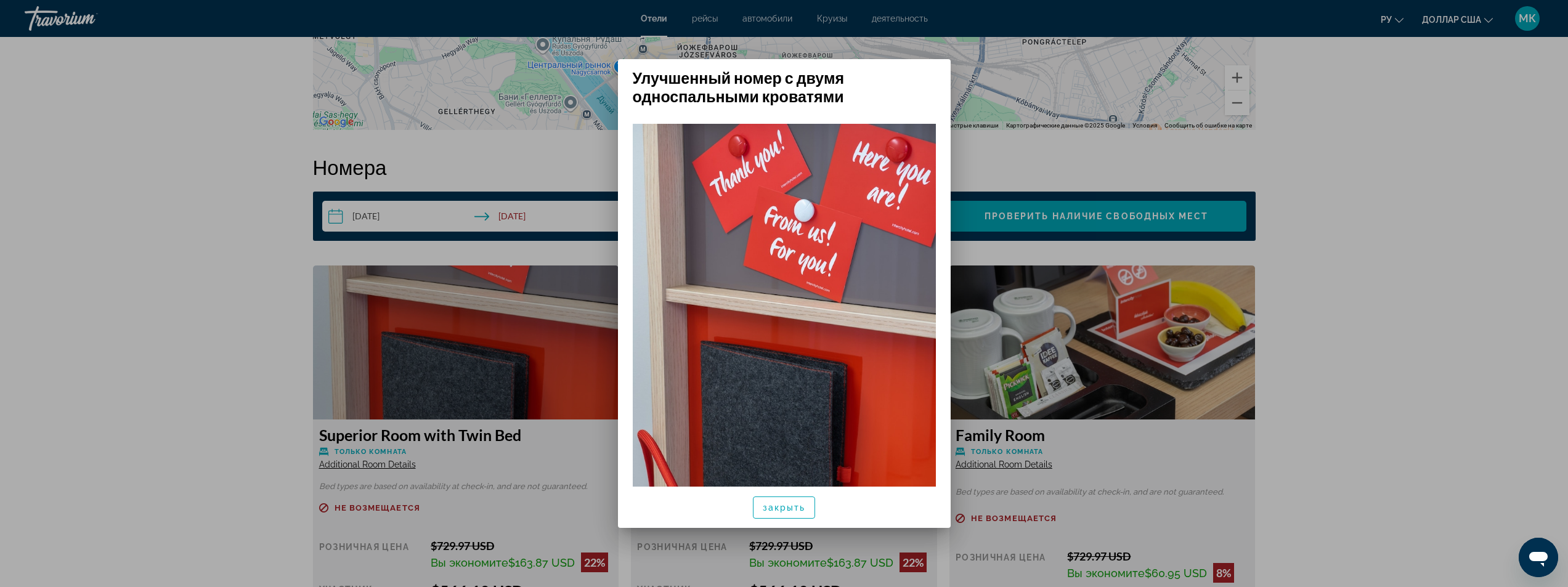
click at [119, 374] on div at bounding box center [784, 293] width 1568 height 587
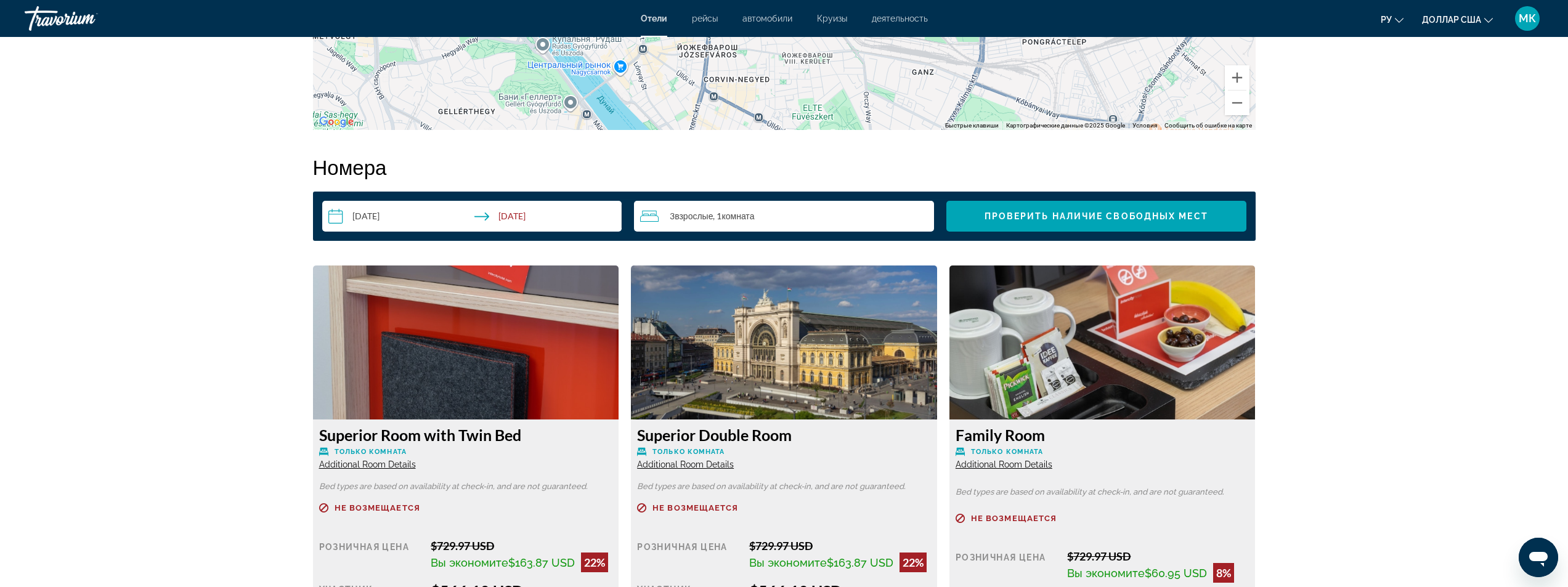
scroll to position [1479, 0]
click at [368, 464] on span "Additional Room Details" at bounding box center [367, 465] width 97 height 10
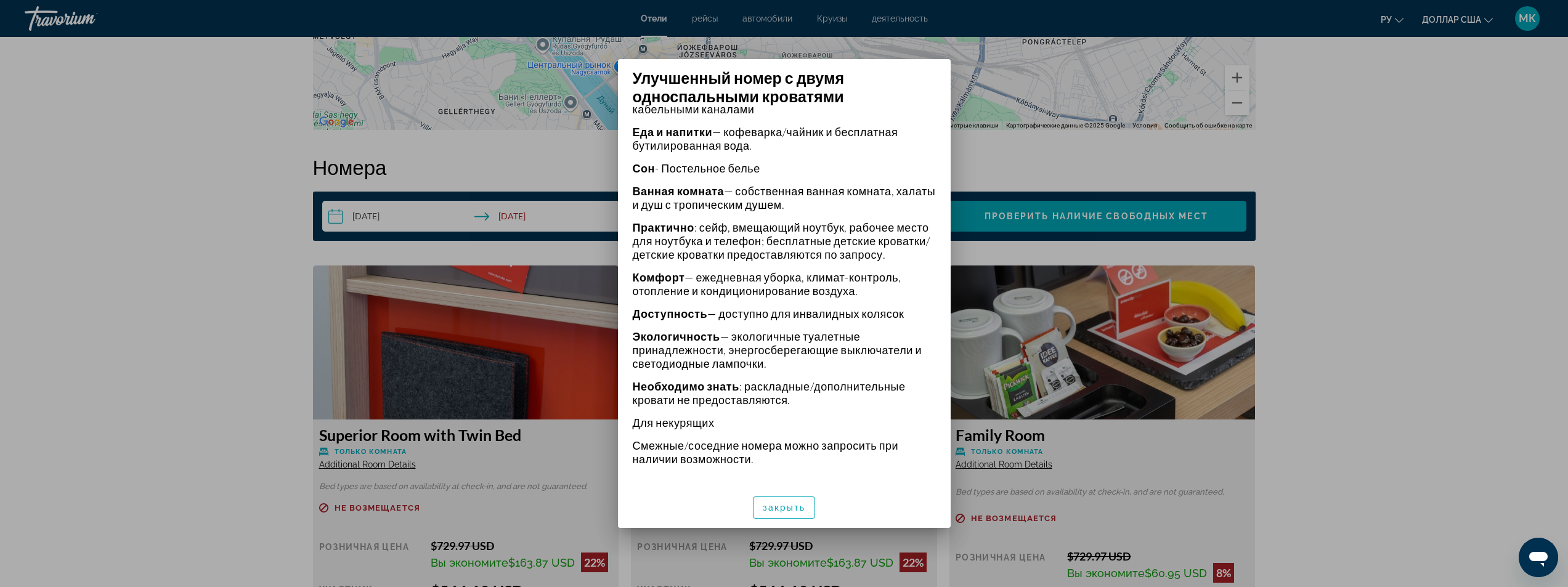
scroll to position [417, 0]
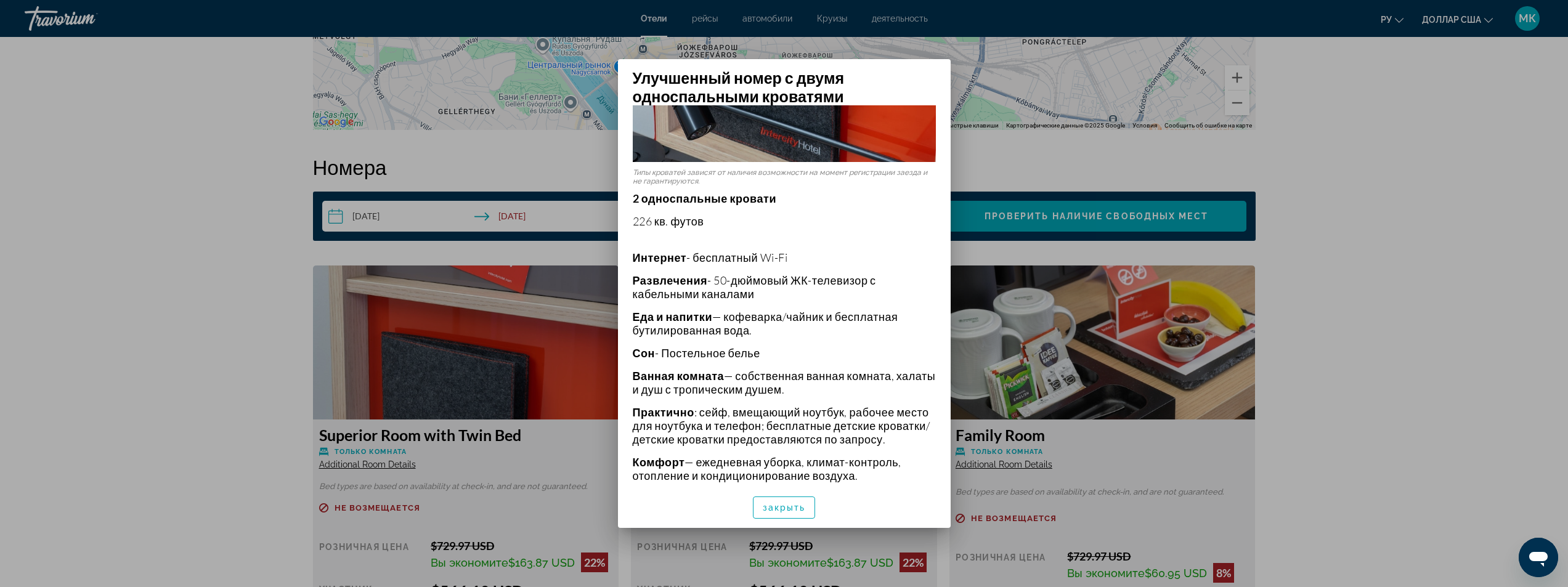
click at [144, 326] on div at bounding box center [784, 293] width 1568 height 587
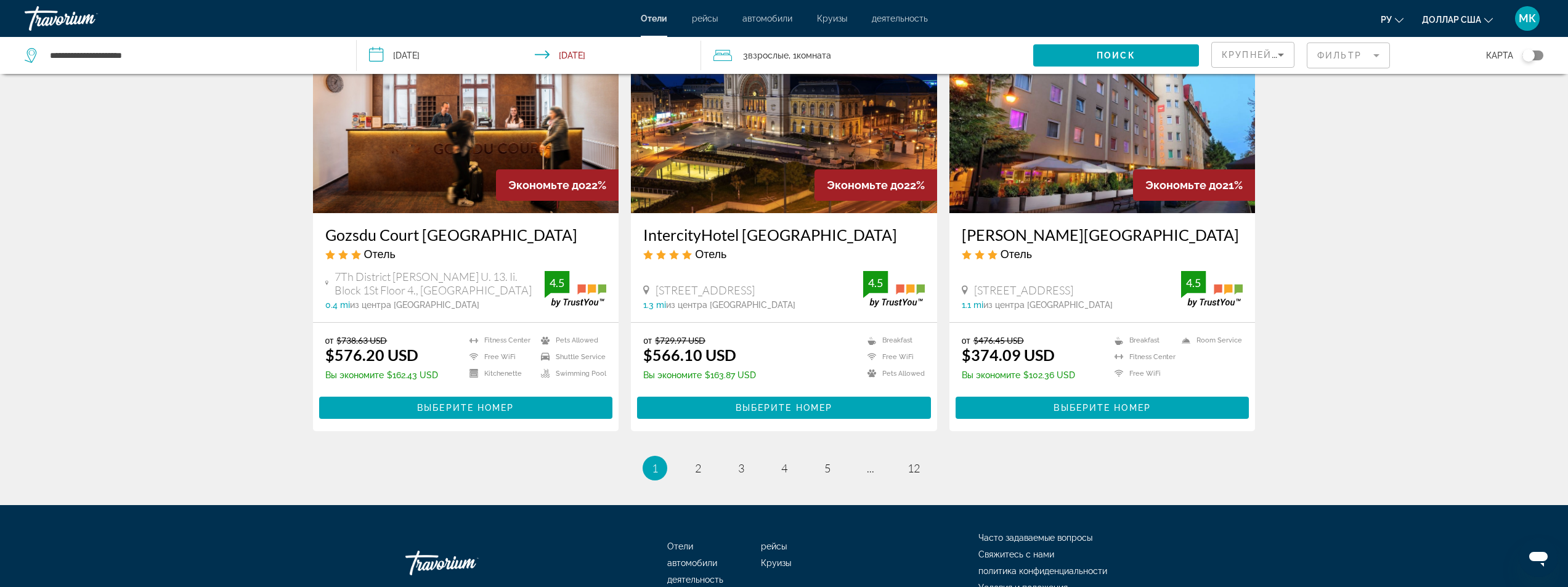
scroll to position [1479, 0]
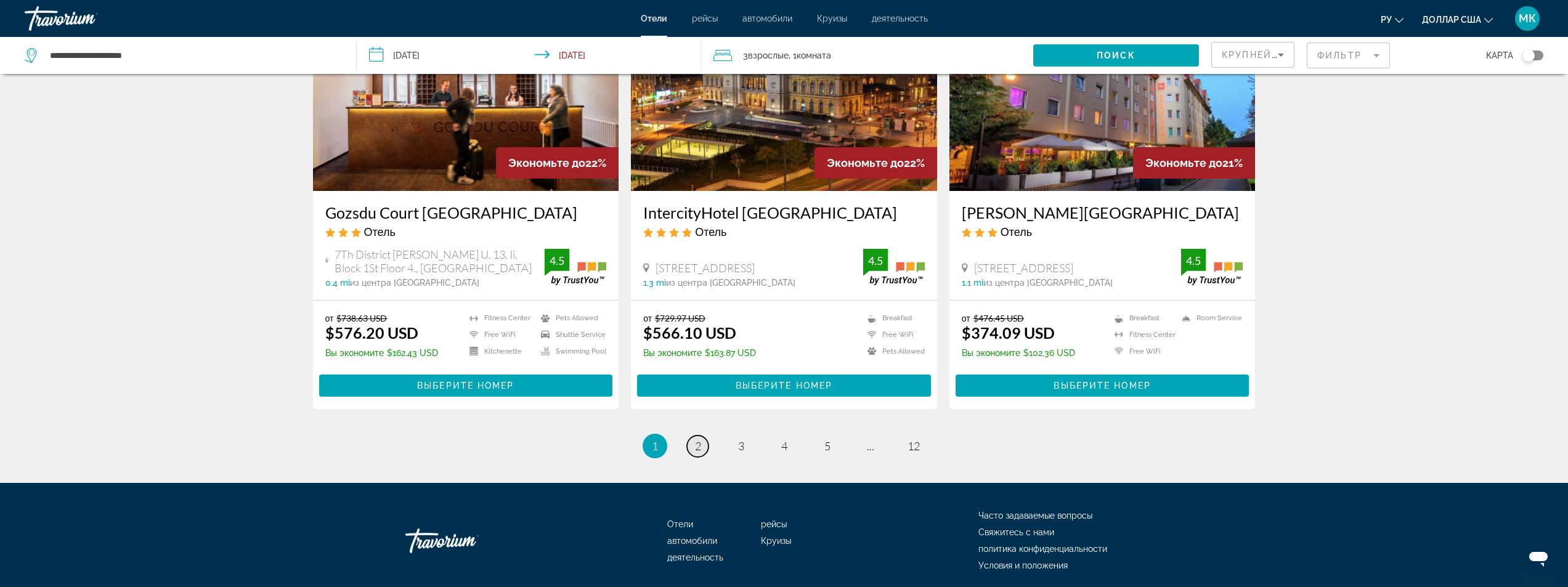
click at [697, 440] on span "2" at bounding box center [698, 446] width 6 height 14
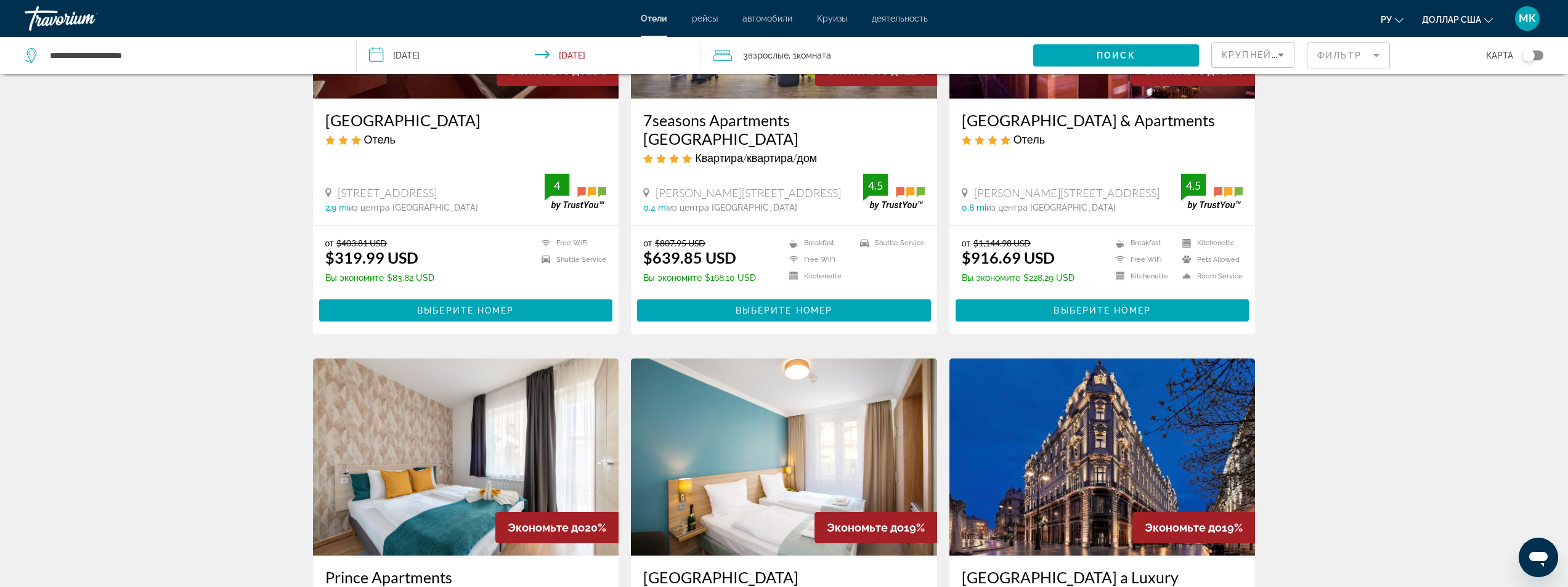
scroll to position [185, 0]
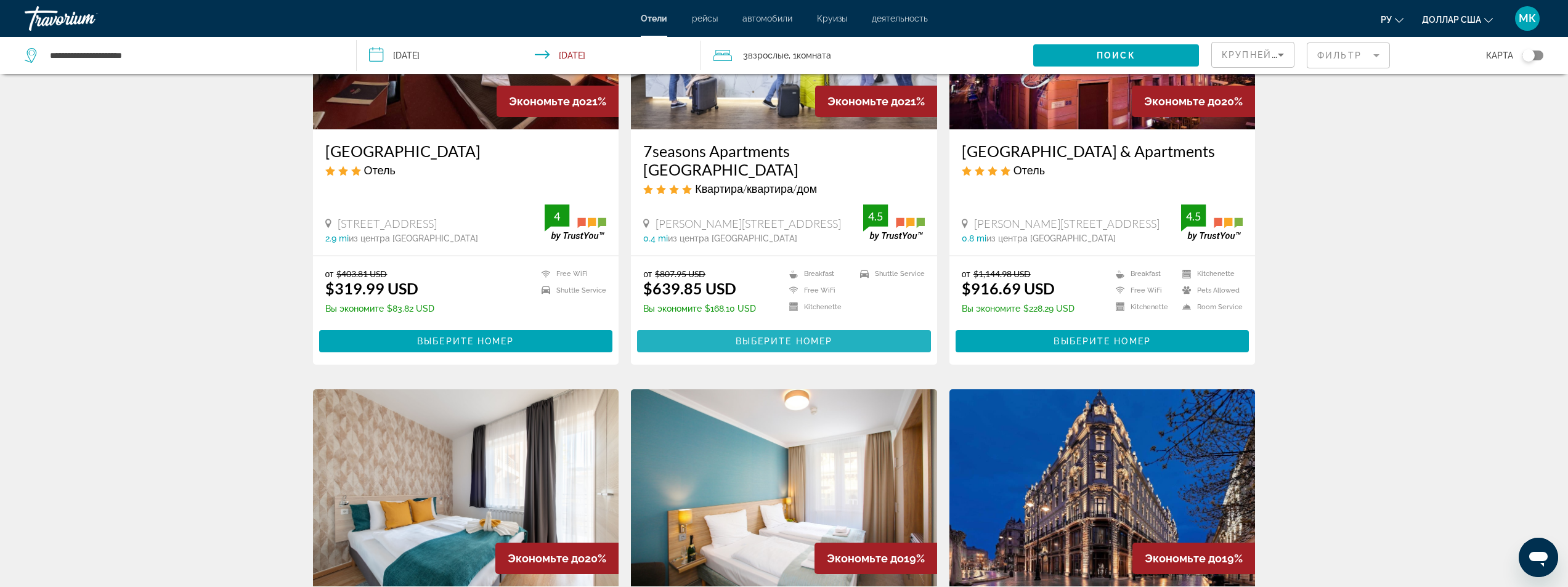
click at [706, 326] on span "Основное содержание" at bounding box center [784, 341] width 294 height 30
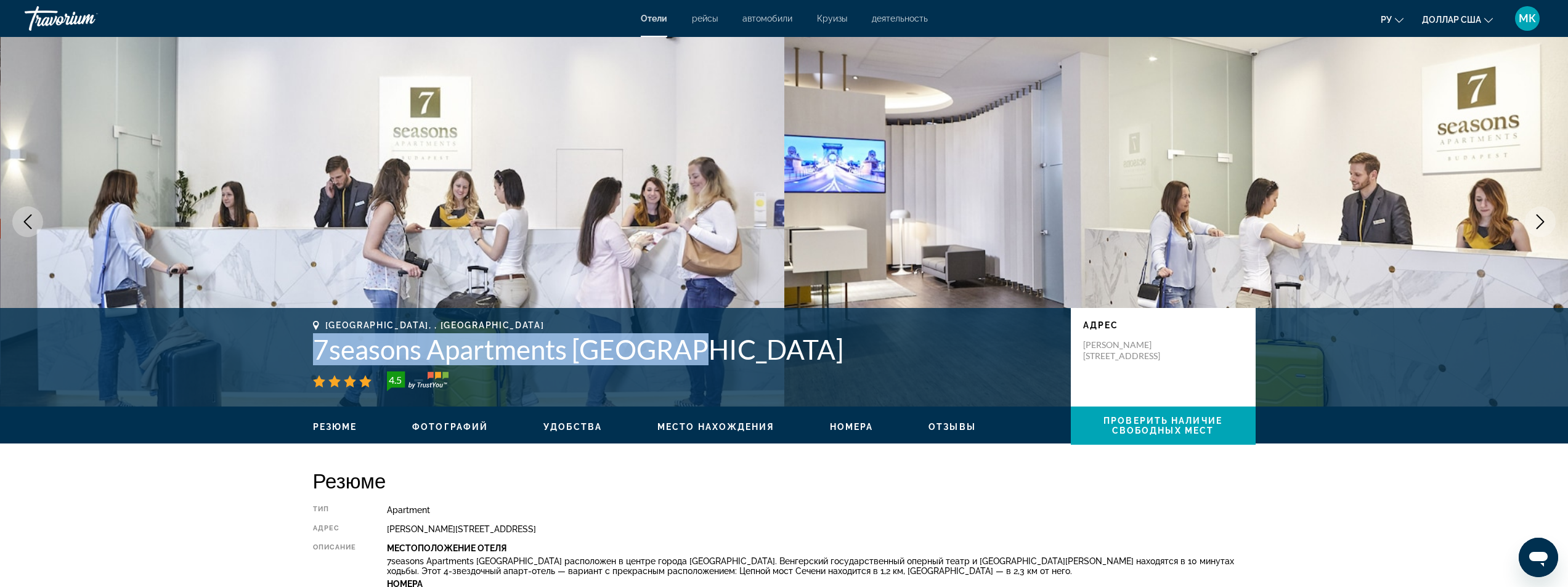
drag, startPoint x: 693, startPoint y: 352, endPoint x: 317, endPoint y: 347, distance: 376.0
click at [309, 349] on div "[GEOGRAPHIC_DATA], , [GEOGRAPHIC_DATA] 7seasons Apartments [GEOGRAPHIC_DATA] 4.…" at bounding box center [784, 357] width 992 height 74
copy h1 "7seasons Apartments [GEOGRAPHIC_DATA]"
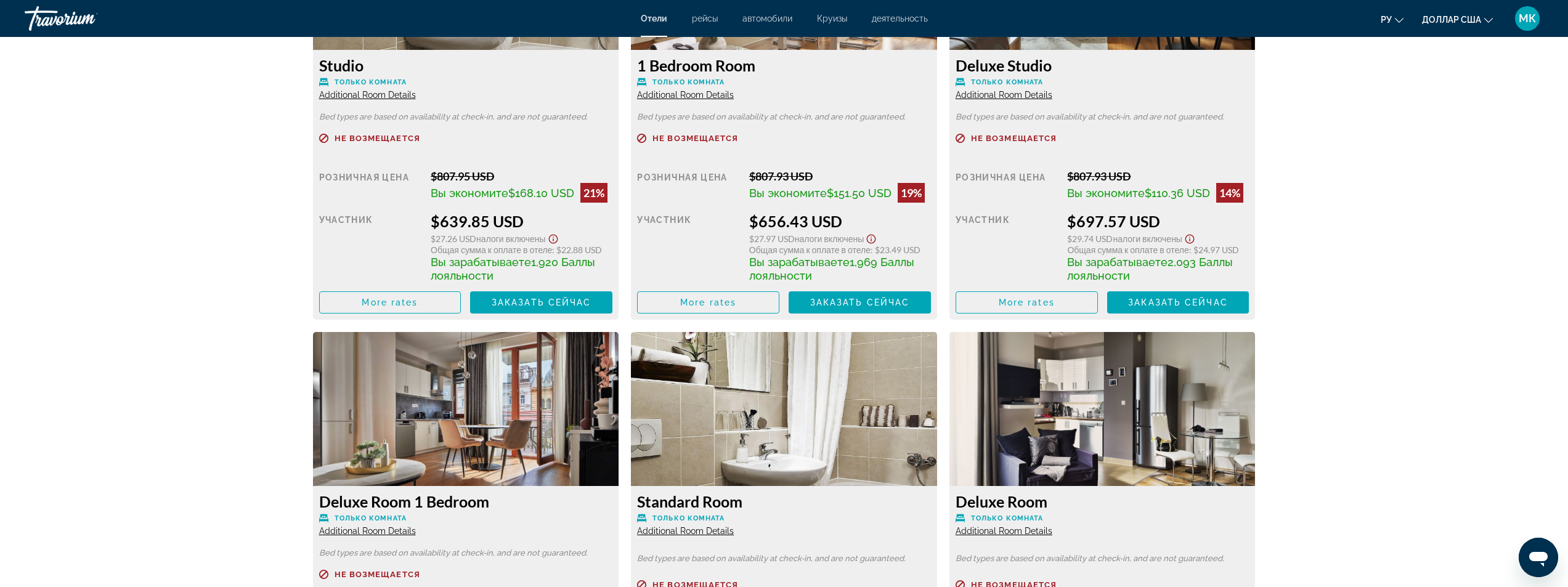
scroll to position [1664, 0]
